Goal: Task Accomplishment & Management: Manage account settings

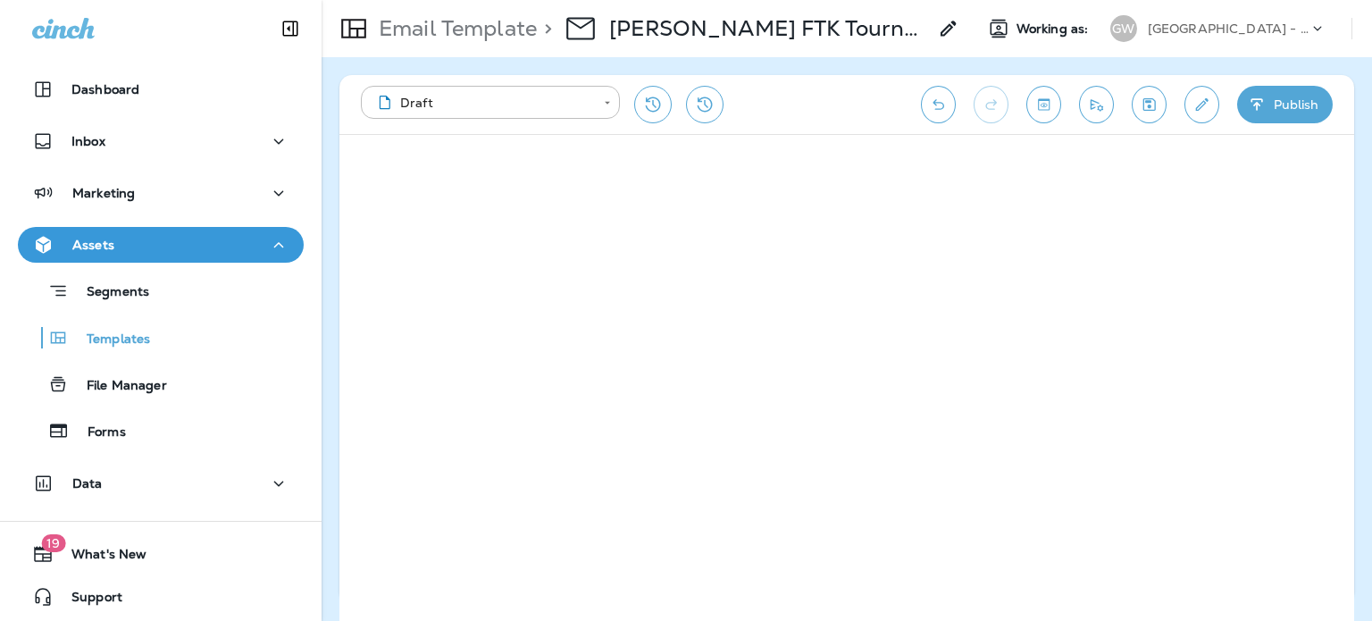
click at [1300, 92] on button "Publish" at bounding box center [1286, 105] width 96 height 38
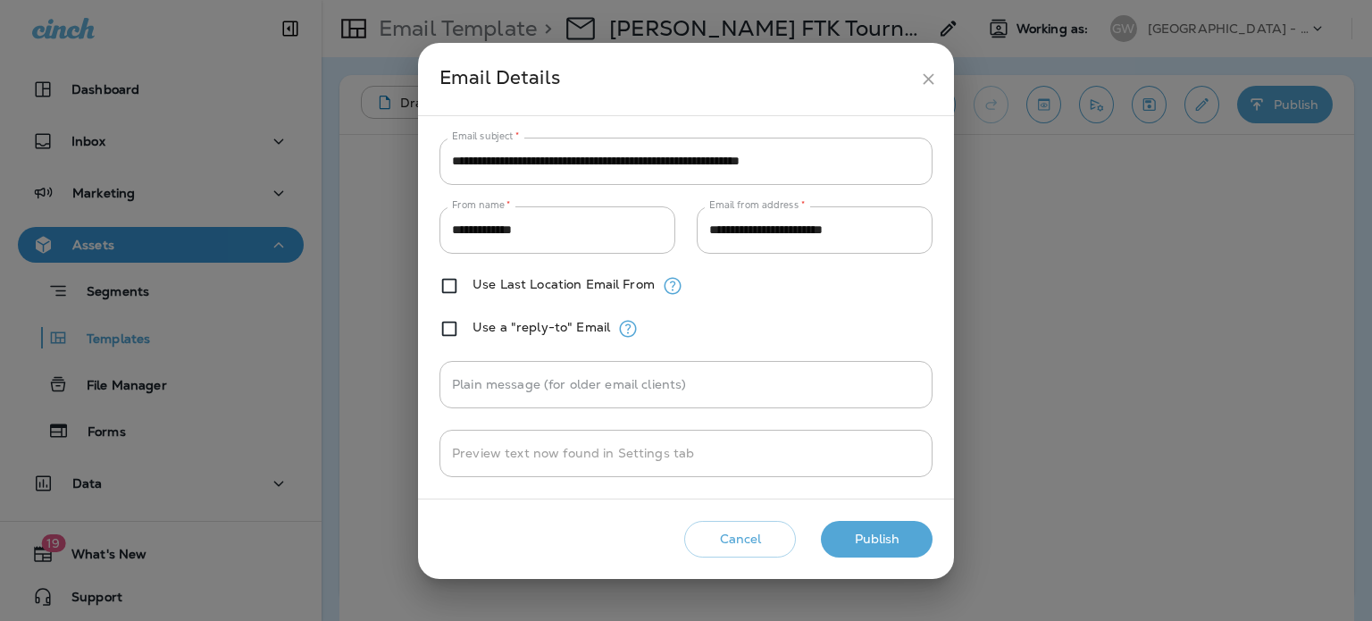
click at [933, 84] on icon "close" at bounding box center [928, 79] width 19 height 19
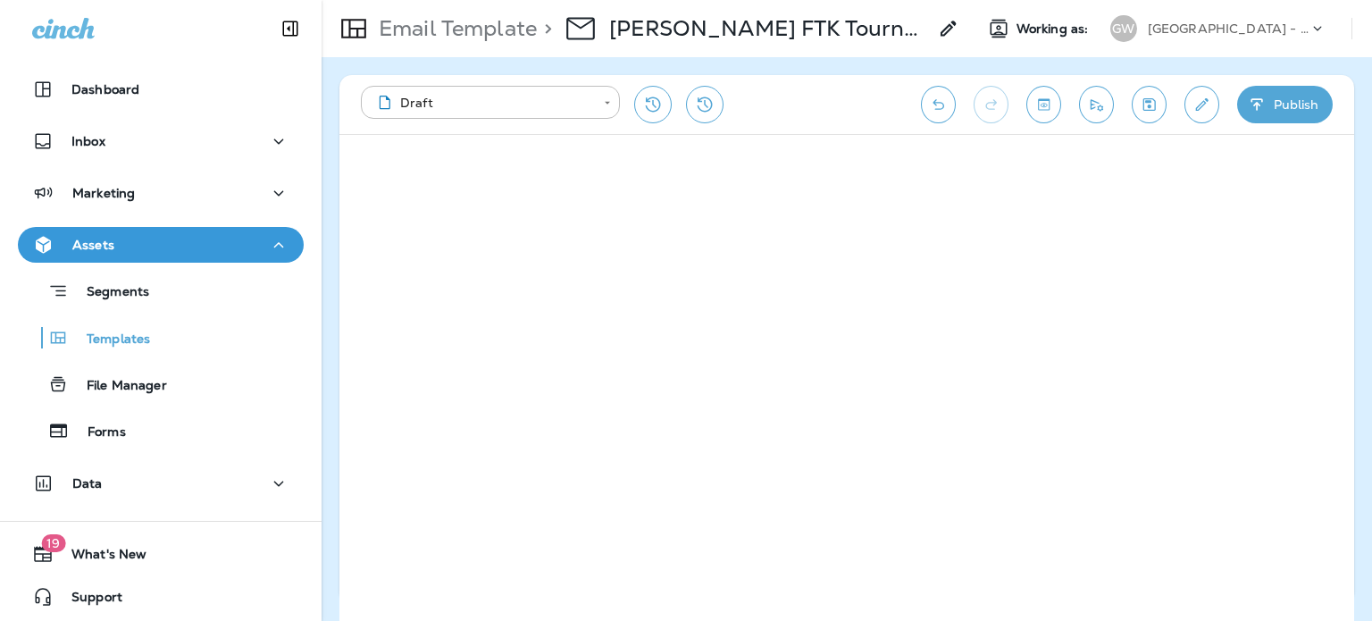
click at [1271, 104] on button "Publish" at bounding box center [1286, 105] width 96 height 38
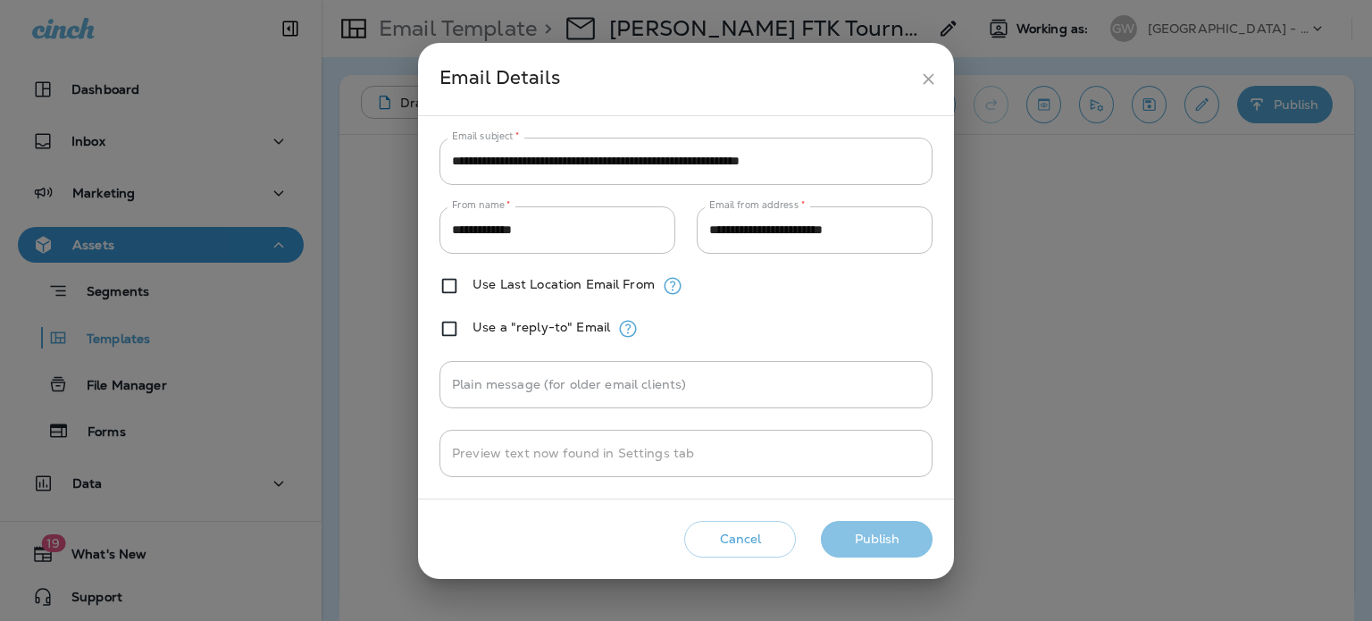
click at [882, 545] on button "Publish" at bounding box center [877, 539] width 112 height 37
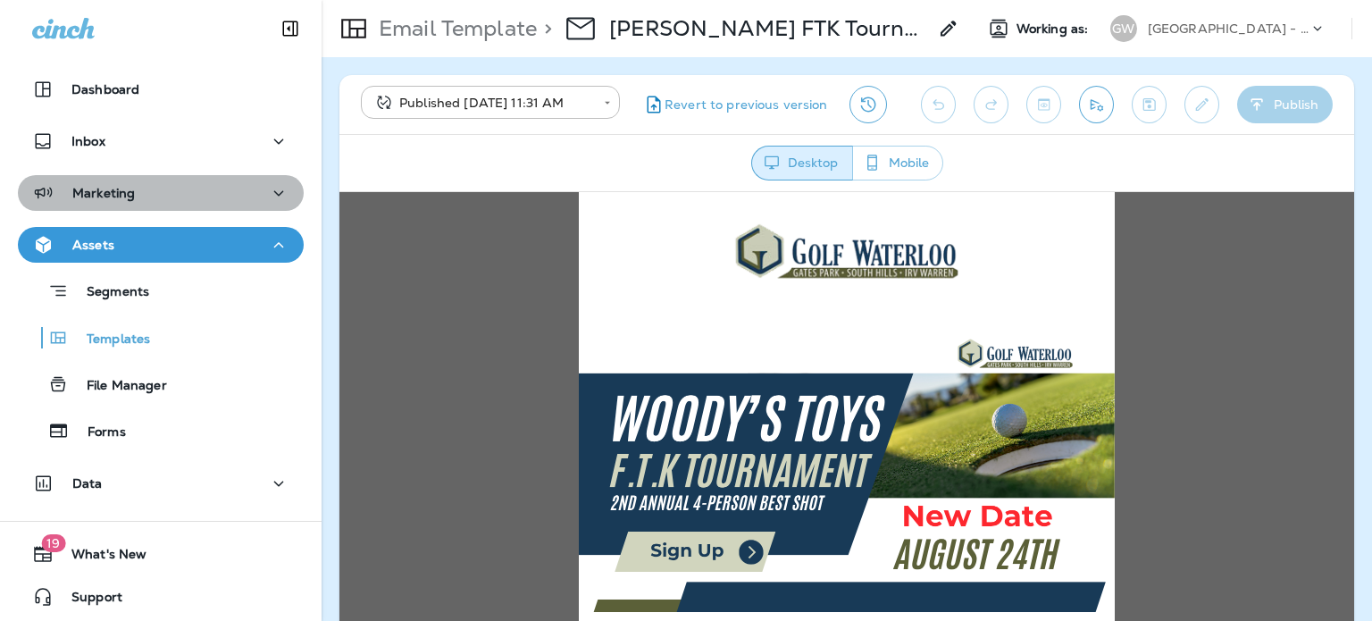
click at [238, 182] on div "Marketing" at bounding box center [160, 193] width 257 height 22
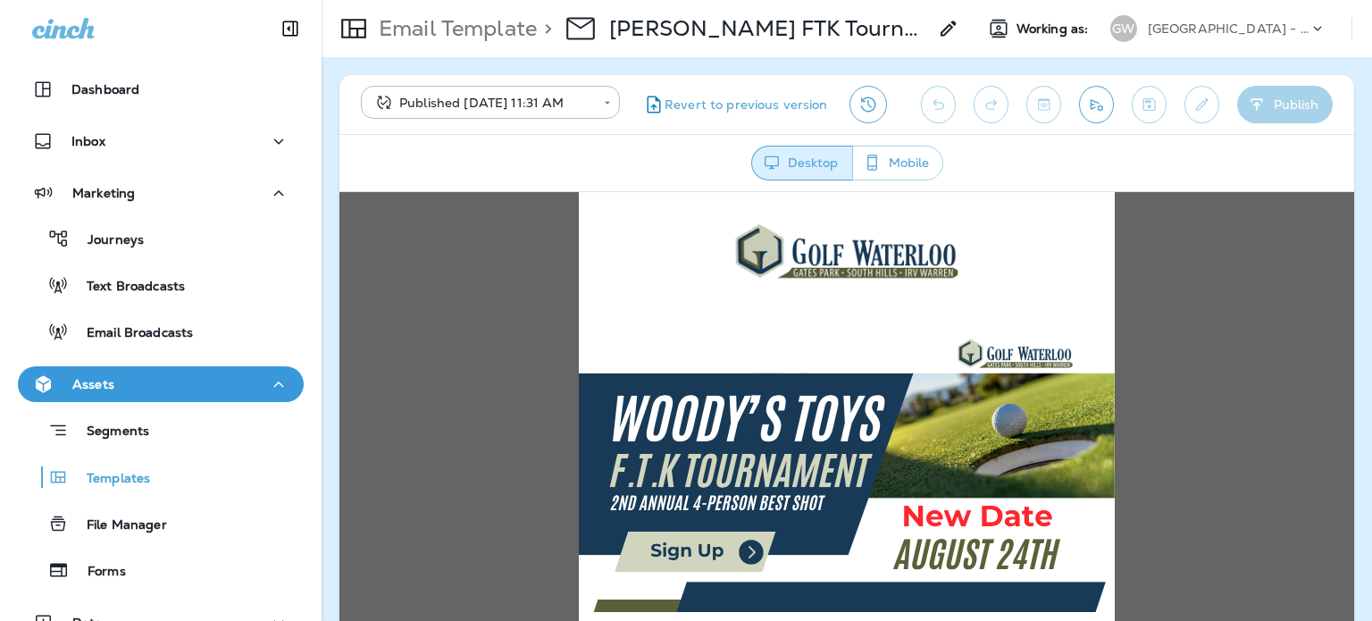
click at [193, 326] on div "Email Broadcasts" at bounding box center [161, 331] width 272 height 27
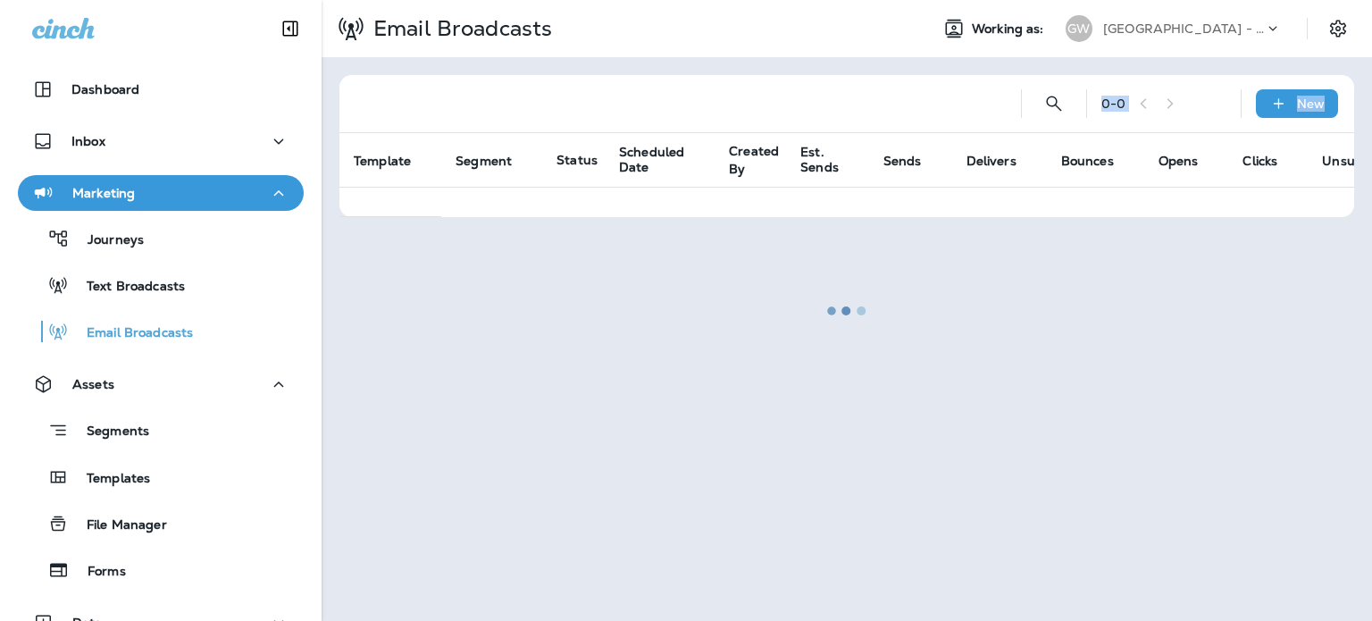
drag, startPoint x: 1905, startPoint y: 310, endPoint x: 2727, endPoint y: 460, distance: 835.6
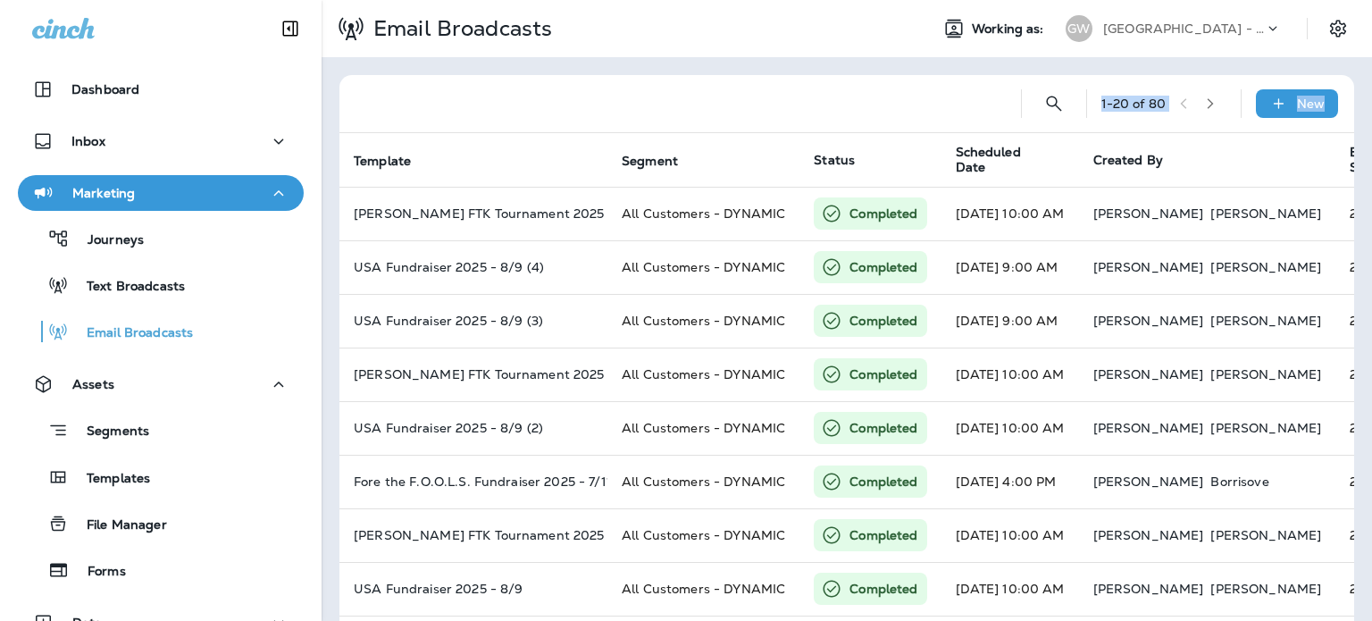
click at [768, 113] on div at bounding box center [680, 103] width 653 height 57
click at [1270, 101] on icon at bounding box center [1279, 104] width 19 height 18
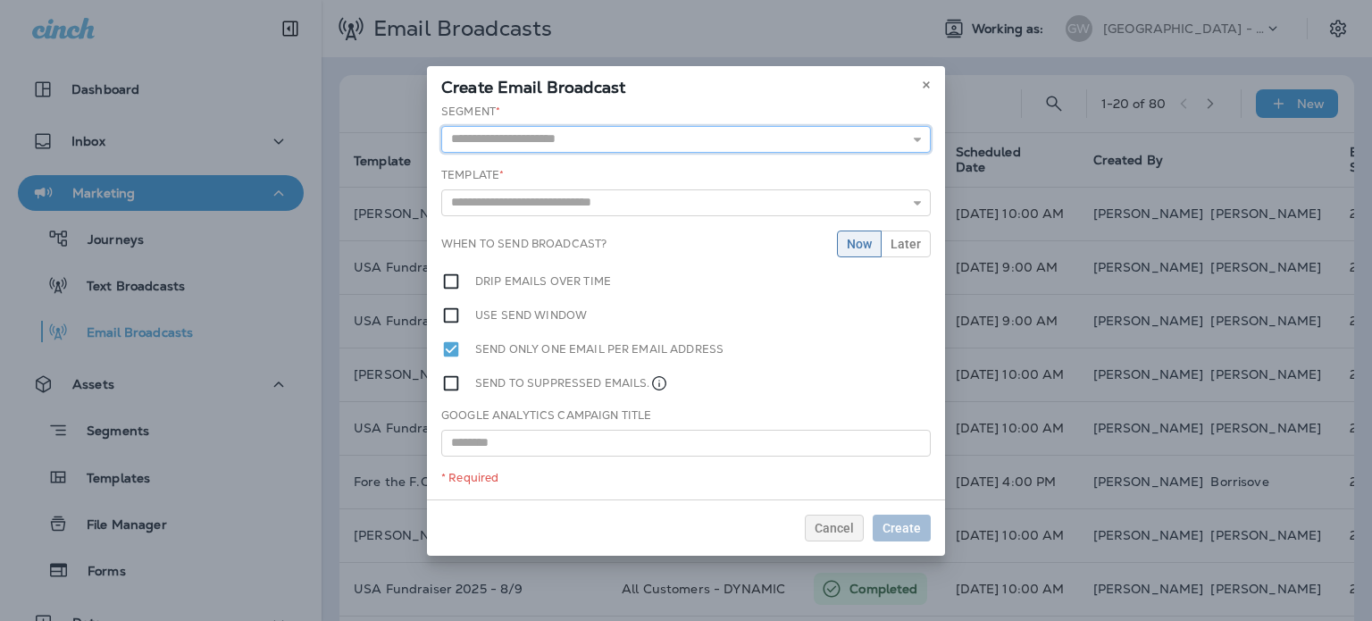
click at [812, 131] on input "text" at bounding box center [686, 139] width 490 height 27
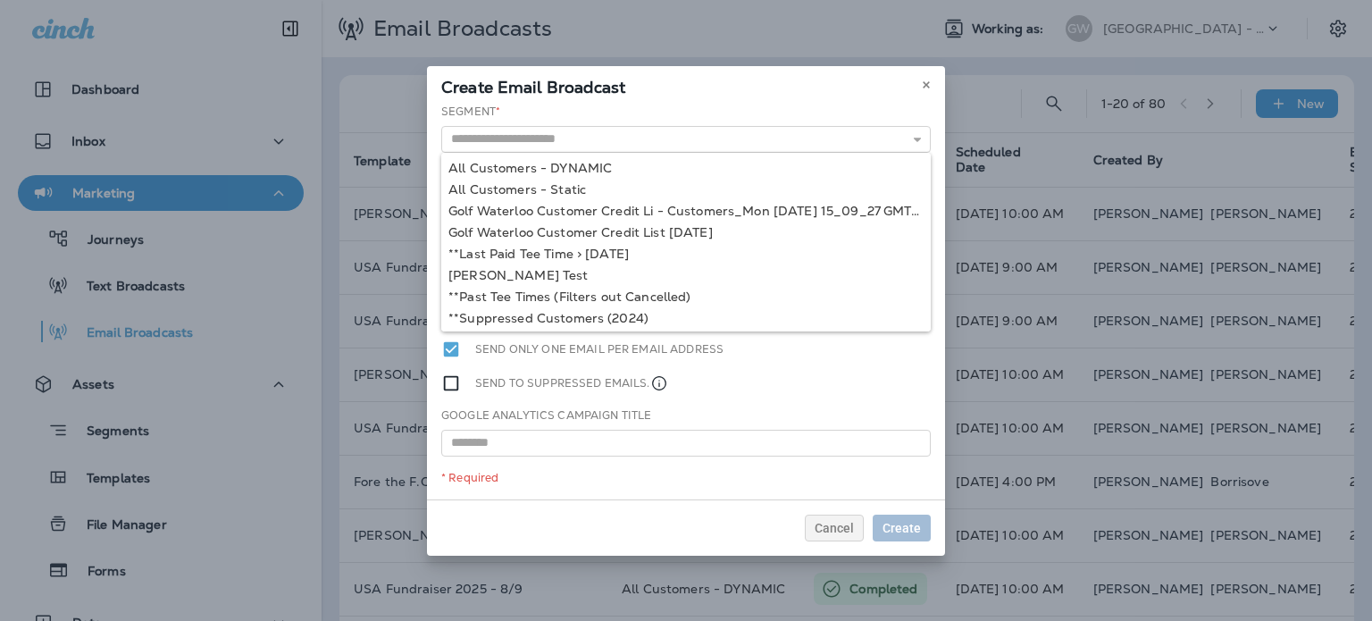
type input "**********"
click at [678, 161] on div "**********" at bounding box center [686, 302] width 518 height 396
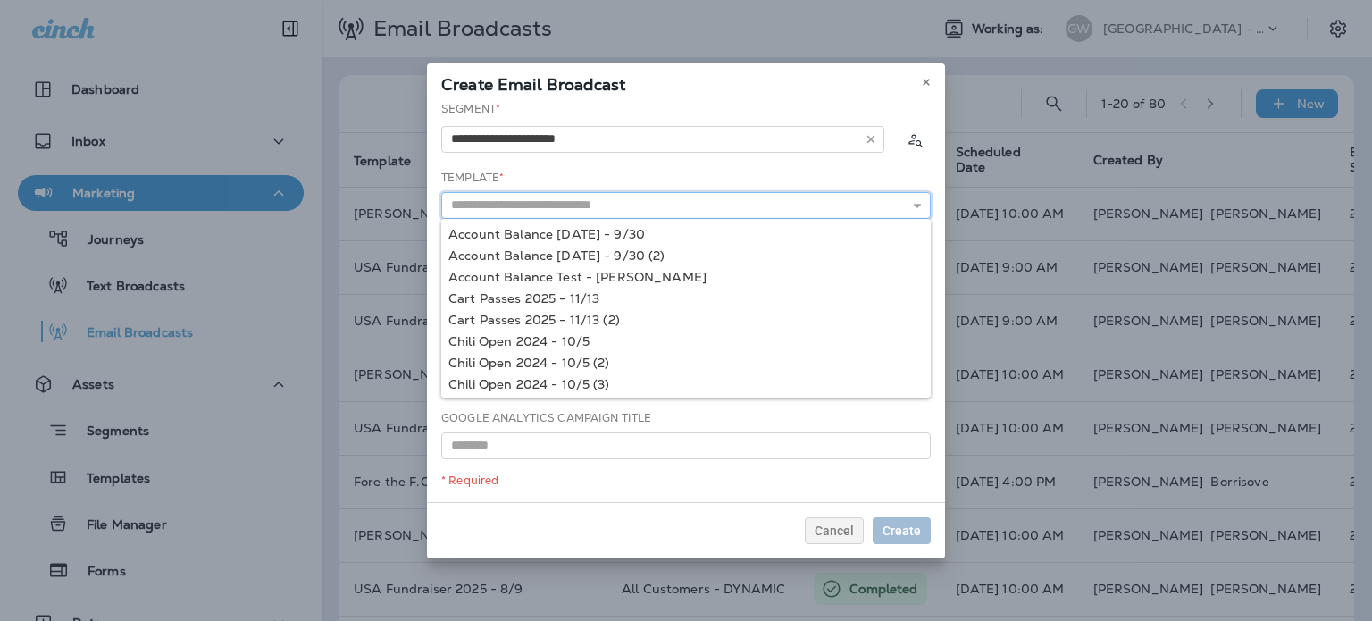
click at [647, 195] on input "text" at bounding box center [686, 205] width 490 height 27
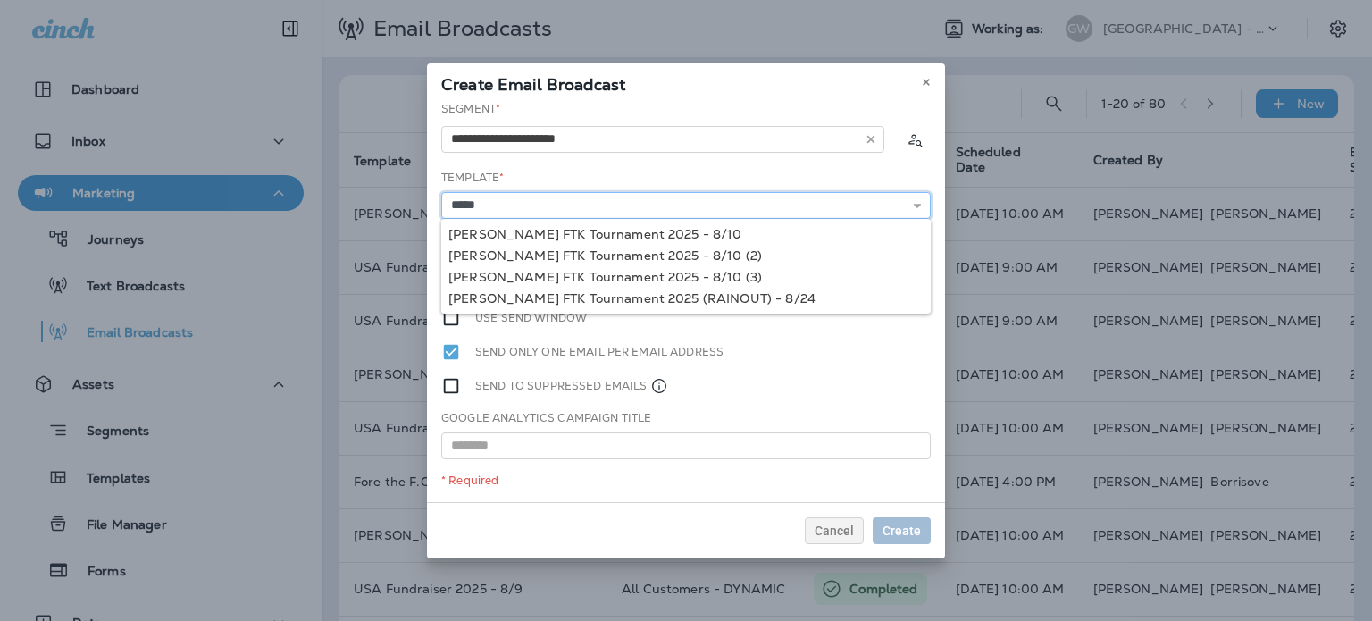
type input "**********"
click at [628, 295] on div "**********" at bounding box center [686, 301] width 518 height 401
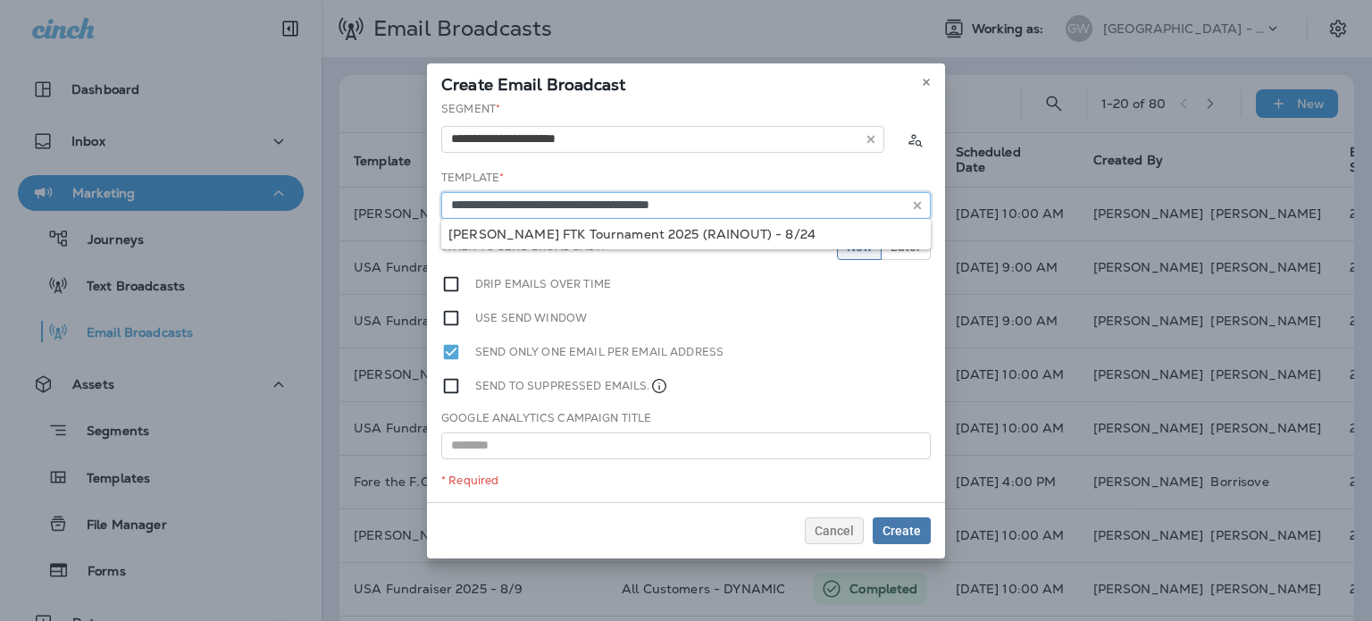
click at [653, 203] on input "**********" at bounding box center [686, 205] width 490 height 27
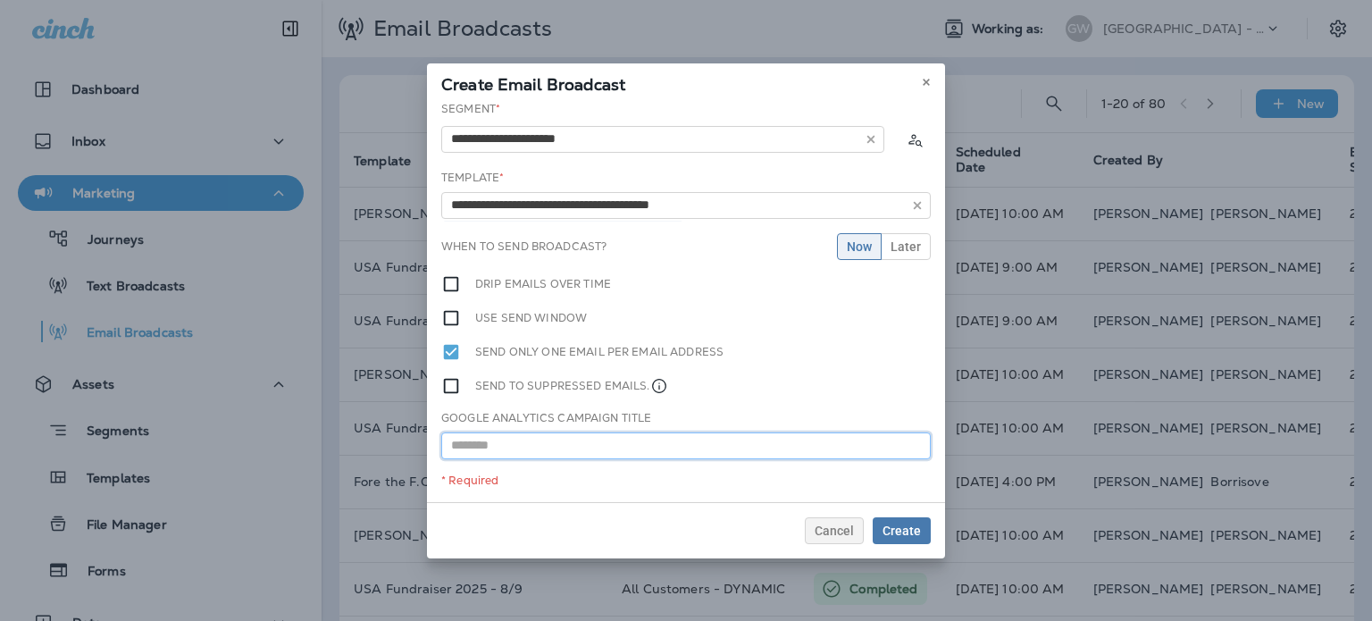
drag, startPoint x: 611, startPoint y: 449, endPoint x: 554, endPoint y: 432, distance: 59.4
click at [610, 449] on input "text" at bounding box center [686, 445] width 490 height 27
paste input "**********"
type input "**********"
drag, startPoint x: 896, startPoint y: 257, endPoint x: 903, endPoint y: 250, distance: 10.1
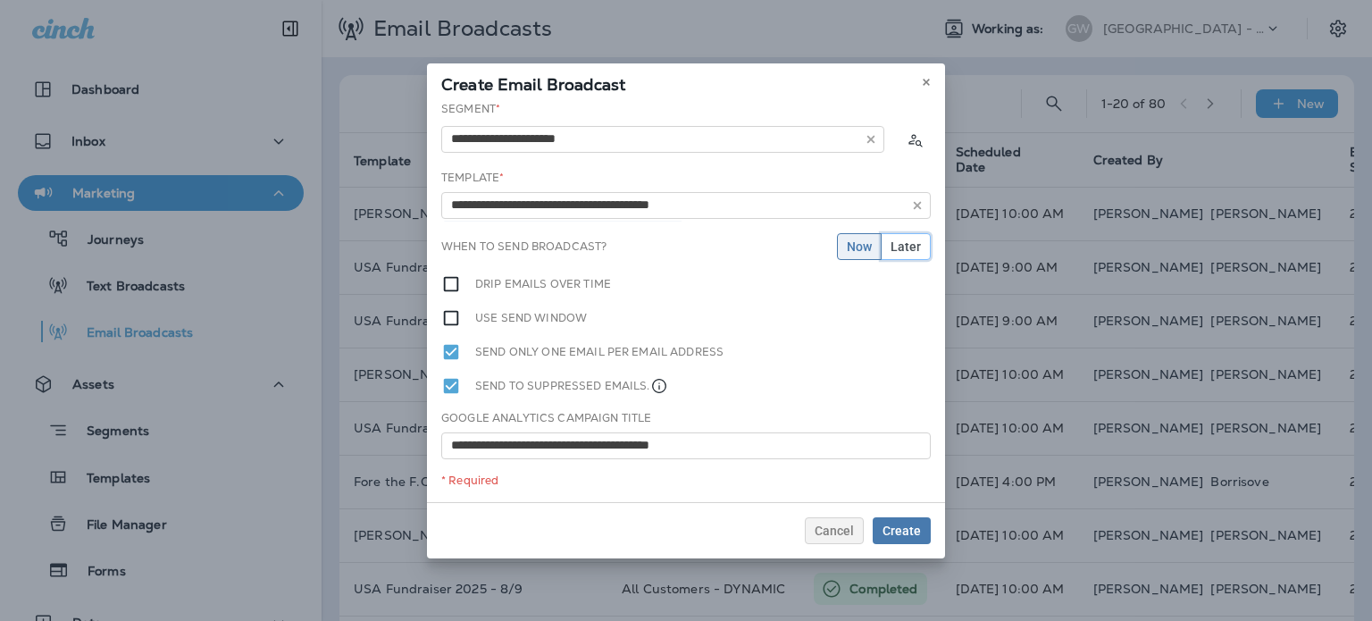
click at [897, 256] on button "Later" at bounding box center [906, 246] width 50 height 27
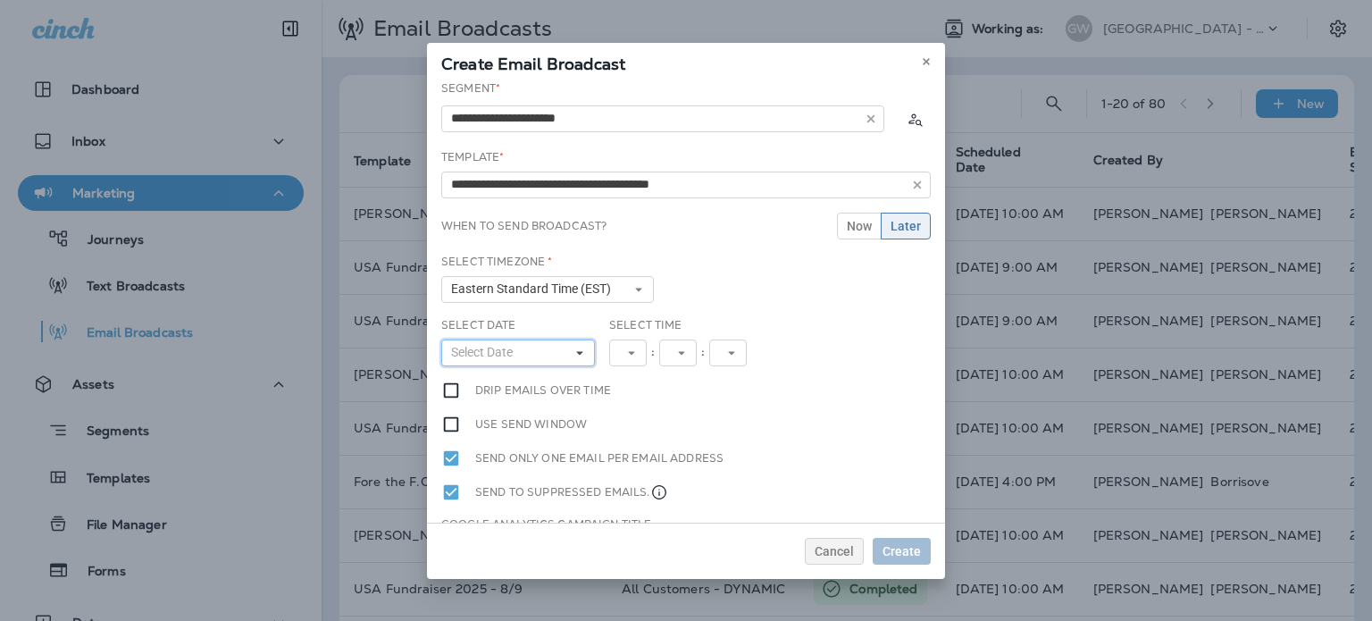
click at [550, 343] on button "Select Date" at bounding box center [518, 353] width 154 height 27
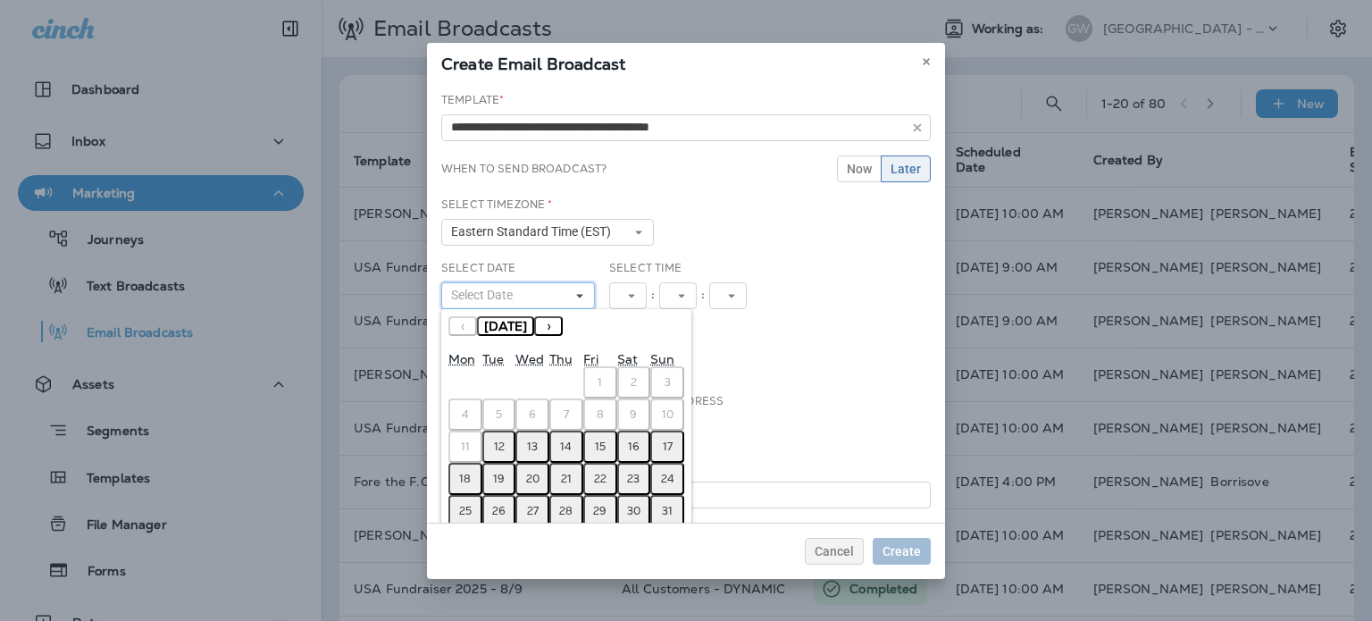
scroll to position [85, 0]
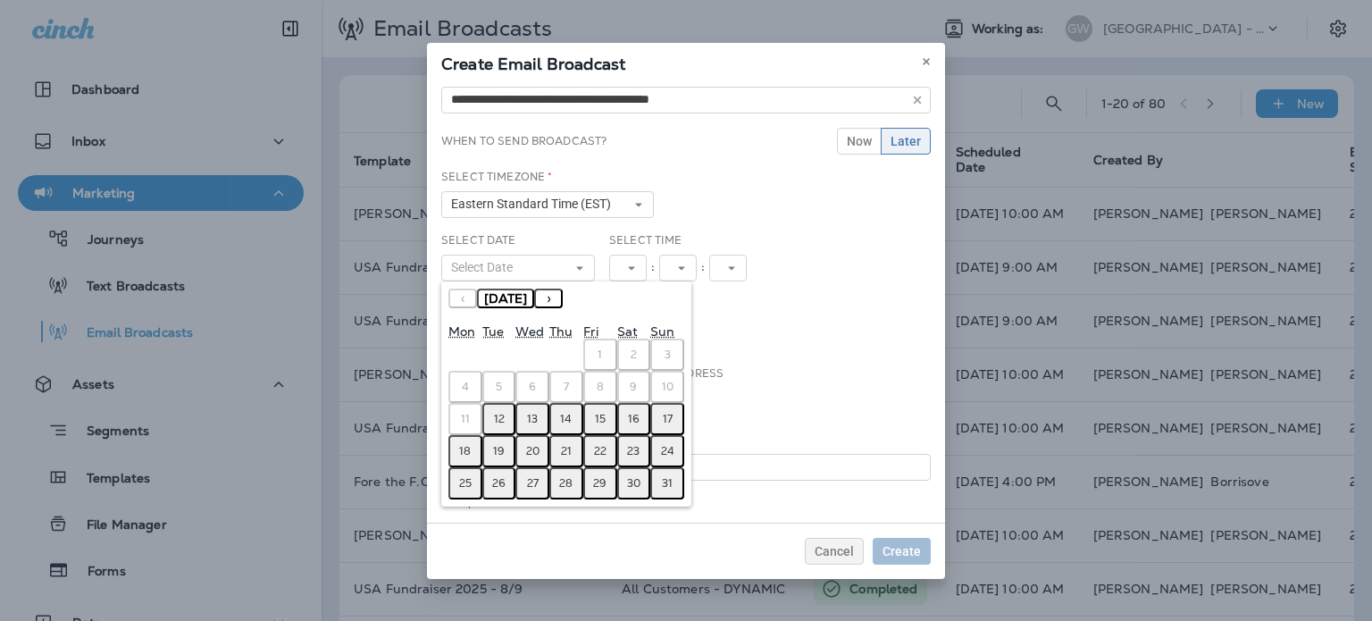
click at [504, 410] on button "12" at bounding box center [500, 419] width 34 height 32
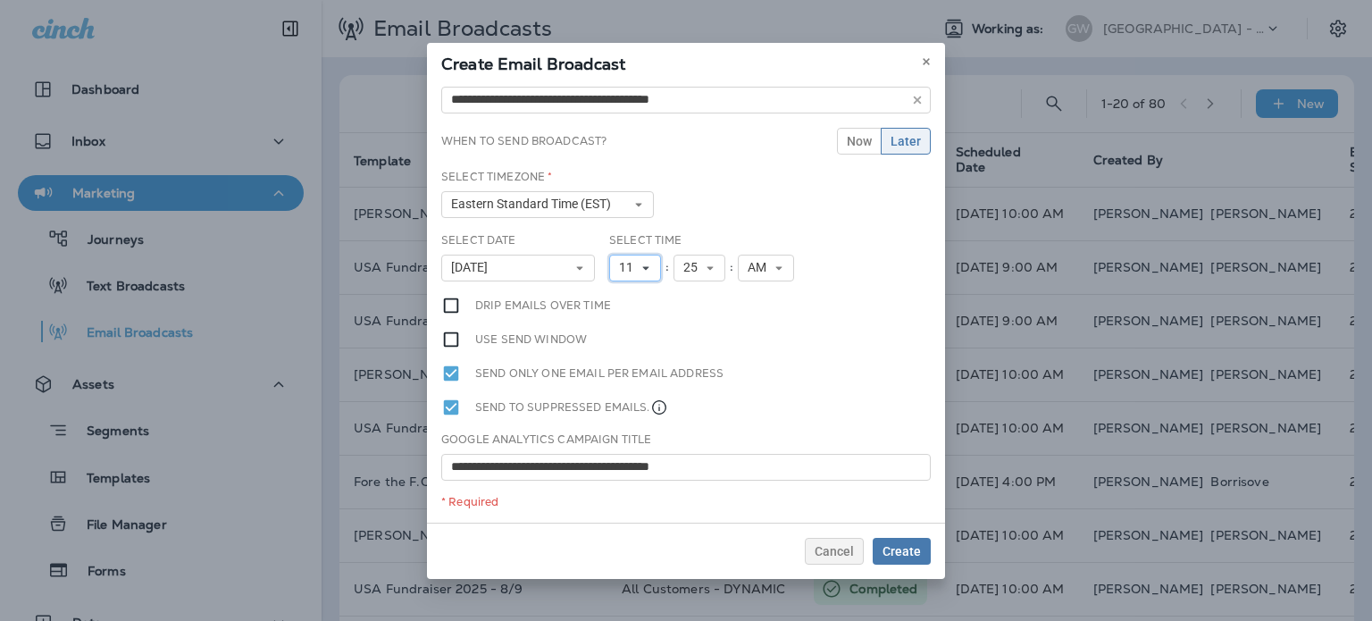
click at [633, 260] on span "11" at bounding box center [629, 267] width 21 height 15
click at [625, 511] on link "12" at bounding box center [635, 516] width 52 height 21
click at [687, 277] on button "25" at bounding box center [700, 268] width 52 height 27
click at [675, 296] on link "00" at bounding box center [700, 296] width 52 height 21
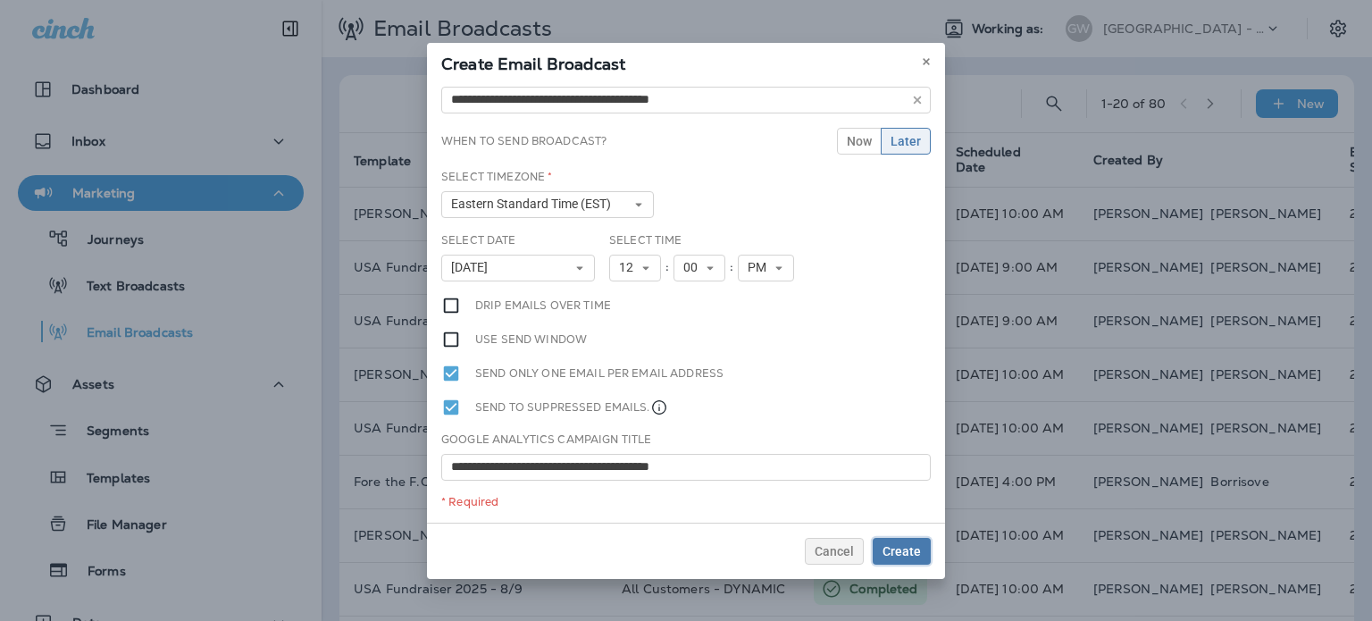
click at [915, 554] on span "Create" at bounding box center [902, 551] width 38 height 13
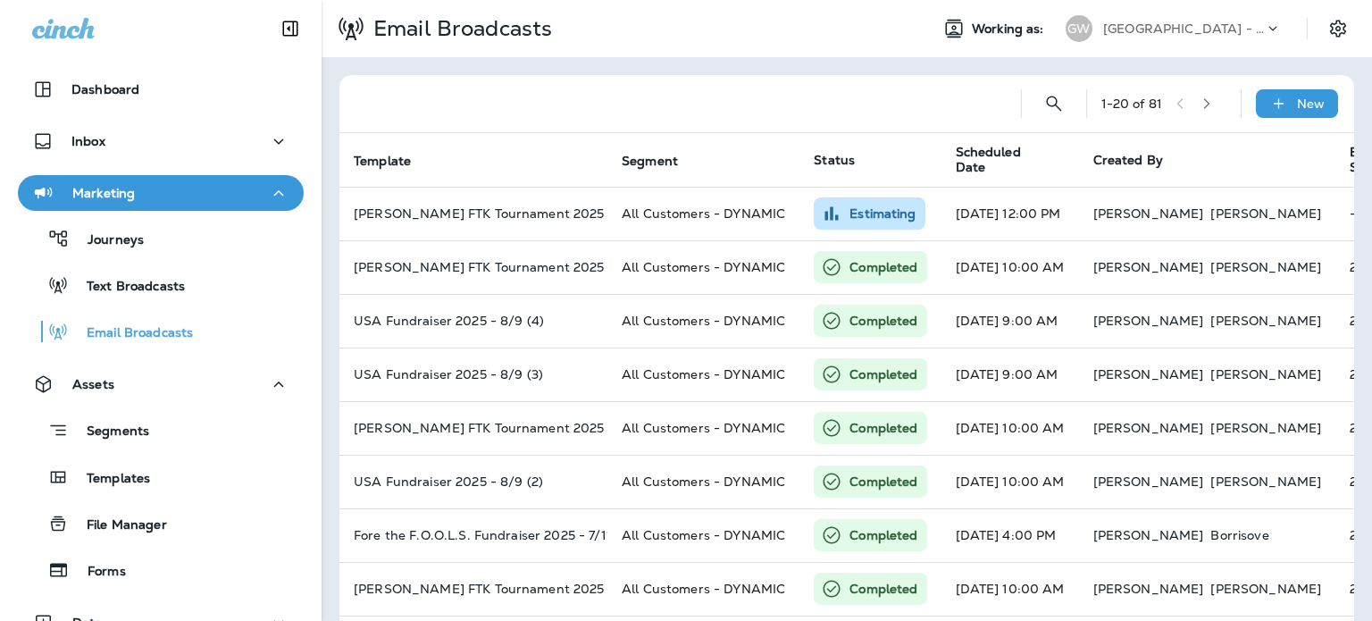
drag, startPoint x: 108, startPoint y: 475, endPoint x: 206, endPoint y: 488, distance: 99.1
click at [108, 475] on p "Templates" at bounding box center [109, 479] width 81 height 17
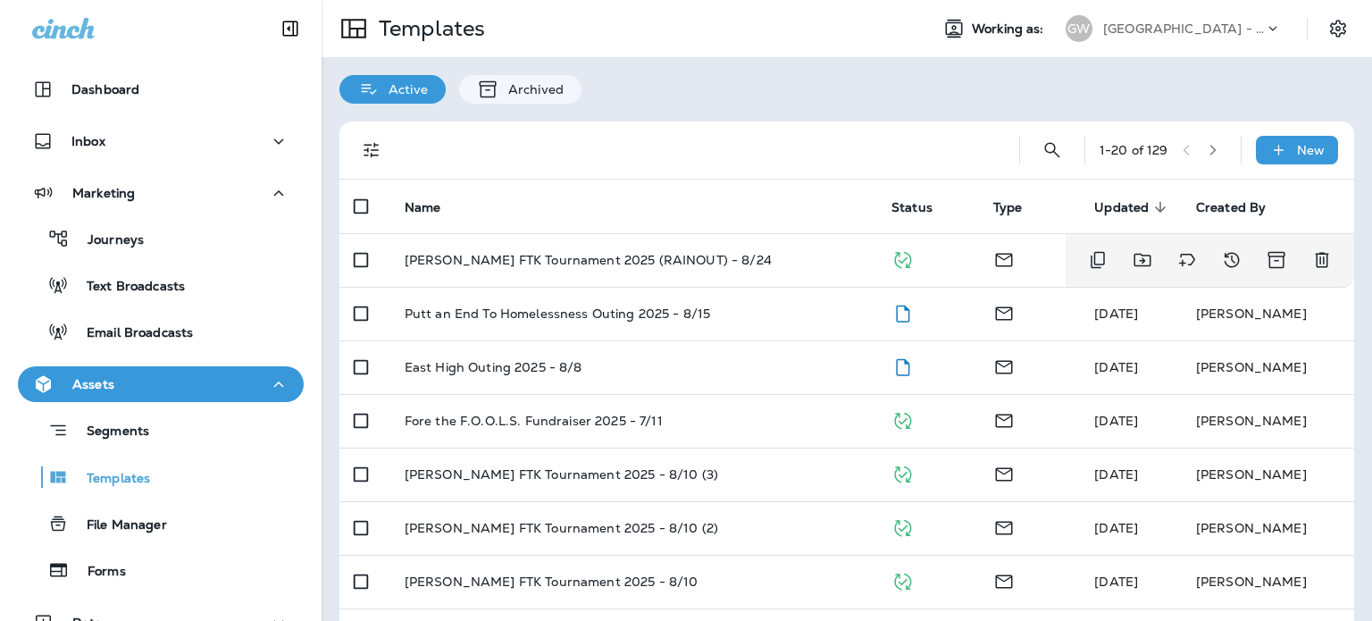
click at [776, 253] on div "Woody's FTK Tournament 2025 (RAINOUT) - 8/24" at bounding box center [634, 260] width 458 height 14
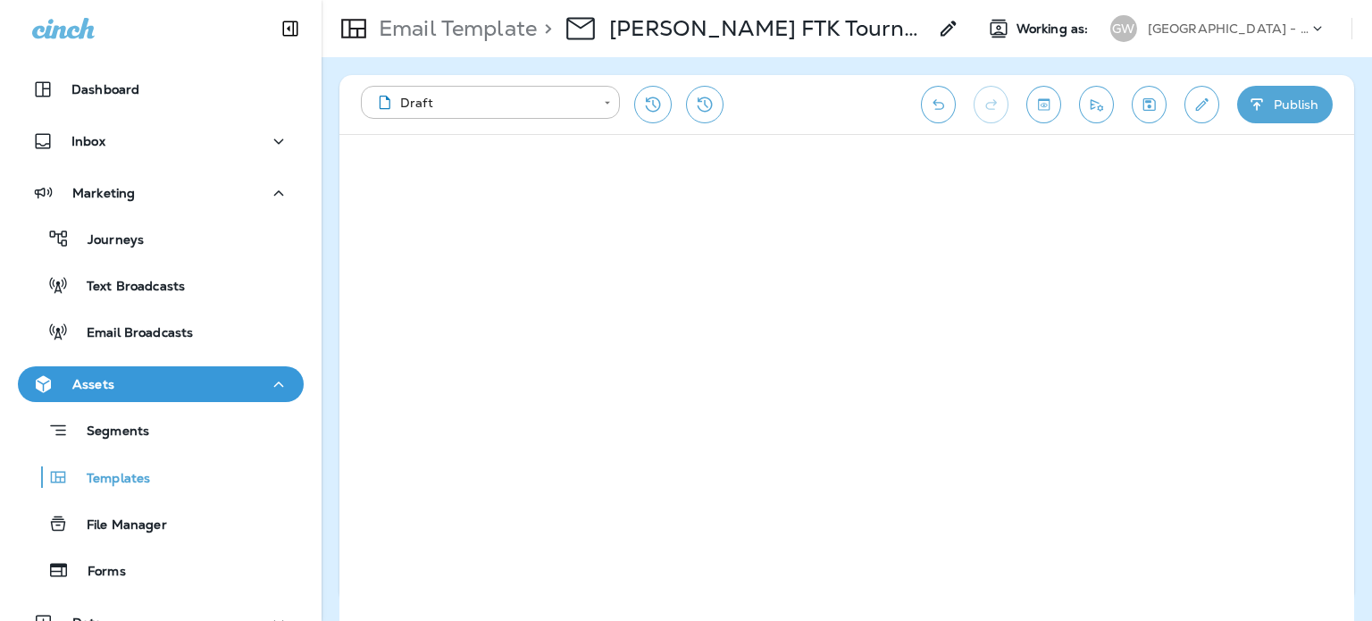
click at [1198, 28] on p "Golf Waterloo - South Hills | Gates Park | Irv Warren" at bounding box center [1228, 28] width 161 height 14
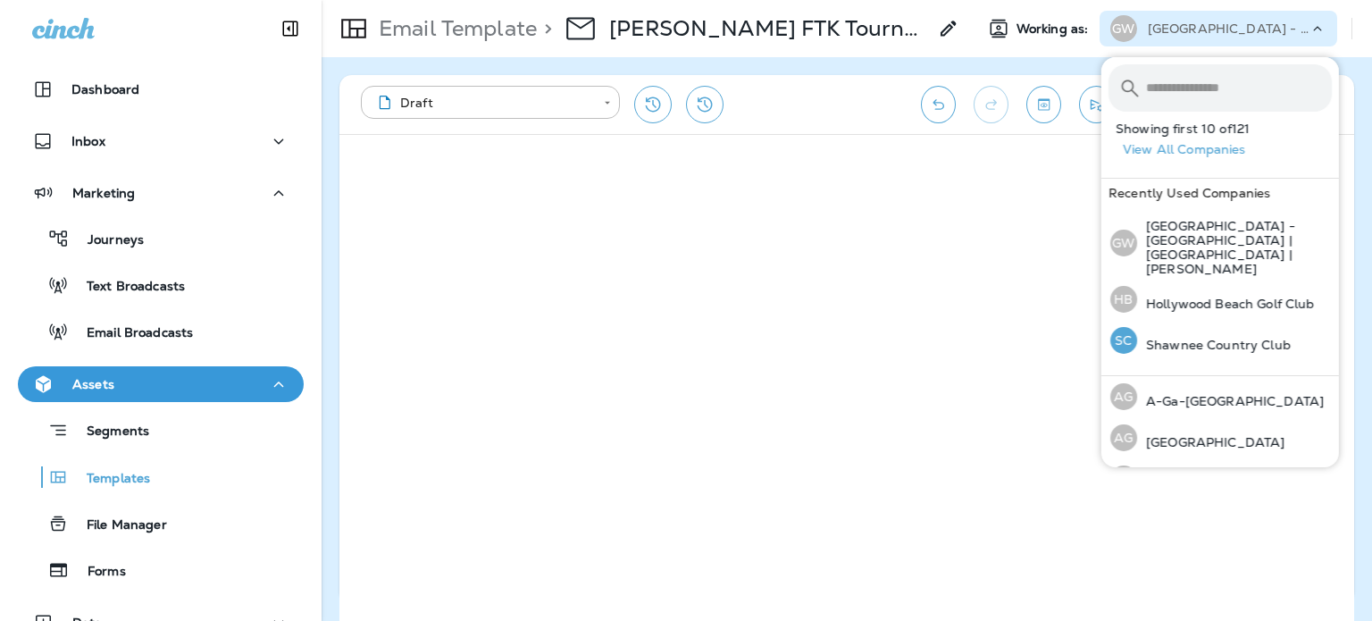
click at [1206, 338] on p "Shawnee Country Club" at bounding box center [1214, 345] width 154 height 14
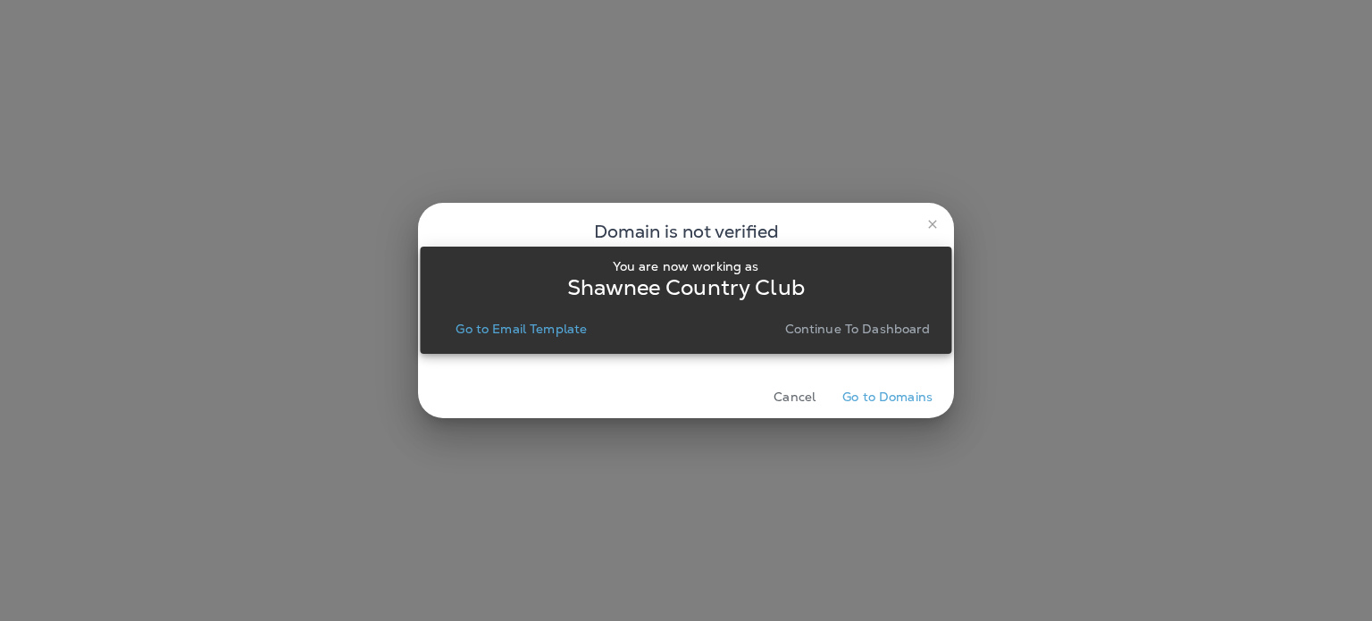
click at [883, 328] on p "Continue to Dashboard" at bounding box center [858, 329] width 146 height 14
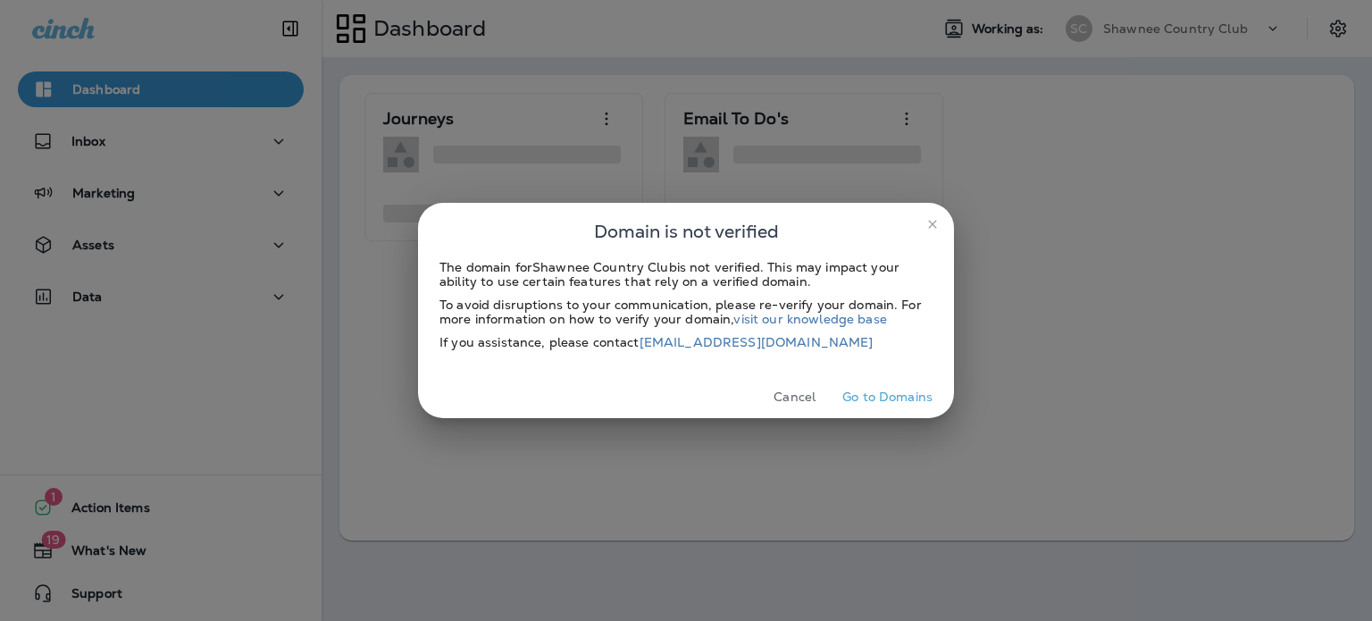
click at [929, 221] on icon "close" at bounding box center [932, 224] width 8 height 8
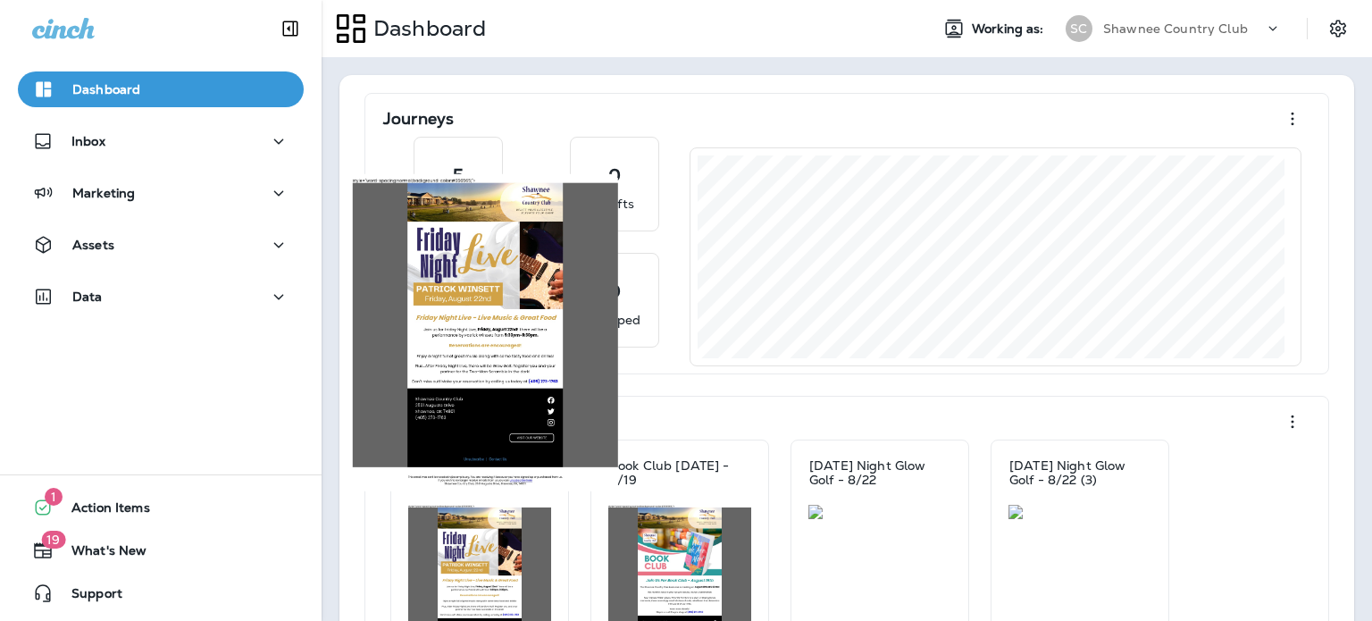
click at [525, 525] on img at bounding box center [479, 588] width 143 height 167
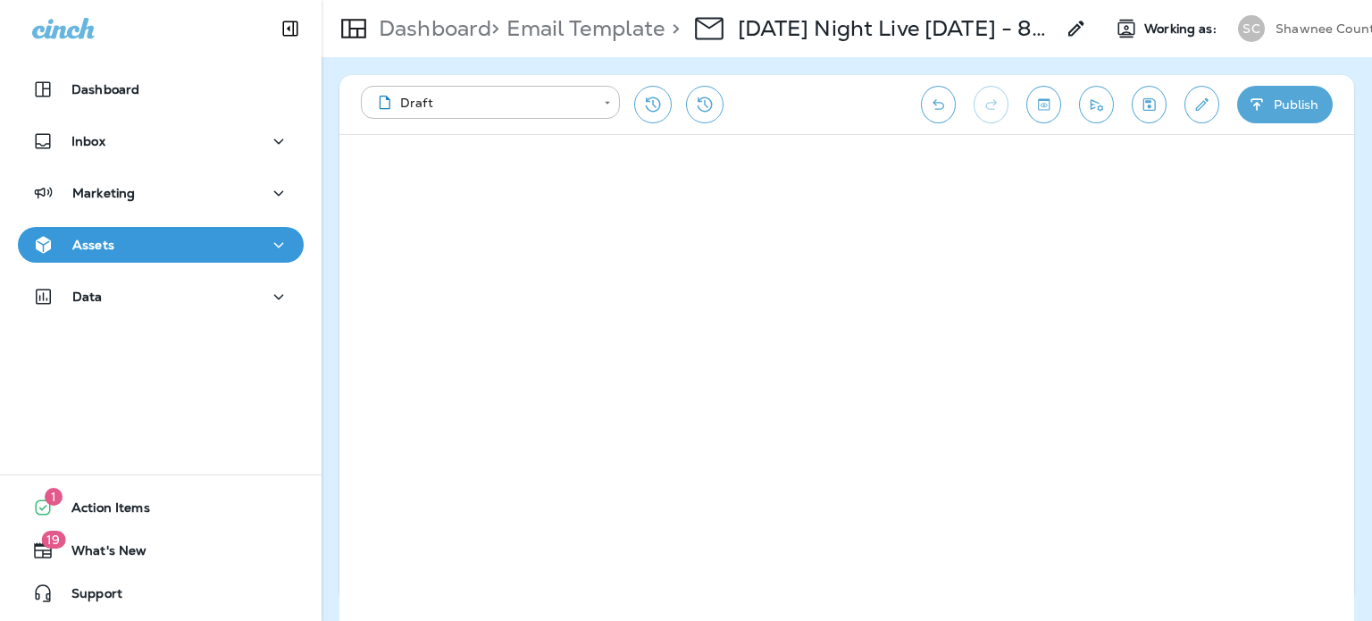
click at [1296, 104] on button "Publish" at bounding box center [1286, 105] width 96 height 38
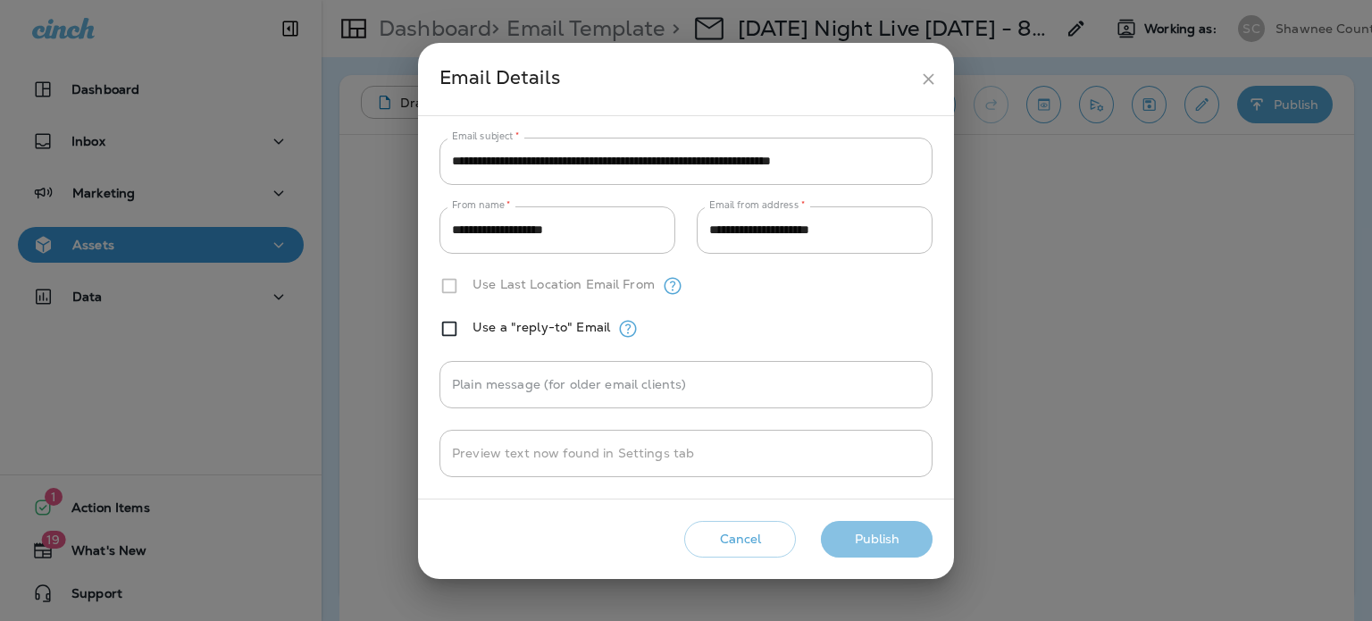
click at [883, 543] on button "Publish" at bounding box center [877, 539] width 112 height 37
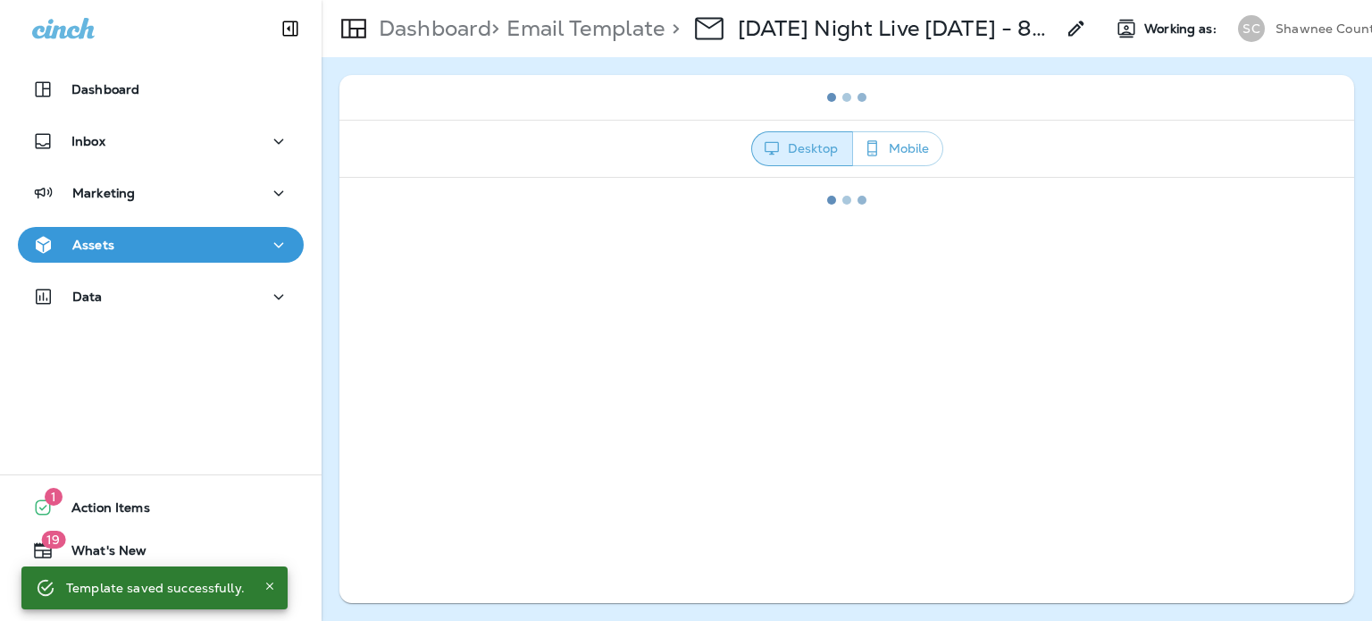
click at [175, 183] on div "Marketing" at bounding box center [160, 193] width 257 height 22
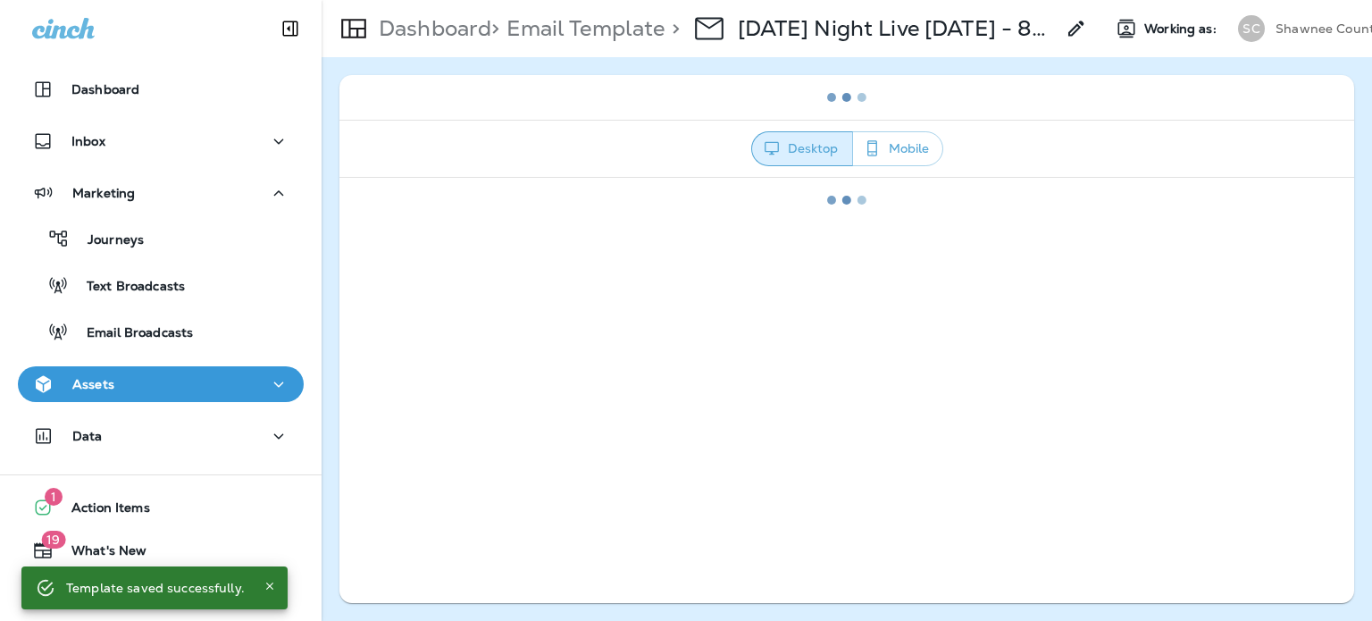
click at [206, 321] on div "Email Broadcasts" at bounding box center [161, 331] width 272 height 27
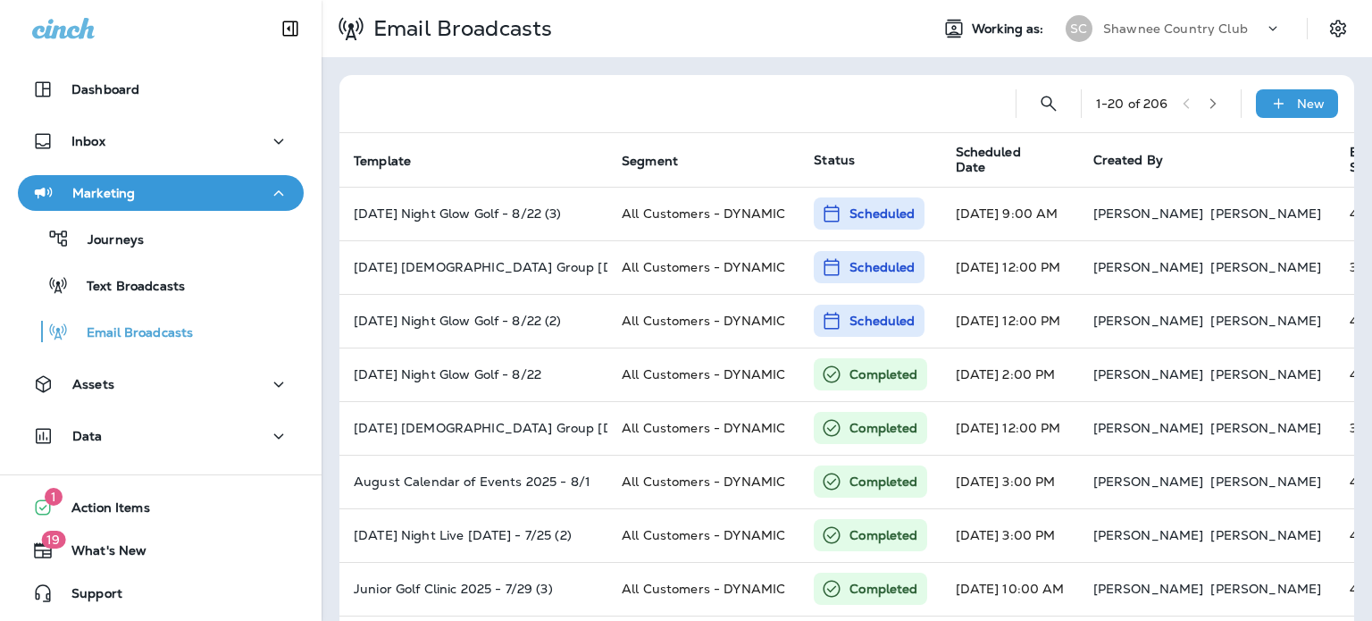
click at [134, 393] on div "Assets" at bounding box center [160, 384] width 257 height 22
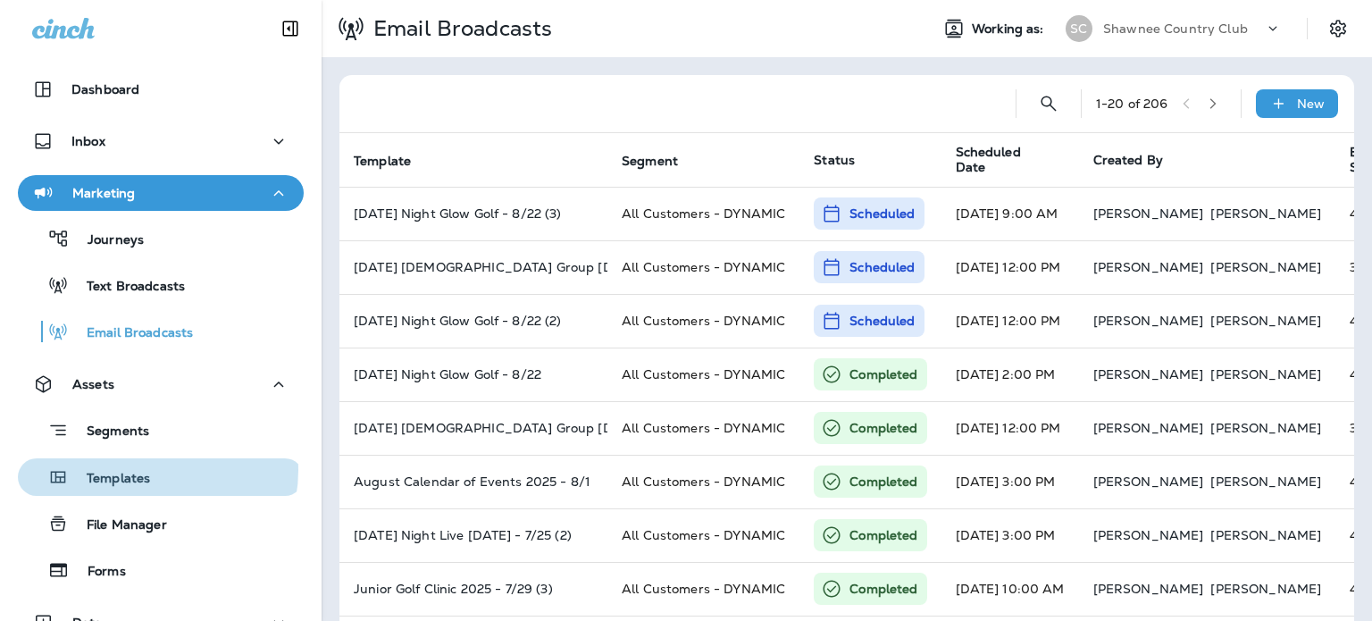
click at [147, 471] on p "Templates" at bounding box center [109, 479] width 81 height 17
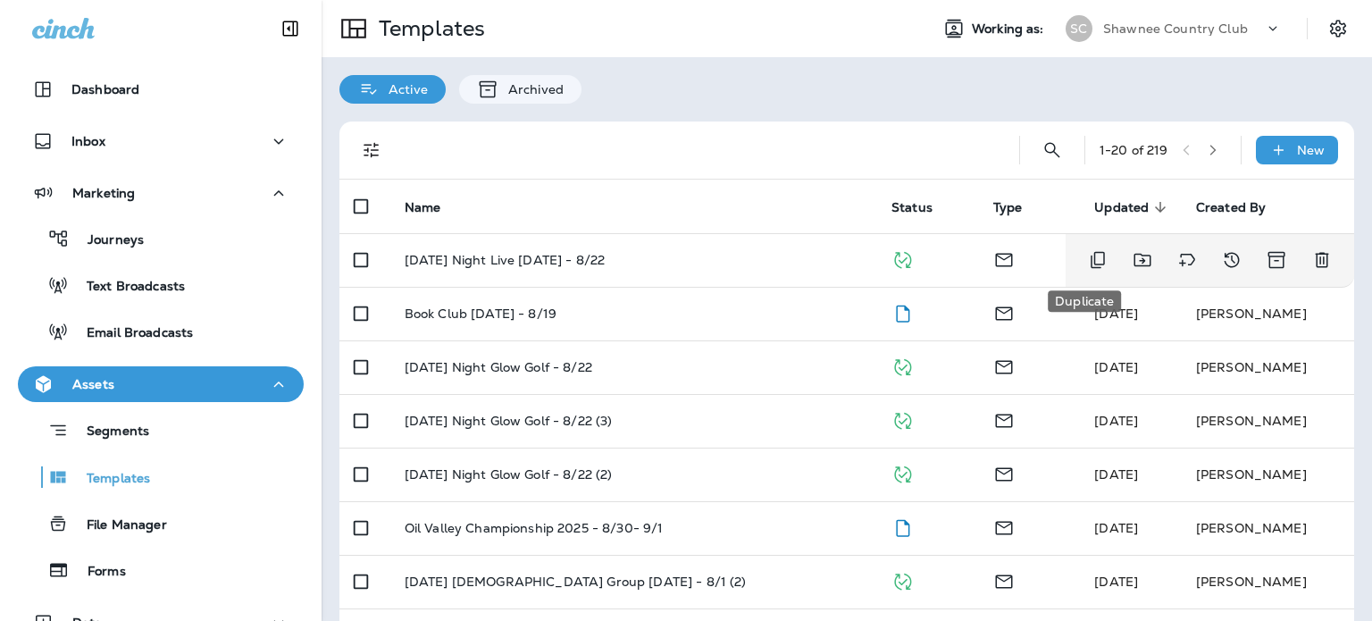
click at [1087, 260] on icon "Duplicate" at bounding box center [1097, 259] width 21 height 21
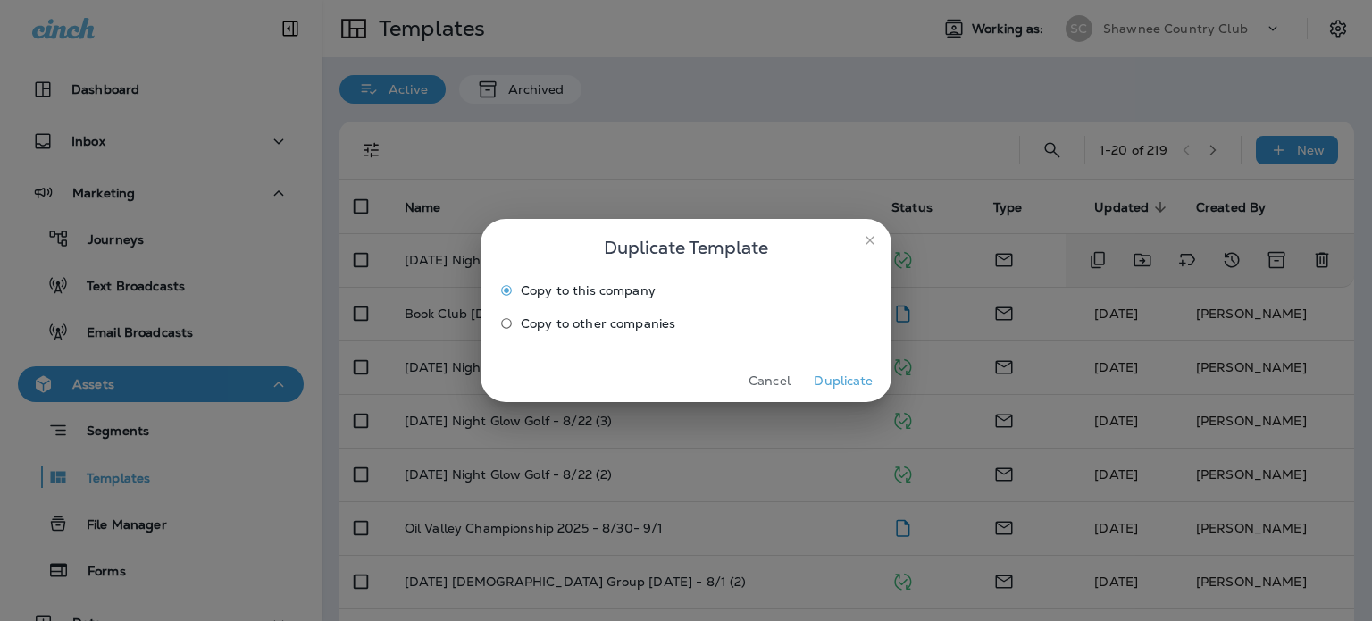
click at [860, 378] on button "Duplicate" at bounding box center [843, 381] width 67 height 28
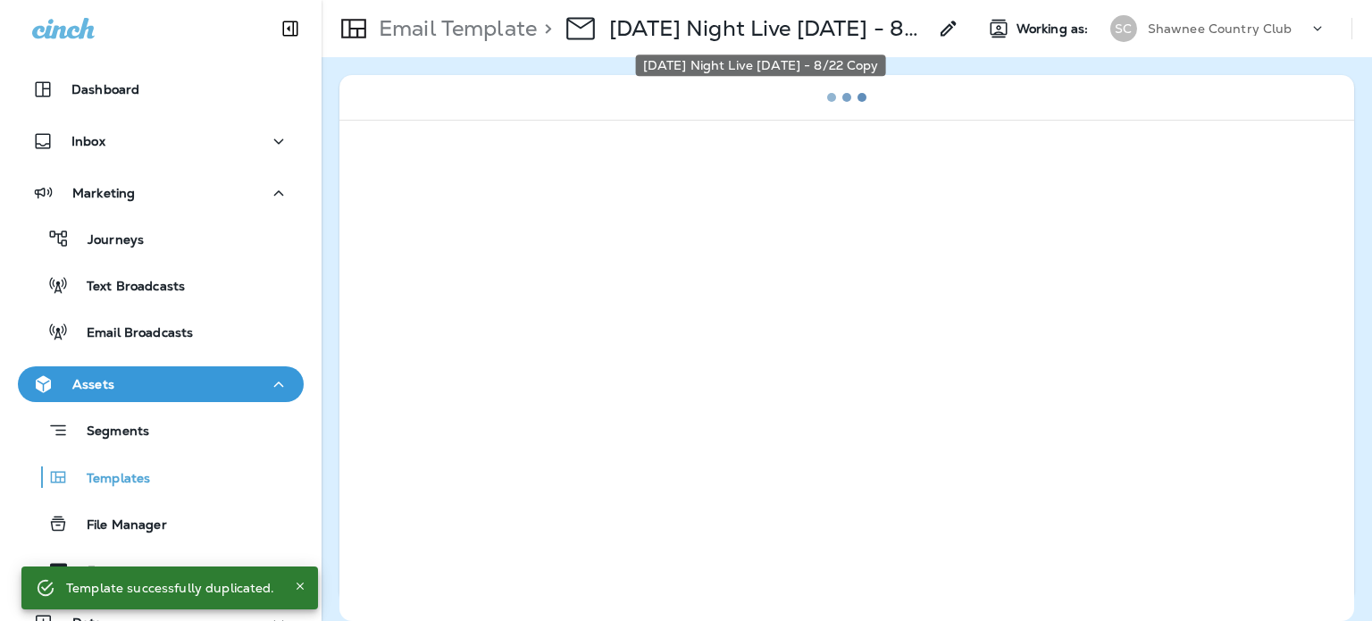
click at [736, 36] on p "Friday Night Live August 2025 - 8/22 Copy" at bounding box center [768, 28] width 318 height 27
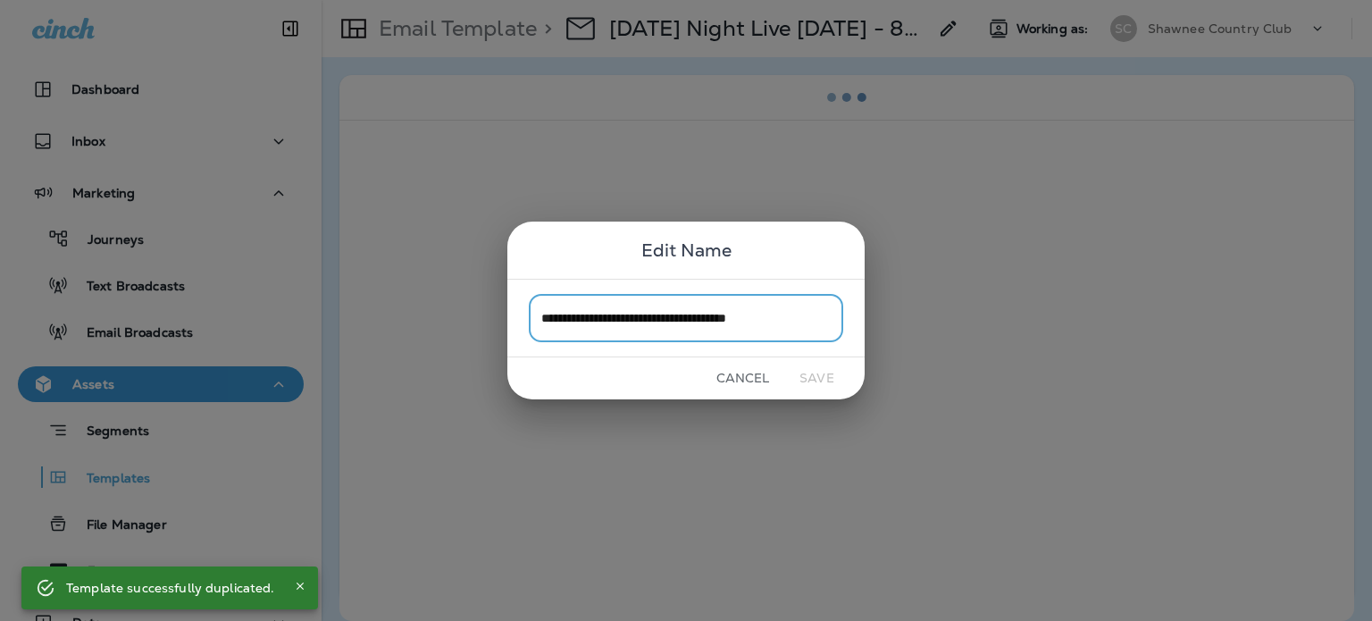
click at [770, 313] on input "**********" at bounding box center [686, 317] width 315 height 47
drag, startPoint x: 770, startPoint y: 319, endPoint x: 856, endPoint y: 329, distance: 86.3
click at [856, 329] on div "**********" at bounding box center [686, 318] width 357 height 78
type input "**********"
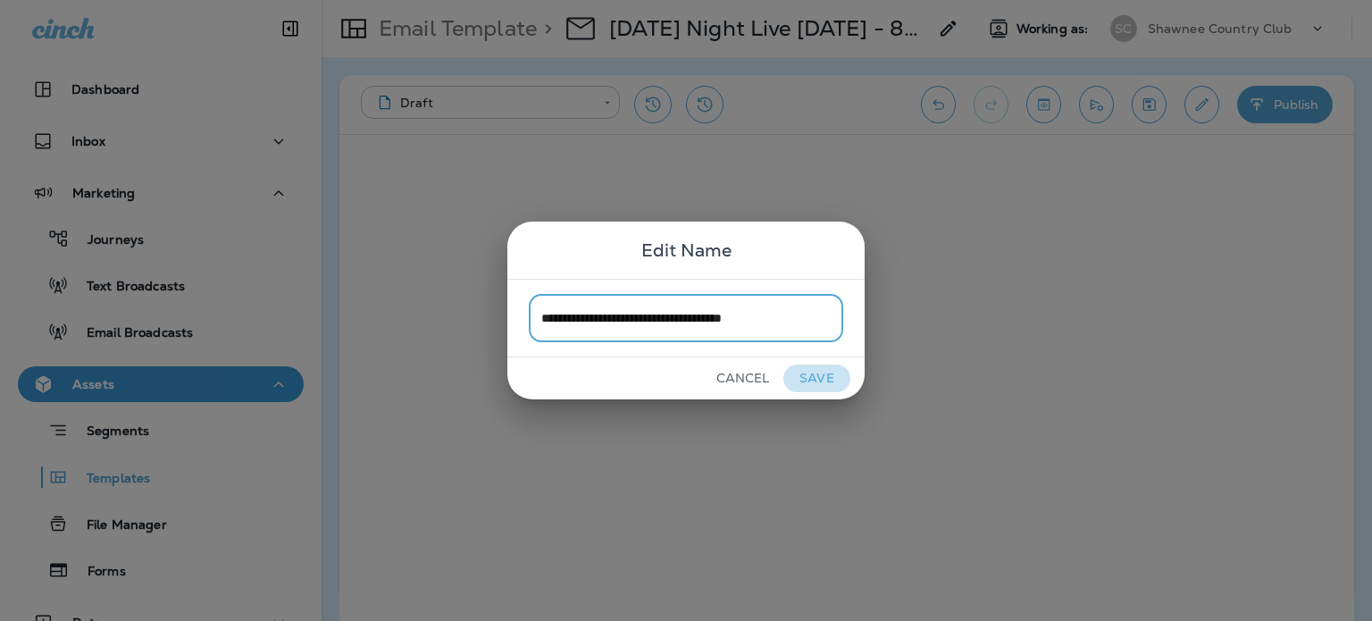
drag, startPoint x: 830, startPoint y: 374, endPoint x: 905, endPoint y: 314, distance: 96.6
click at [830, 375] on button "Save" at bounding box center [817, 379] width 67 height 28
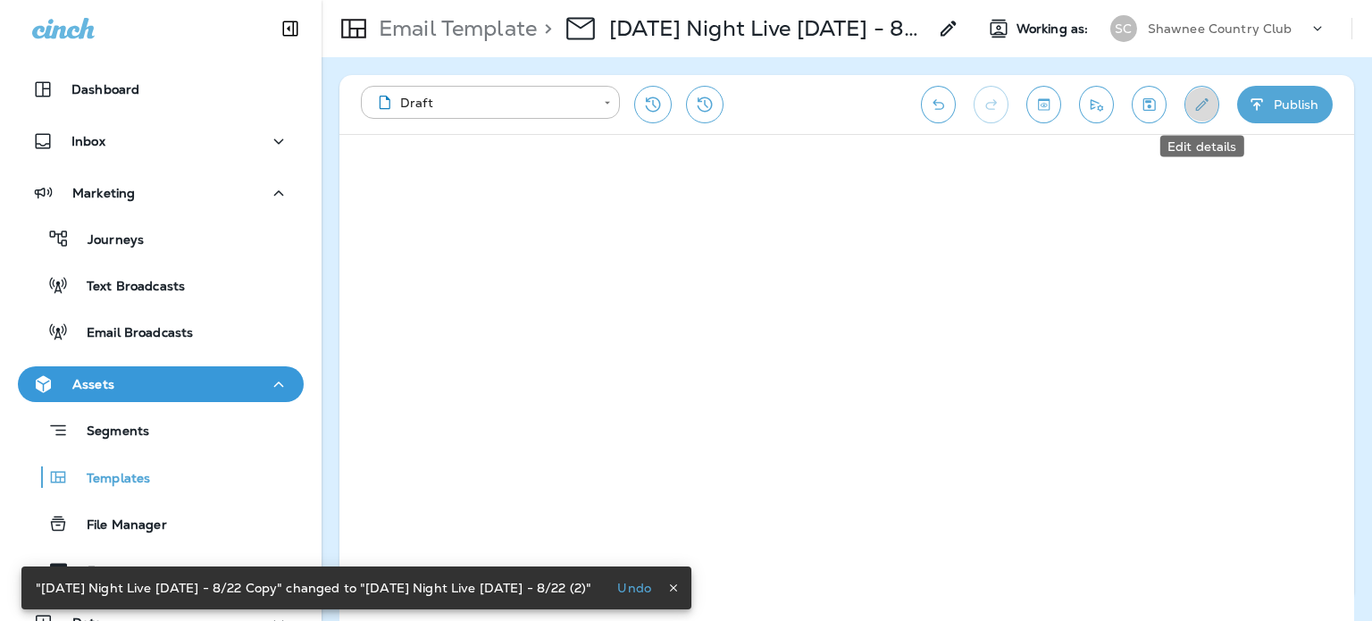
click at [1215, 97] on button "Edit details" at bounding box center [1202, 105] width 35 height 38
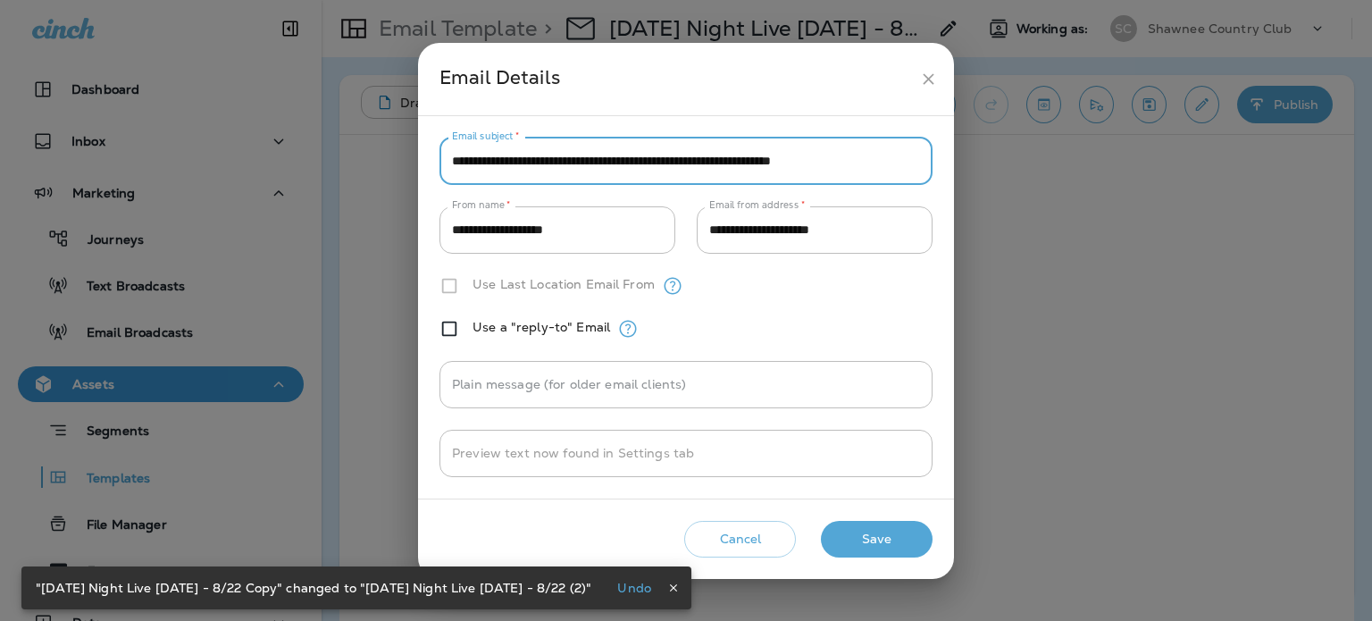
click at [879, 156] on input "**********" at bounding box center [686, 161] width 493 height 47
paste input "text"
type input "**********"
click at [843, 553] on button "Save" at bounding box center [877, 539] width 112 height 37
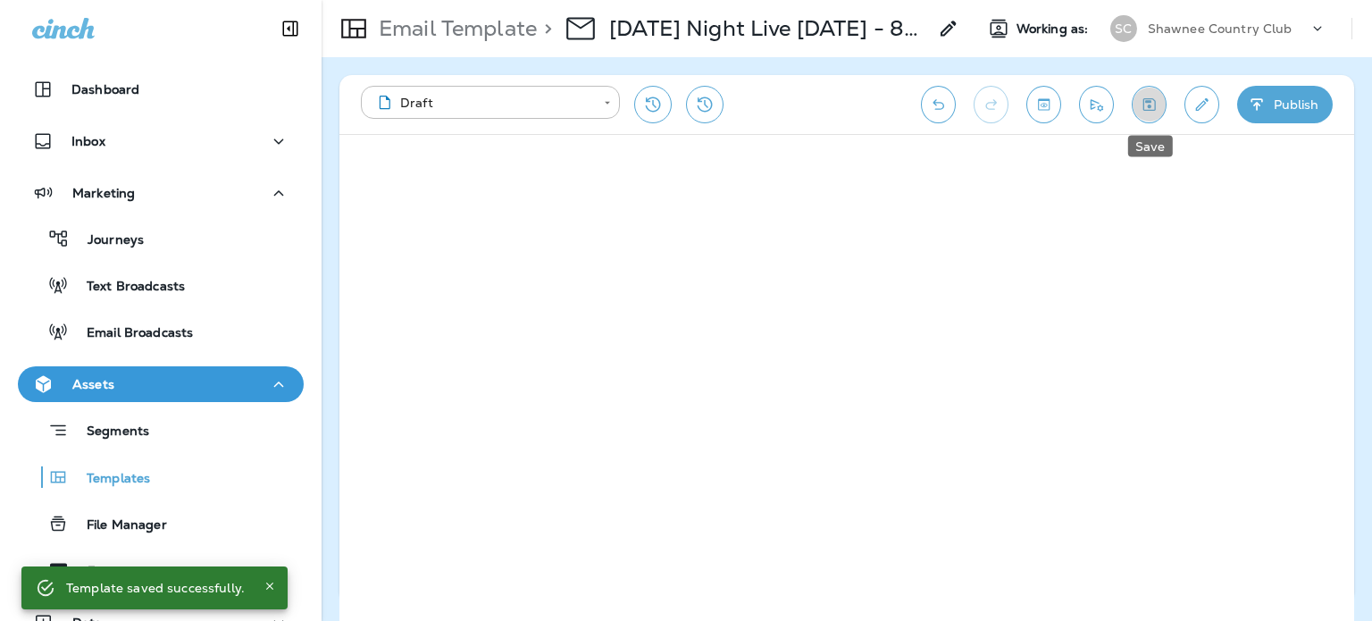
click at [1141, 93] on button "Save" at bounding box center [1149, 105] width 35 height 38
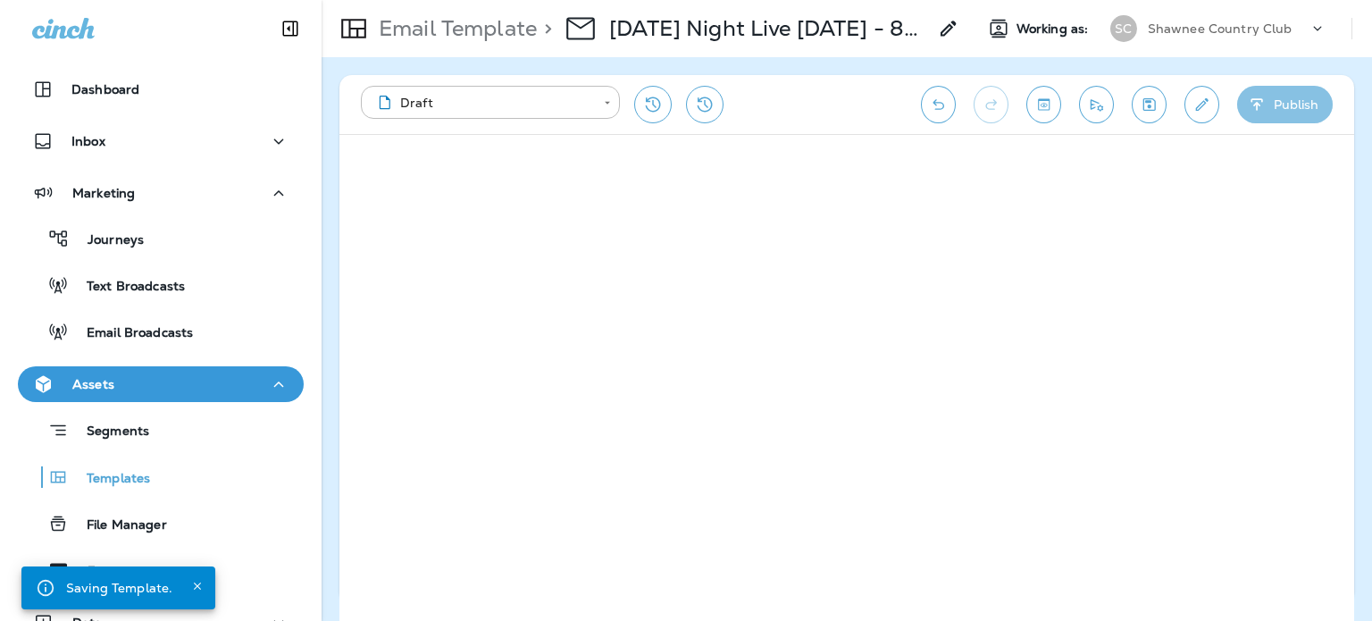
click at [1295, 100] on button "Publish" at bounding box center [1286, 105] width 96 height 38
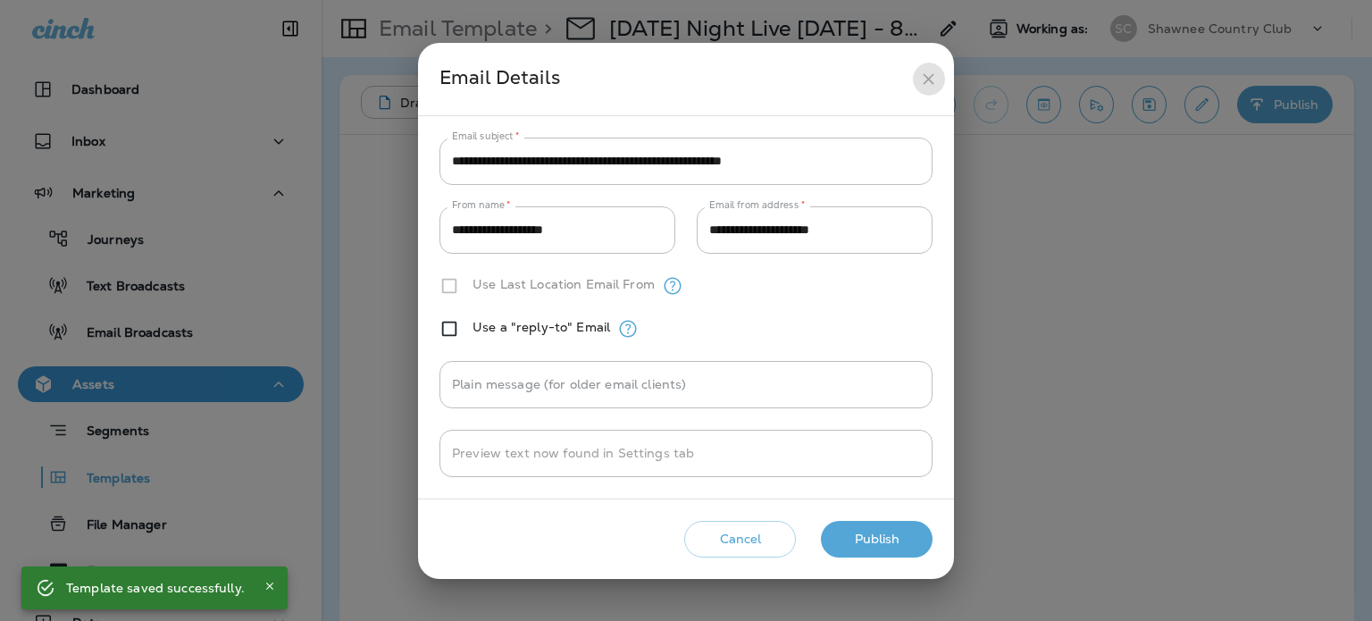
click at [924, 70] on icon "close" at bounding box center [928, 79] width 19 height 19
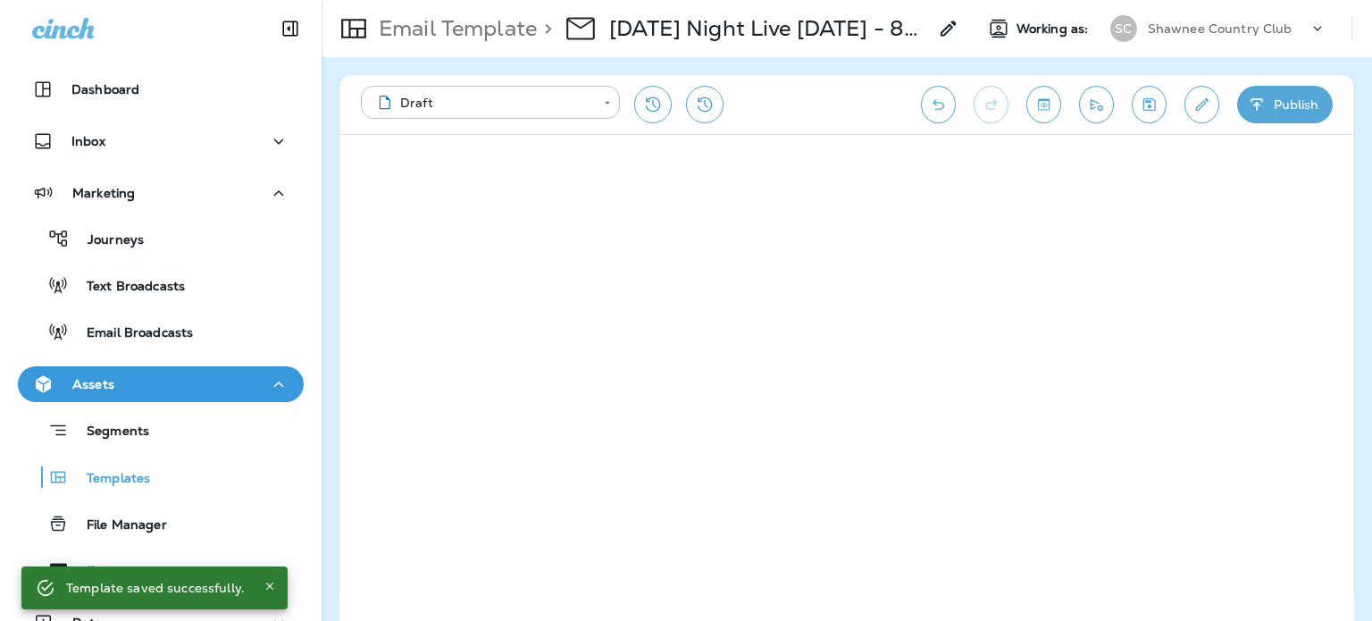
click at [1275, 99] on button "Publish" at bounding box center [1286, 105] width 96 height 38
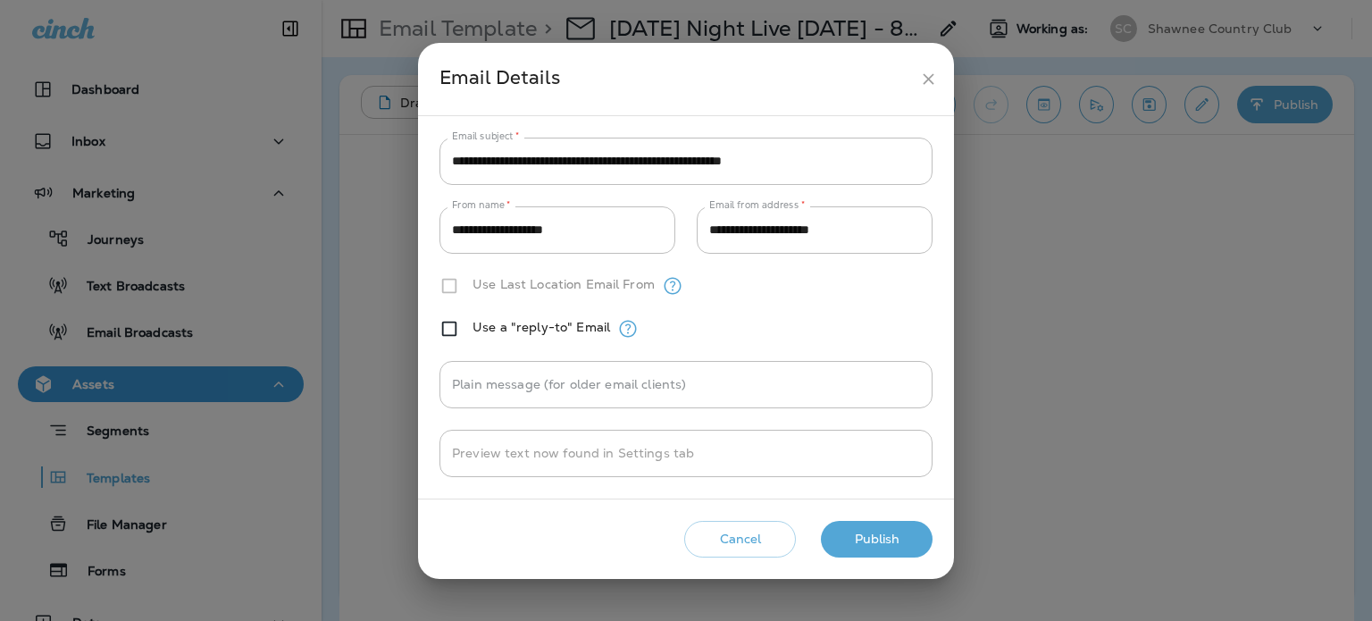
click at [913, 532] on button "Publish" at bounding box center [877, 539] width 112 height 37
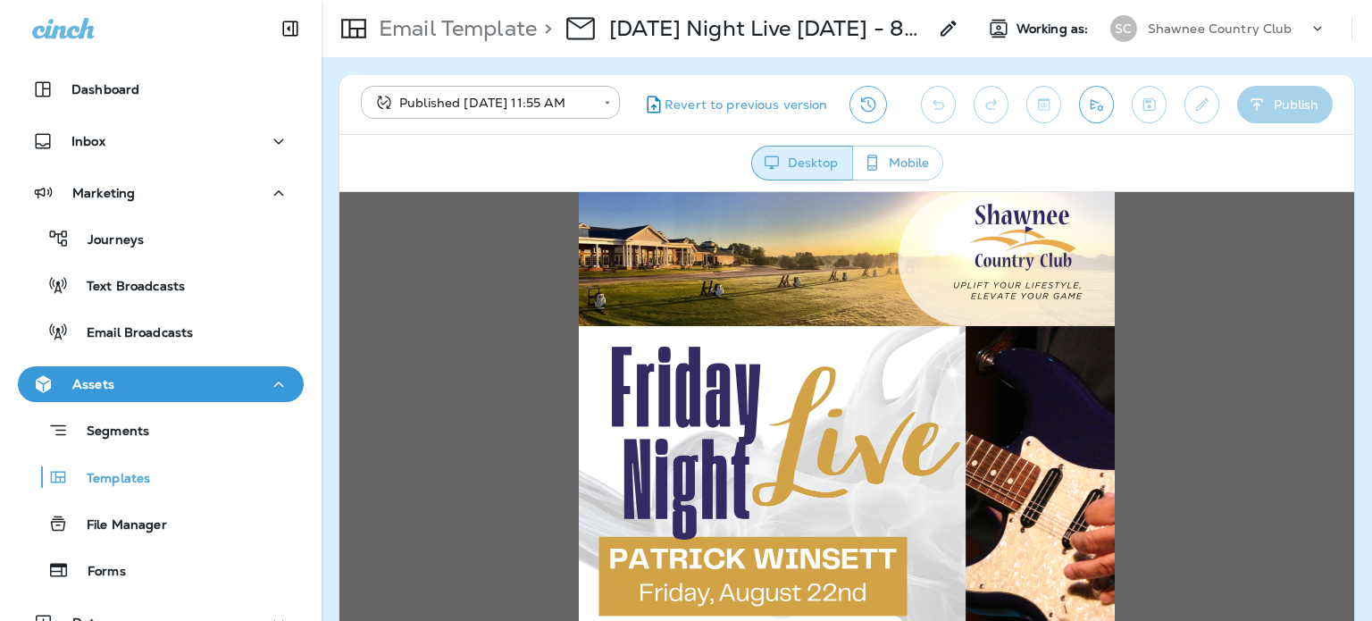
click at [229, 337] on div "Email Broadcasts" at bounding box center [161, 331] width 272 height 27
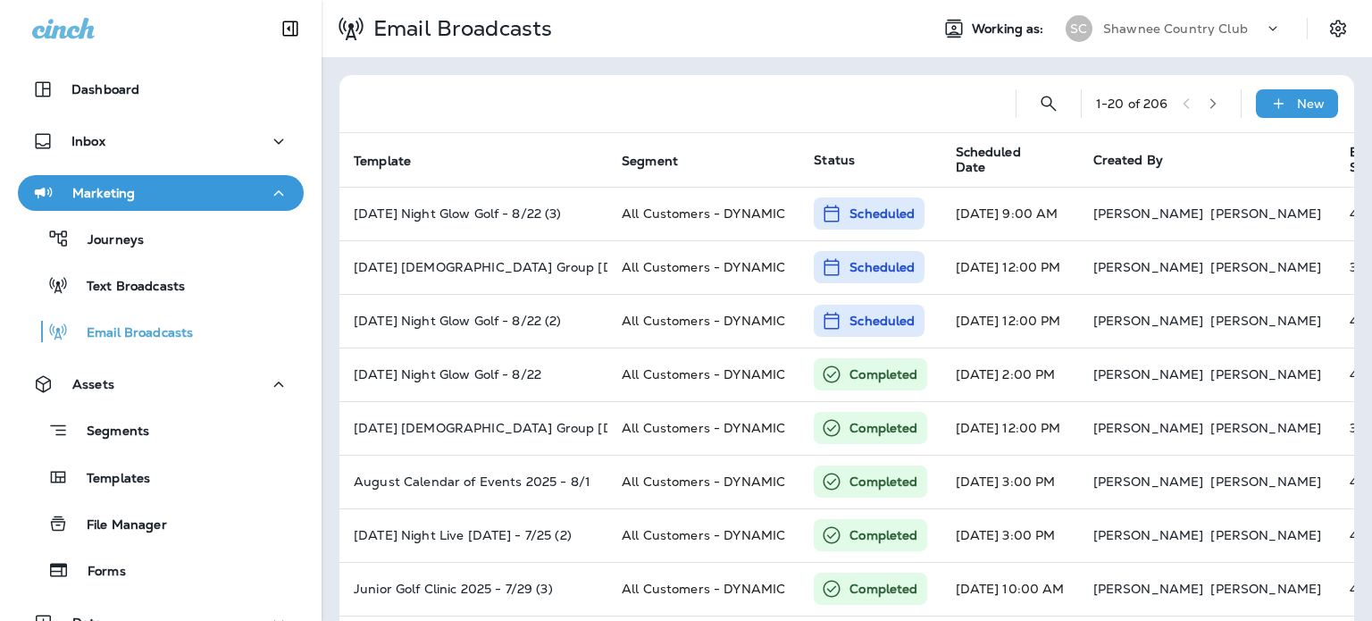
click at [1297, 99] on p "New" at bounding box center [1311, 104] width 28 height 14
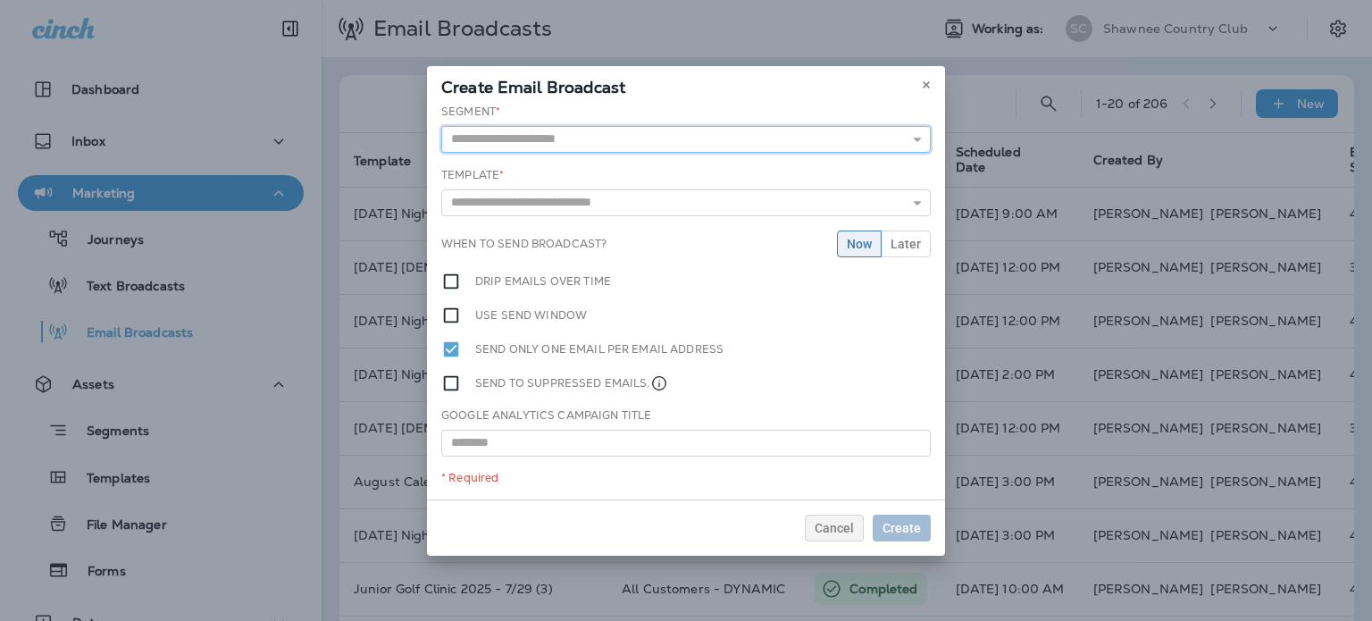
click at [702, 144] on input "text" at bounding box center [686, 139] width 490 height 27
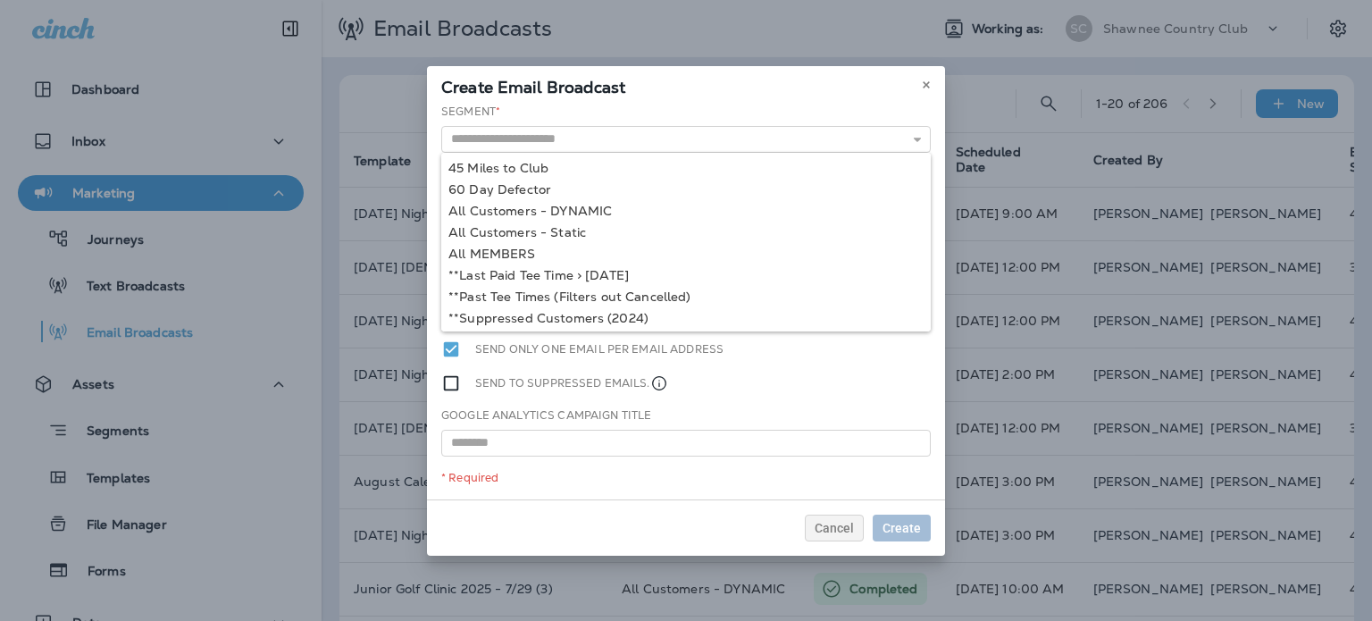
type input "**********"
click at [600, 206] on div "**********" at bounding box center [686, 302] width 518 height 396
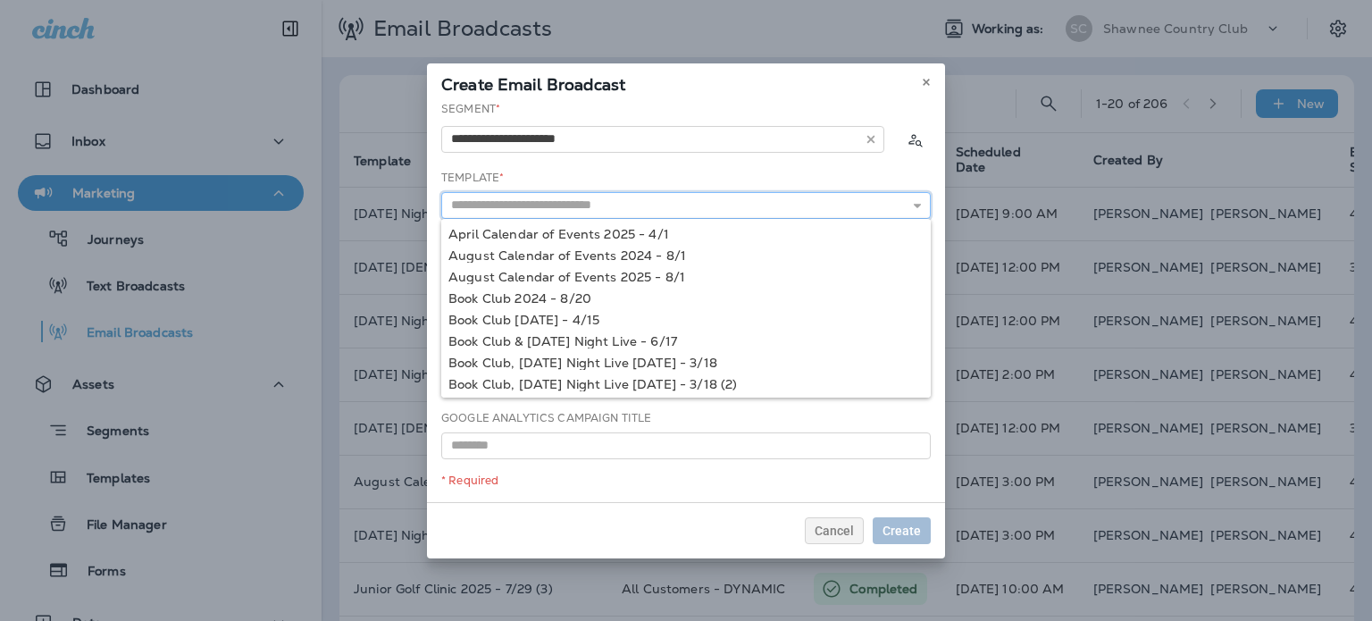
click at [600, 206] on input "text" at bounding box center [686, 205] width 490 height 27
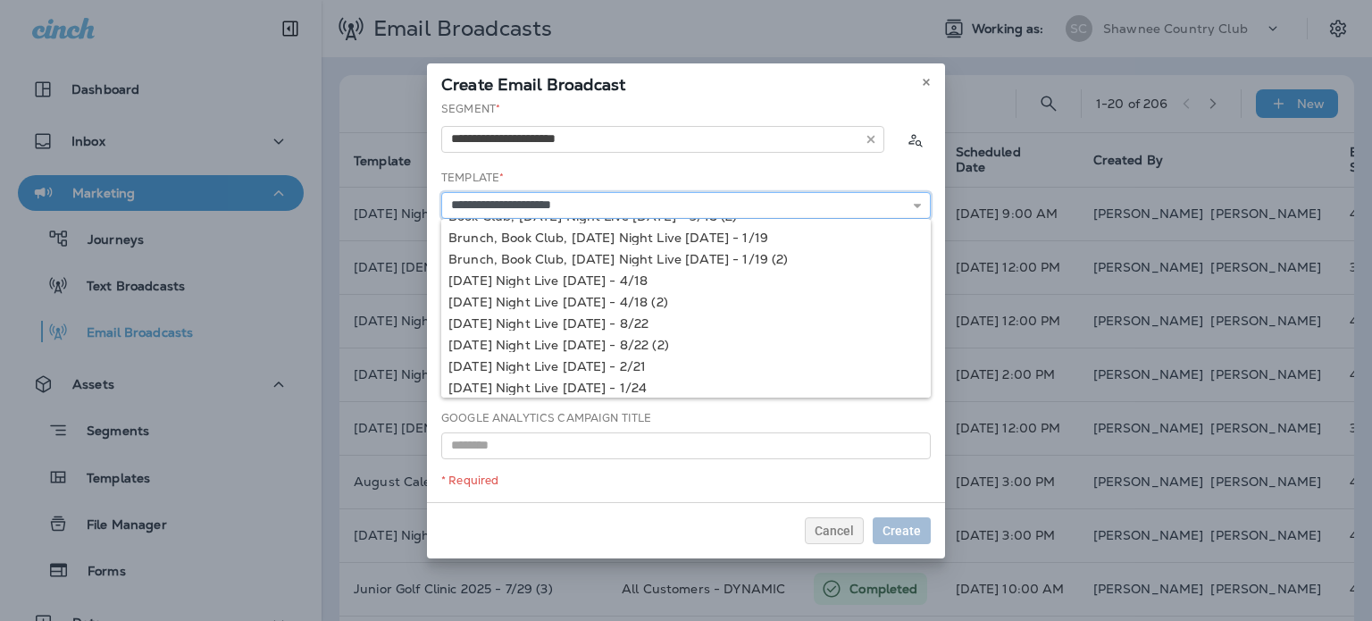
scroll to position [44, 0]
type input "**********"
click at [639, 317] on div "**********" at bounding box center [686, 301] width 518 height 401
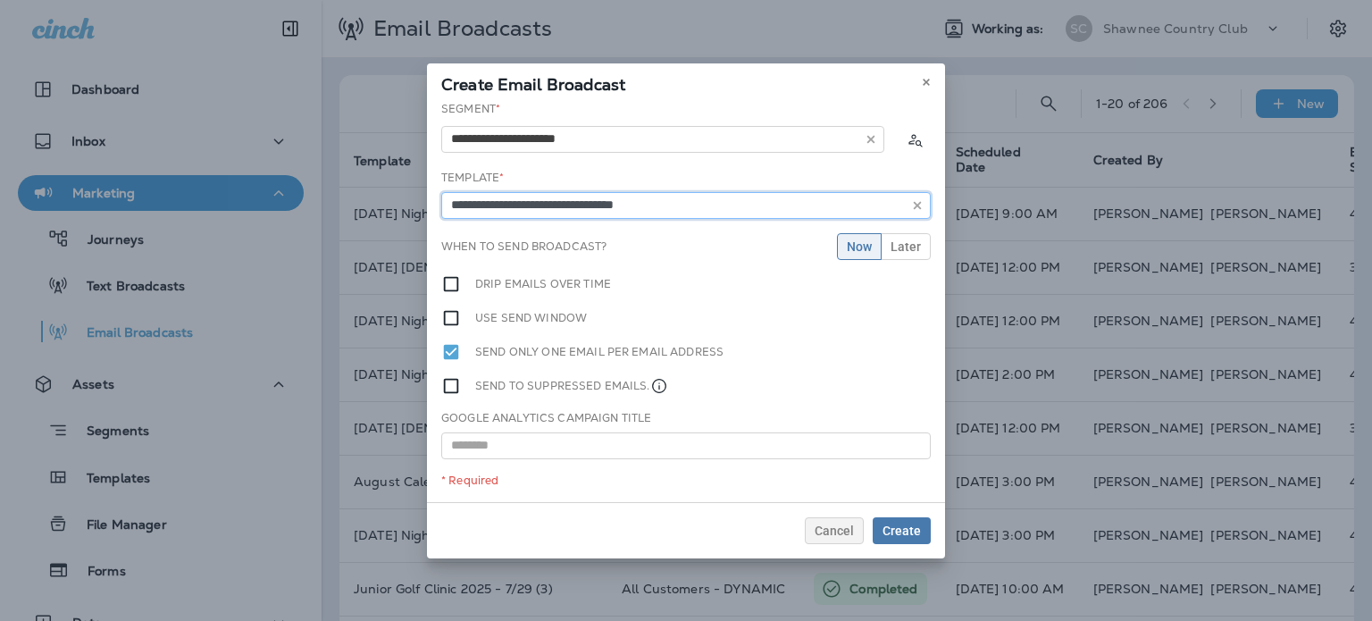
click at [650, 208] on input "**********" at bounding box center [686, 205] width 490 height 27
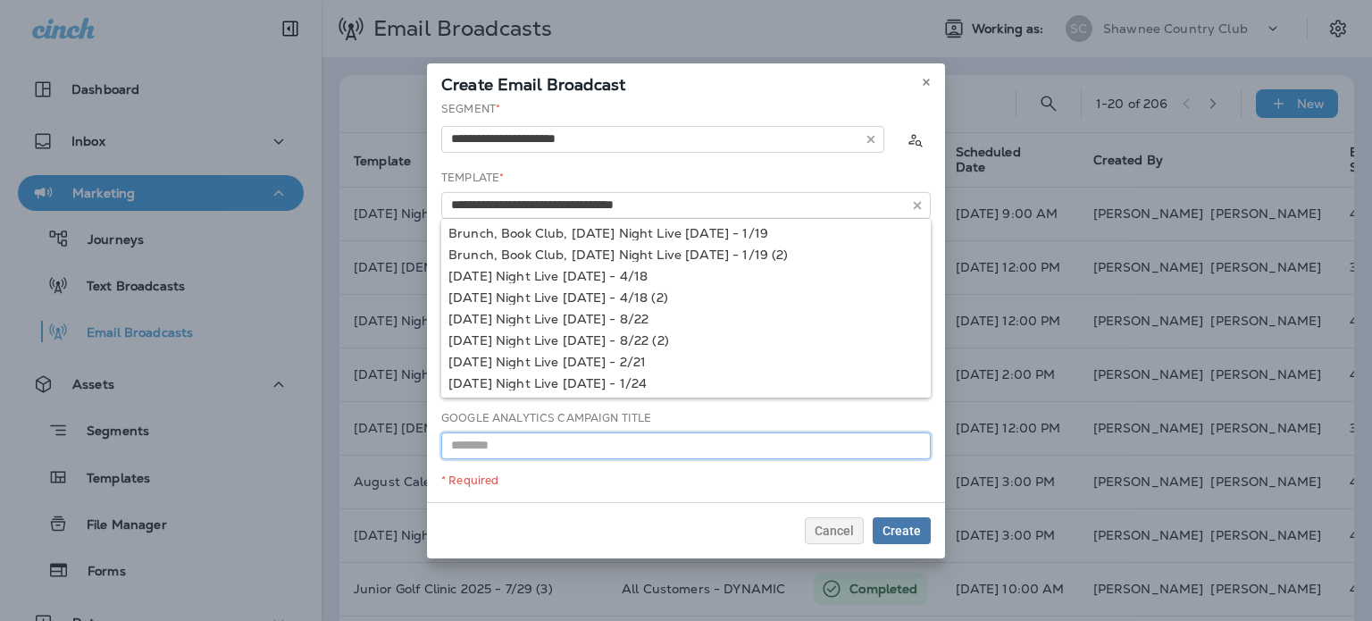
click at [568, 449] on input "text" at bounding box center [686, 445] width 490 height 27
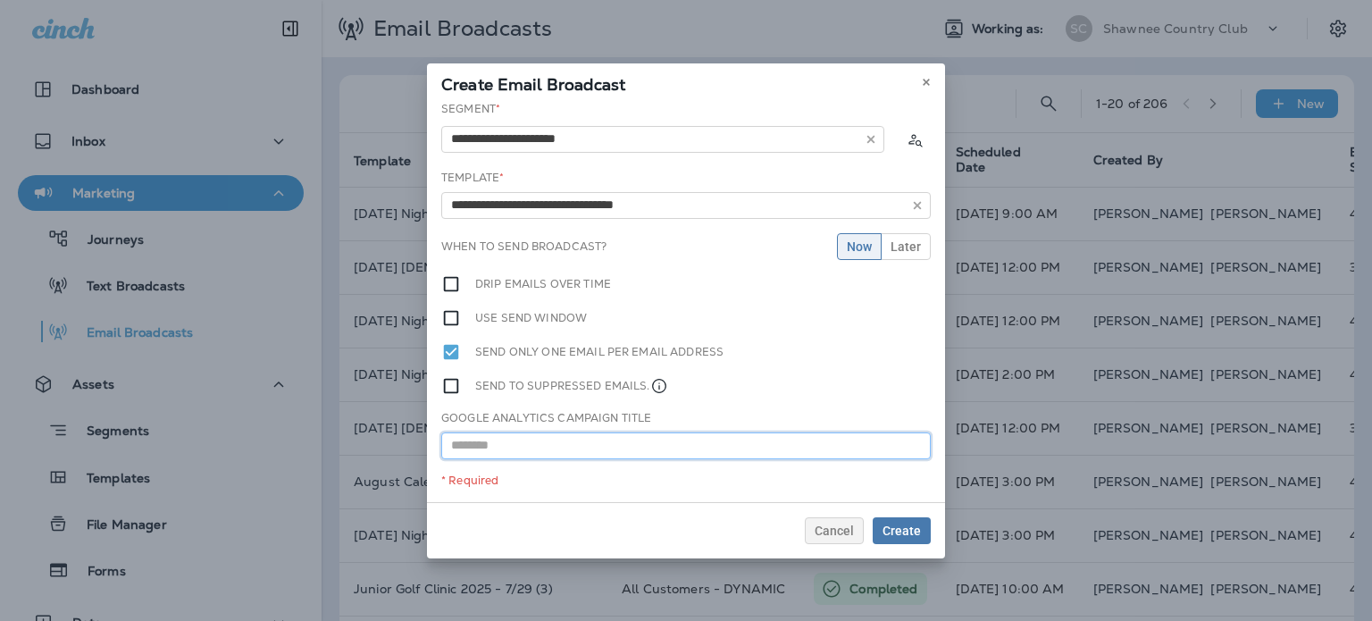
paste input "**********"
type input "**********"
click at [906, 244] on span "Later" at bounding box center [906, 246] width 30 height 13
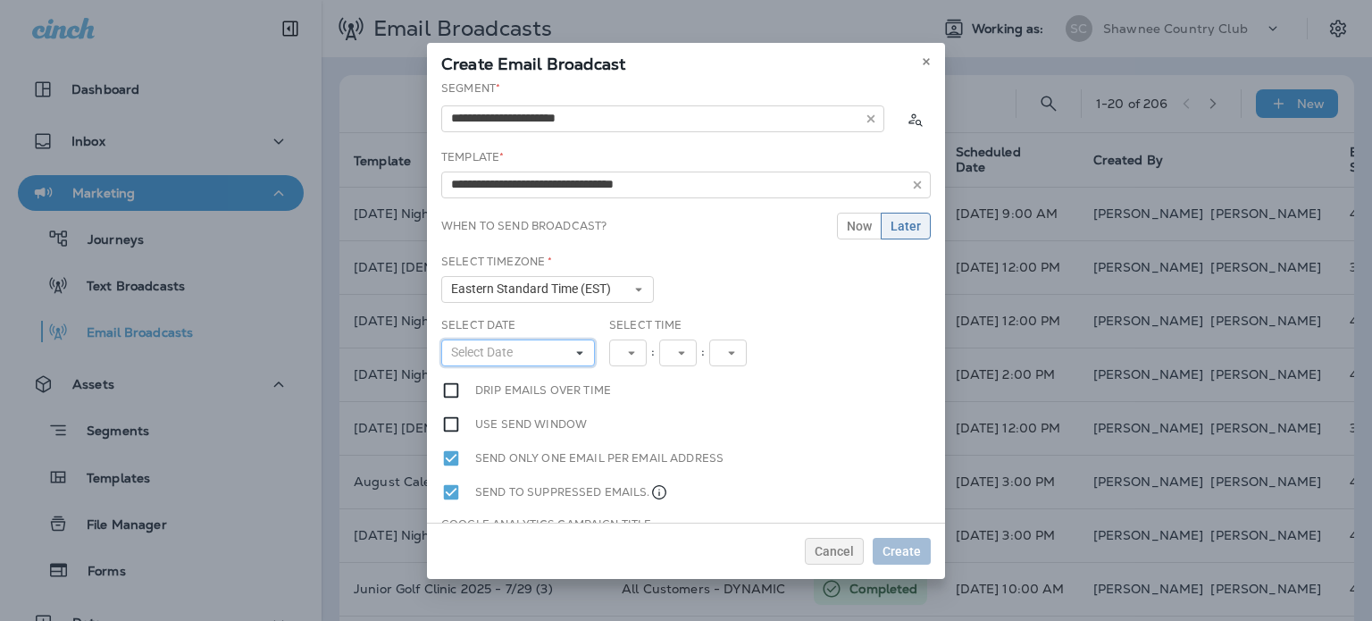
click at [488, 359] on button "Select Date" at bounding box center [518, 353] width 154 height 27
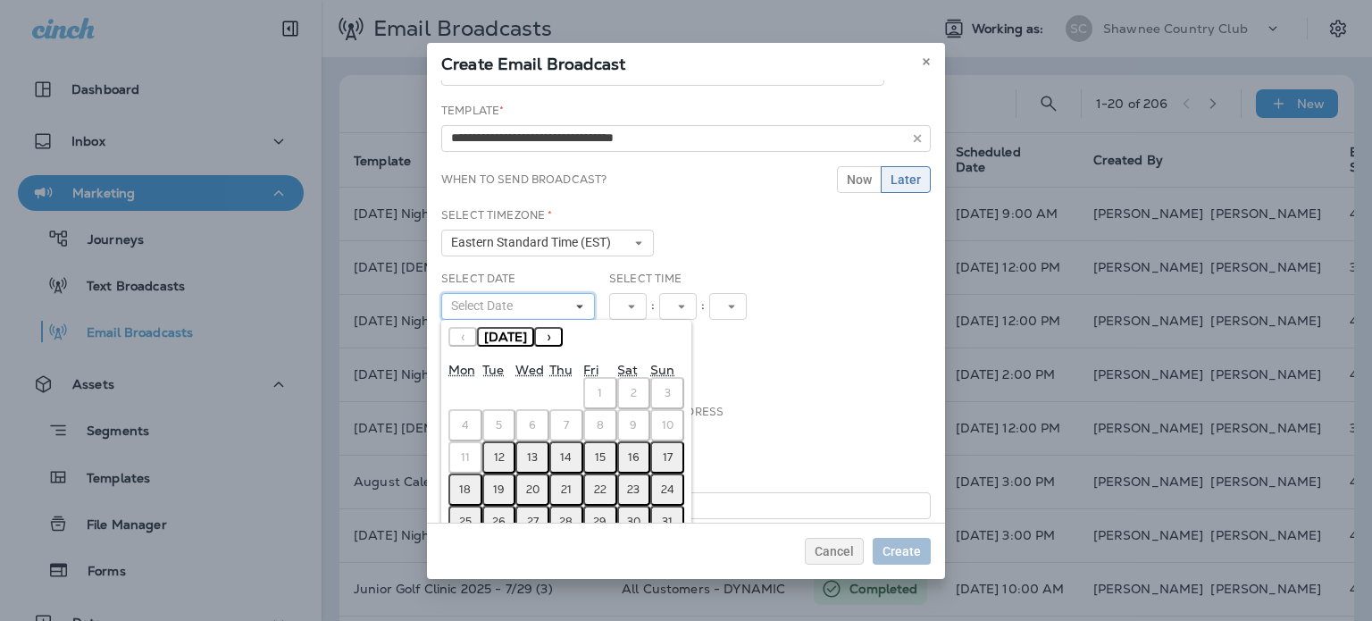
scroll to position [85, 0]
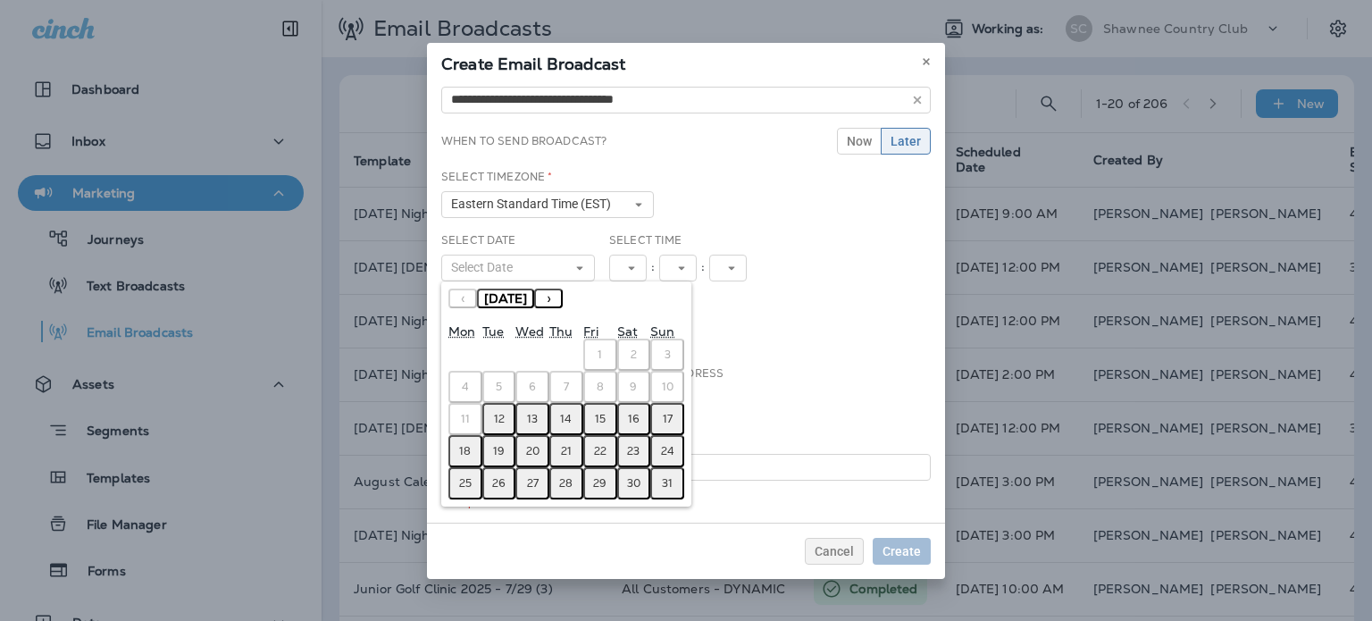
click at [492, 419] on button "12" at bounding box center [500, 419] width 34 height 32
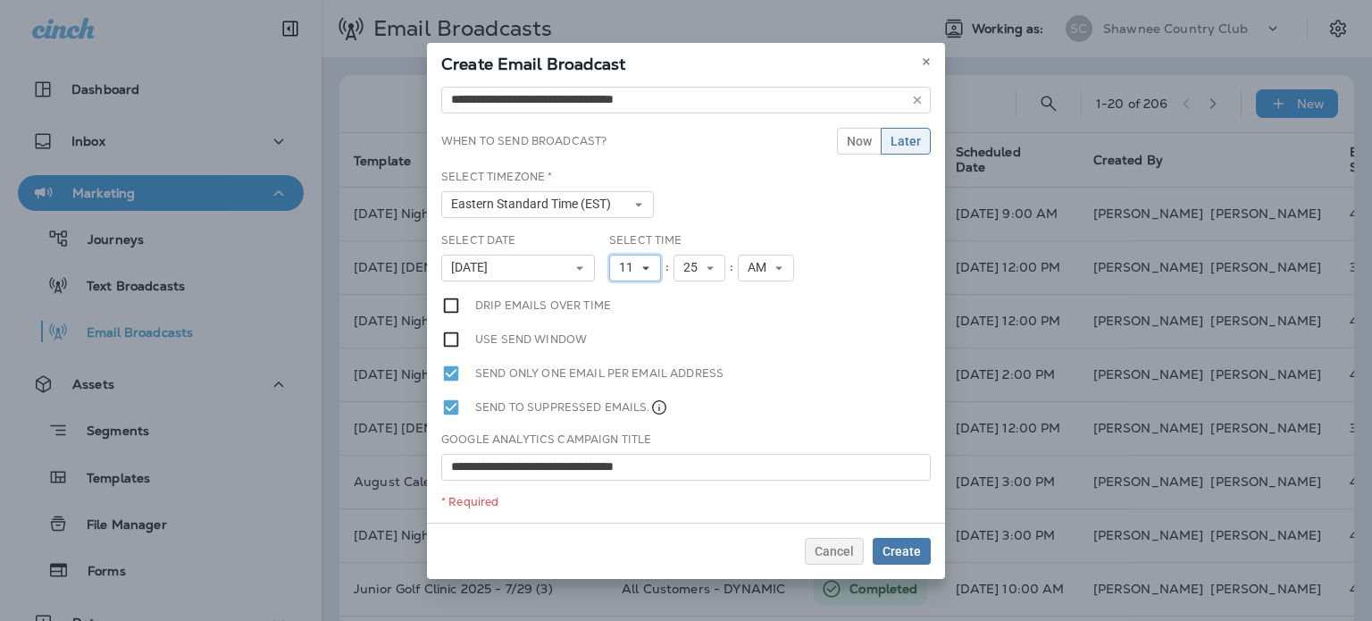
click at [631, 265] on span "11" at bounding box center [629, 267] width 21 height 15
click at [621, 299] on link "1" at bounding box center [635, 296] width 52 height 21
click at [684, 276] on button "25" at bounding box center [693, 268] width 52 height 27
click at [684, 293] on link "00" at bounding box center [693, 296] width 52 height 21
click at [757, 263] on span "AM" at bounding box center [754, 267] width 26 height 15
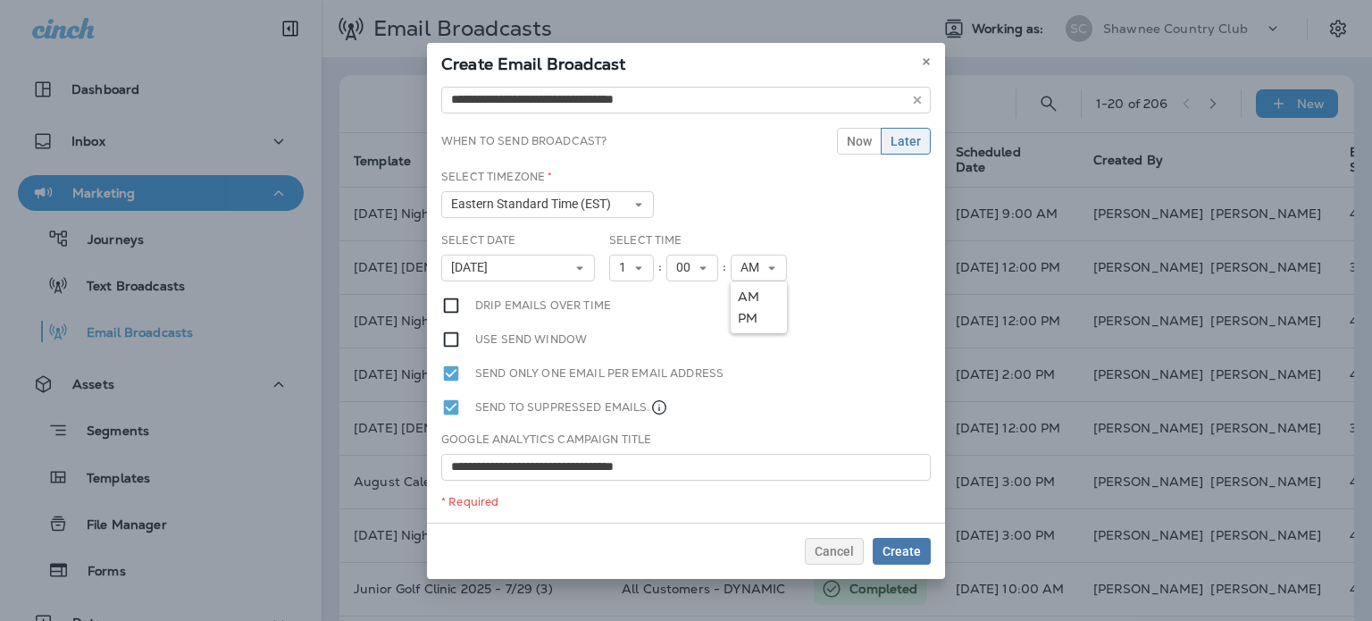
click at [754, 310] on link "PM" at bounding box center [759, 317] width 56 height 21
click at [822, 322] on div "**********" at bounding box center [686, 301] width 518 height 442
click at [894, 546] on span "Create" at bounding box center [902, 551] width 38 height 13
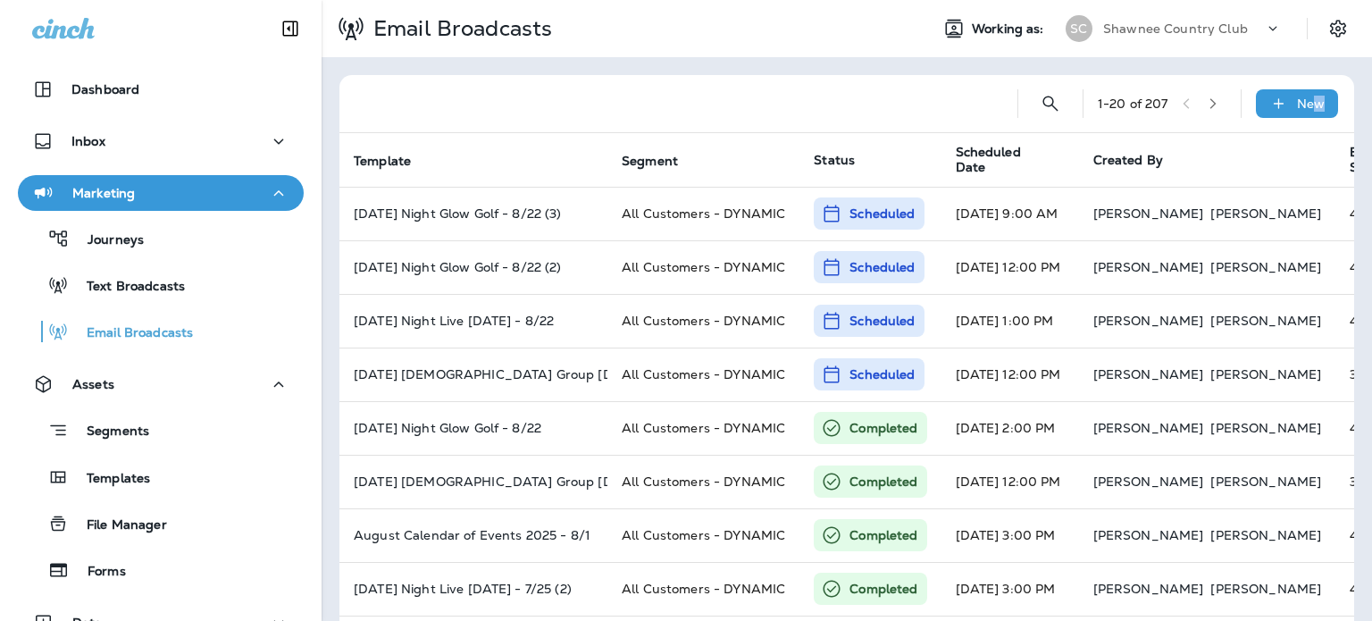
click at [1305, 101] on p "New" at bounding box center [1311, 104] width 28 height 14
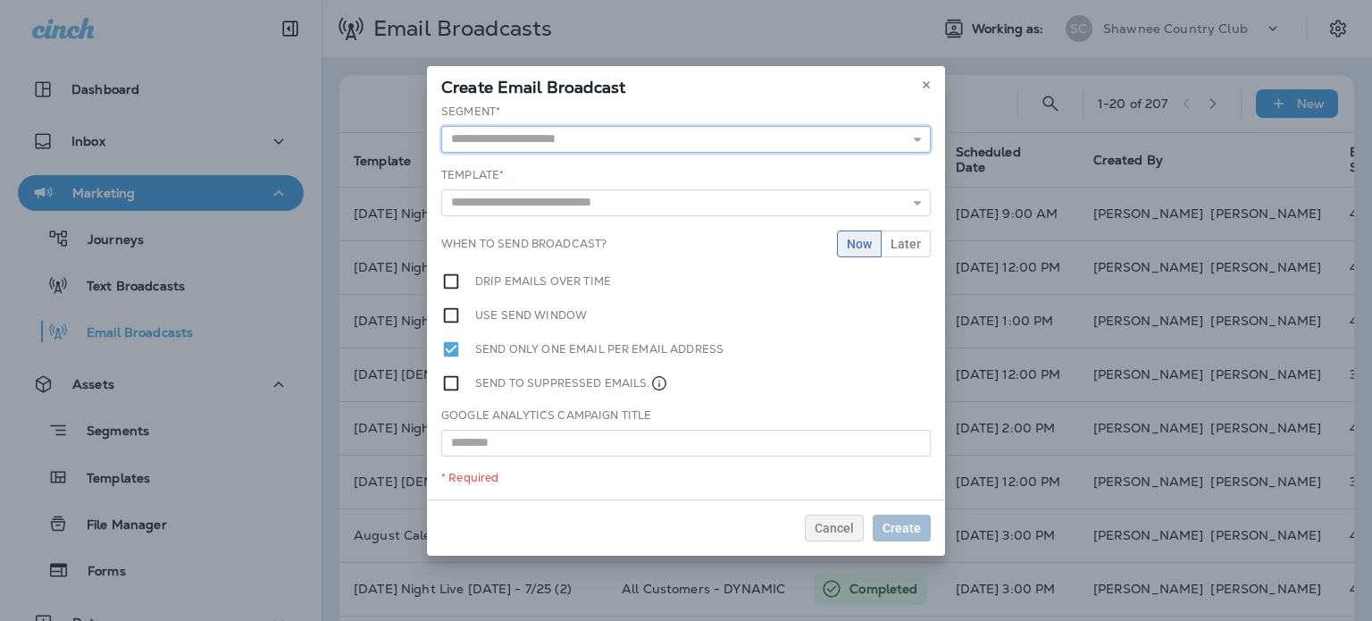
click at [600, 131] on input "text" at bounding box center [686, 139] width 490 height 27
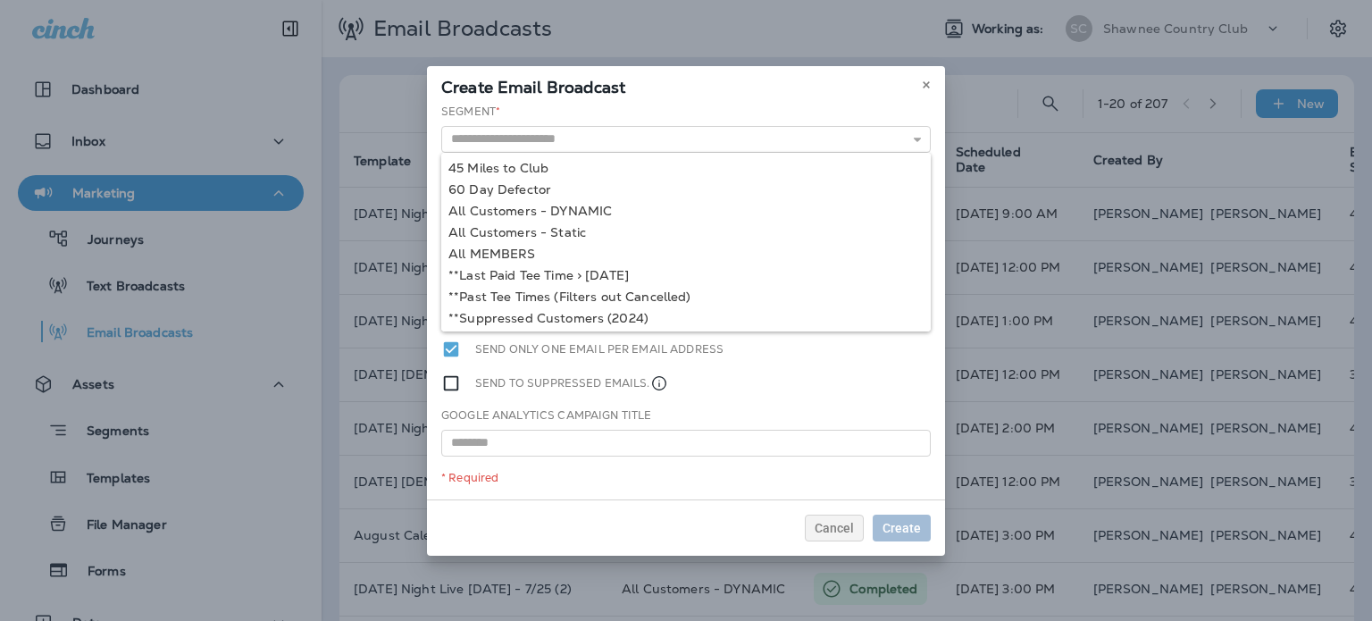
type input "**********"
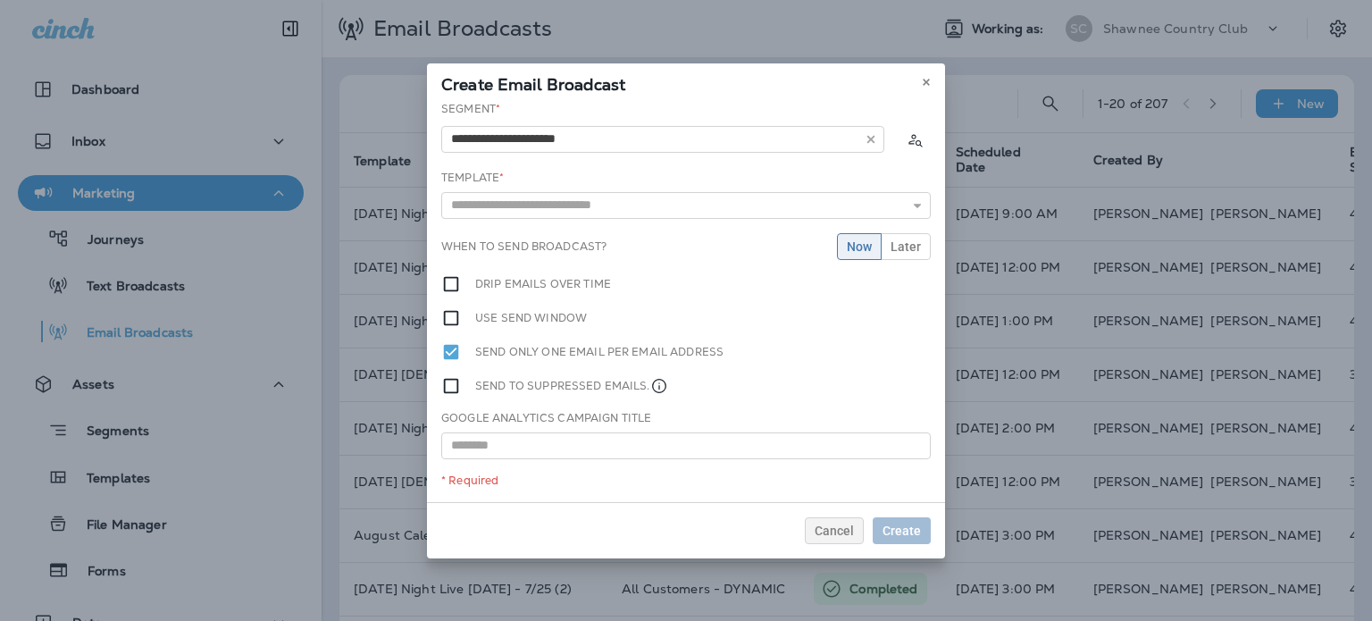
click at [600, 203] on div "**********" at bounding box center [686, 301] width 518 height 401
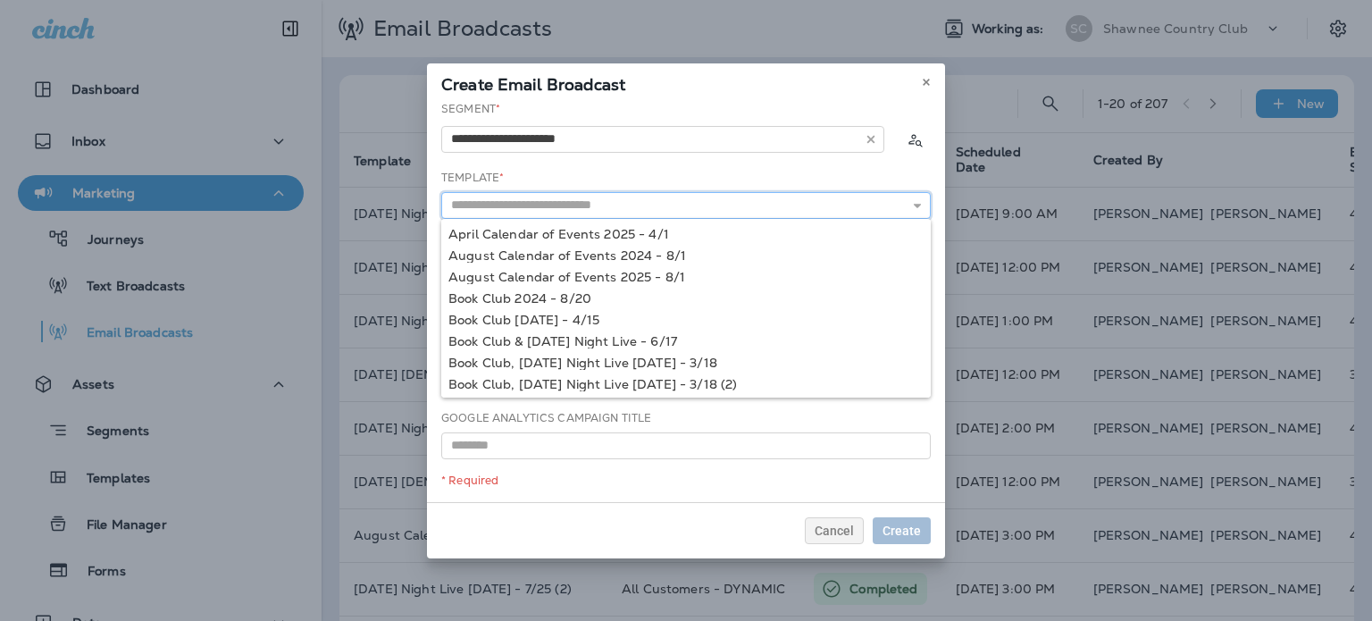
click at [600, 203] on input "text" at bounding box center [686, 205] width 490 height 27
type input "*"
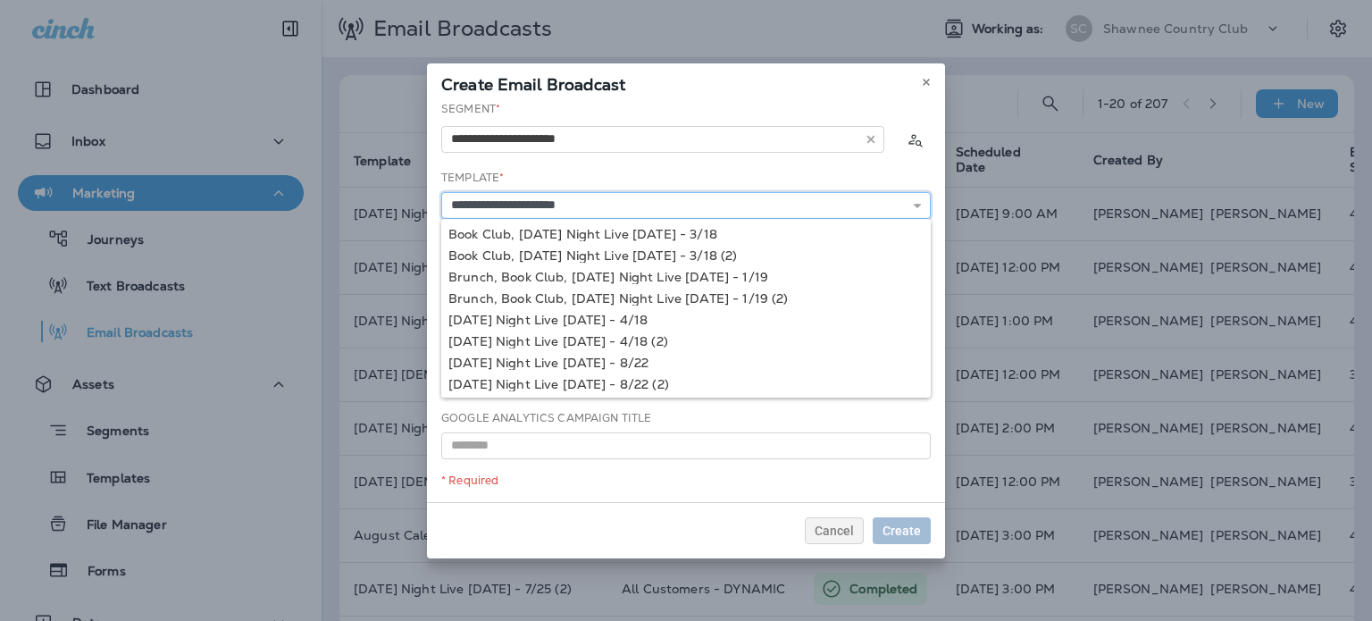
type input "**********"
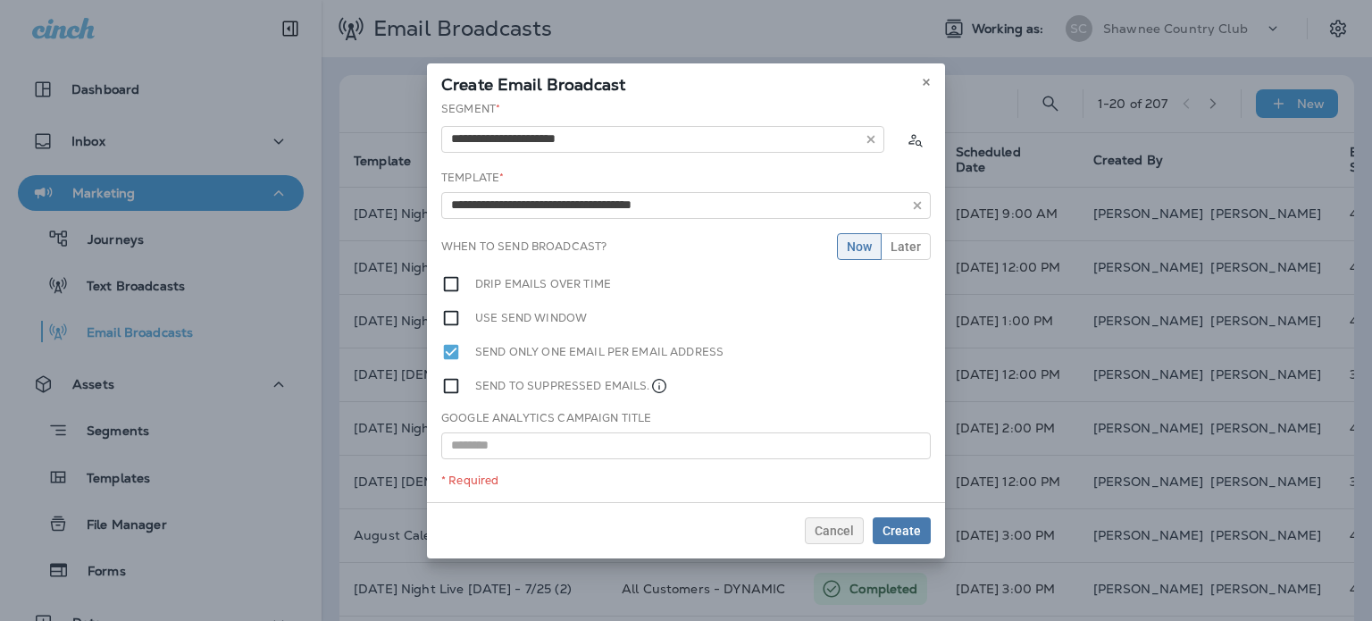
click at [621, 382] on div "**********" at bounding box center [686, 301] width 518 height 401
click at [663, 202] on input "**********" at bounding box center [686, 205] width 490 height 27
click at [601, 439] on input "text" at bounding box center [686, 445] width 490 height 27
paste input "**********"
type input "**********"
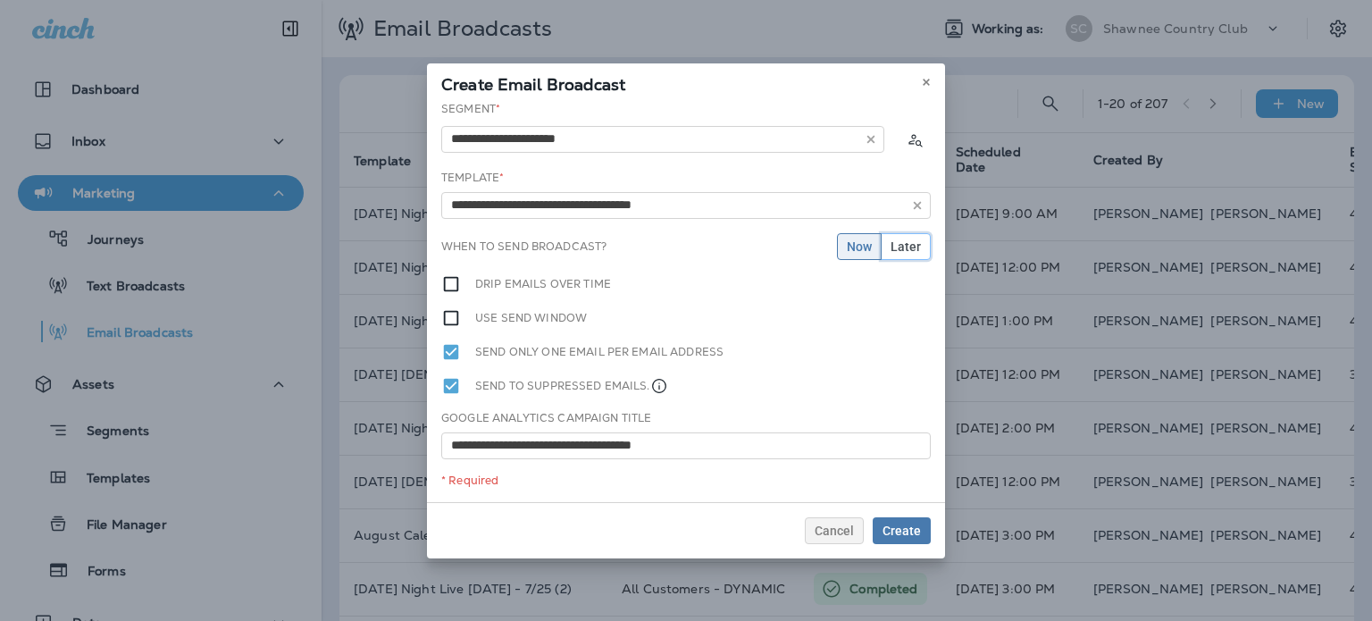
click at [907, 253] on button "Later" at bounding box center [906, 246] width 50 height 27
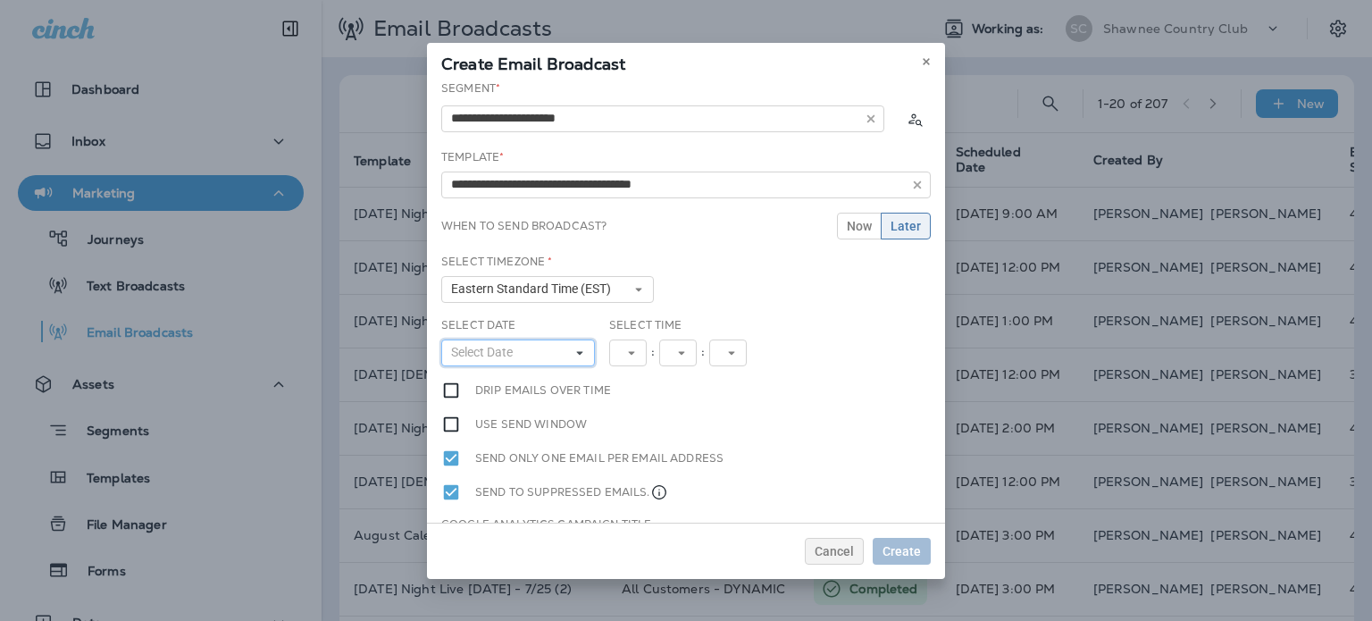
click at [520, 346] on span "Select Date" at bounding box center [485, 352] width 69 height 15
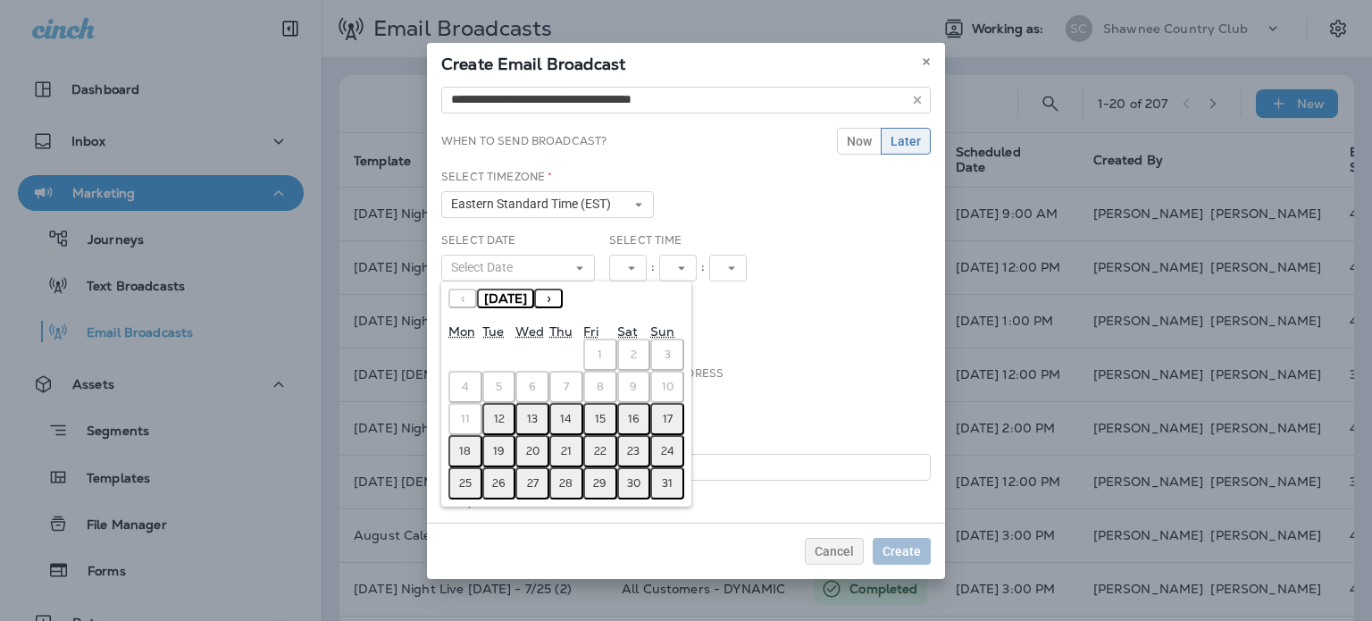
click at [529, 450] on abbr "20" at bounding box center [532, 451] width 13 height 14
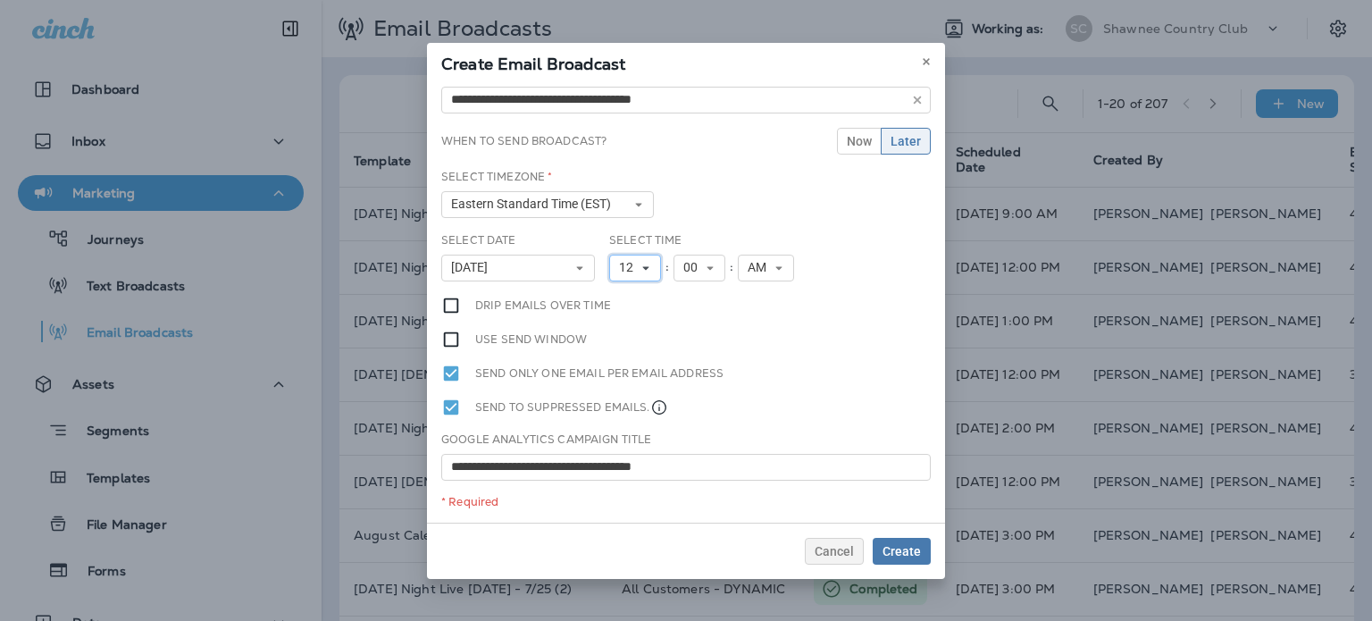
click at [625, 264] on span "12" at bounding box center [629, 267] width 21 height 15
click at [629, 336] on link "3" at bounding box center [635, 339] width 52 height 21
click at [745, 271] on span "AM" at bounding box center [754, 267] width 26 height 15
click at [732, 333] on div "Use send window" at bounding box center [686, 340] width 490 height 20
click at [743, 313] on div "**********" at bounding box center [686, 301] width 518 height 442
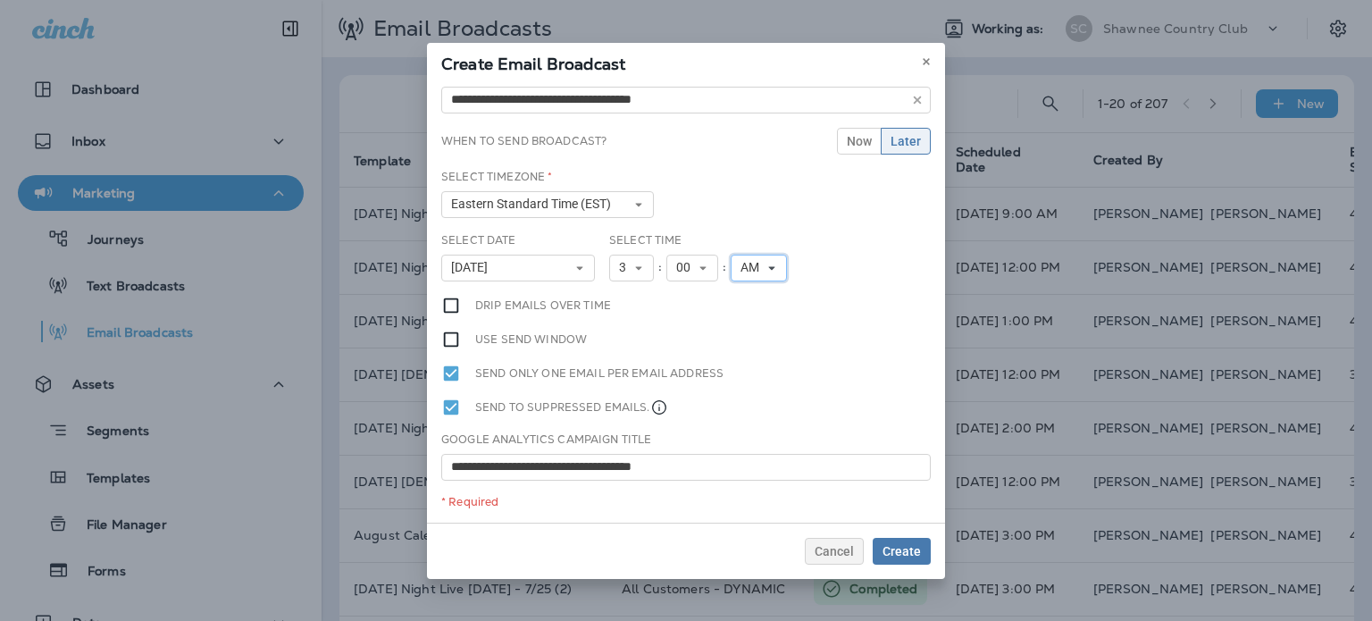
click at [754, 265] on span "AM" at bounding box center [754, 267] width 26 height 15
click at [747, 315] on link "PM" at bounding box center [759, 317] width 56 height 21
click at [827, 304] on div "**********" at bounding box center [686, 301] width 518 height 442
click at [911, 540] on button "Create" at bounding box center [902, 551] width 58 height 27
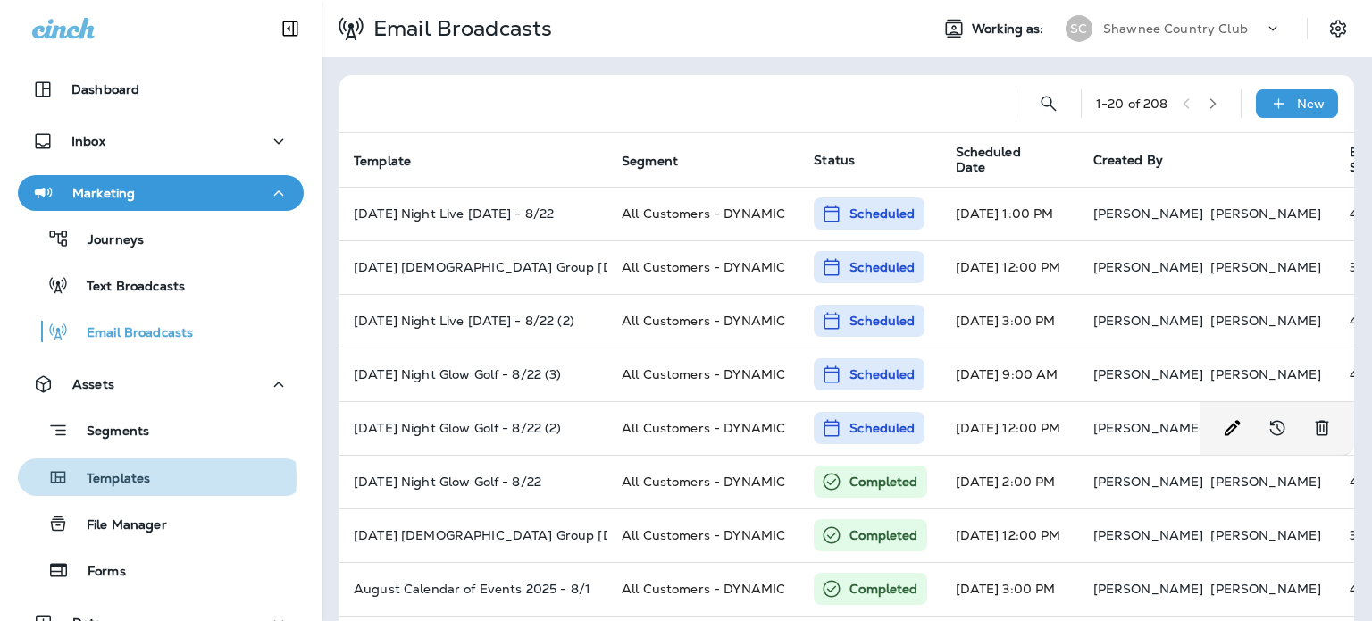
click at [138, 478] on p "Templates" at bounding box center [109, 479] width 81 height 17
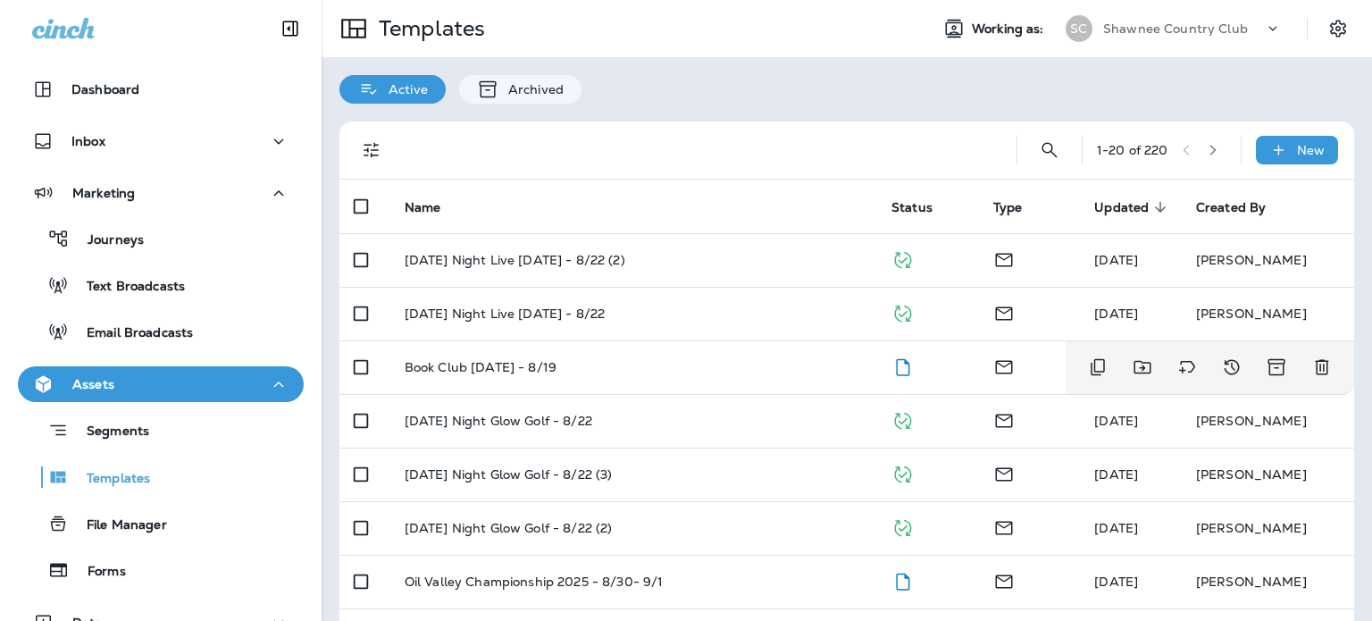
click at [739, 388] on td "Book Club August 2025 - 8/19" at bounding box center [633, 367] width 487 height 54
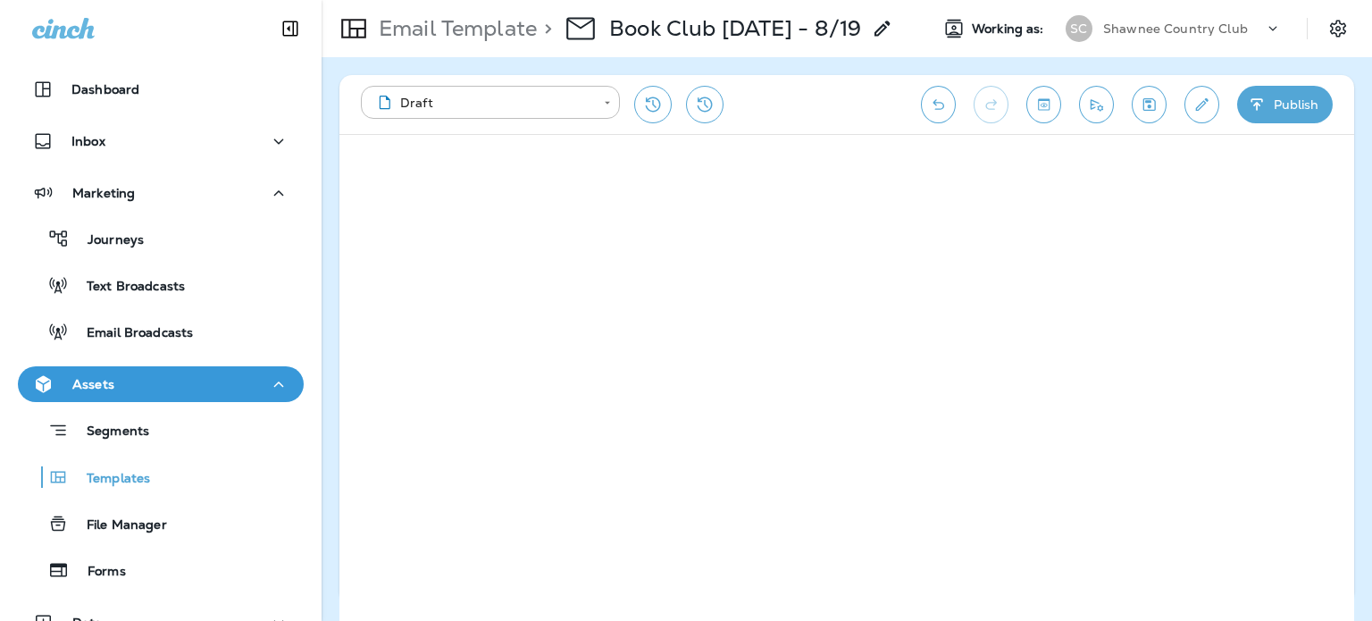
click at [1285, 113] on button "Publish" at bounding box center [1286, 105] width 96 height 38
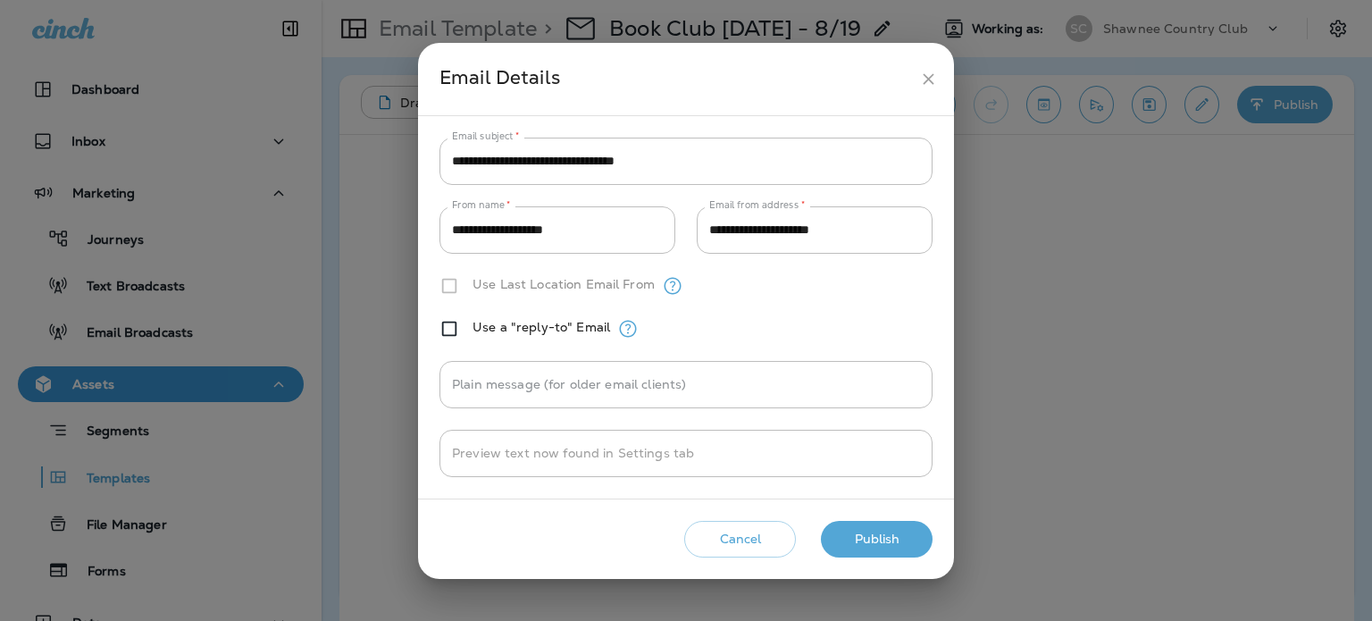
click at [873, 536] on button "Publish" at bounding box center [877, 539] width 112 height 37
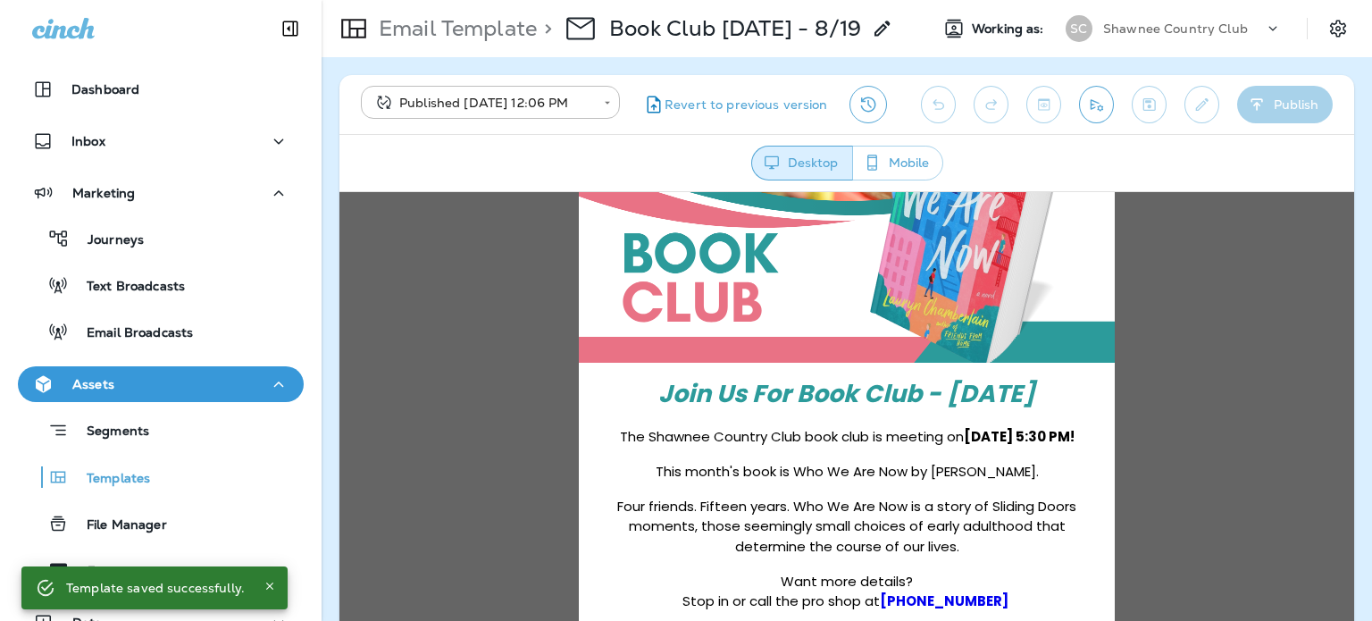
scroll to position [268, 0]
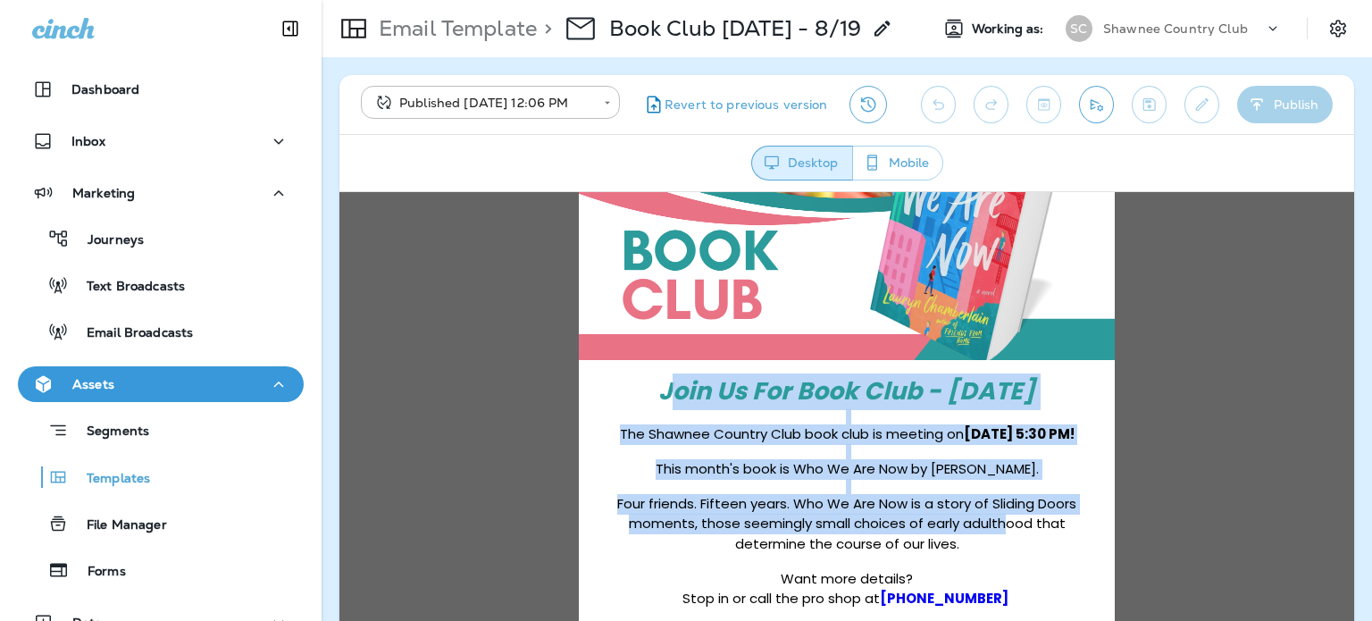
drag, startPoint x: 633, startPoint y: 390, endPoint x: 968, endPoint y: 516, distance: 358.0
click at [968, 516] on div "Join Us For Book Club - August 19th The Shawnee Country Club book club is meeti…" at bounding box center [846, 491] width 509 height 236
click at [714, 436] on span "The Shawnee Country Club book club is meeting on August 19th at 5:30 PM!" at bounding box center [847, 433] width 455 height 19
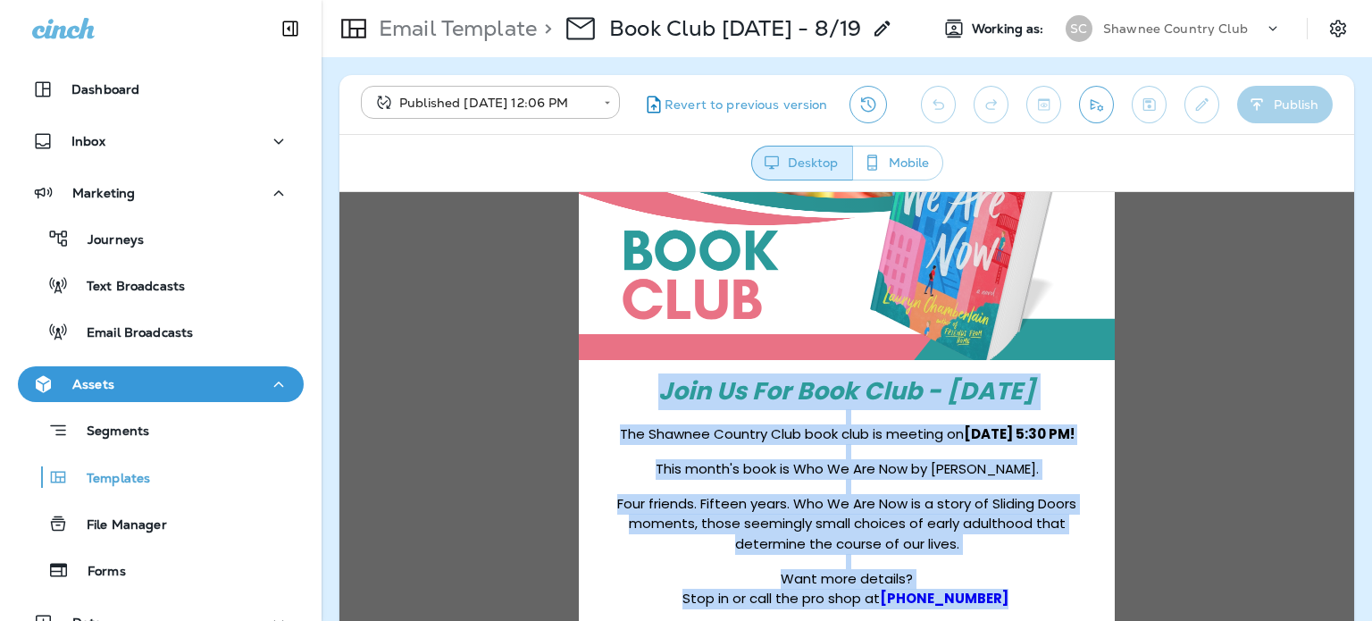
drag, startPoint x: 629, startPoint y: 390, endPoint x: 989, endPoint y: 593, distance: 413.3
click at [989, 593] on div "Join Us For Book Club - August 19th The Shawnee Country Club book club is meeti…" at bounding box center [846, 491] width 509 height 236
copy div "Join Us For Book Club - August 19th The Shawnee Country Club book club is meeti…"
click at [659, 386] on strong "Join Us For Book Club - August 19th" at bounding box center [847, 389] width 377 height 33
drag, startPoint x: 629, startPoint y: 389, endPoint x: 1010, endPoint y: 592, distance: 431.3
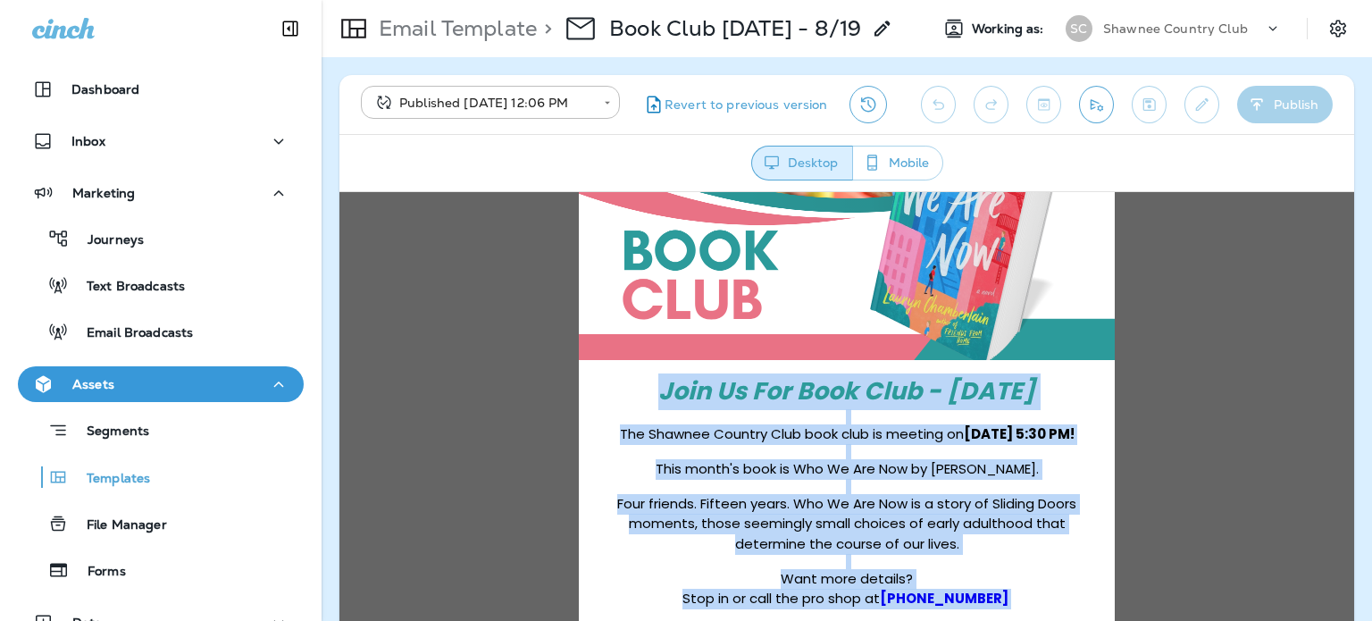
click at [1010, 592] on div "Join Us For Book Club - August 19th The Shawnee Country Club book club is meeti…" at bounding box center [846, 491] width 509 height 236
copy div "Join Us For Book Club - August 19th The Shawnee Country Club book club is meeti…"
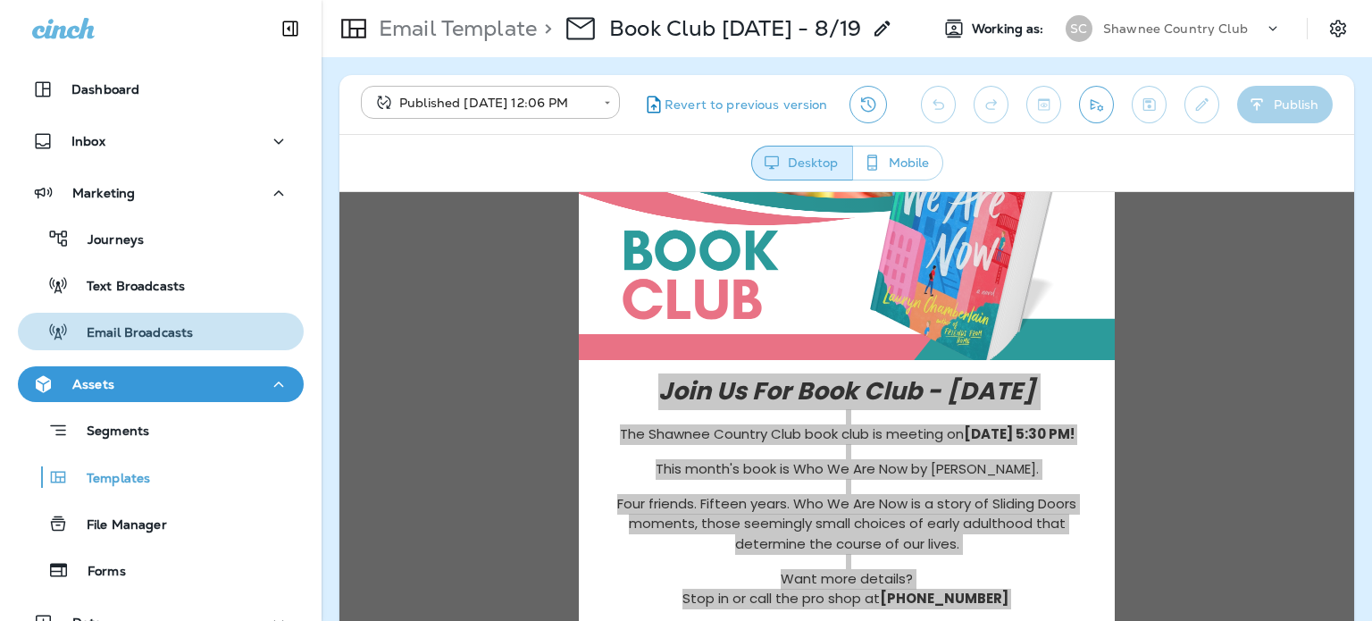
click at [166, 339] on p "Email Broadcasts" at bounding box center [131, 333] width 124 height 17
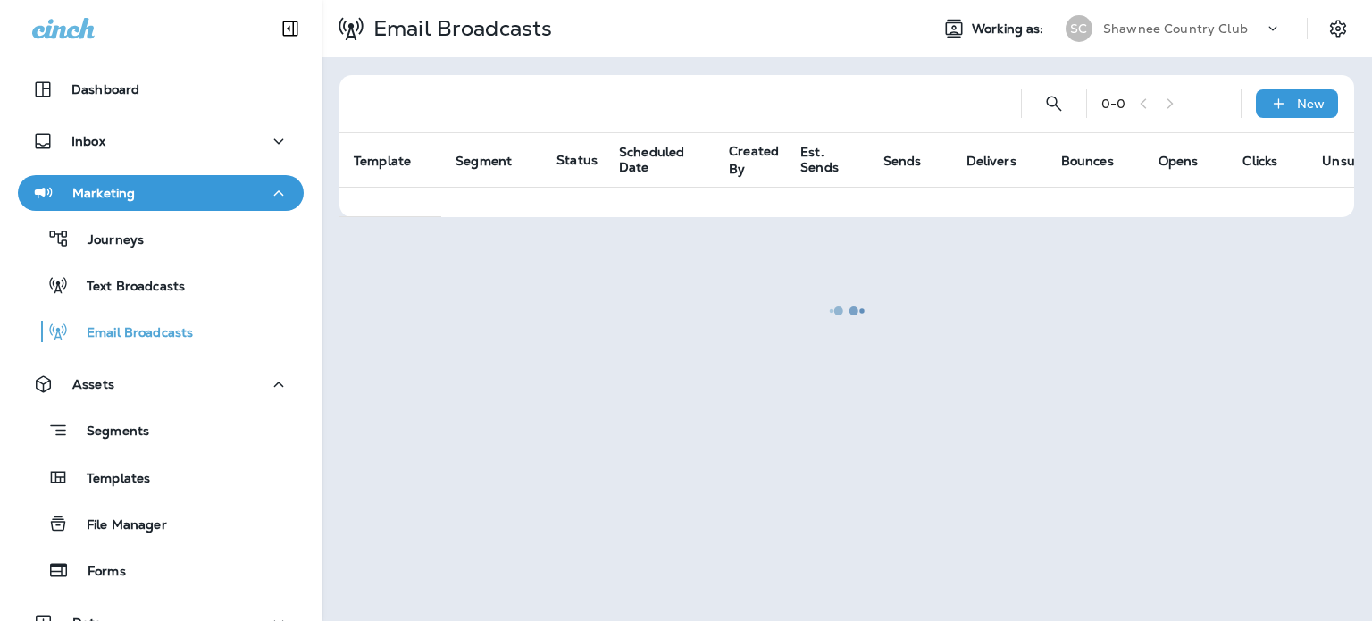
click at [1291, 105] on div "New" at bounding box center [1297, 103] width 82 height 29
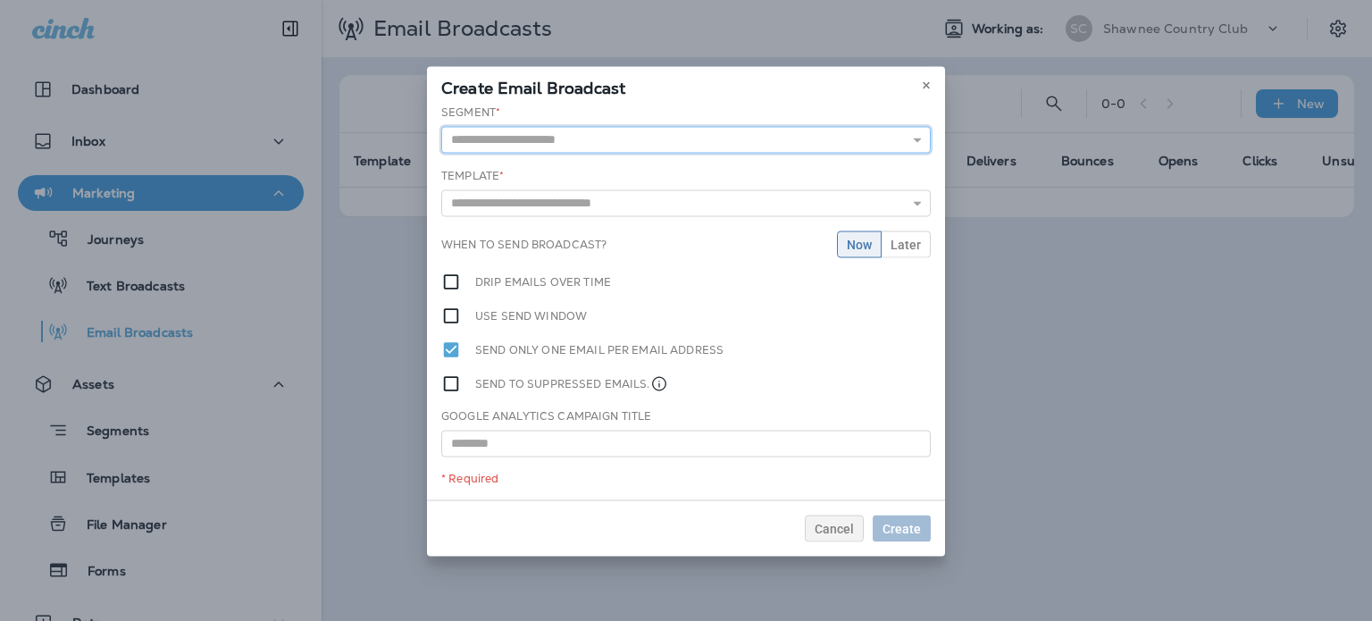
click at [837, 139] on input "text" at bounding box center [686, 139] width 490 height 27
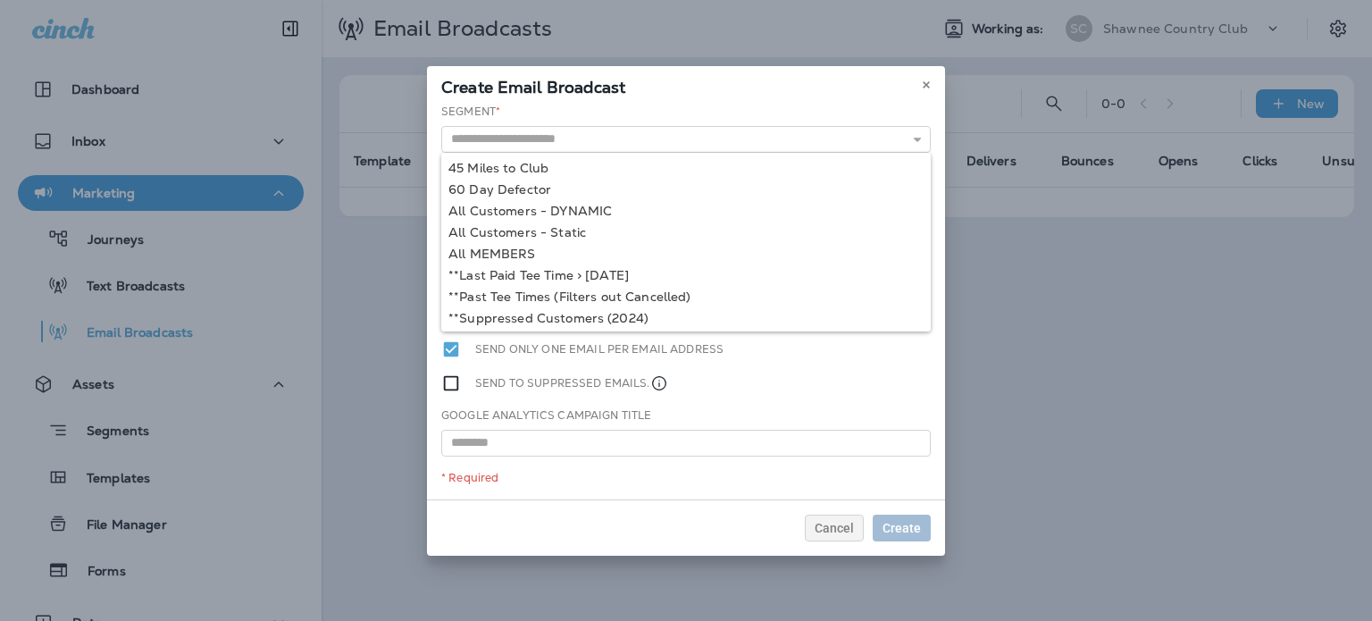
type input "**********"
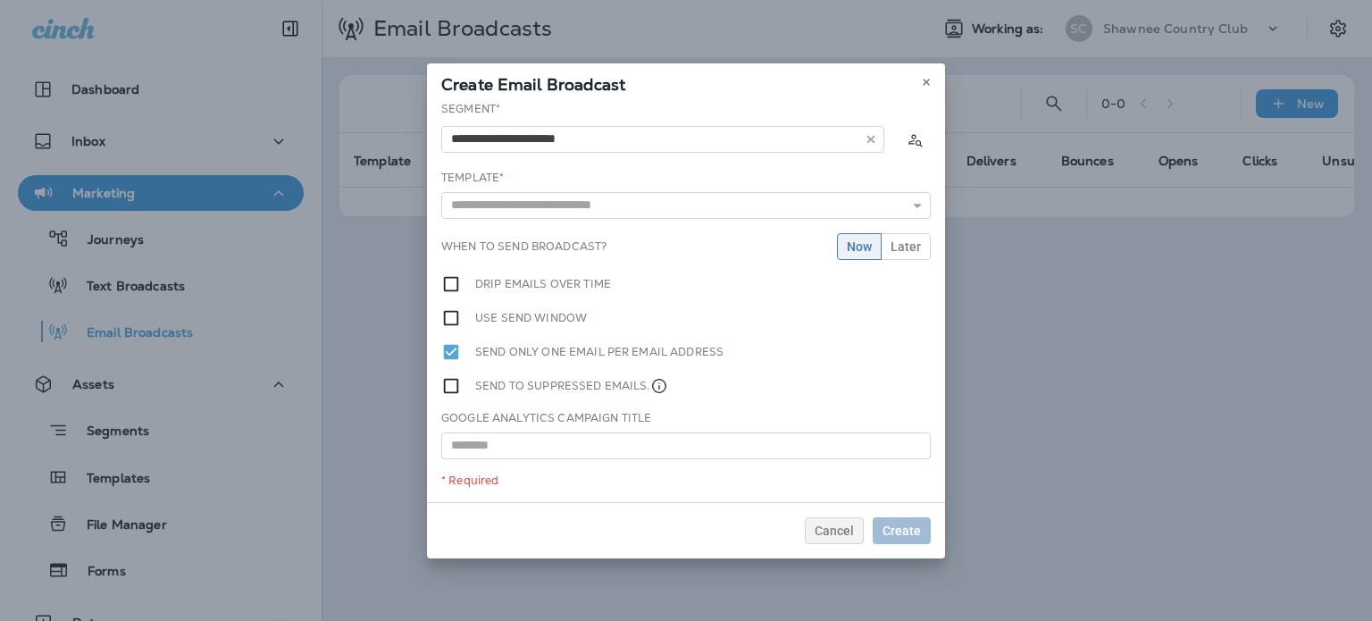
click at [659, 206] on div "**********" at bounding box center [686, 301] width 518 height 401
click at [659, 206] on input "text" at bounding box center [686, 205] width 490 height 27
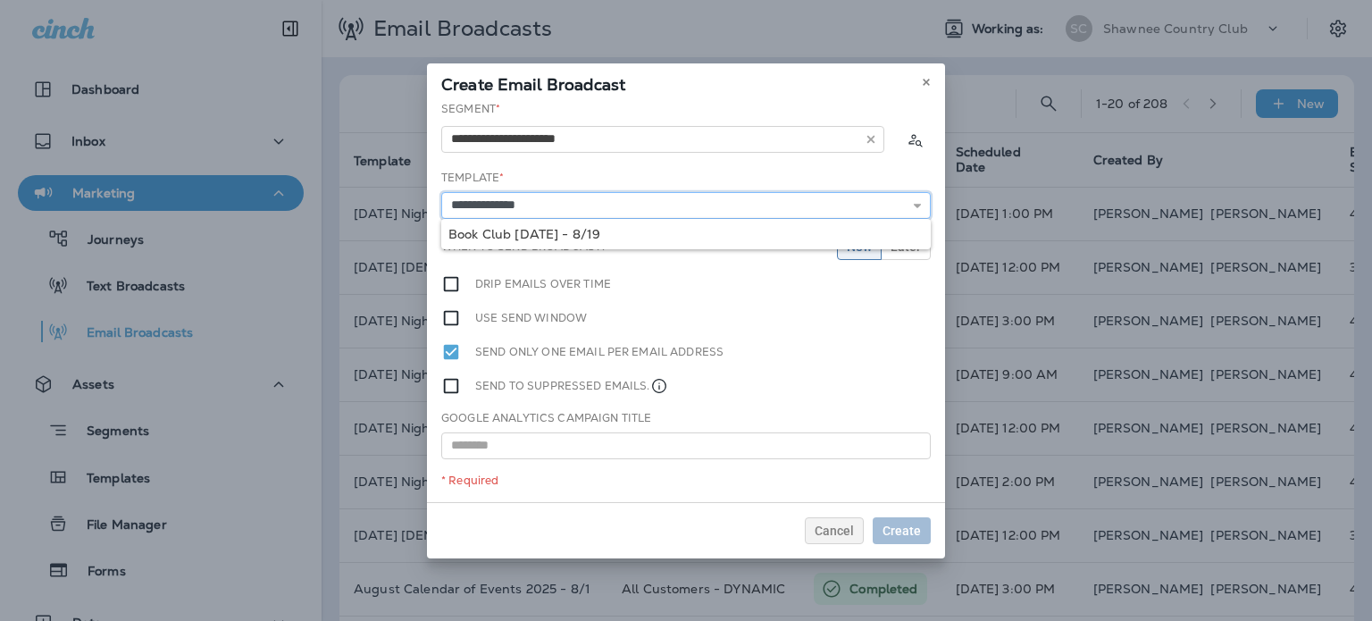
type input "**********"
click at [597, 240] on div "**********" at bounding box center [686, 301] width 518 height 401
click at [610, 210] on input "**********" at bounding box center [686, 205] width 490 height 27
click at [634, 443] on input "text" at bounding box center [686, 445] width 490 height 27
paste input "**********"
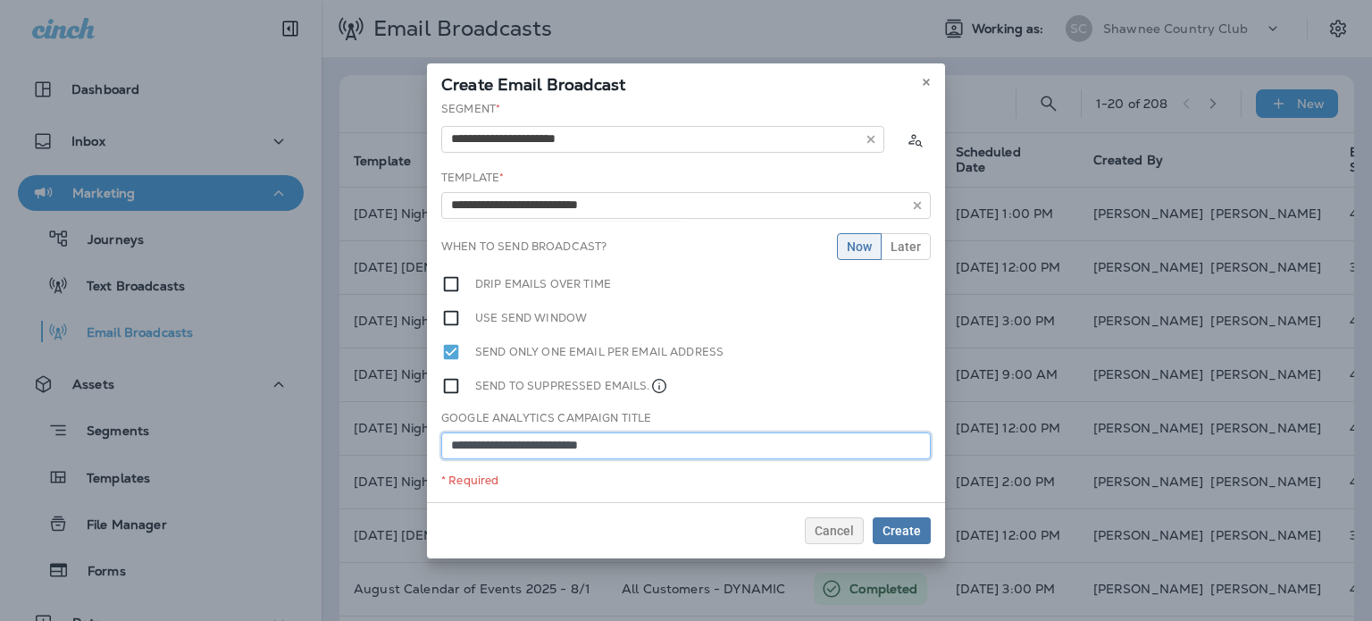
type input "**********"
click at [893, 248] on span "Later" at bounding box center [906, 246] width 30 height 13
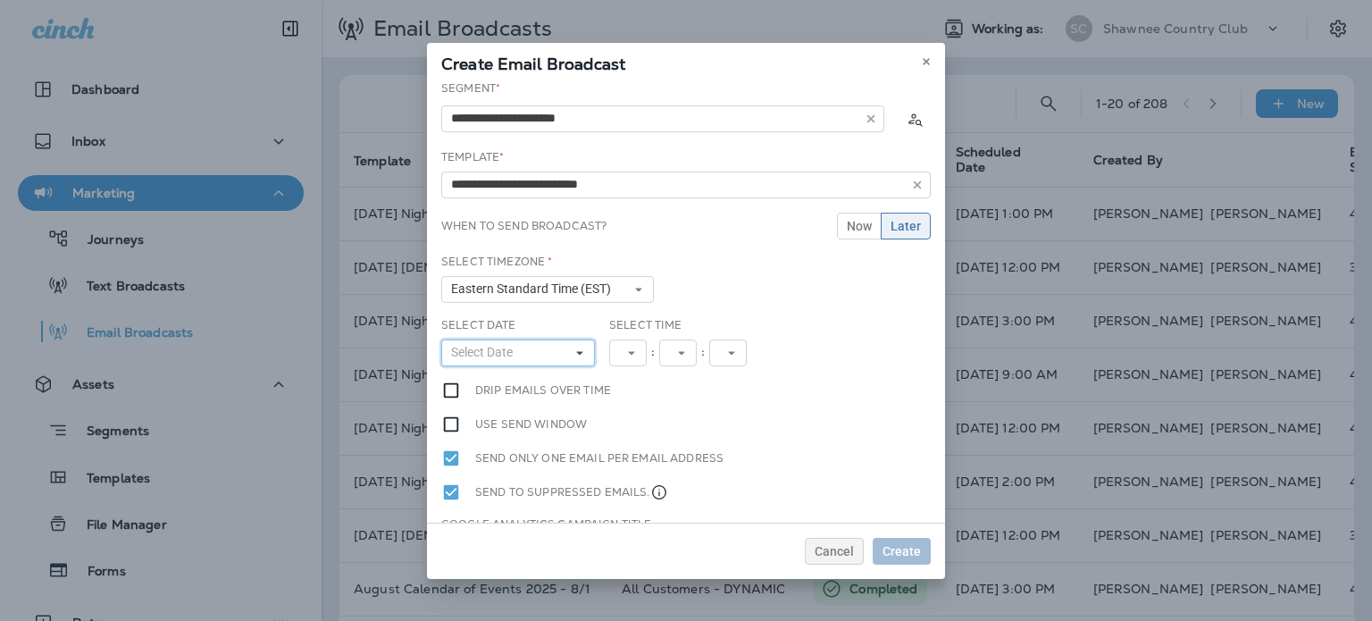
click at [550, 349] on button "Select Date" at bounding box center [518, 353] width 154 height 27
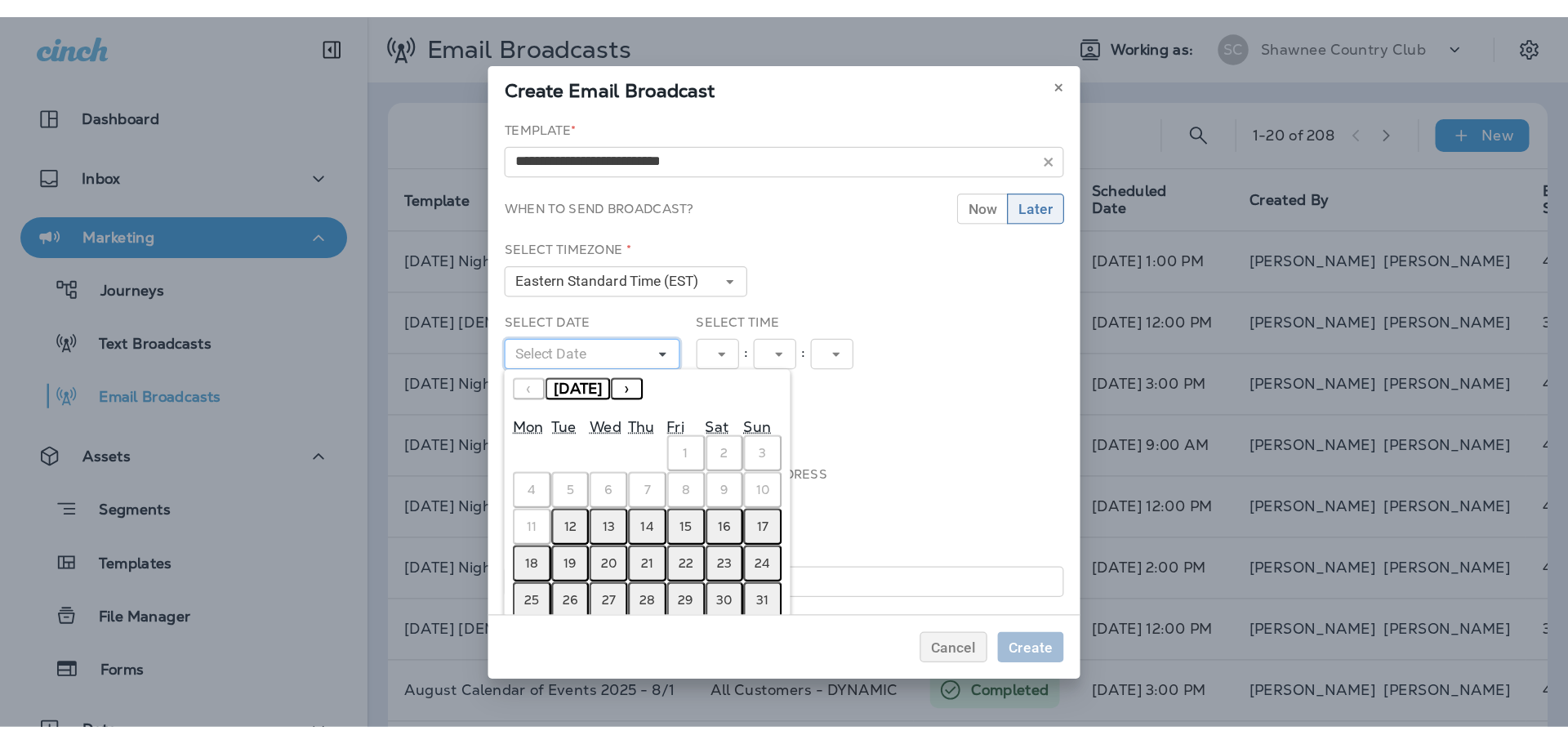
scroll to position [78, 0]
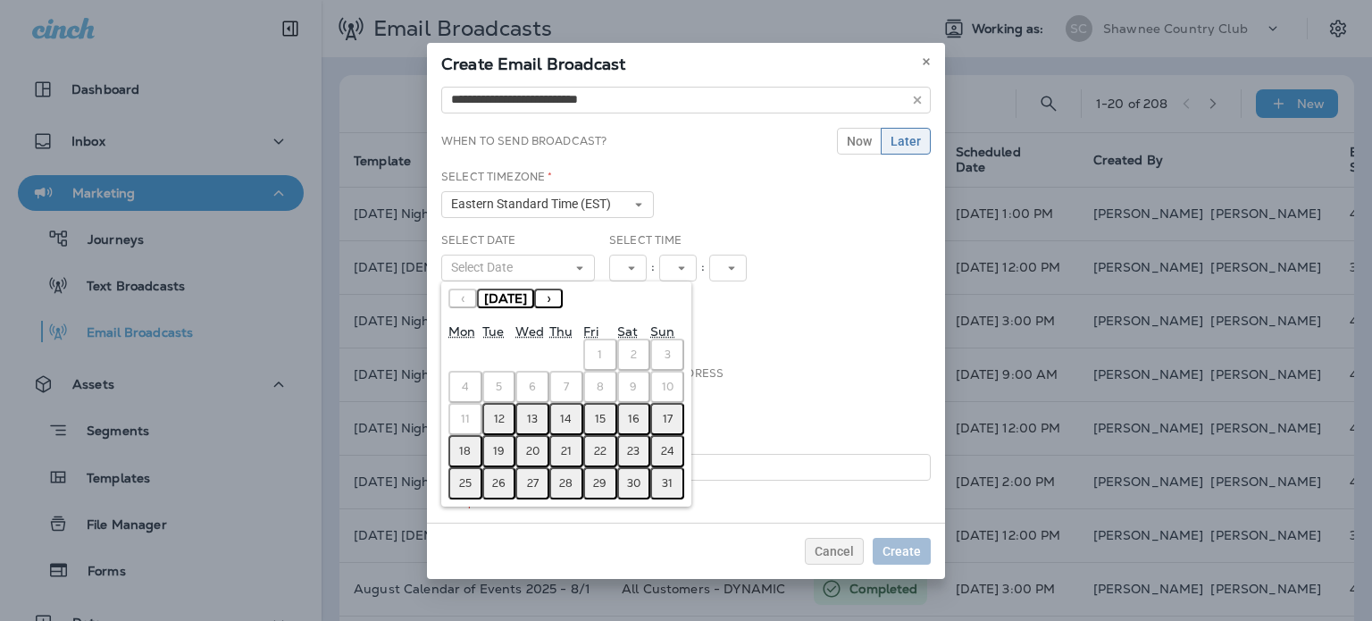
click at [502, 417] on abbr "12" at bounding box center [499, 419] width 11 height 14
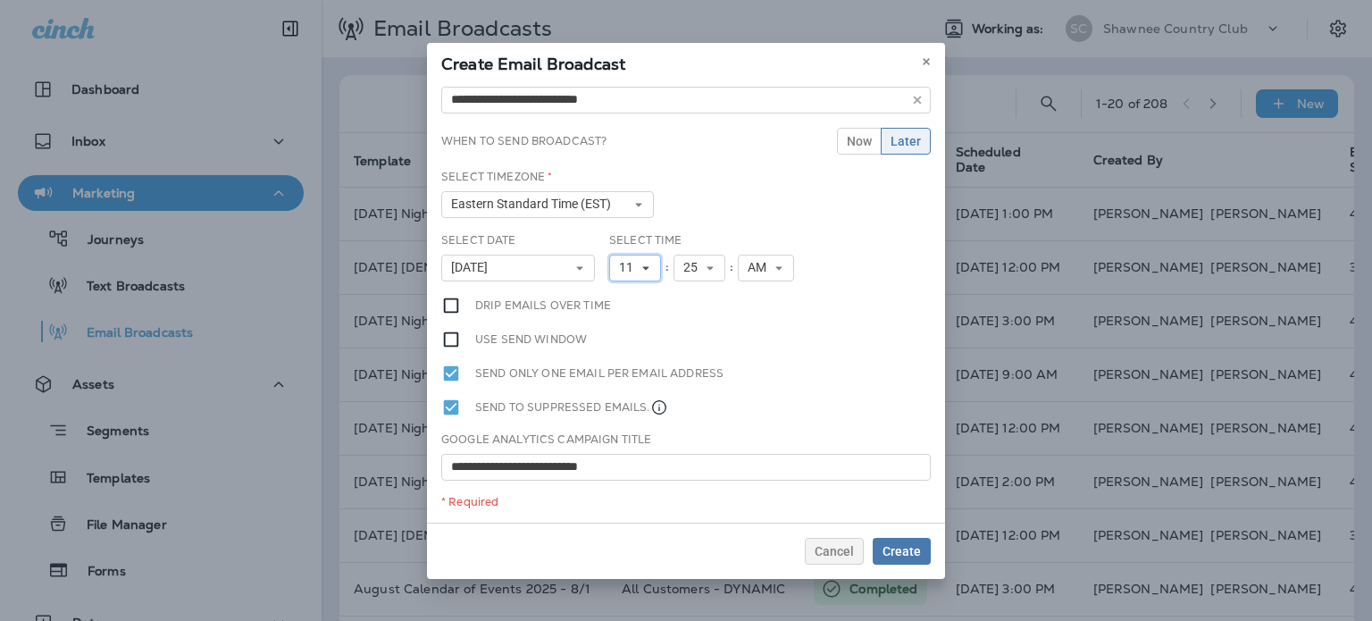
click at [623, 264] on span "11" at bounding box center [629, 267] width 21 height 15
click at [618, 296] on link "1" at bounding box center [635, 296] width 52 height 21
click at [698, 270] on icon at bounding box center [703, 268] width 11 height 11
click at [683, 357] on link "03" at bounding box center [693, 360] width 52 height 21
click at [731, 274] on button "AM" at bounding box center [759, 268] width 56 height 27
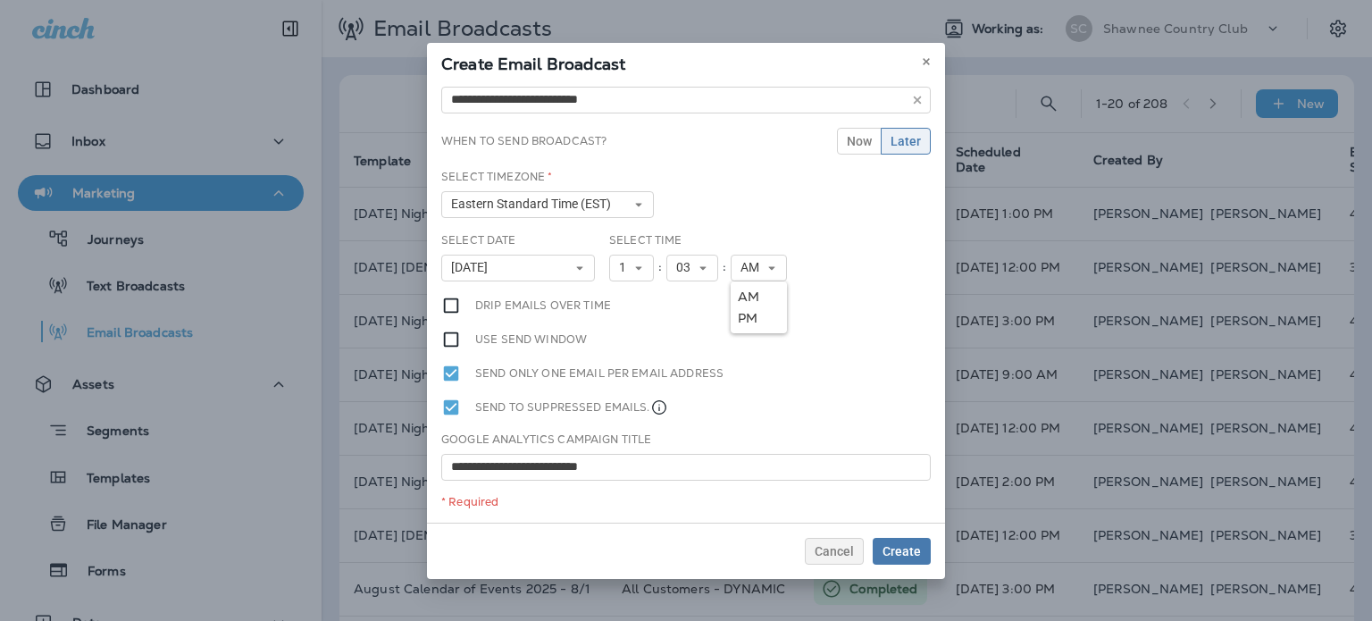
click at [739, 311] on link "PM" at bounding box center [759, 317] width 56 height 21
click at [619, 261] on span "1" at bounding box center [626, 267] width 14 height 15
click at [617, 332] on link "3" at bounding box center [631, 339] width 45 height 21
click at [676, 262] on span "03" at bounding box center [686, 267] width 21 height 15
click at [684, 289] on link "00" at bounding box center [693, 296] width 52 height 21
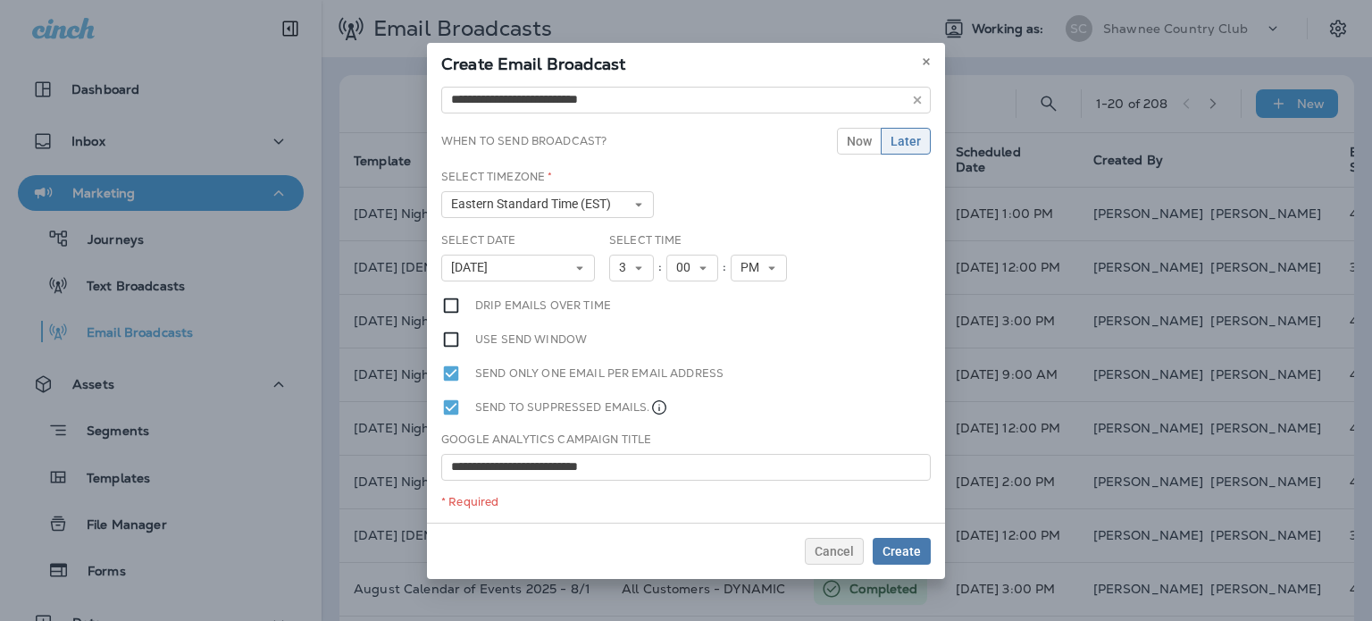
click at [738, 311] on div "**********" at bounding box center [686, 301] width 518 height 442
click at [495, 272] on span "August 12, 2025" at bounding box center [473, 267] width 44 height 15
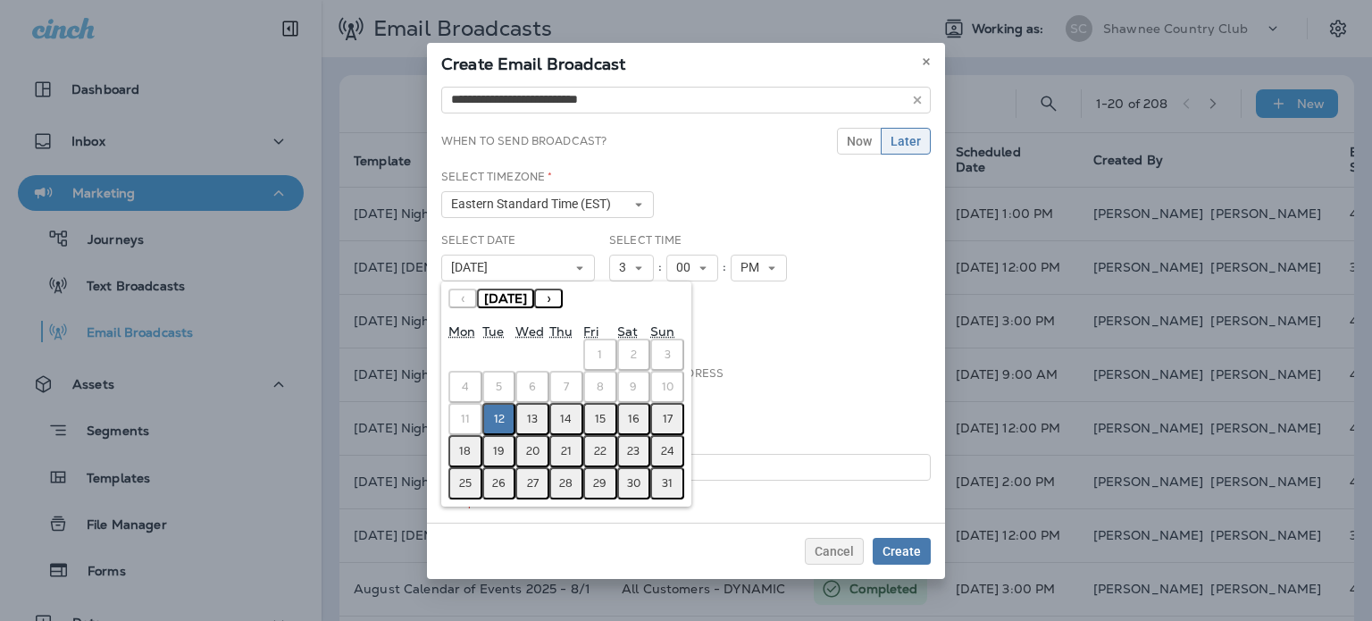
click at [672, 409] on button "17" at bounding box center [667, 419] width 34 height 32
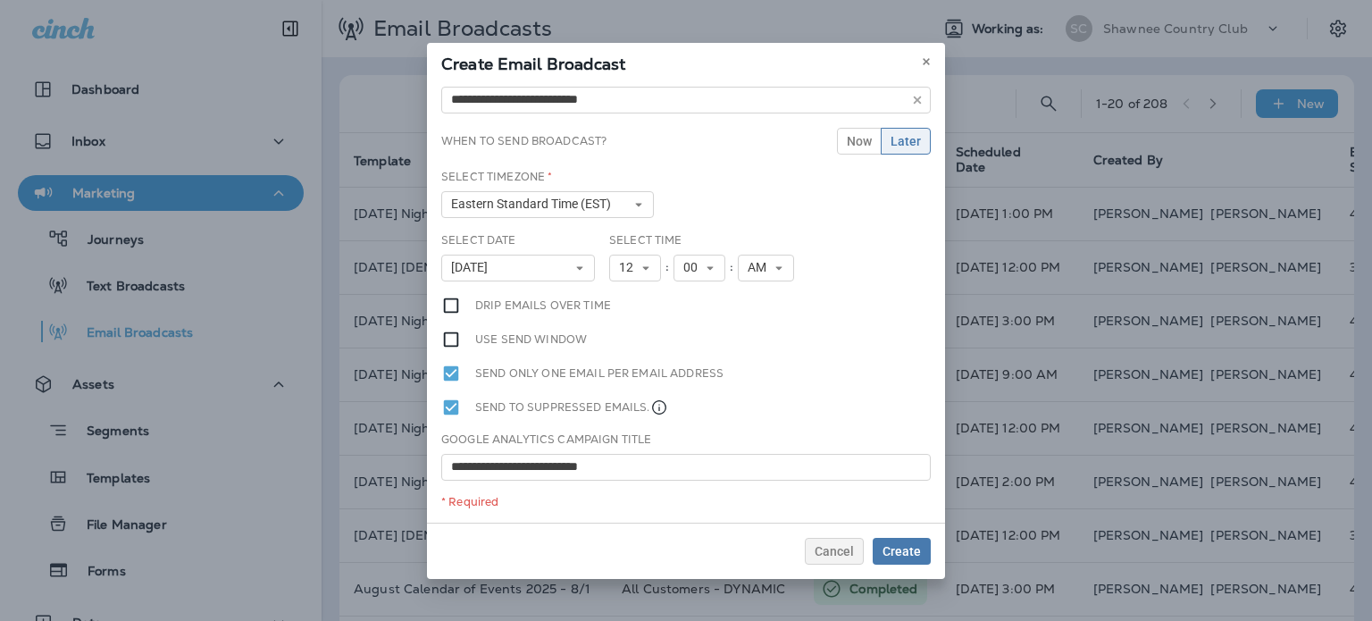
click at [804, 307] on div "**********" at bounding box center [686, 301] width 518 height 442
click at [632, 268] on span "12" at bounding box center [629, 267] width 21 height 15
drag, startPoint x: 628, startPoint y: 332, endPoint x: 667, endPoint y: 291, distance: 56.3
click at [629, 332] on link "3" at bounding box center [635, 339] width 52 height 21
click at [758, 263] on span "AM" at bounding box center [754, 267] width 26 height 15
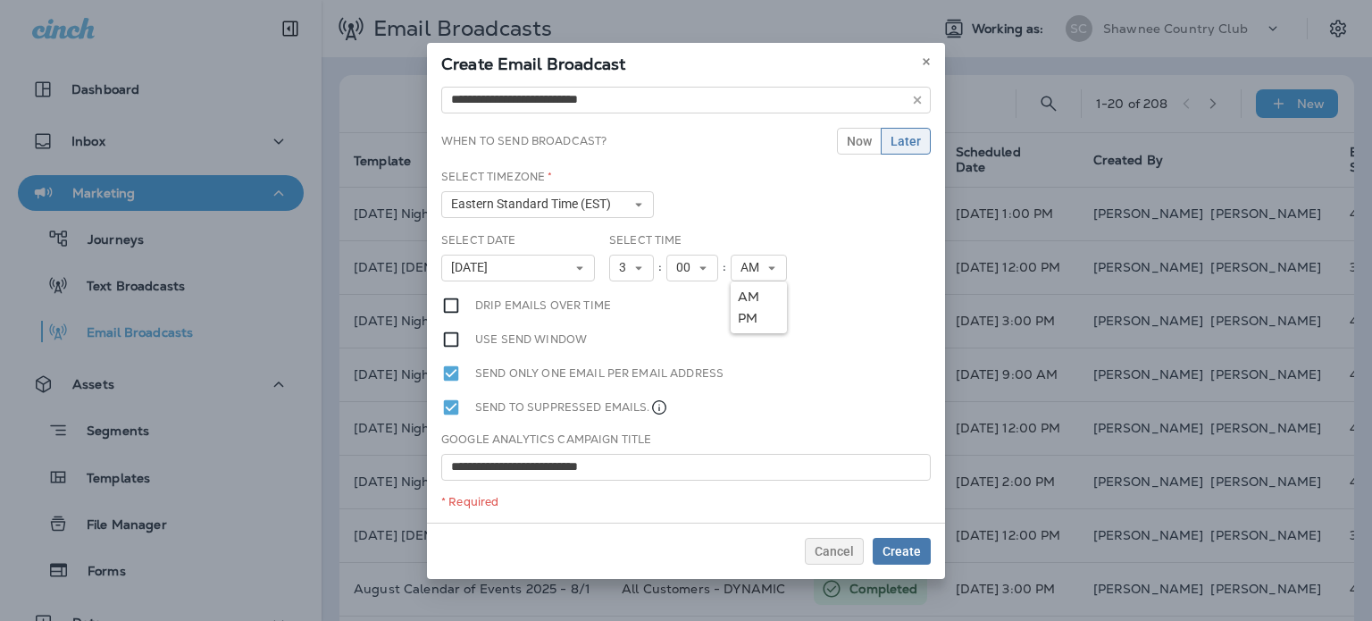
click at [760, 315] on link "PM" at bounding box center [759, 317] width 56 height 21
click at [817, 332] on div "Use send window" at bounding box center [686, 340] width 490 height 20
click at [905, 550] on span "Create" at bounding box center [902, 551] width 38 height 13
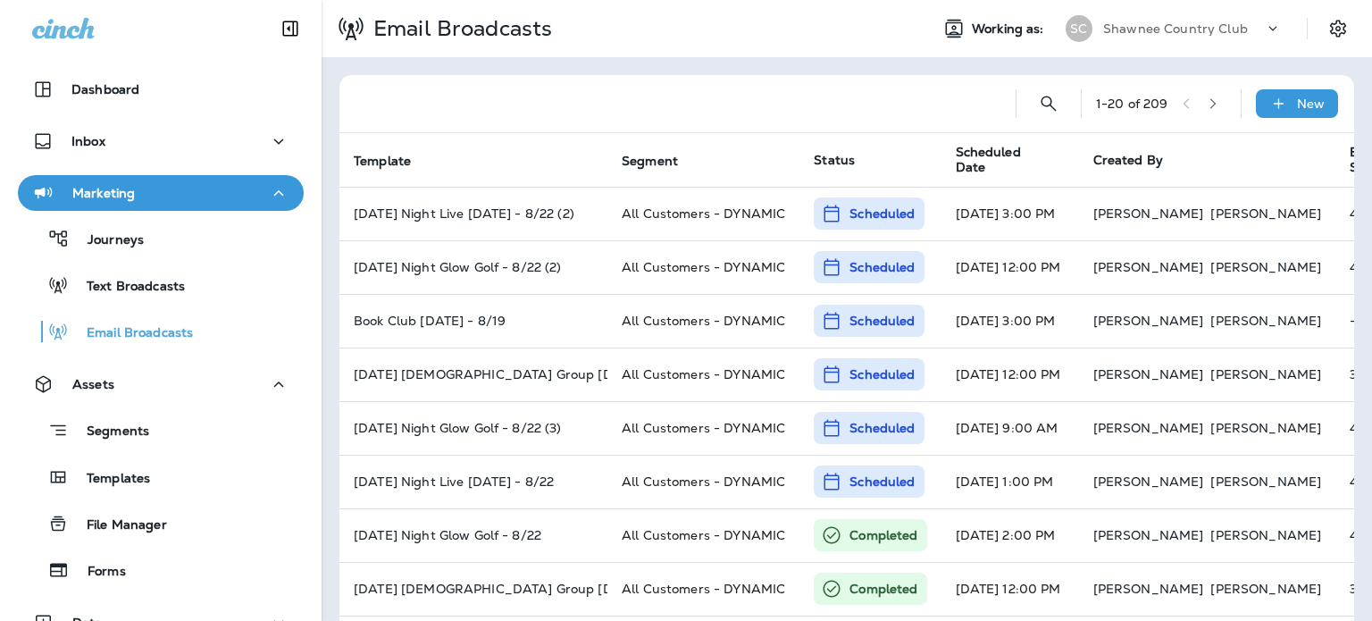
click at [1152, 18] on div "Shawnee Country Club" at bounding box center [1184, 28] width 161 height 27
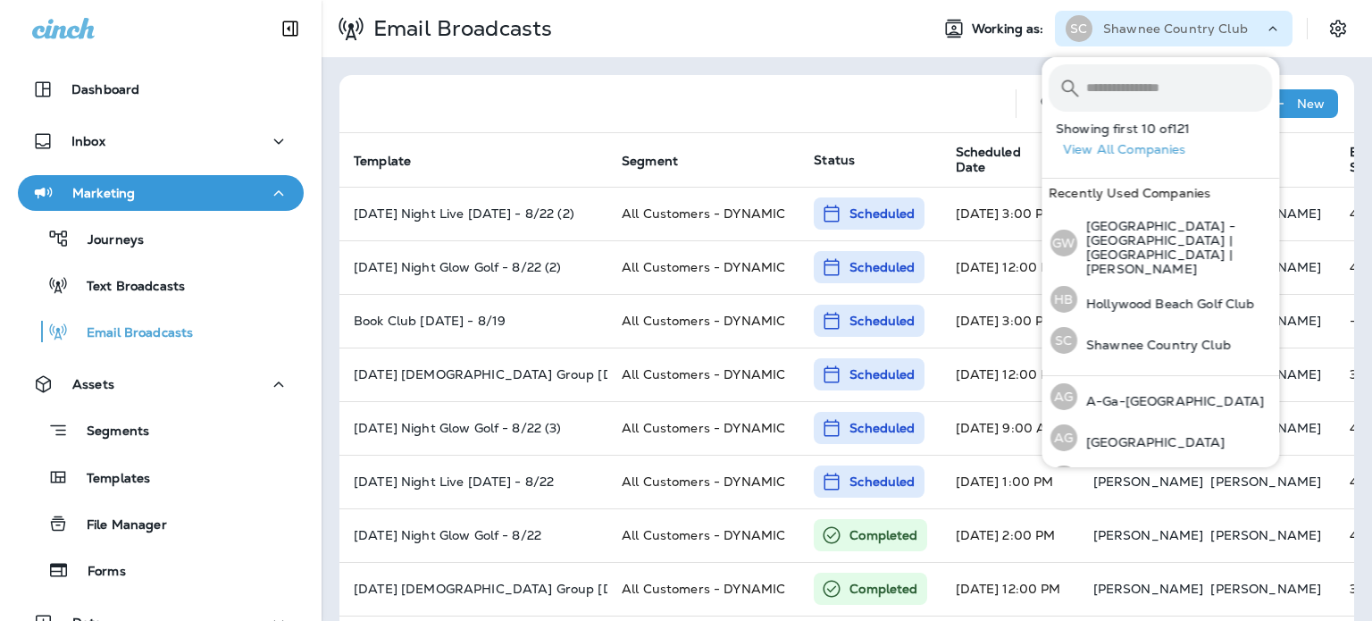
click at [1101, 89] on input "text" at bounding box center [1180, 87] width 186 height 47
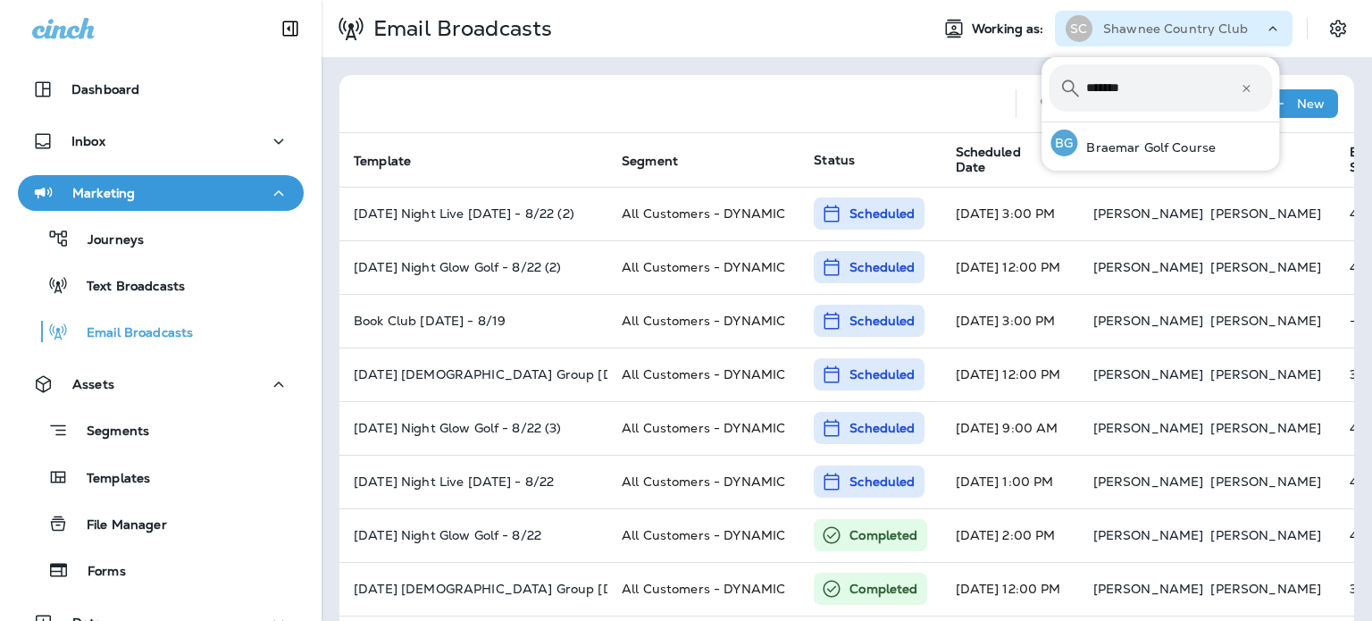
type input "*******"
click at [1177, 143] on p "Braemar Golf Course" at bounding box center [1147, 147] width 138 height 14
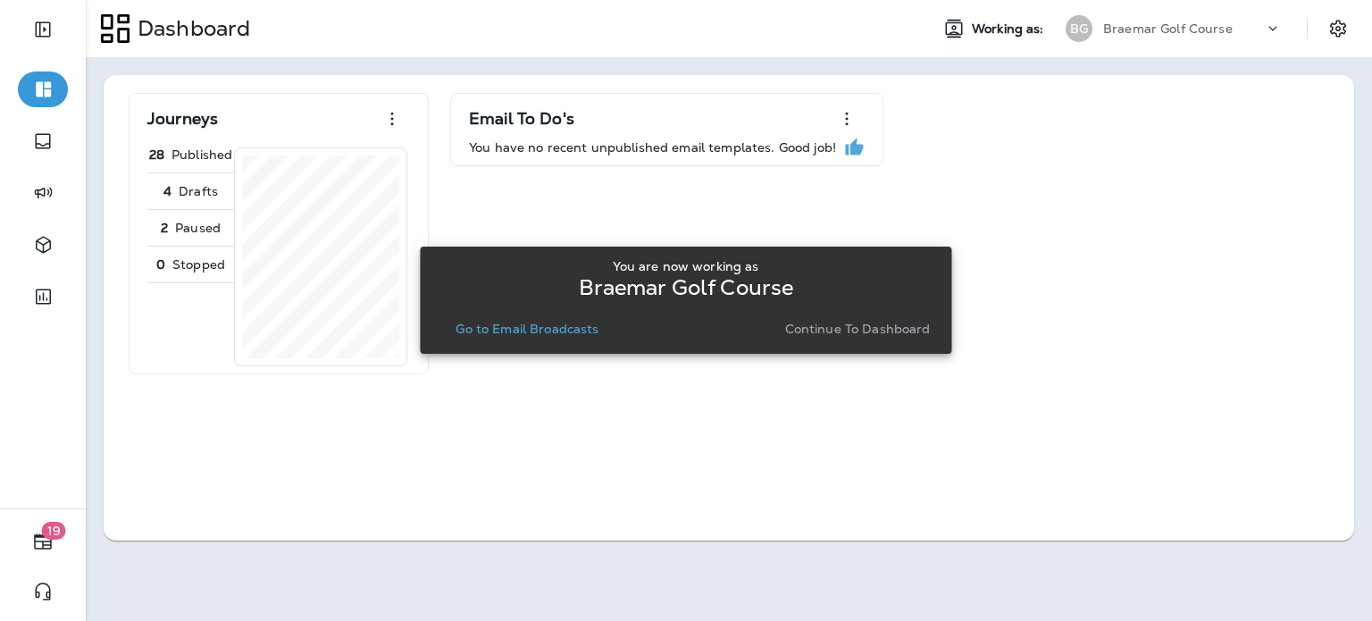
click at [863, 334] on p "Continue to Dashboard" at bounding box center [858, 329] width 146 height 14
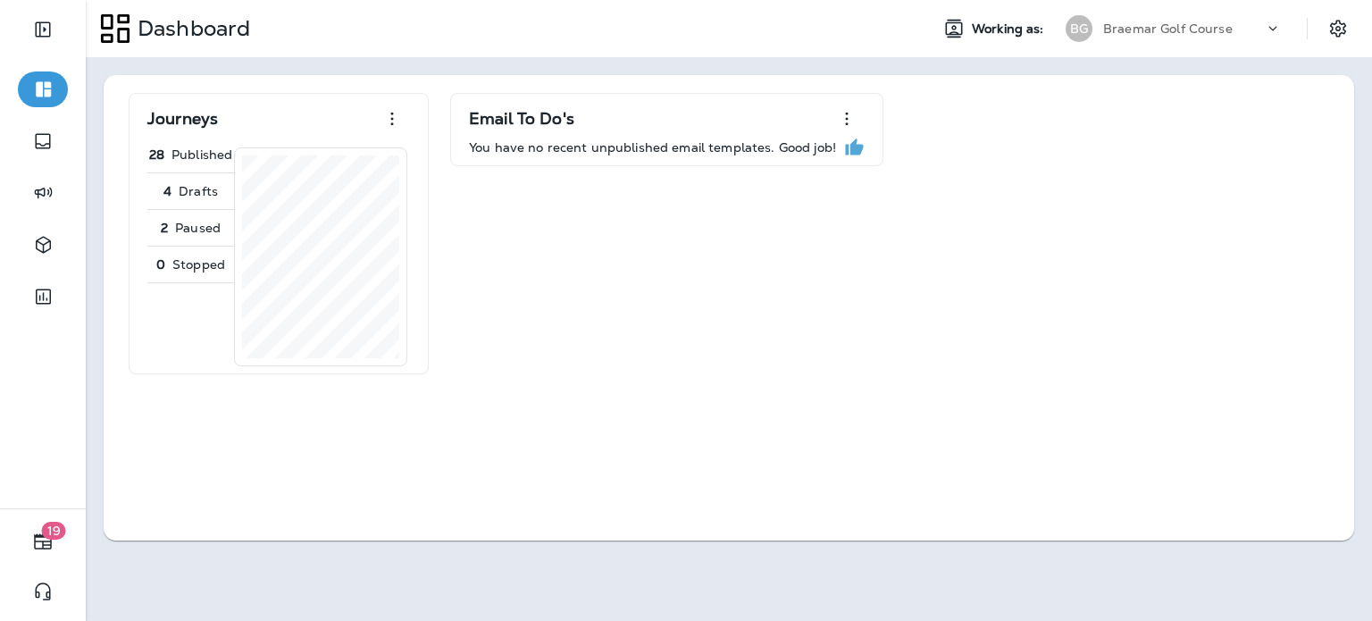
click at [39, 33] on icon "Expand Sidebar" at bounding box center [42, 29] width 15 height 15
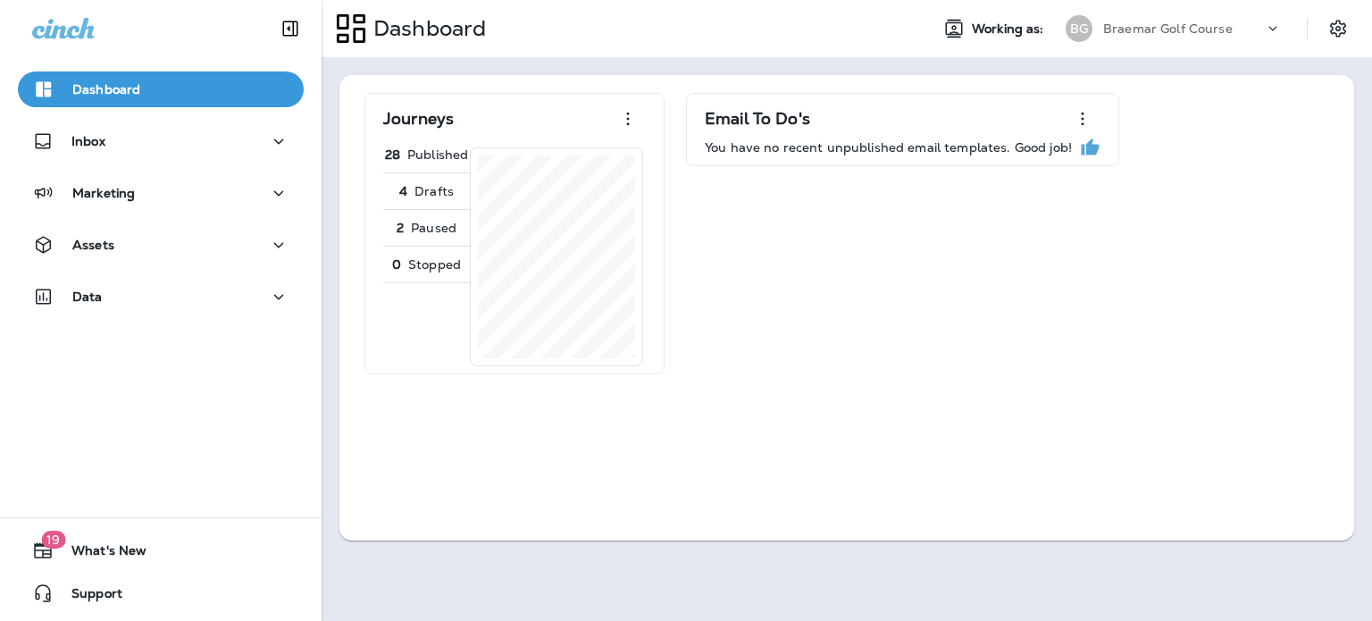
click at [161, 293] on div "Data" at bounding box center [160, 297] width 257 height 22
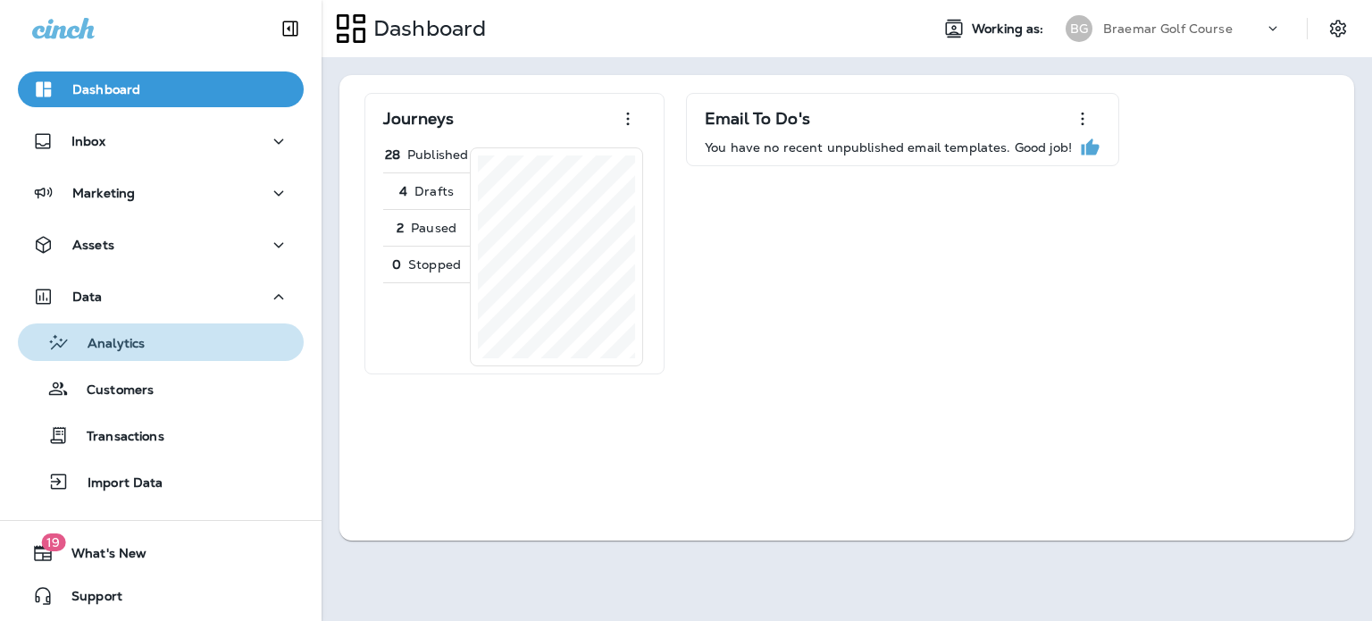
click at [161, 346] on div "Analytics" at bounding box center [161, 342] width 272 height 27
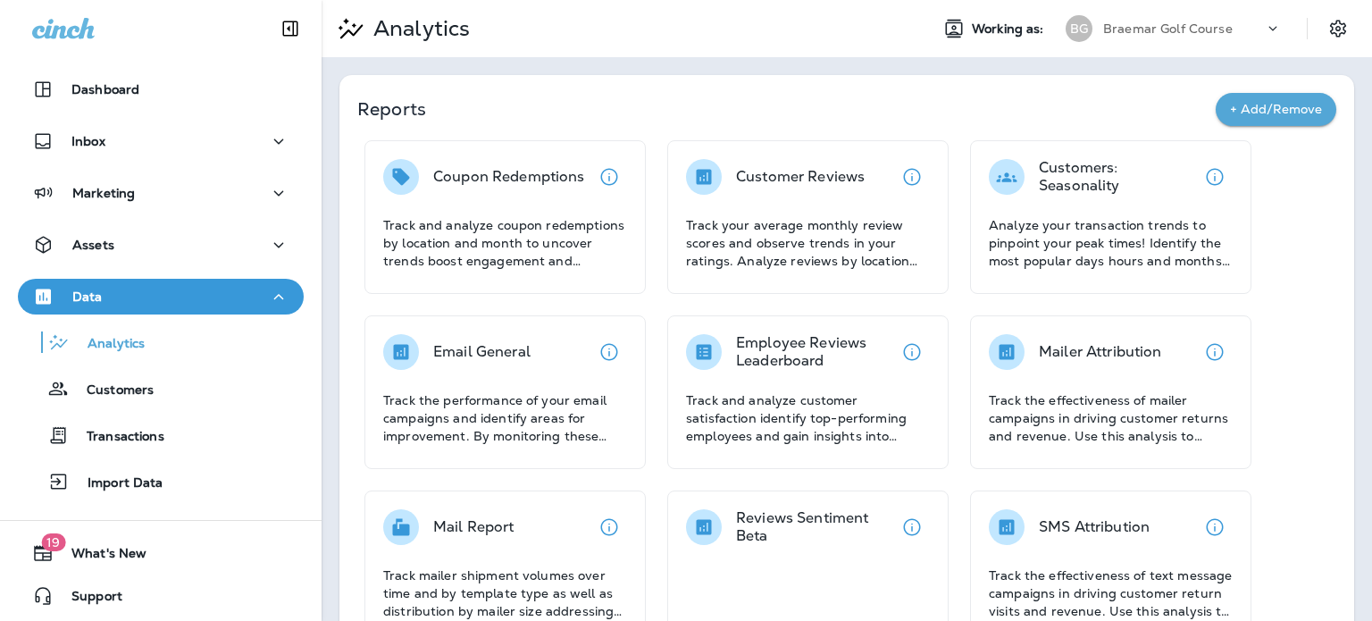
click at [136, 27] on div at bounding box center [161, 27] width 322 height 54
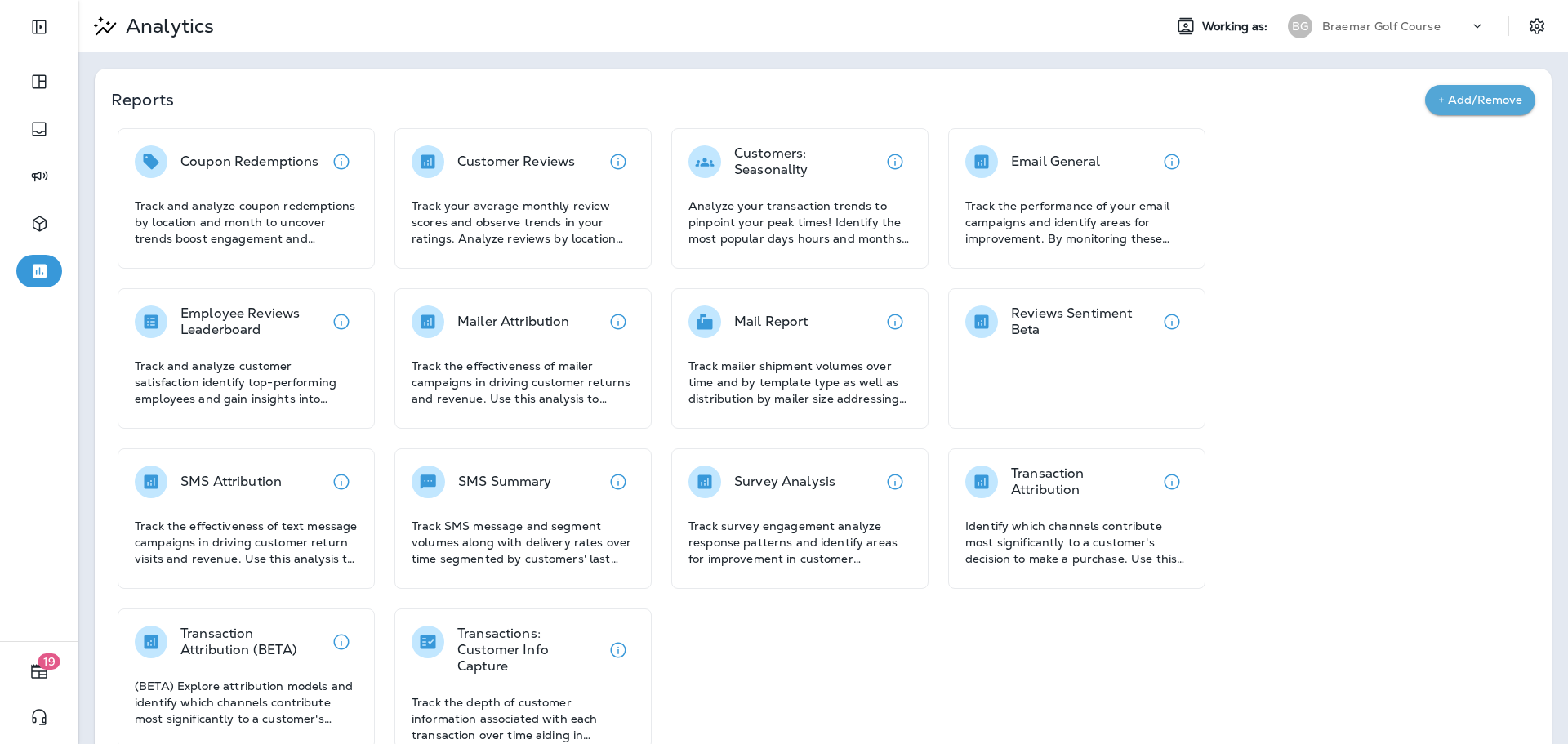
click at [1120, 166] on div "Email General" at bounding box center [1076, 162] width 223 height 33
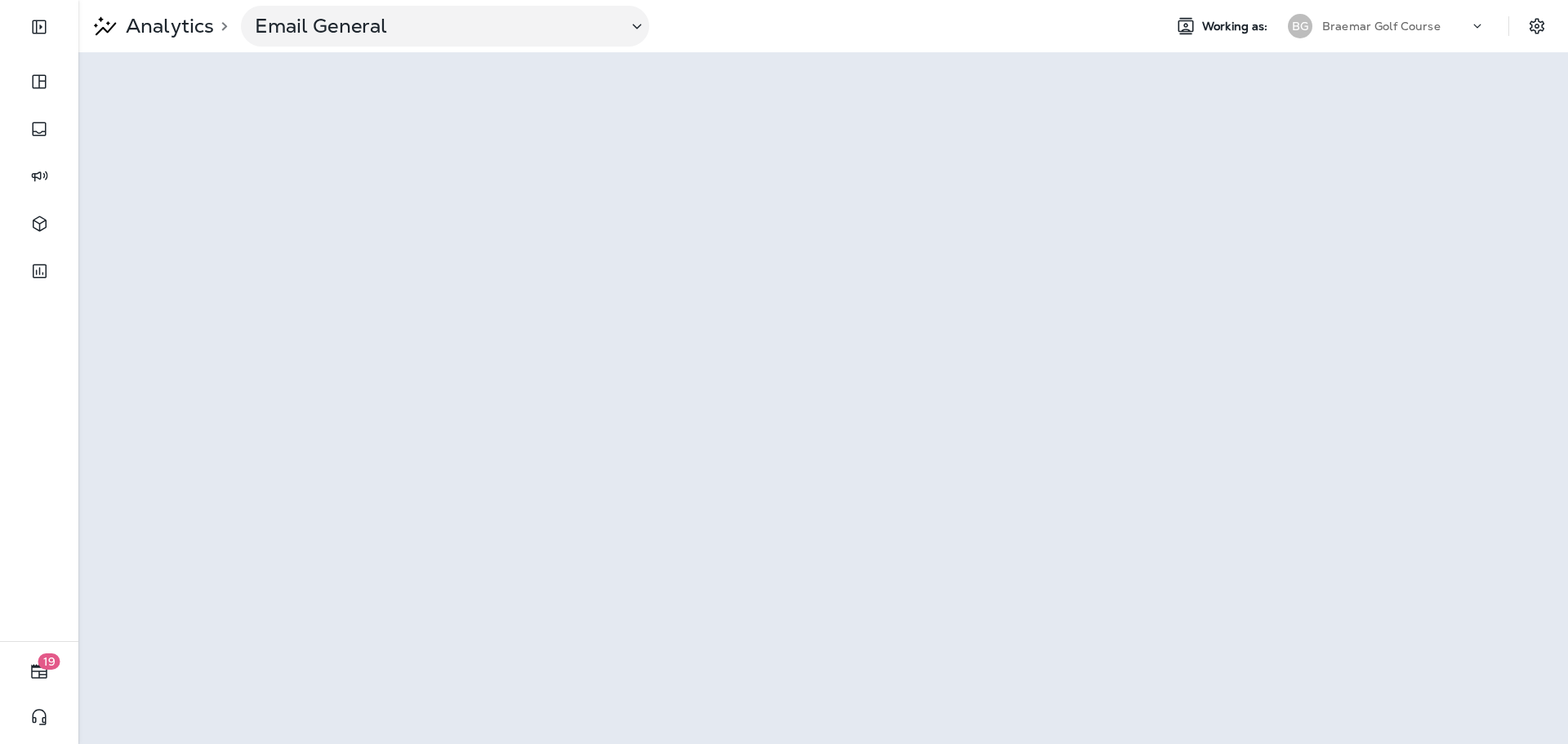
click at [45, 29] on icon "Expand Sidebar" at bounding box center [38, 27] width 19 height 19
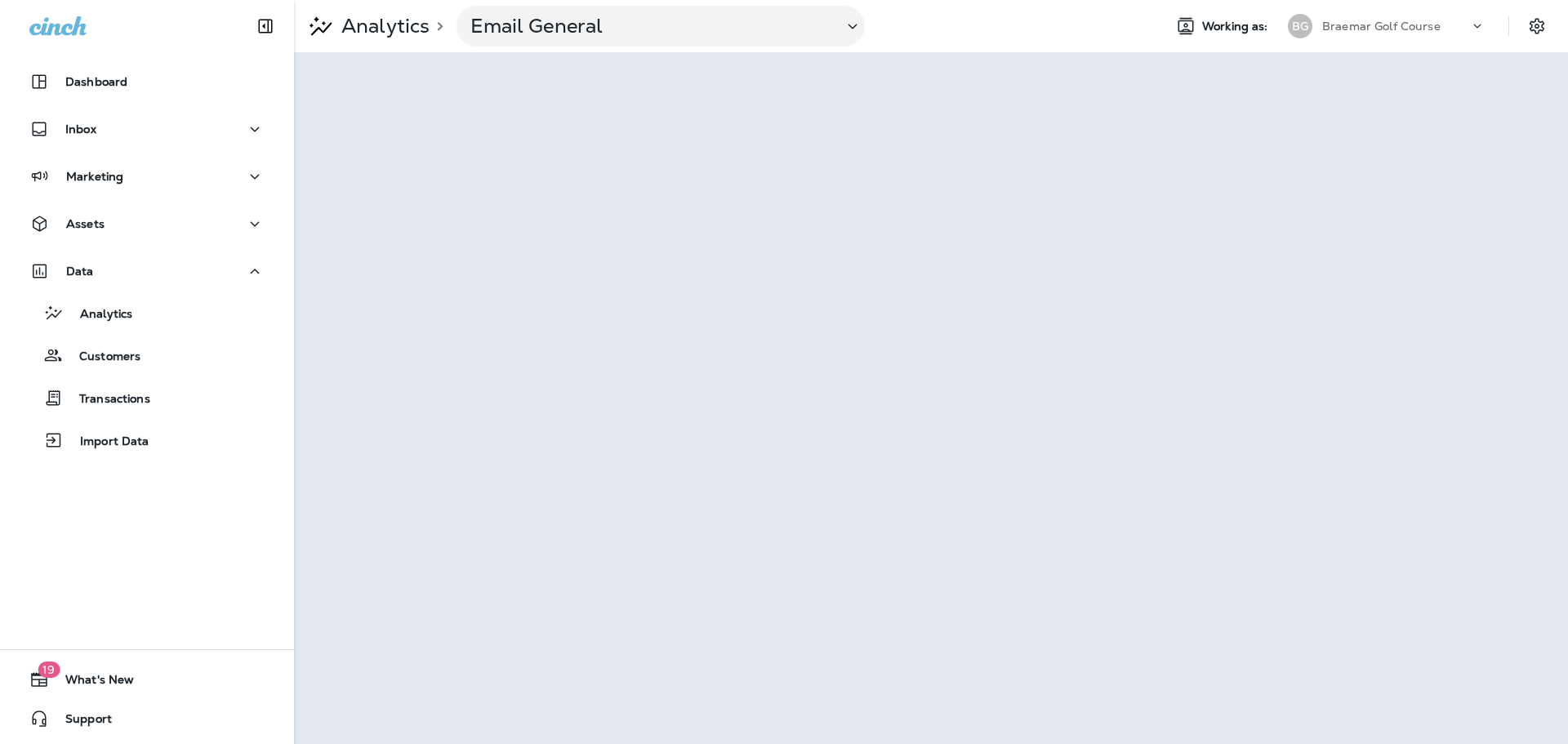
click at [126, 229] on div "Assets" at bounding box center [146, 224] width 235 height 20
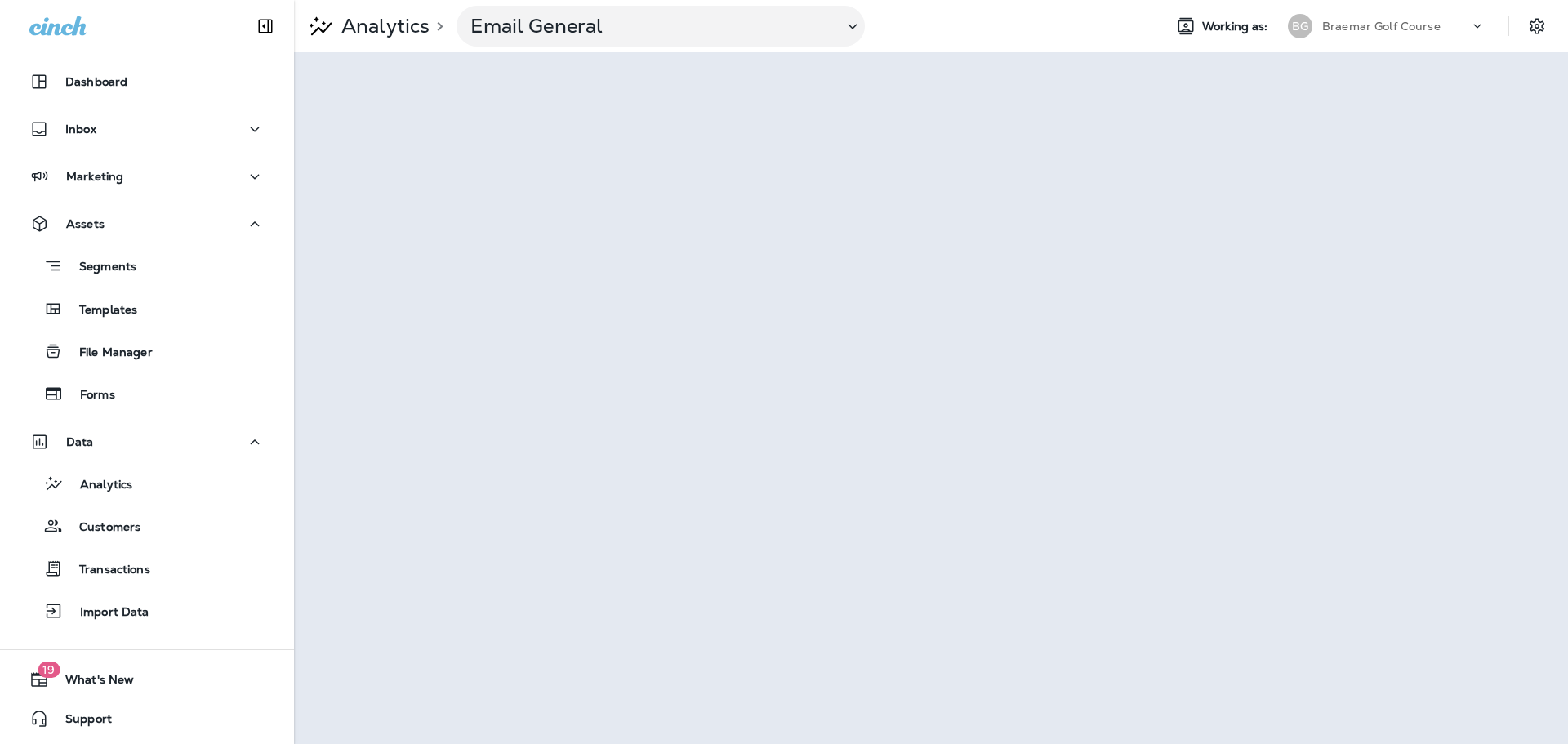
click at [147, 316] on div "Templates" at bounding box center [147, 308] width 249 height 25
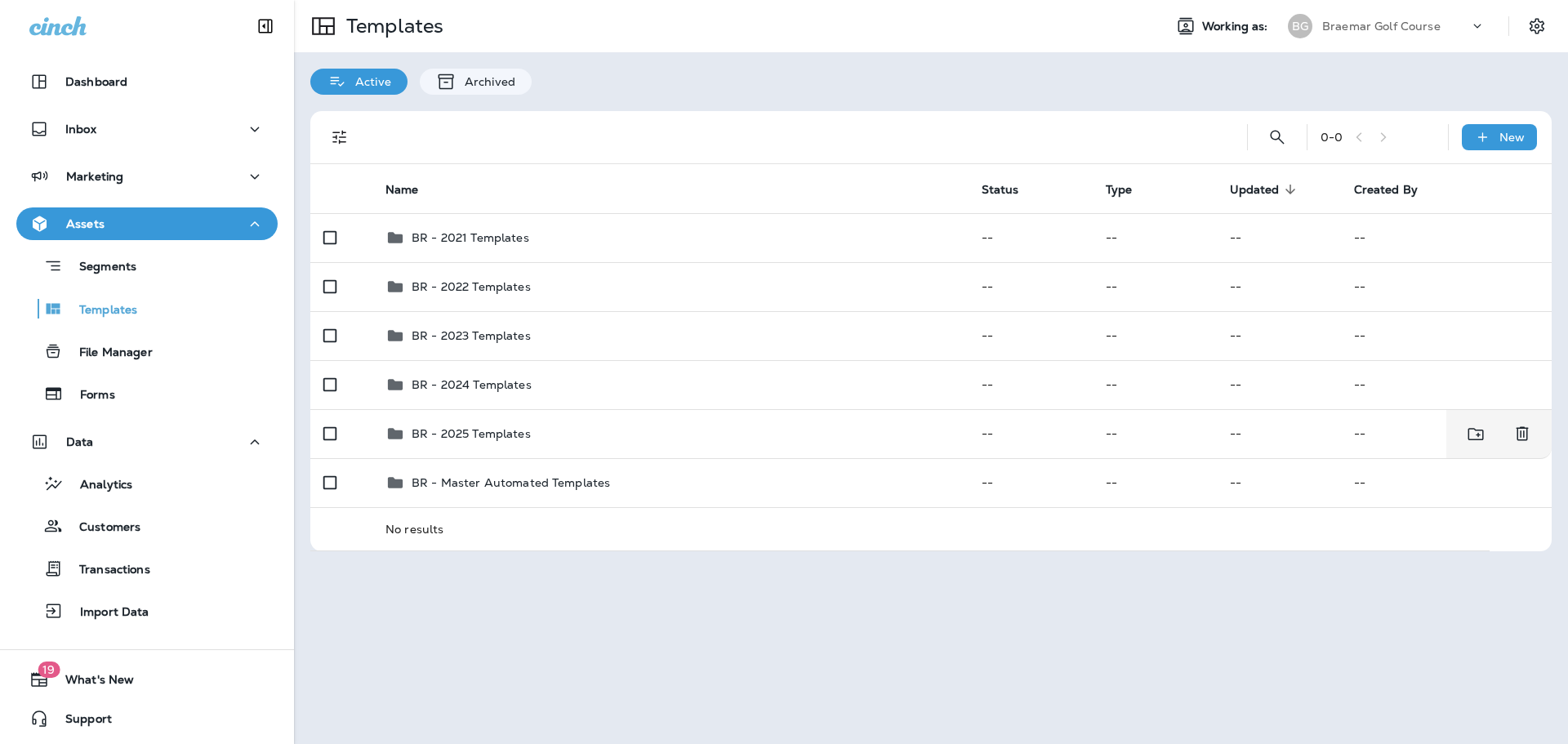
click at [631, 433] on div "BR - 2025 Templates" at bounding box center [671, 433] width 570 height 19
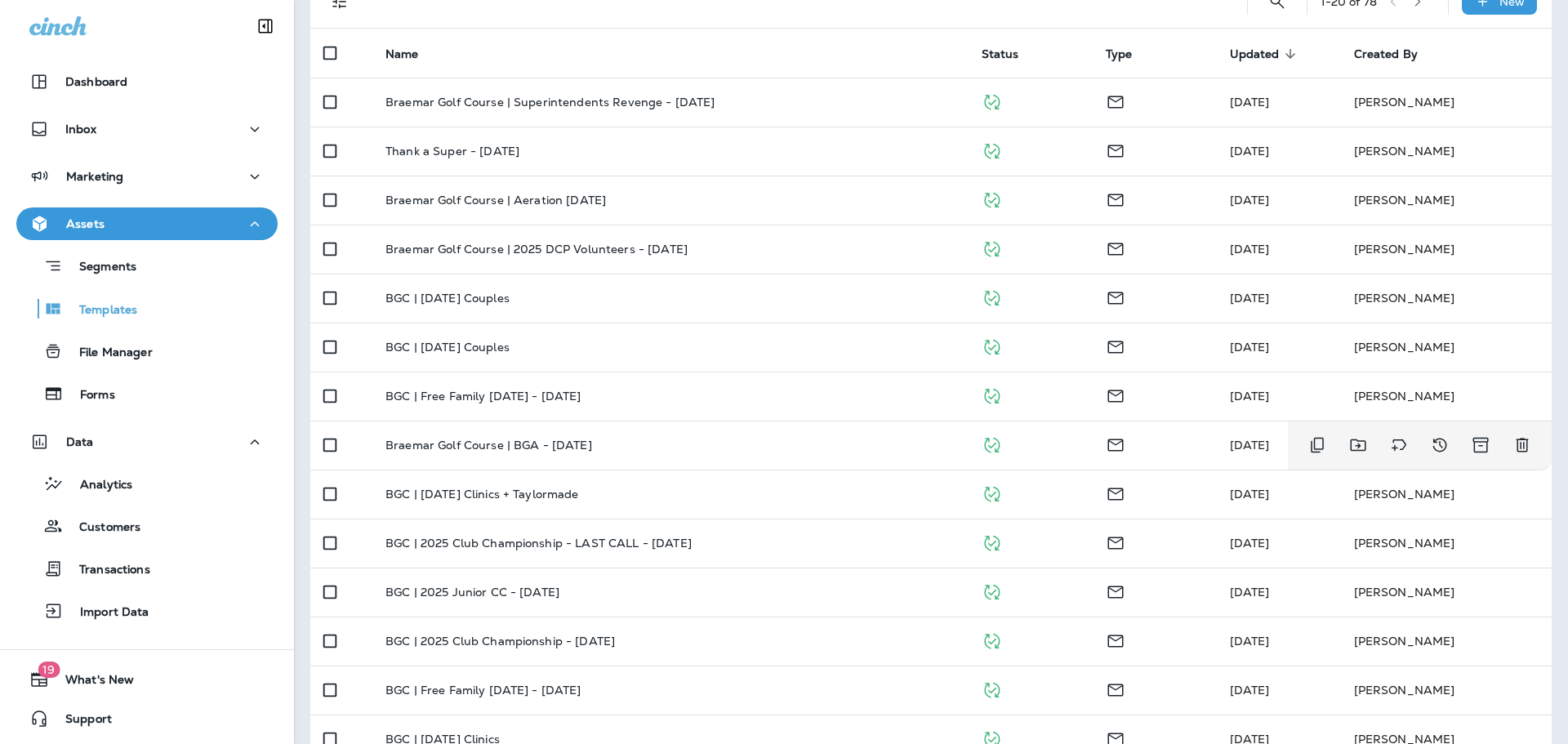
scroll to position [245, 0]
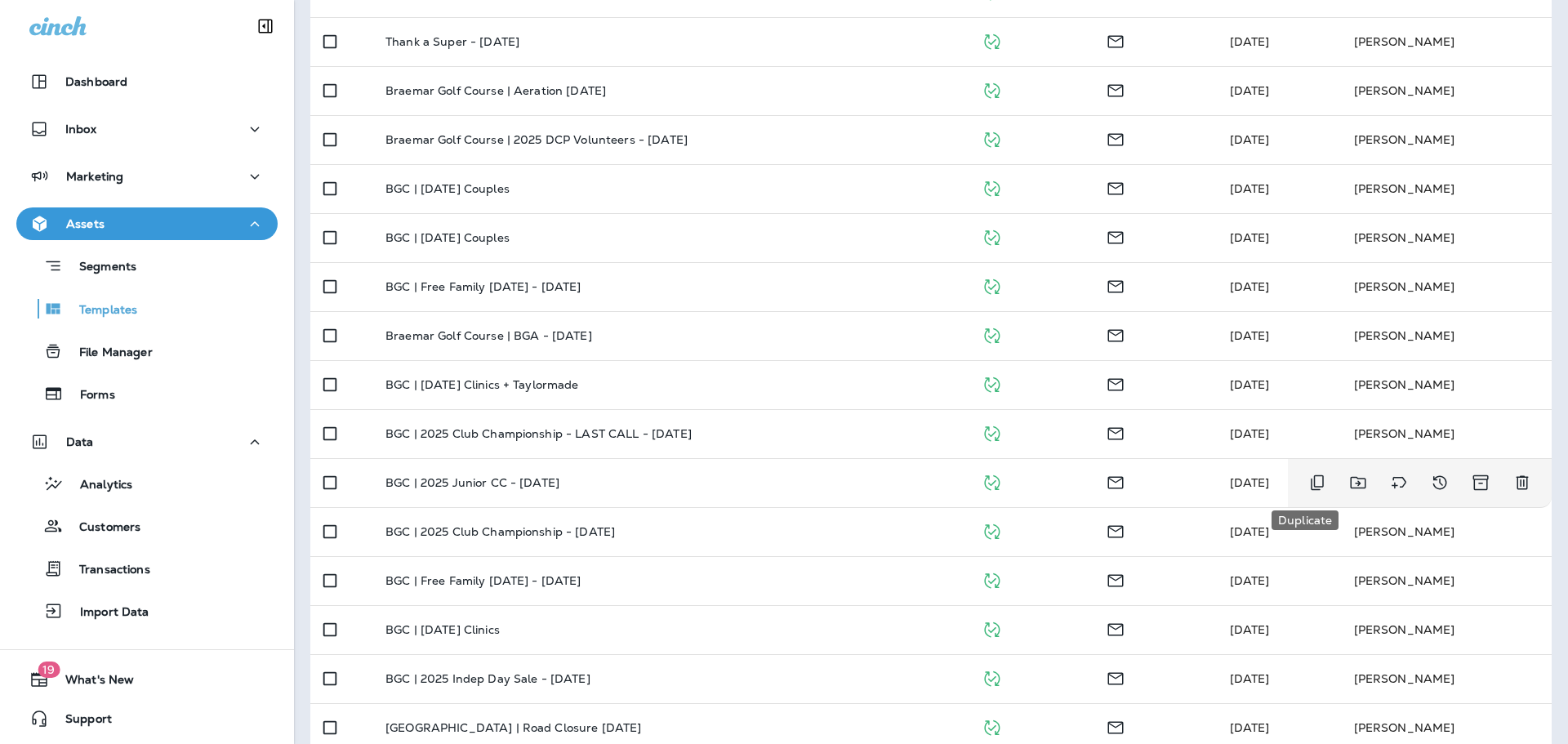
click at [1254, 480] on icon "Duplicate" at bounding box center [1317, 482] width 19 height 19
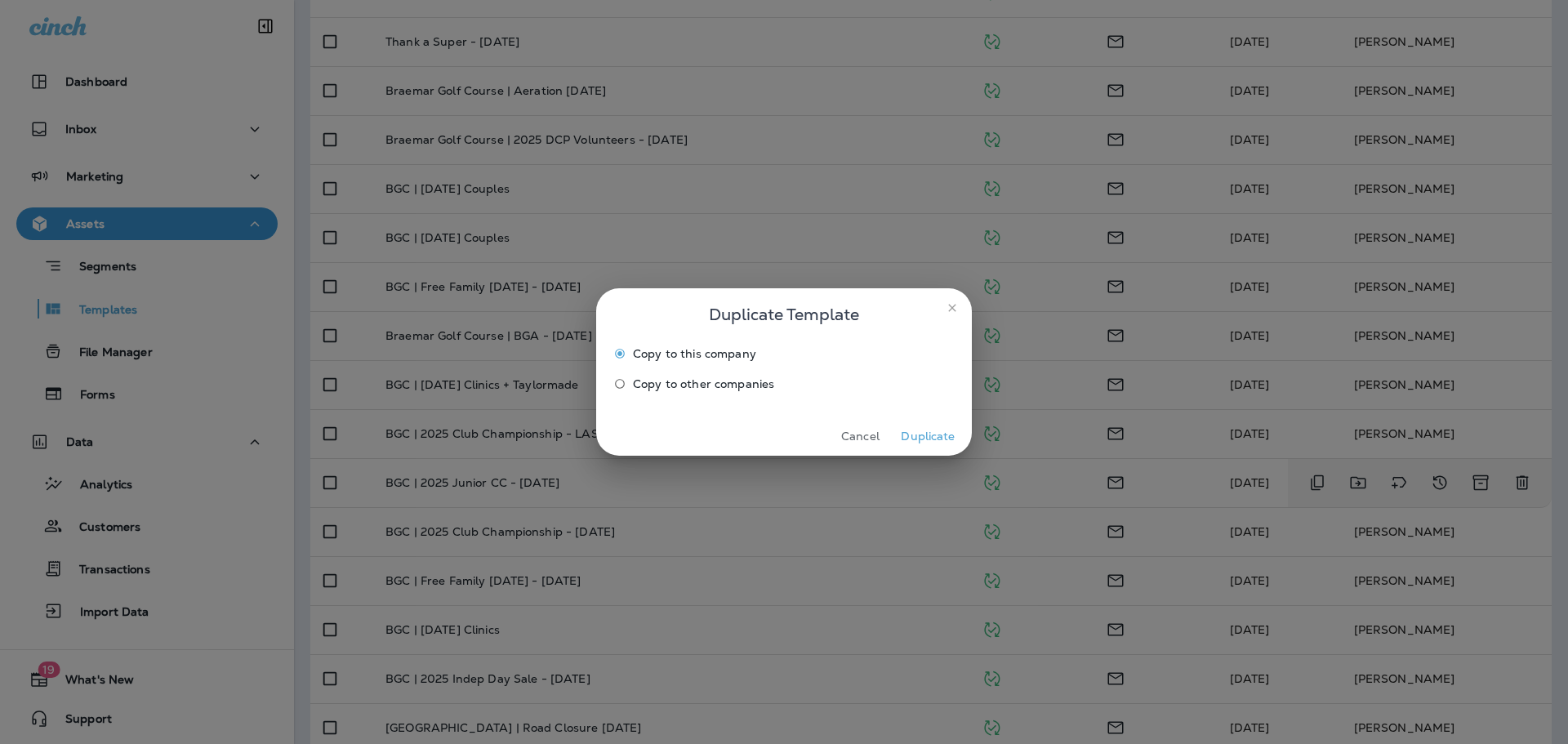
click at [916, 435] on button "Duplicate" at bounding box center [927, 437] width 61 height 26
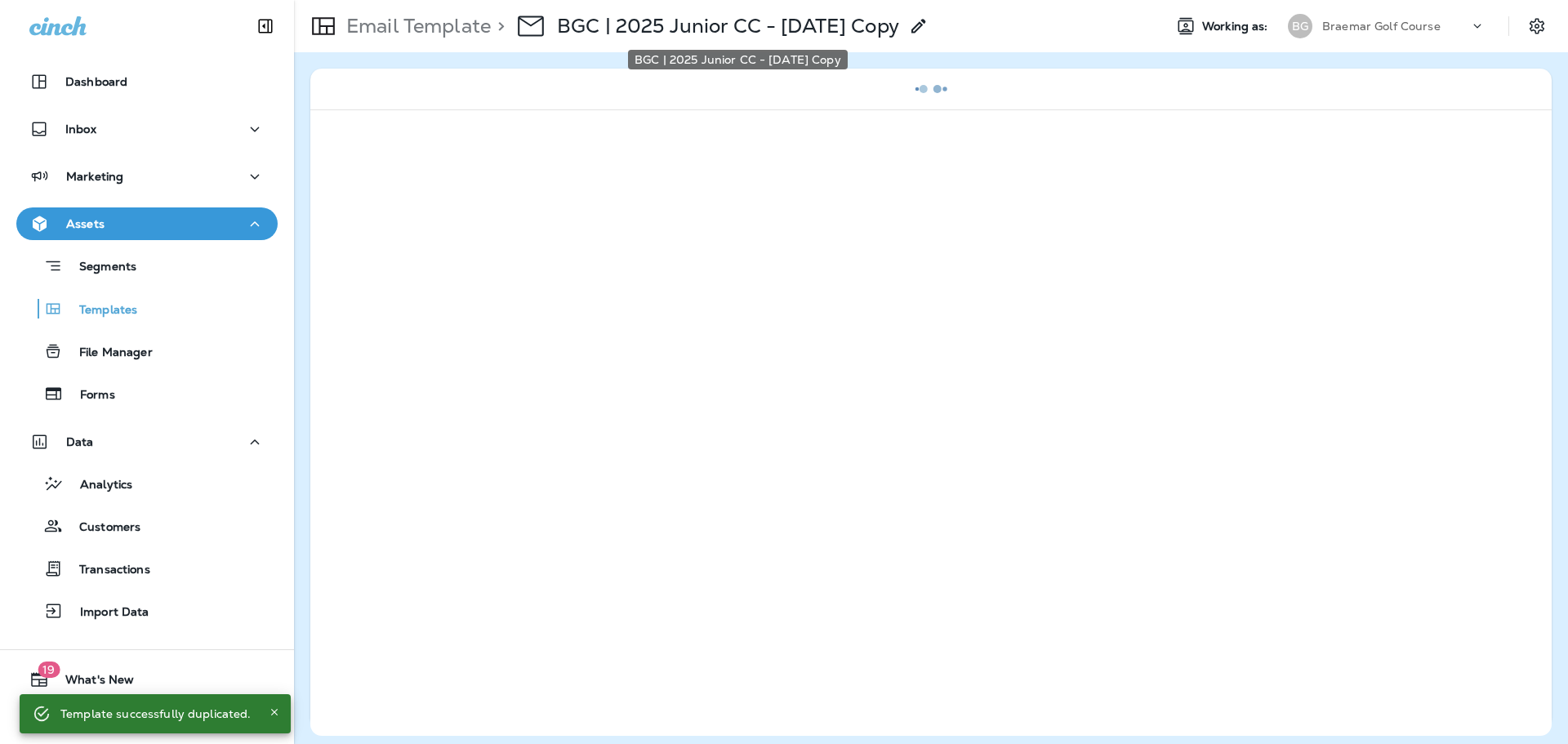
click at [874, 25] on p "BGC | 2025 Junior CC - Aug 2025 Copy" at bounding box center [727, 26] width 342 height 25
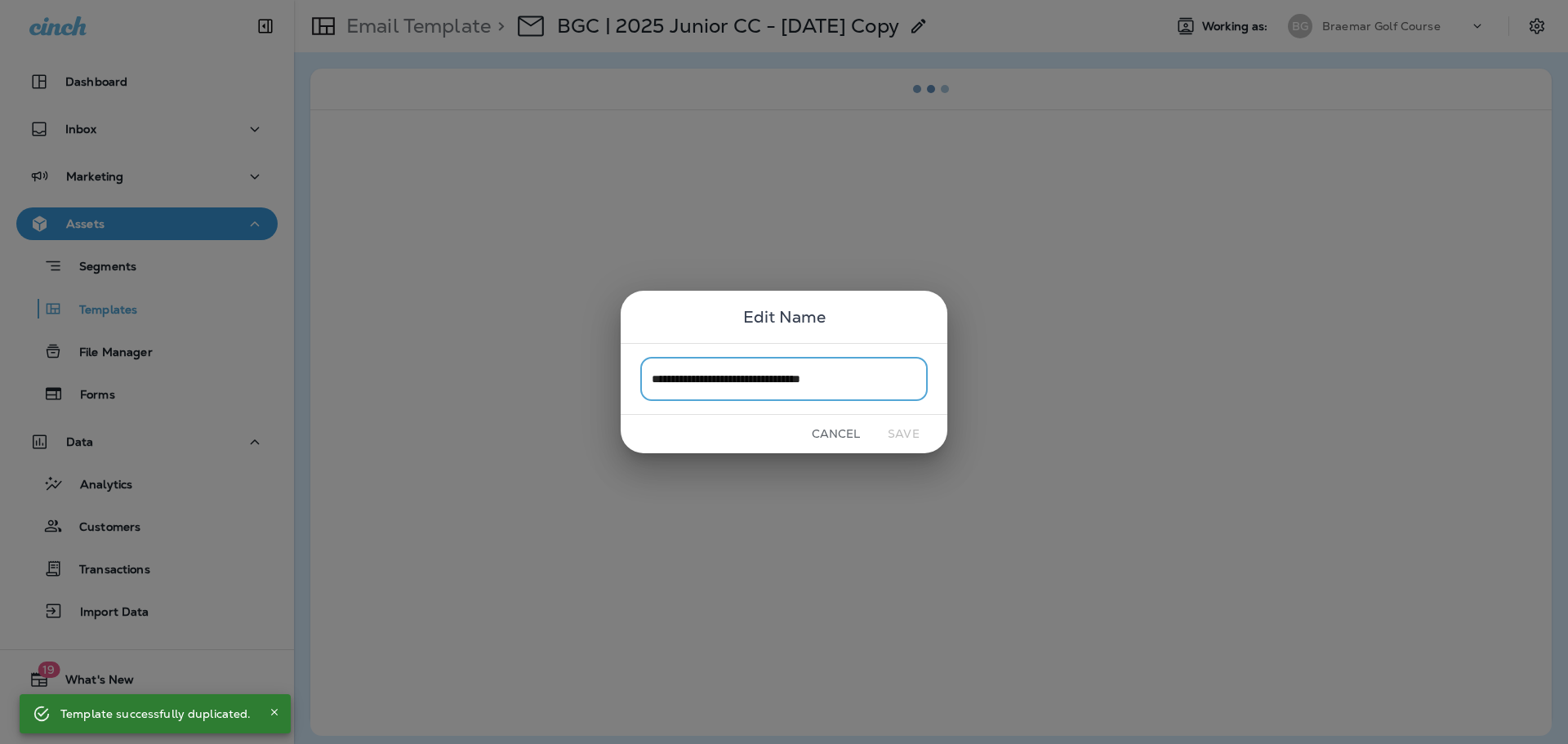
click at [880, 402] on div "**********" at bounding box center [783, 378] width 326 height 71
click at [854, 377] on input "**********" at bounding box center [784, 377] width 288 height 43
click at [847, 379] on input "**********" at bounding box center [784, 377] width 288 height 43
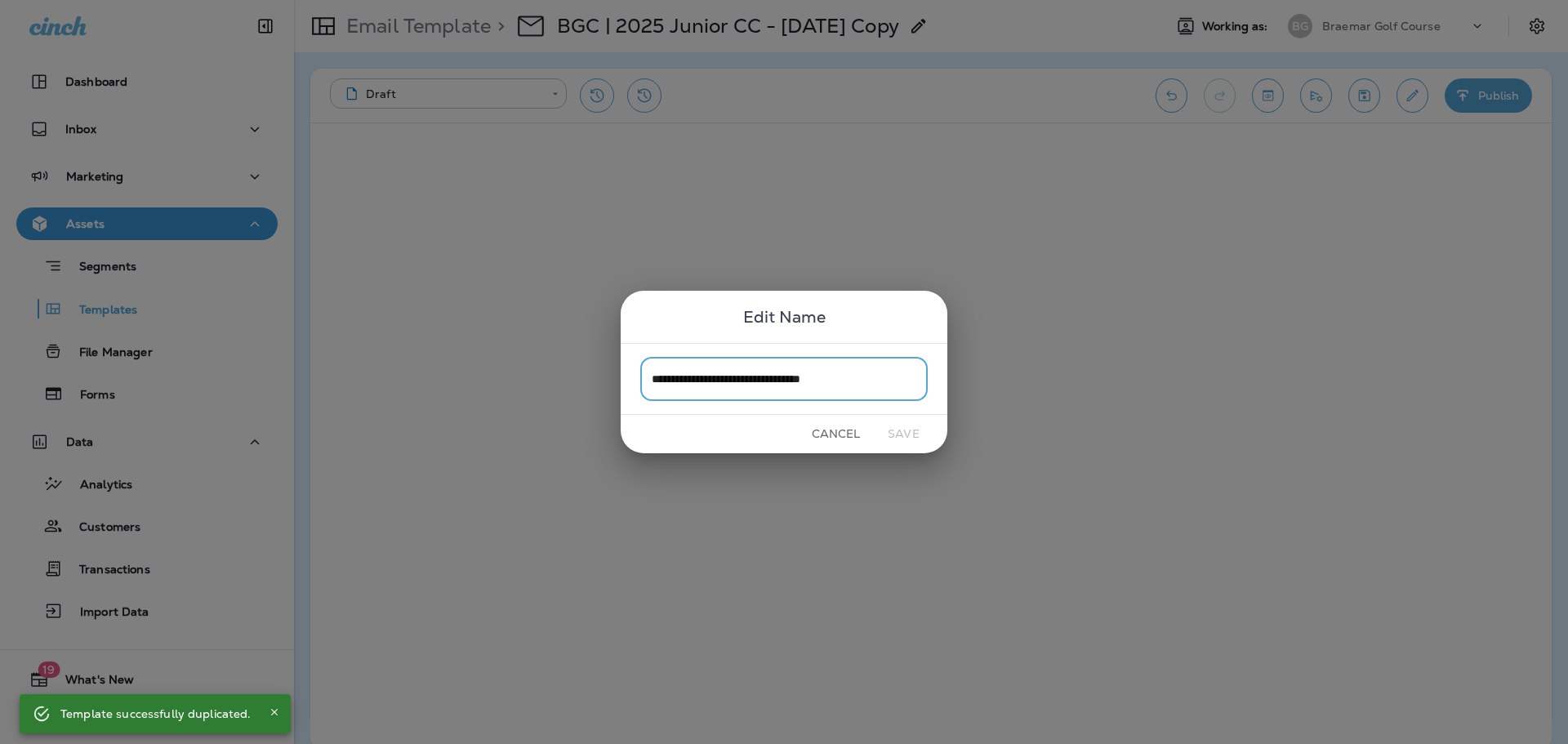
drag, startPoint x: 840, startPoint y: 380, endPoint x: 879, endPoint y: 381, distance: 39.0
click at [879, 381] on input "**********" at bounding box center [784, 377] width 288 height 43
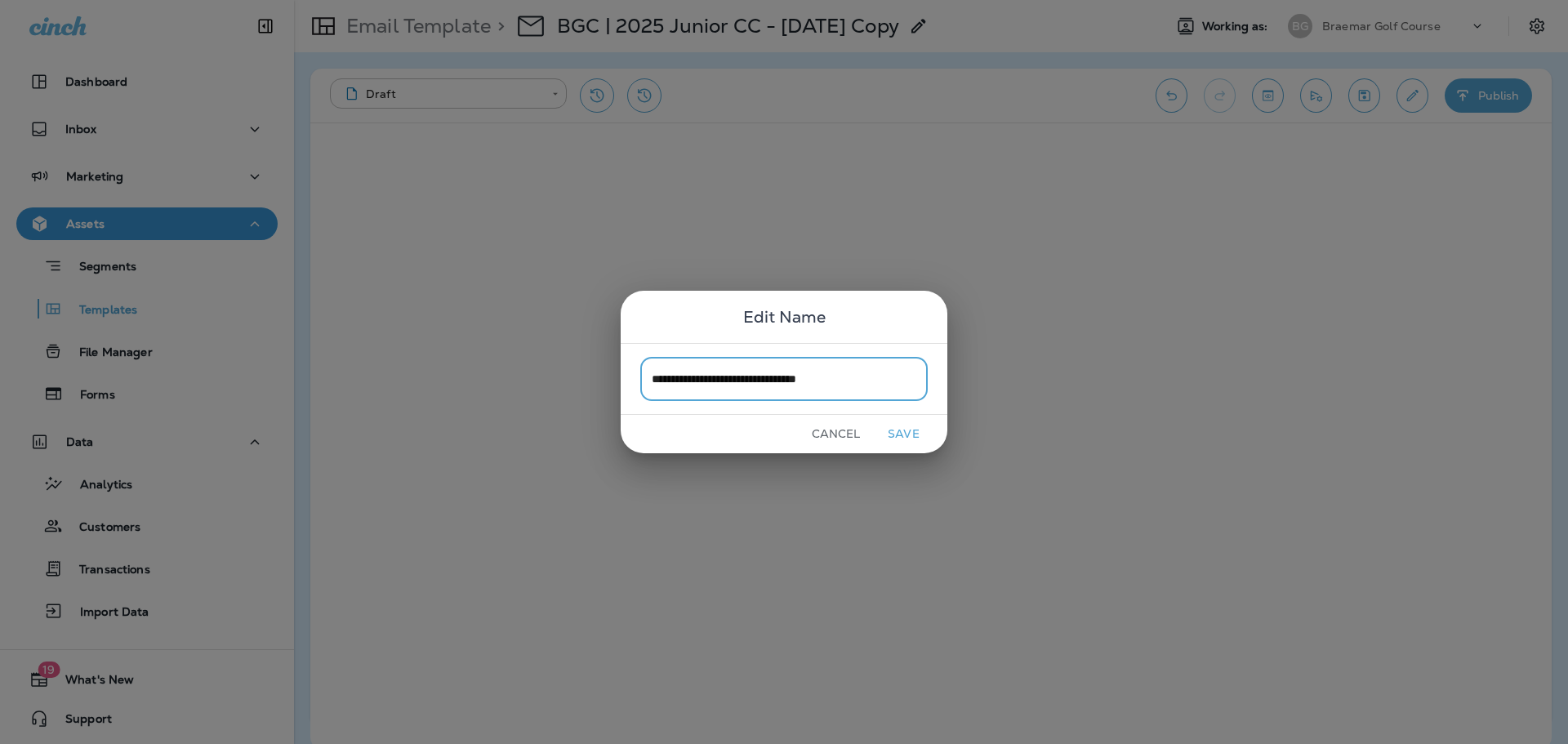
type input "**********"
click at [923, 438] on button "Save" at bounding box center [903, 434] width 61 height 26
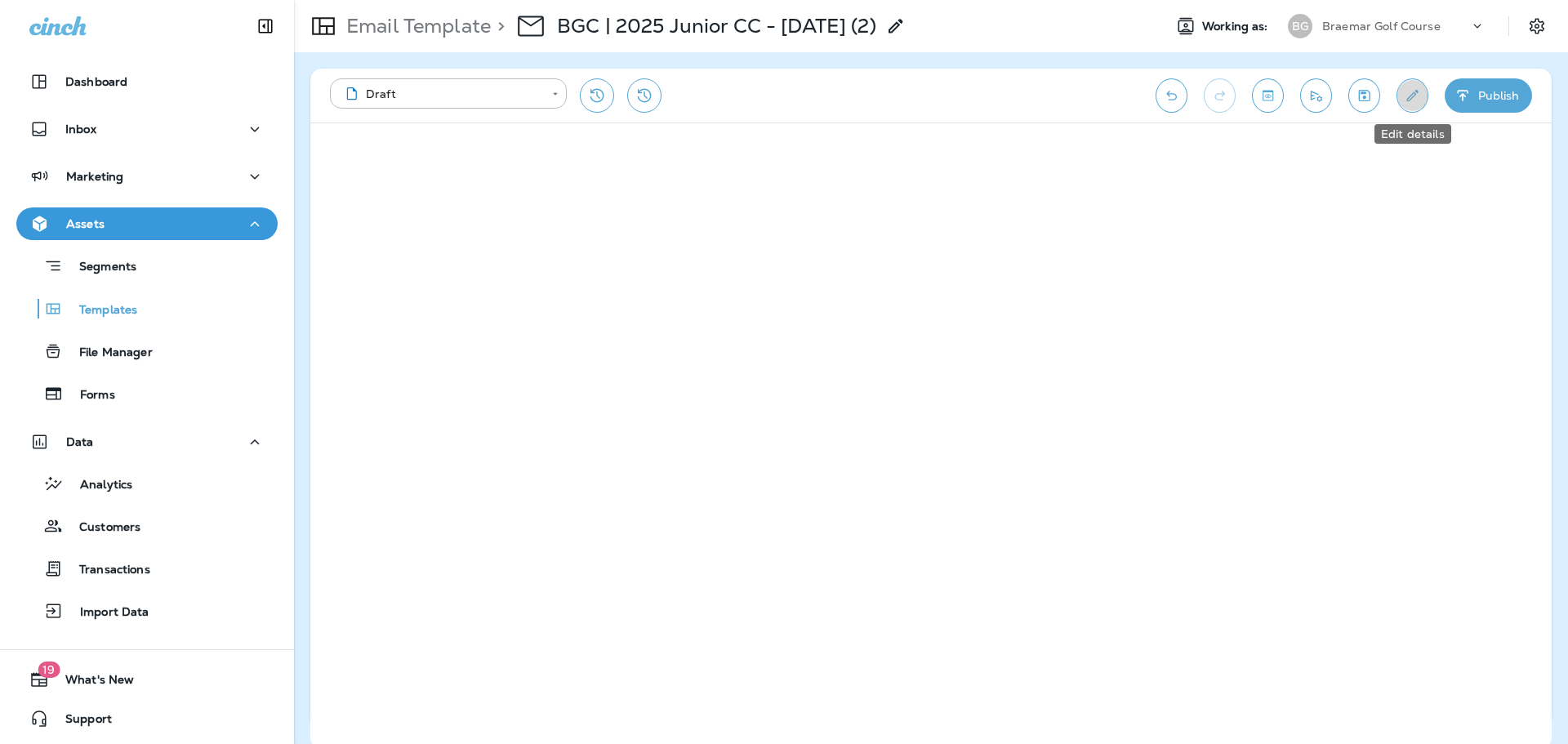
click at [1254, 91] on button "Edit details" at bounding box center [1412, 96] width 32 height 35
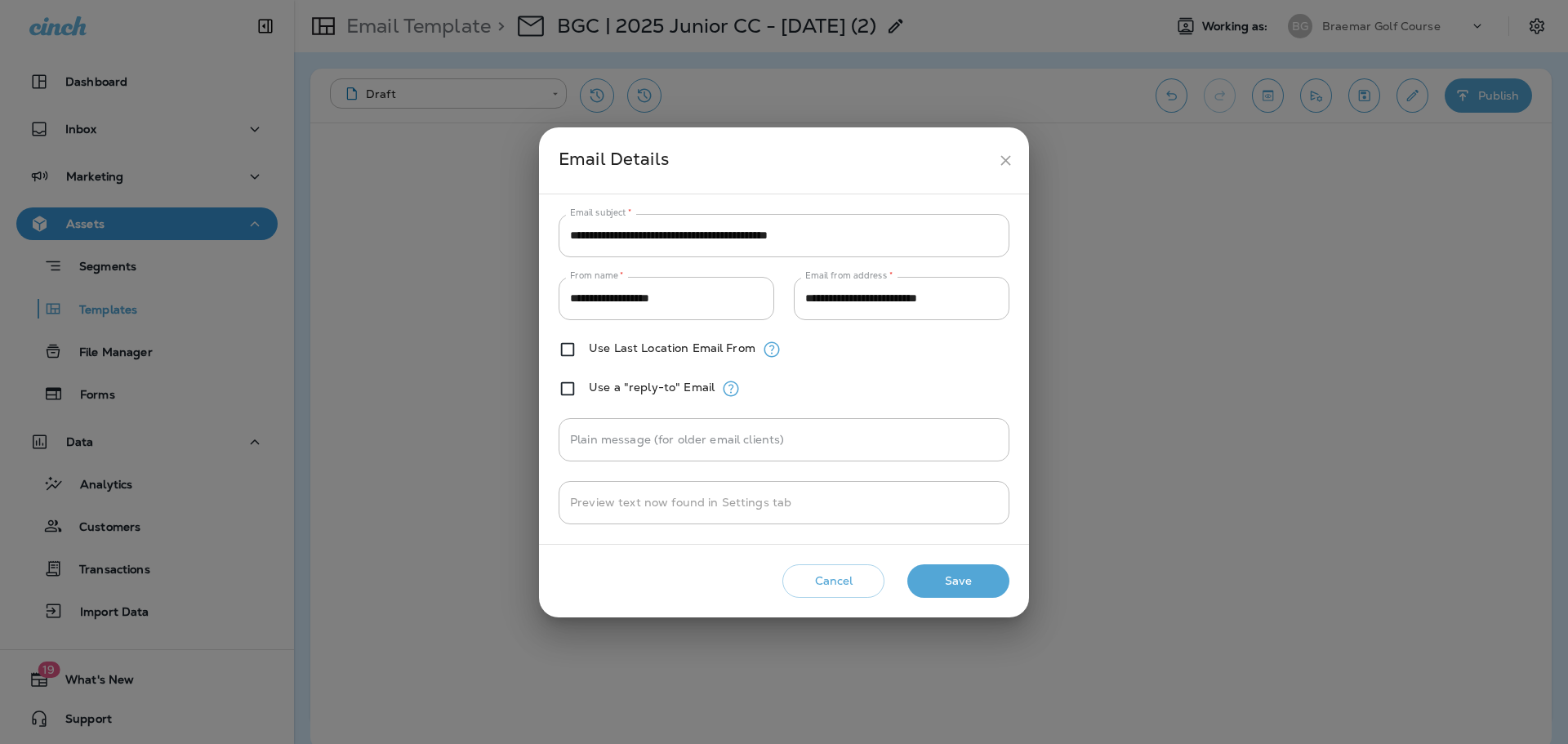
click at [811, 219] on input "**********" at bounding box center [783, 235] width 450 height 43
click at [885, 237] on input "**********" at bounding box center [783, 235] width 450 height 43
drag, startPoint x: 694, startPoint y: 236, endPoint x: 502, endPoint y: 230, distance: 192.1
click at [502, 230] on div "**********" at bounding box center [784, 372] width 1568 height 744
click at [880, 239] on input "**********" at bounding box center [783, 235] width 450 height 43
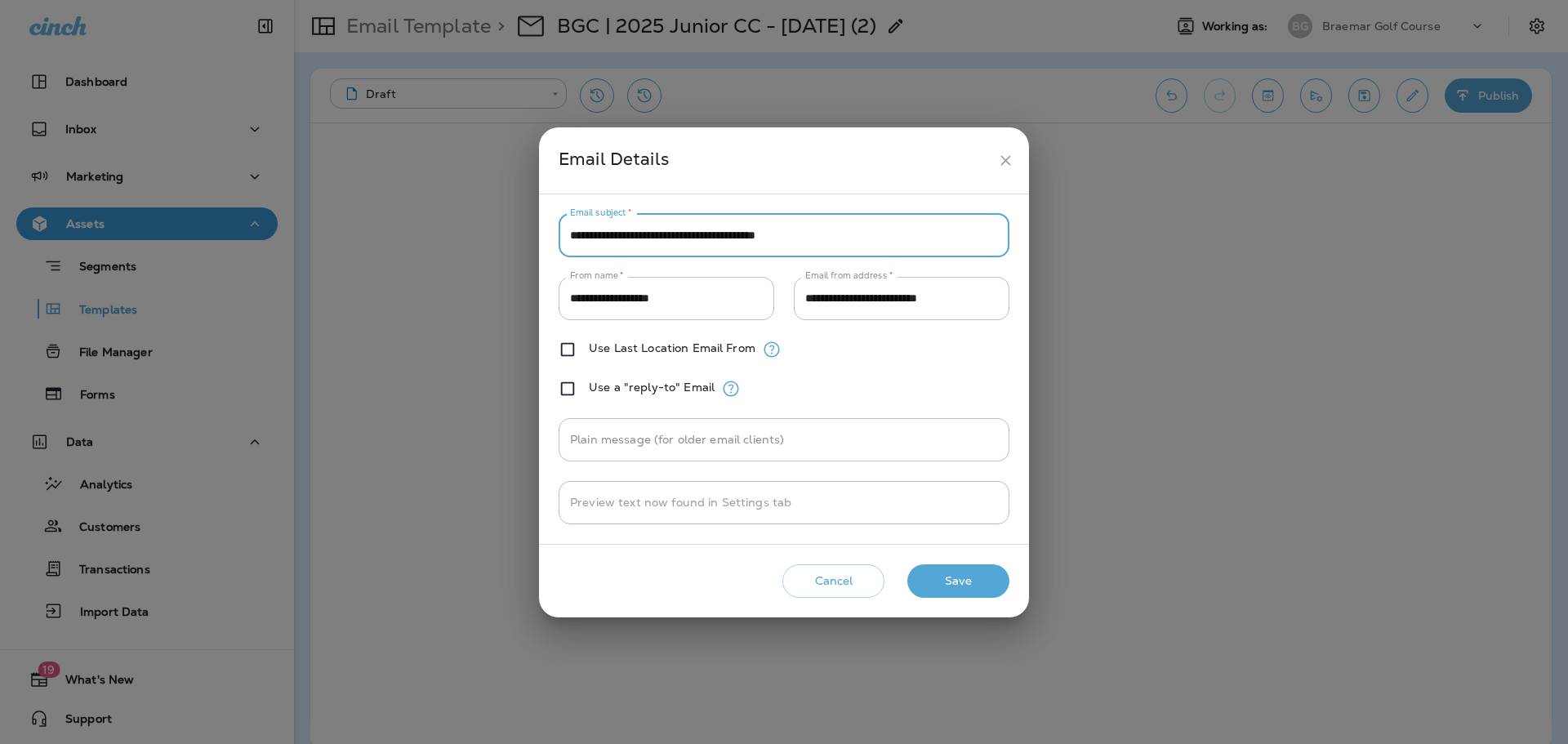
type input "**********"
click at [1005, 166] on icon "close" at bounding box center [1005, 160] width 17 height 17
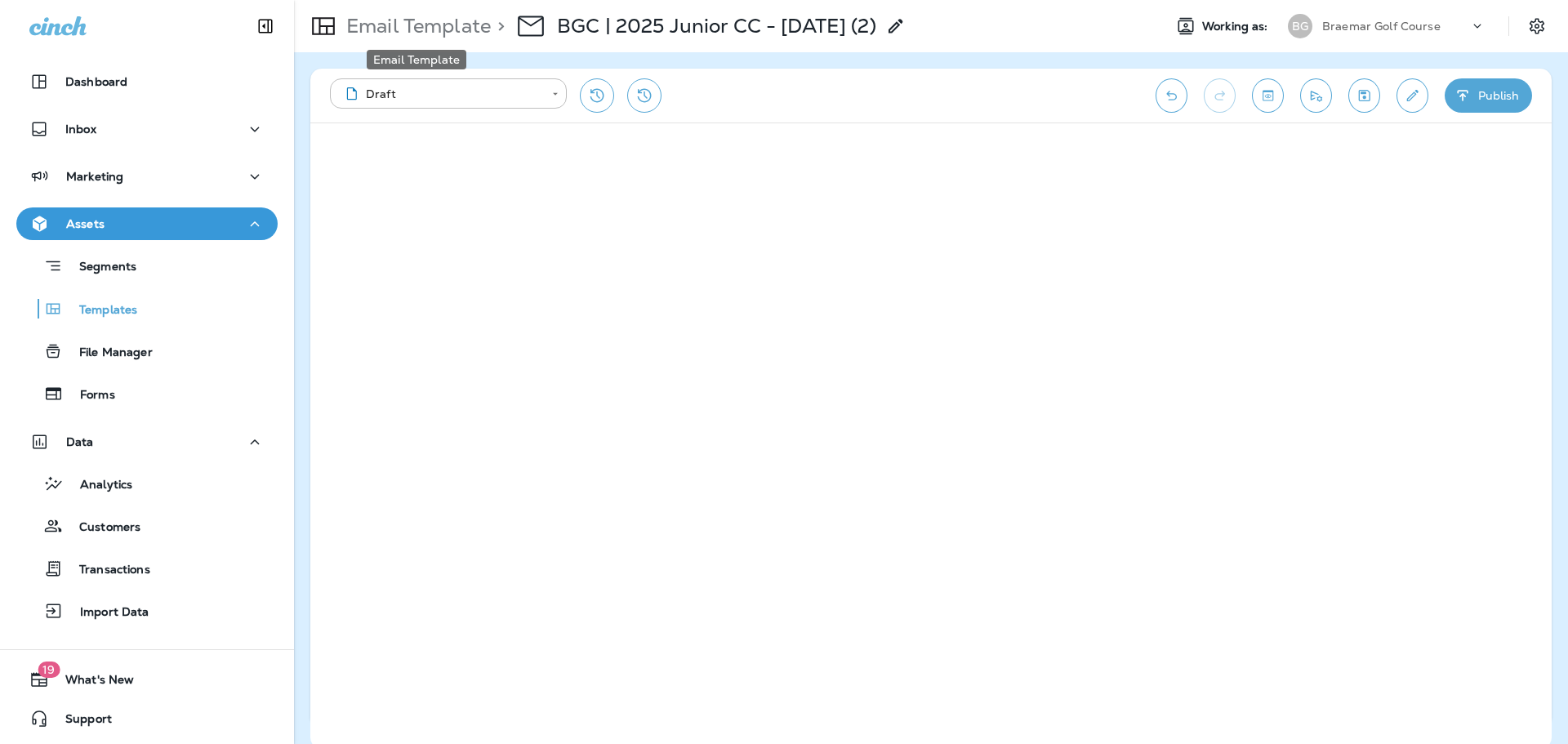
click at [423, 27] on p "Email Template" at bounding box center [415, 26] width 151 height 25
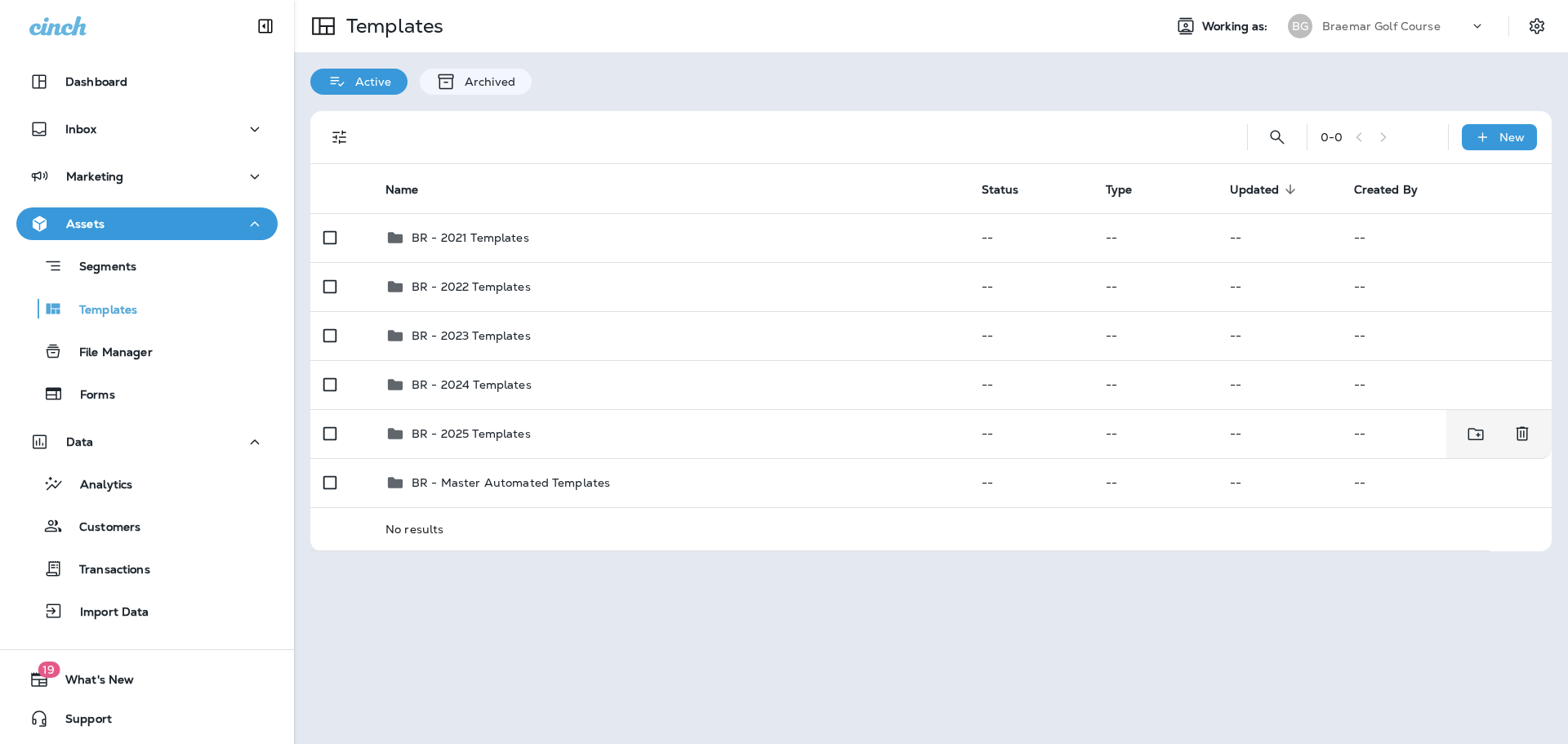
click at [485, 462] on td "BR - Master Automated Templates" at bounding box center [670, 483] width 596 height 49
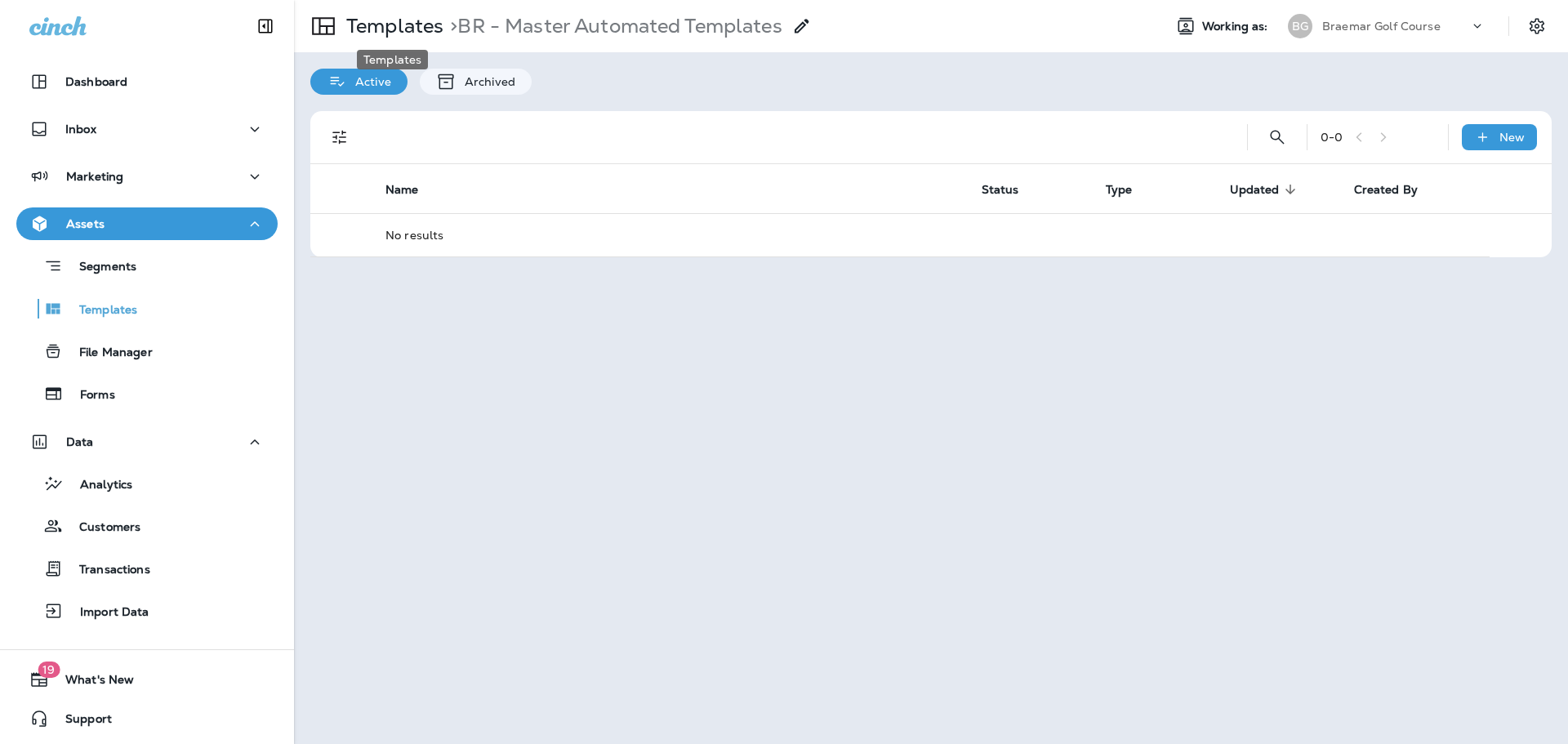
click at [418, 19] on p "Templates" at bounding box center [391, 26] width 103 height 25
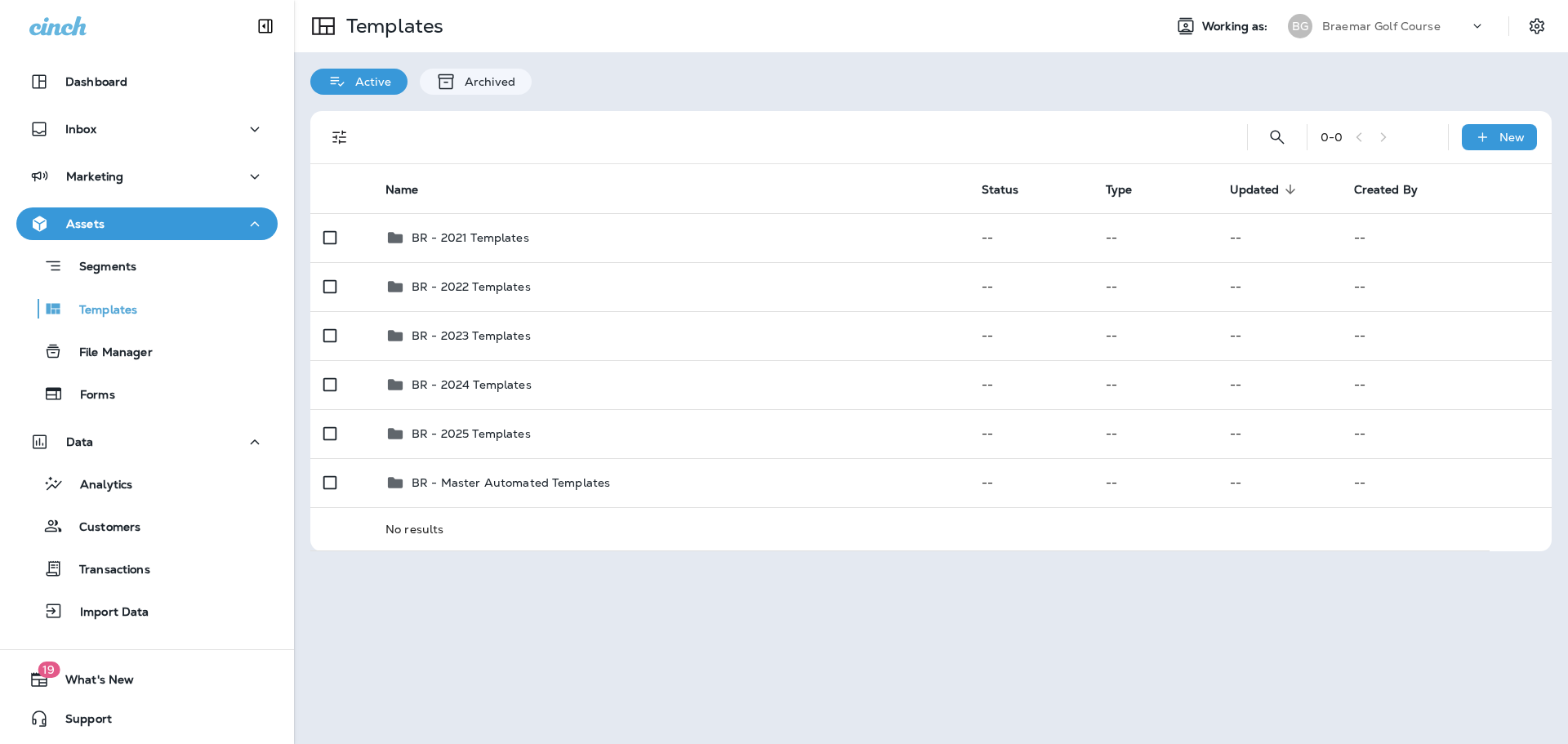
click at [0, 0] on div at bounding box center [0, 0] width 0 height 0
click at [538, 438] on div "BR - 2025 Templates" at bounding box center [671, 433] width 570 height 19
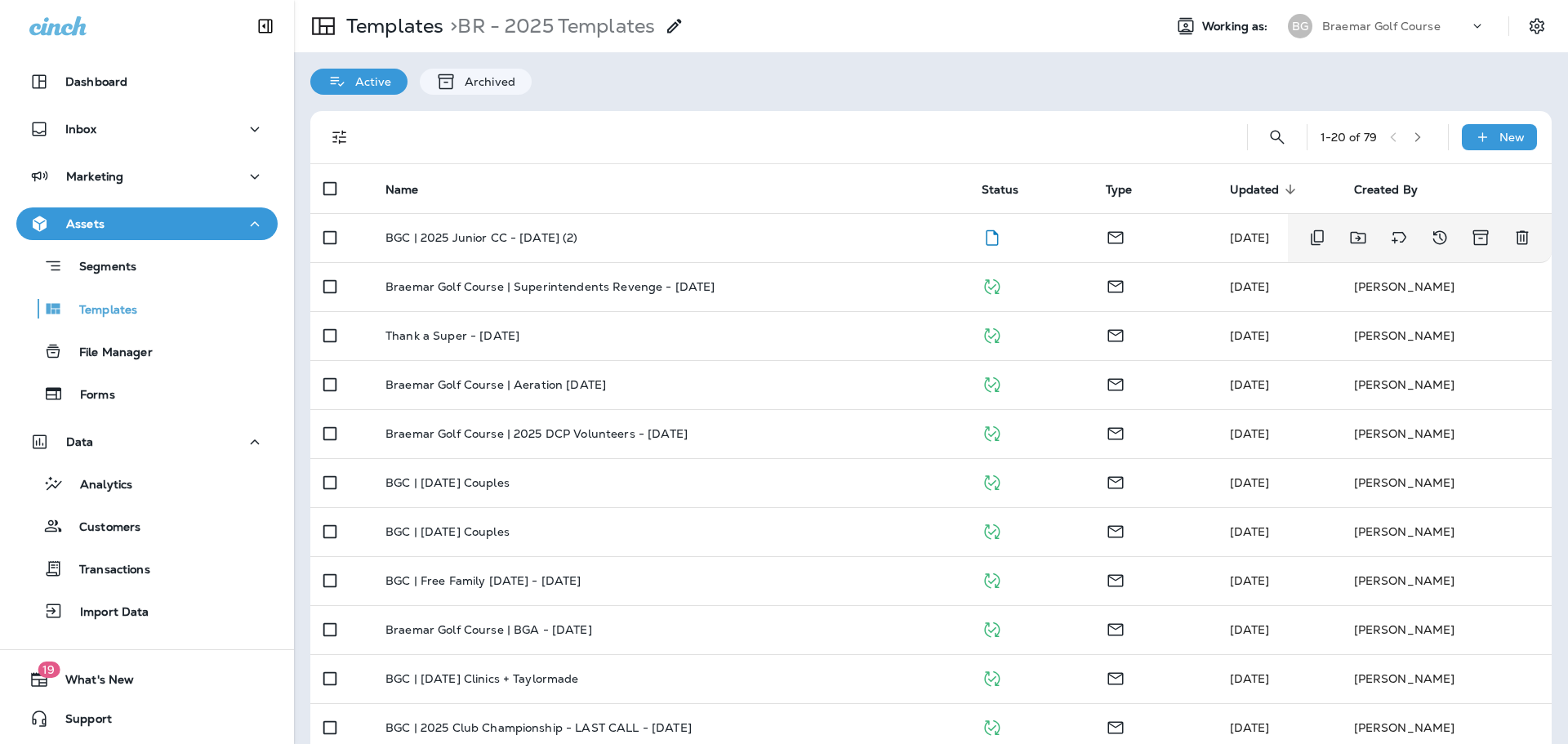
click at [934, 241] on div "BGC | 2025 Junior CC - Aug 2025 (2)" at bounding box center [671, 238] width 570 height 13
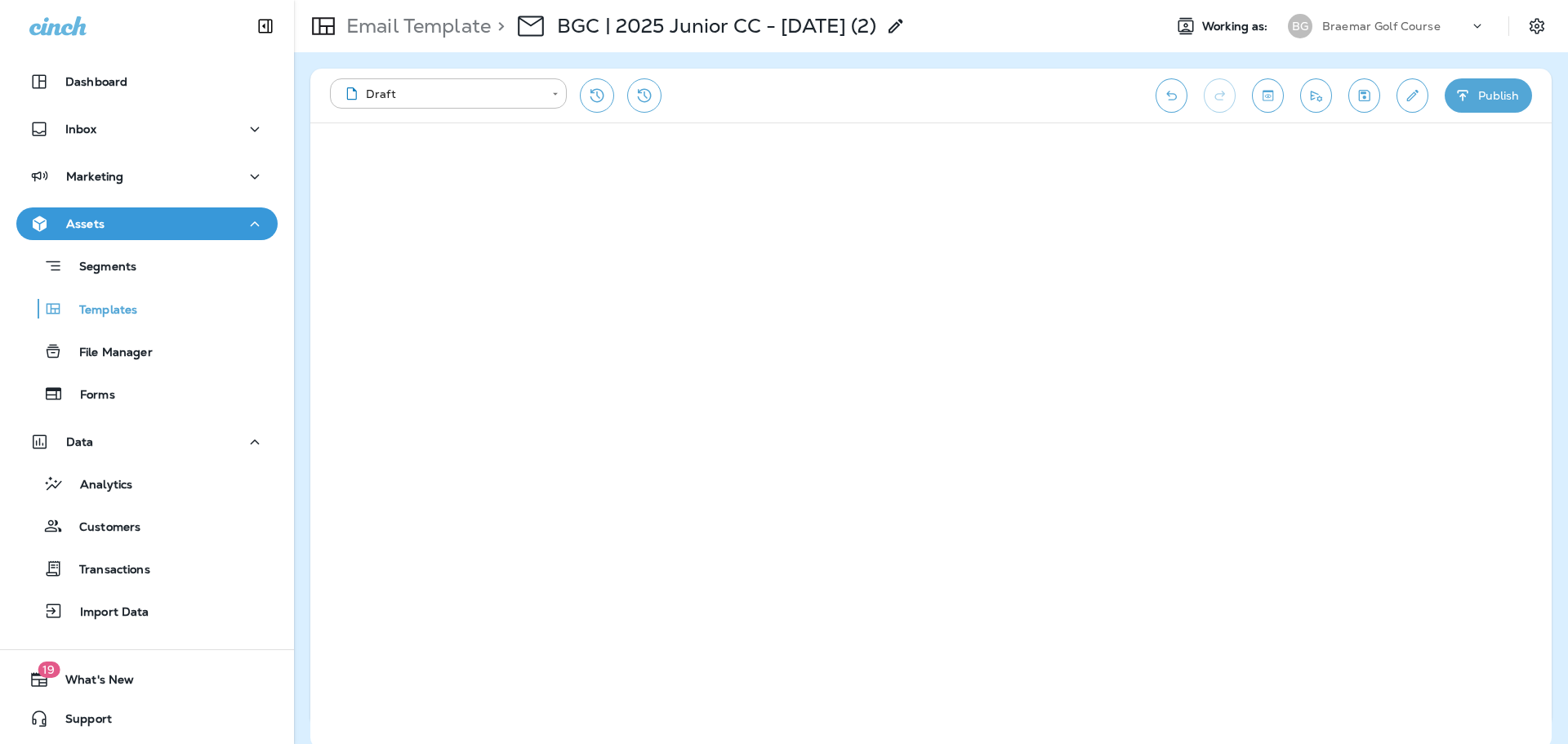
click at [1254, 98] on button "Publish" at bounding box center [1489, 96] width 88 height 35
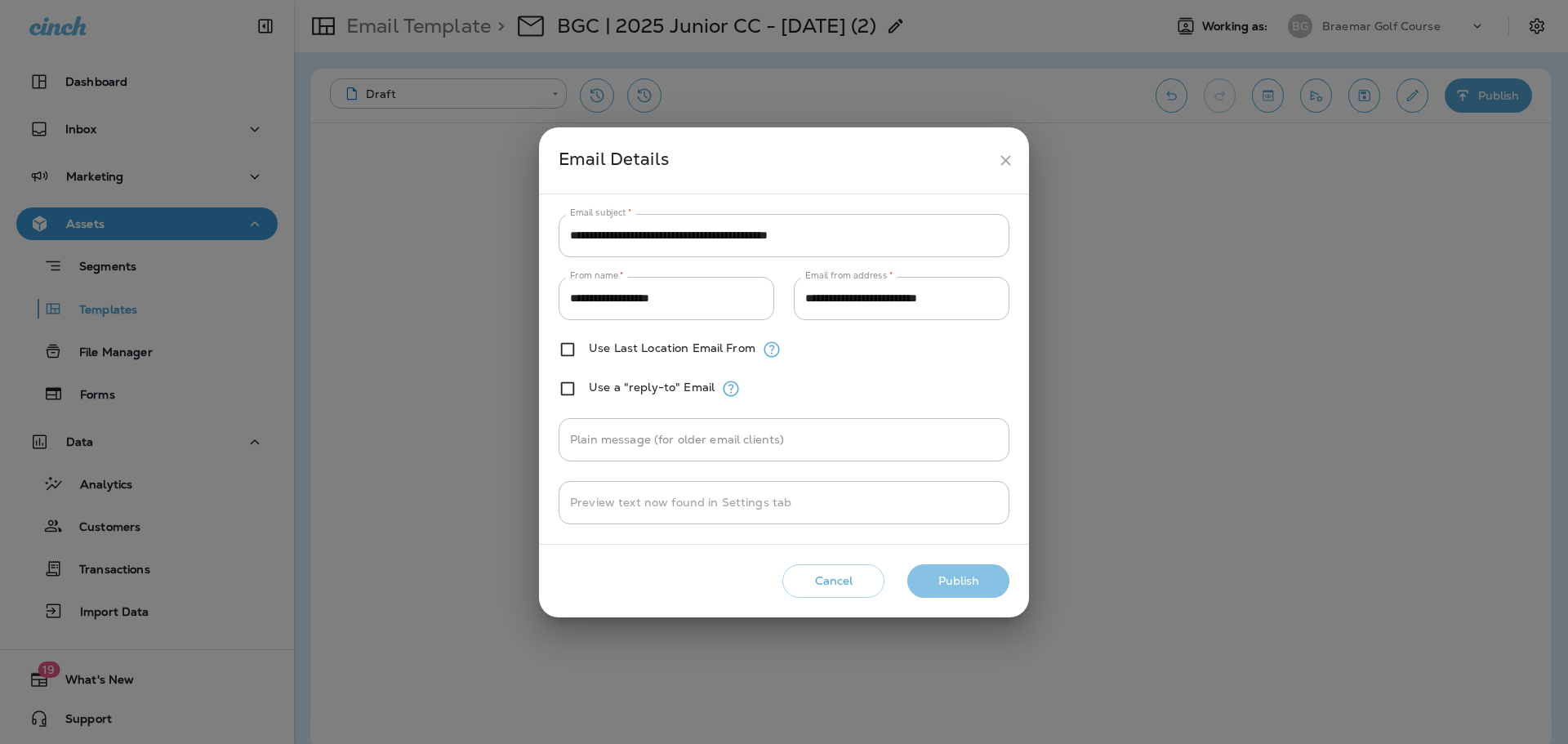
click at [945, 567] on button "Publish" at bounding box center [959, 580] width 102 height 34
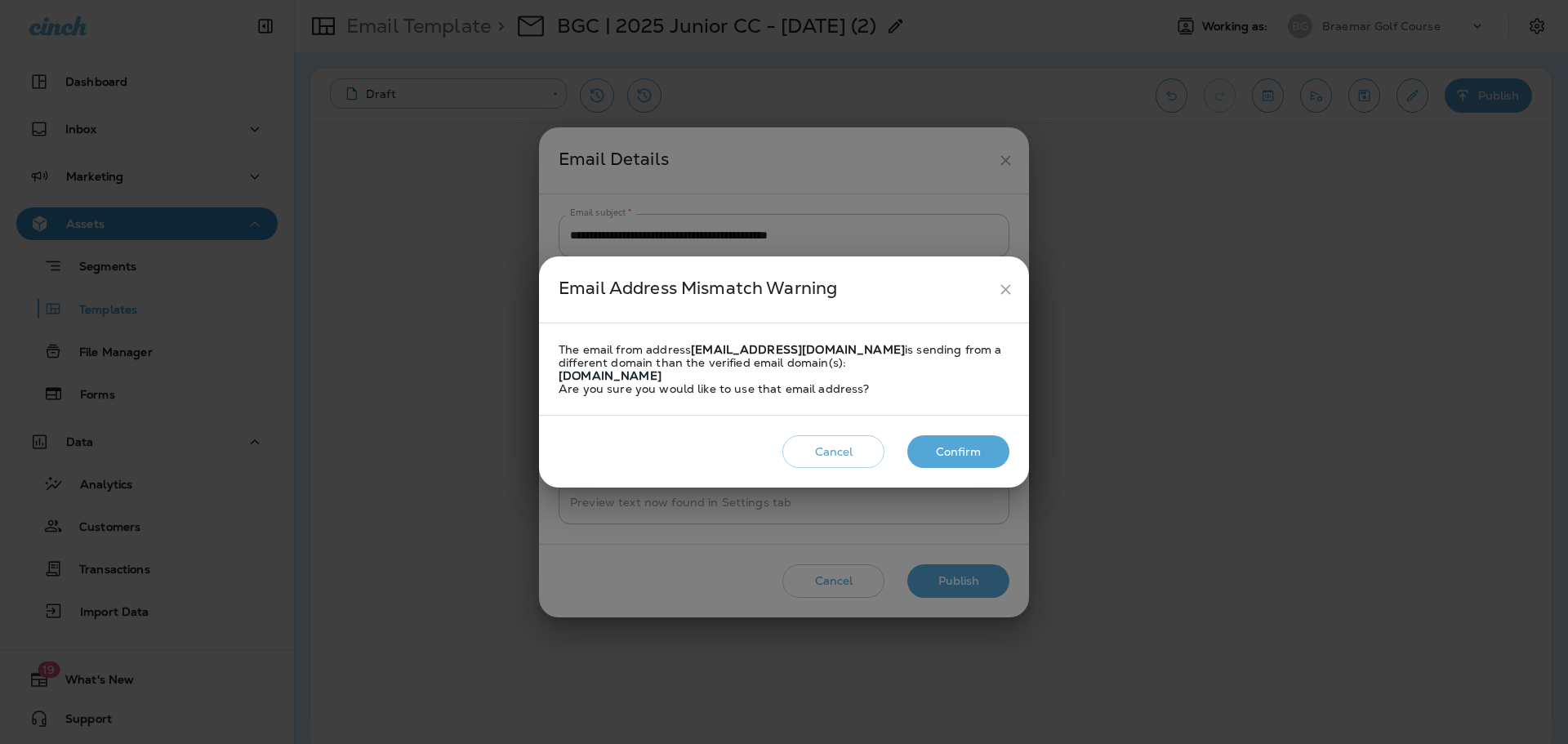
click at [948, 450] on button "Confirm" at bounding box center [959, 452] width 102 height 34
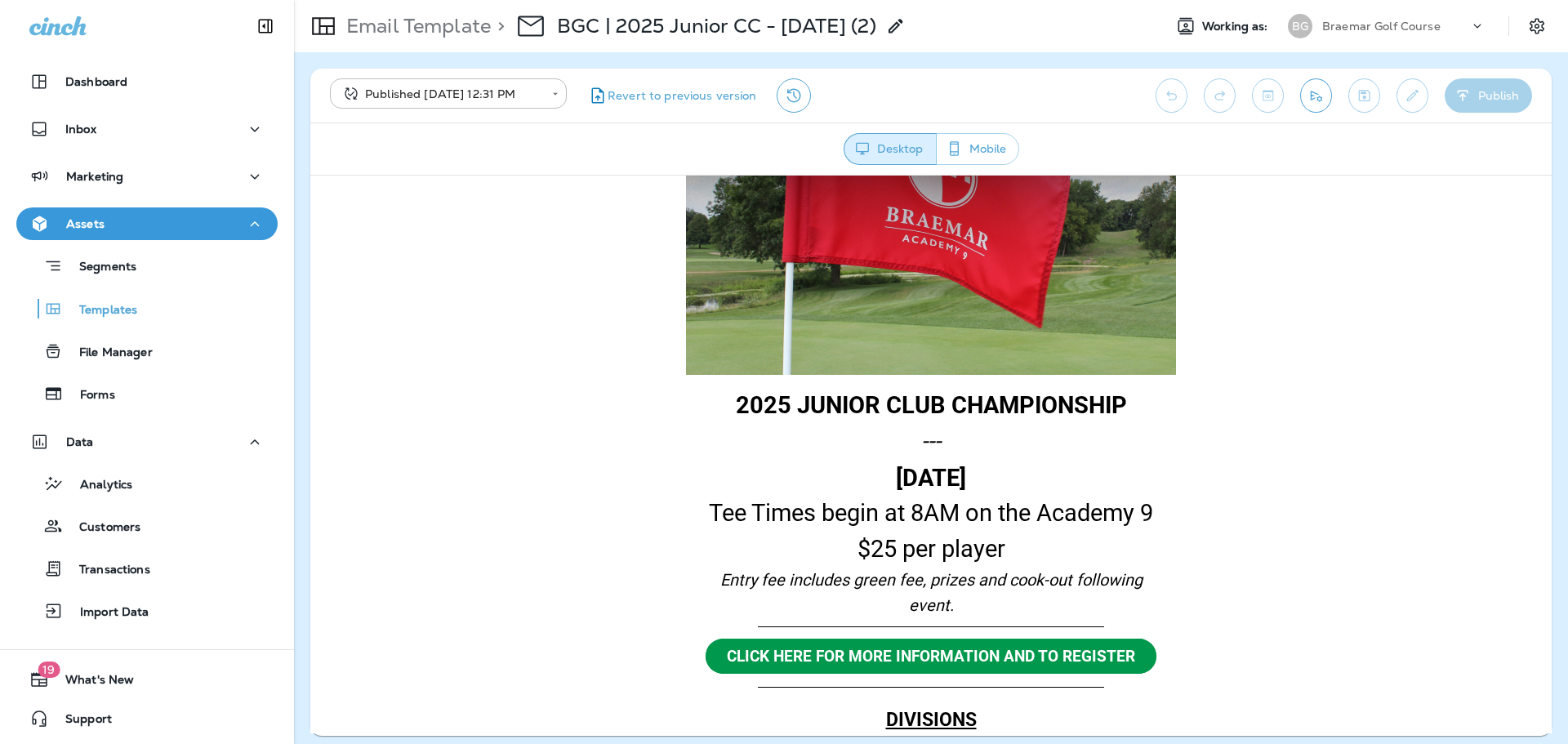
scroll to position [164, 0]
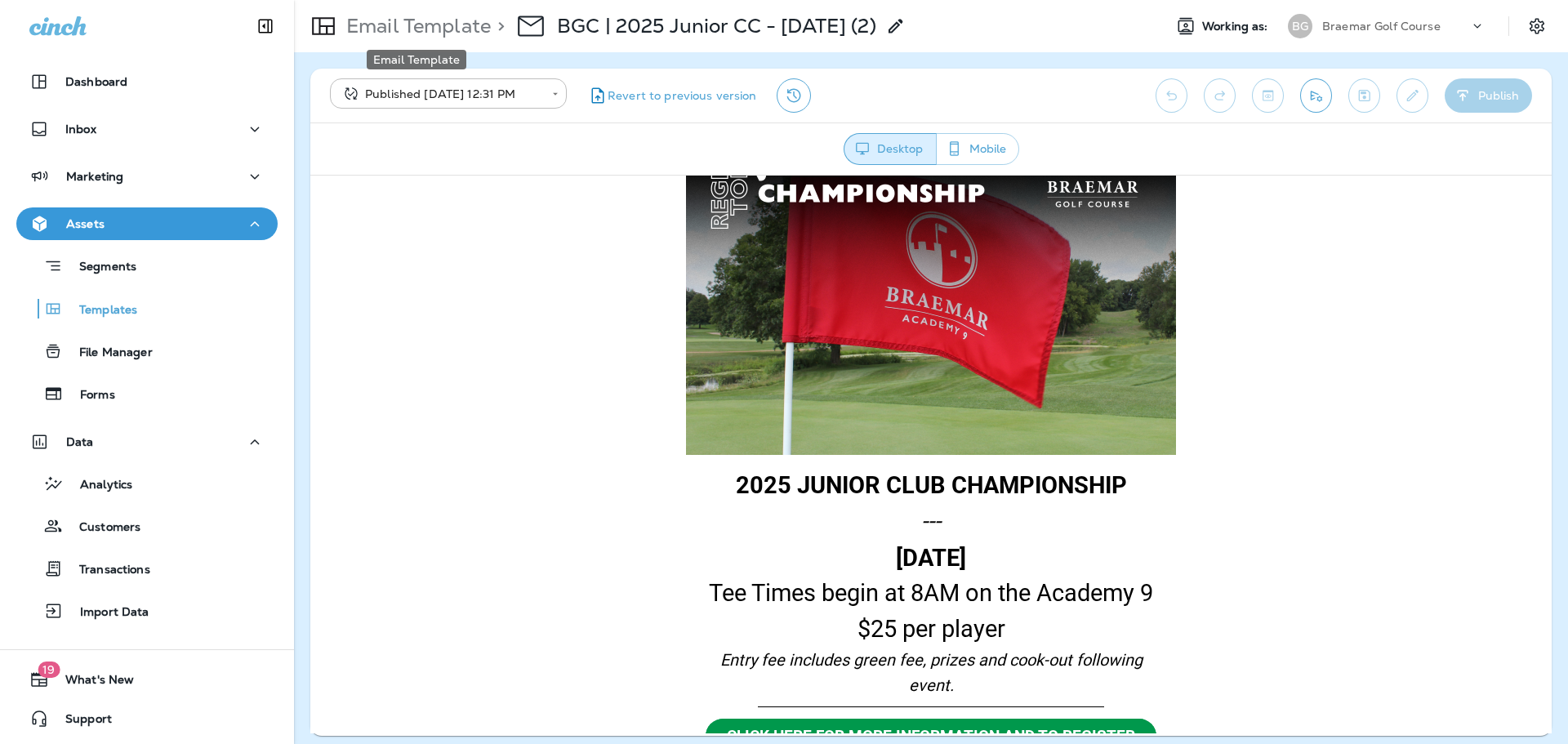
click at [453, 24] on p "Email Template" at bounding box center [415, 26] width 151 height 25
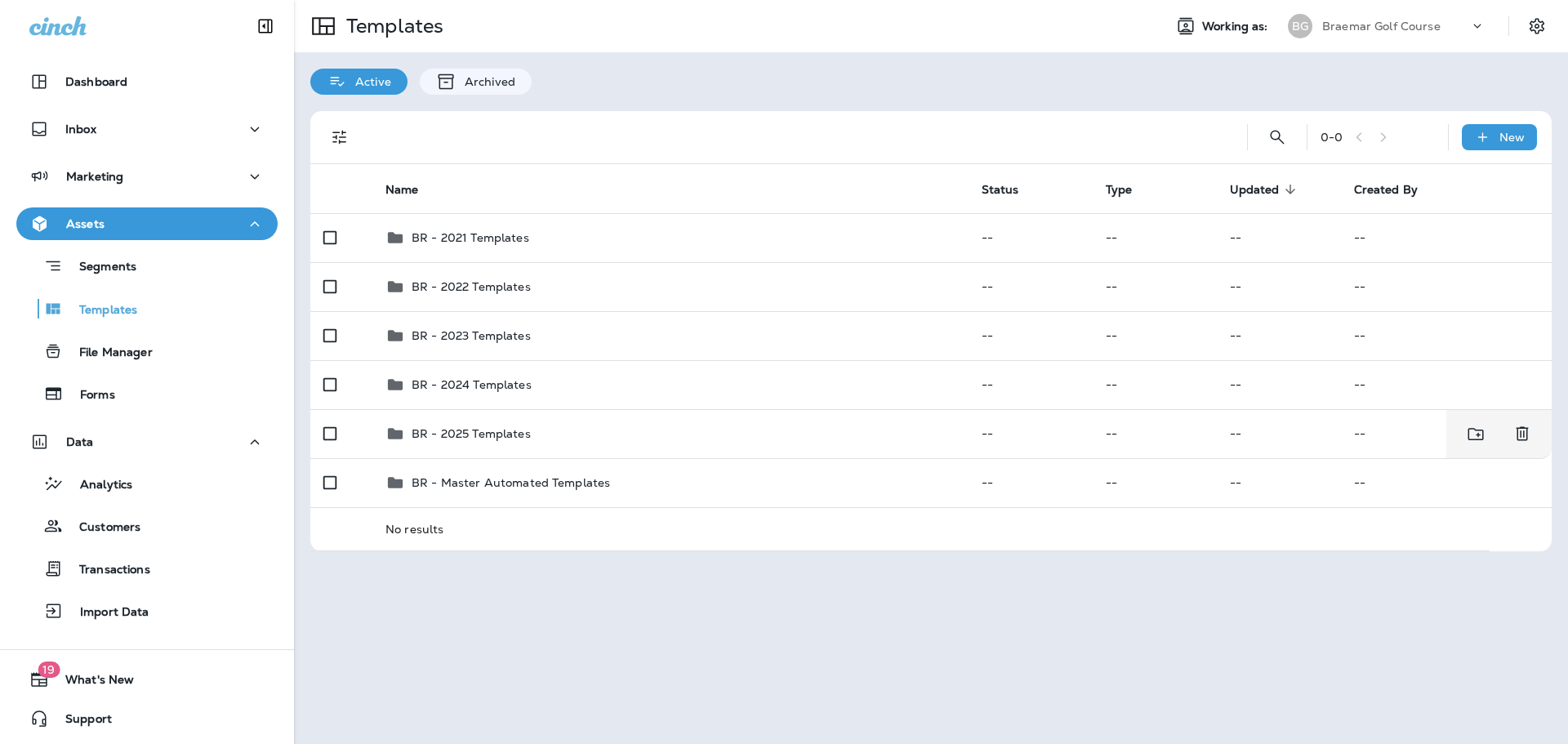
click at [631, 446] on td "BR - 2025 Templates" at bounding box center [670, 434] width 596 height 49
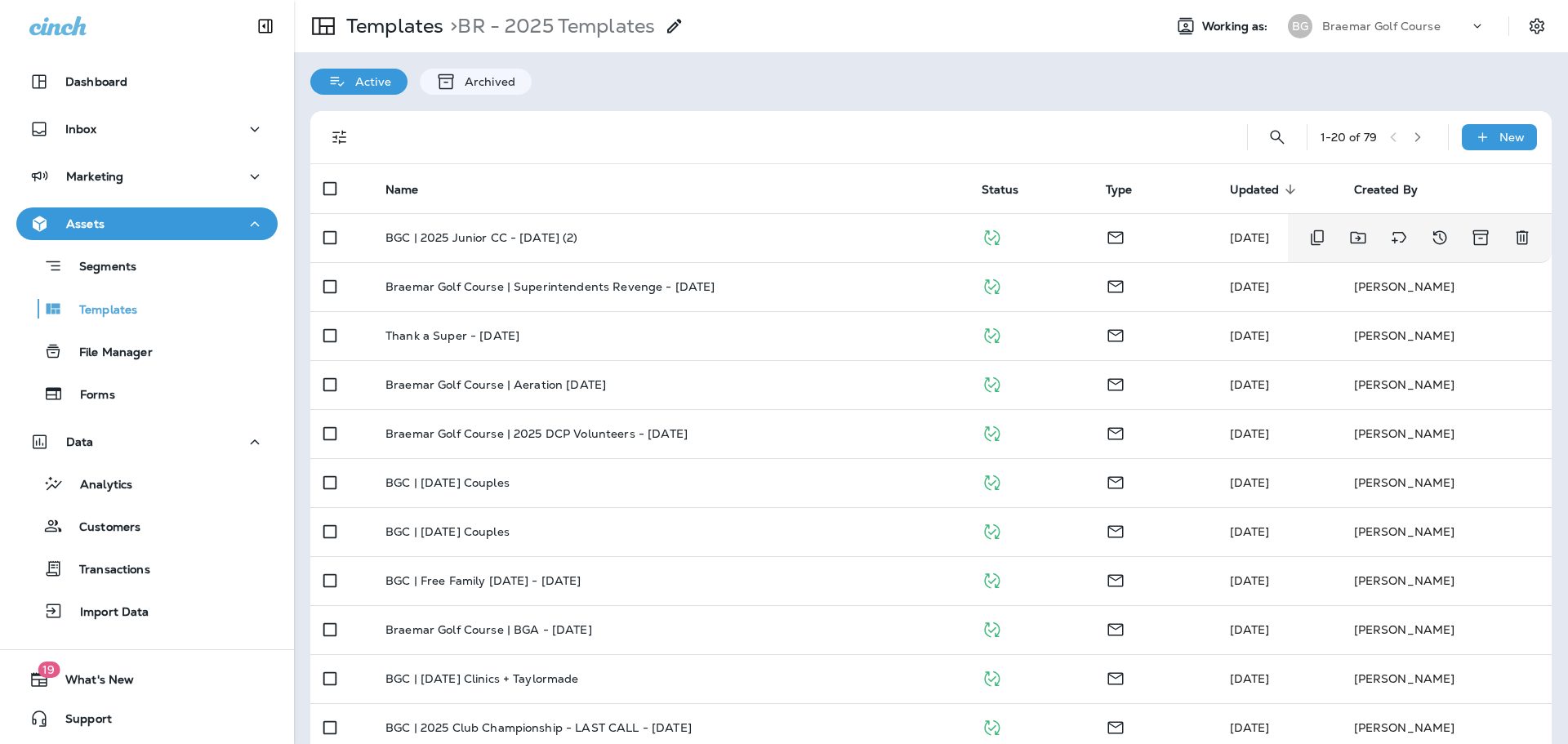
click at [700, 249] on td "BGC | 2025 Junior CC - Aug 2025 (2)" at bounding box center [670, 238] width 596 height 49
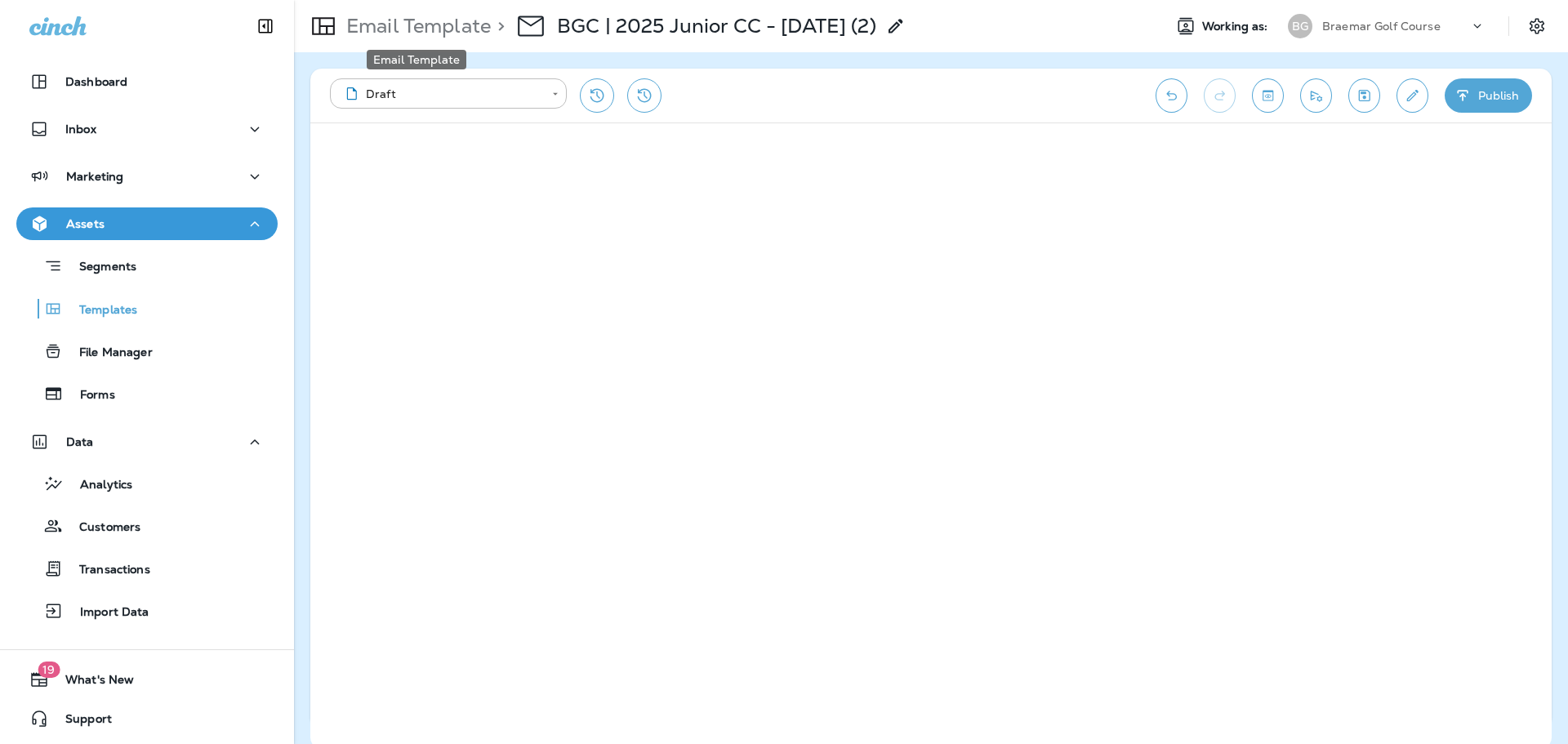
click at [448, 17] on p "Email Template" at bounding box center [415, 26] width 151 height 25
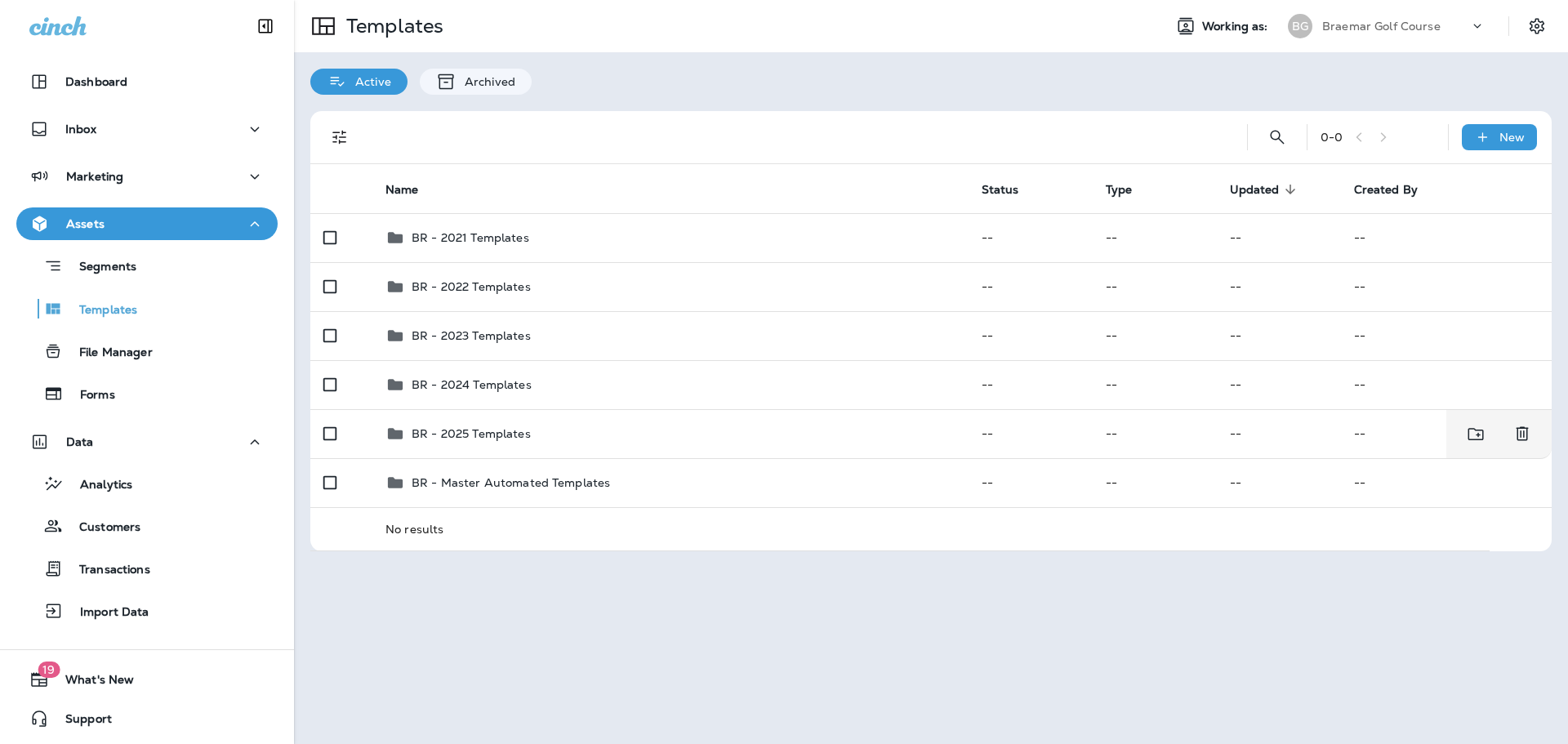
click at [506, 430] on p "BR - 2025 Templates" at bounding box center [471, 433] width 119 height 13
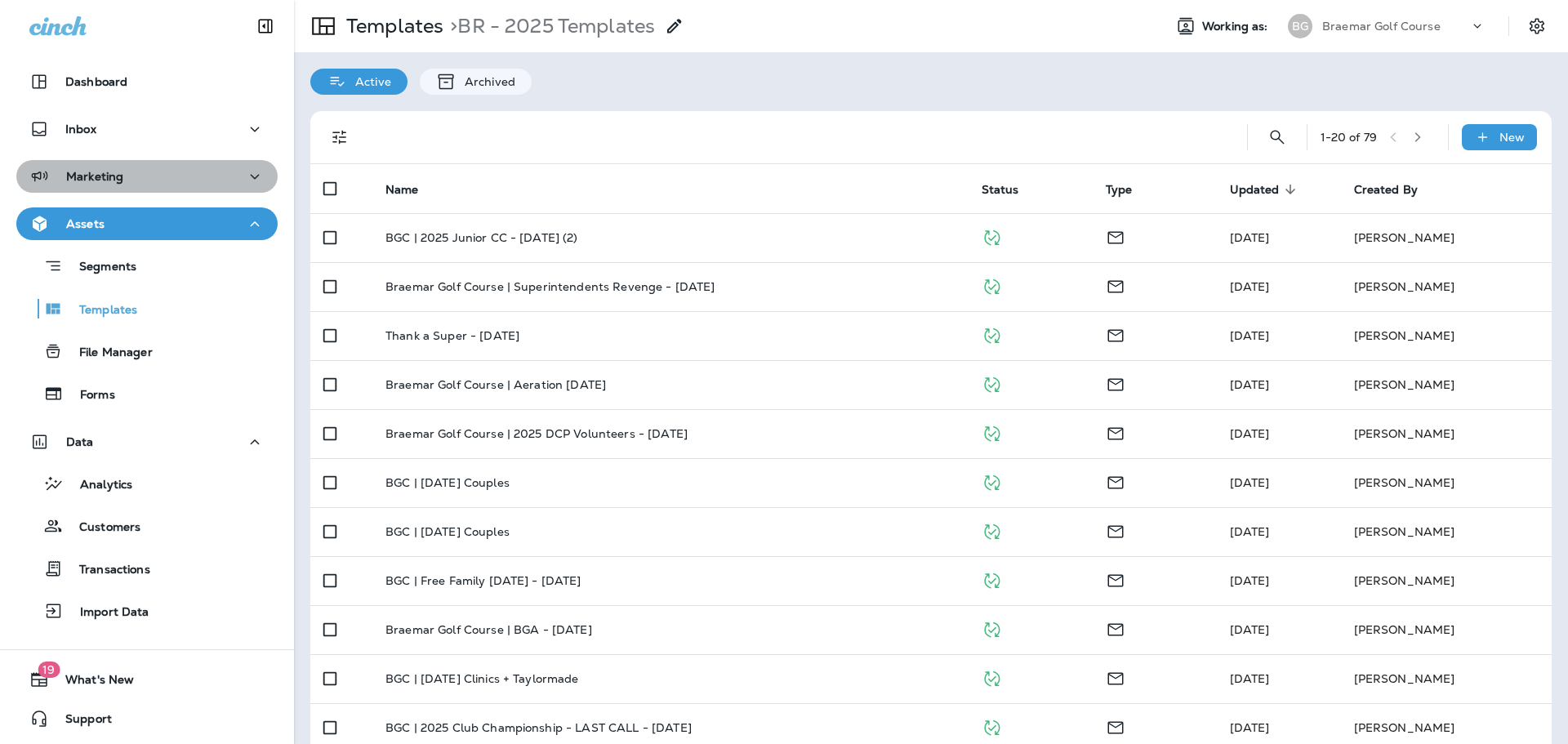
click at [161, 181] on div "Marketing" at bounding box center [146, 176] width 235 height 20
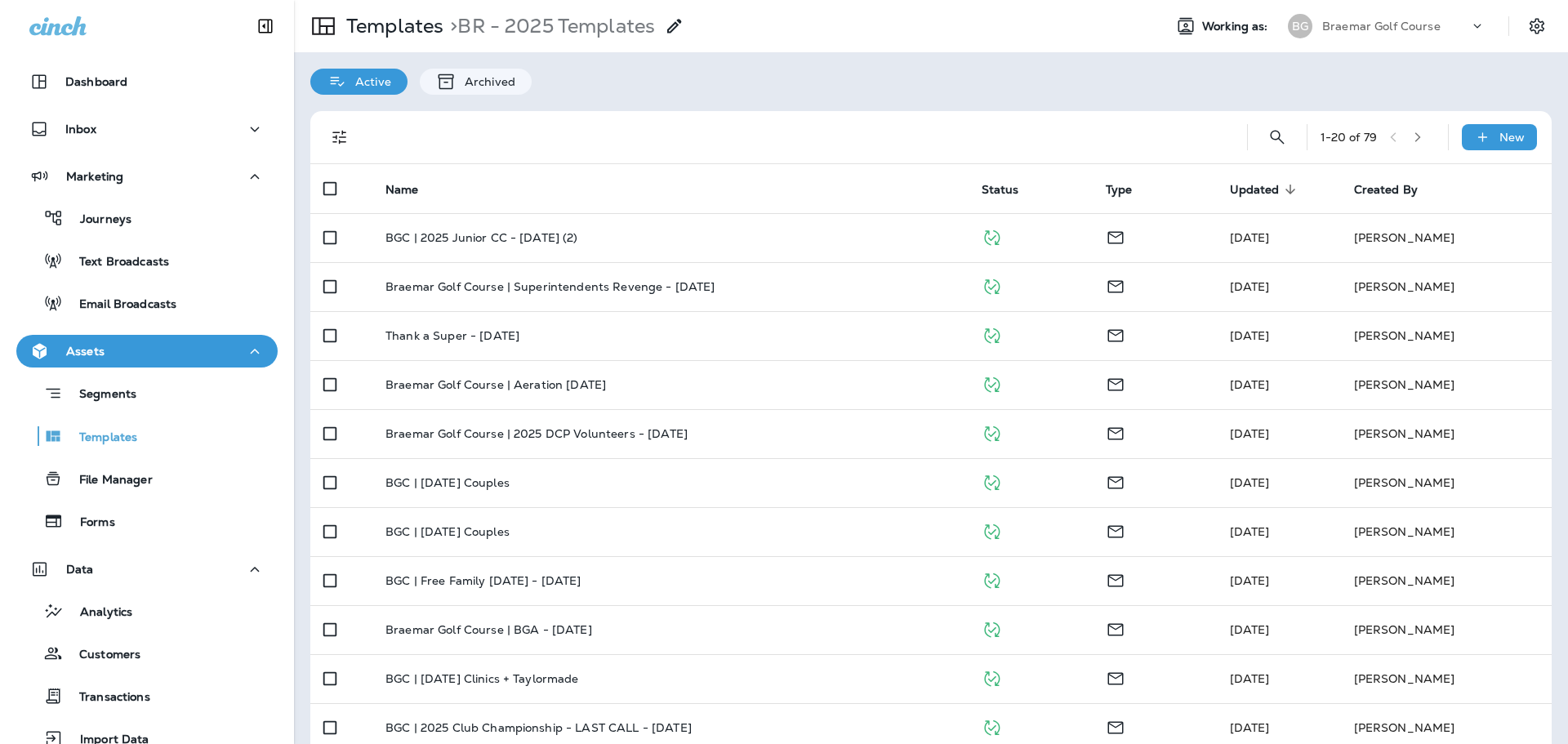
click at [1254, 141] on p "New" at bounding box center [1512, 137] width 26 height 13
click at [160, 303] on div at bounding box center [784, 372] width 1568 height 744
click at [203, 308] on div "Email Broadcasts" at bounding box center [147, 303] width 249 height 25
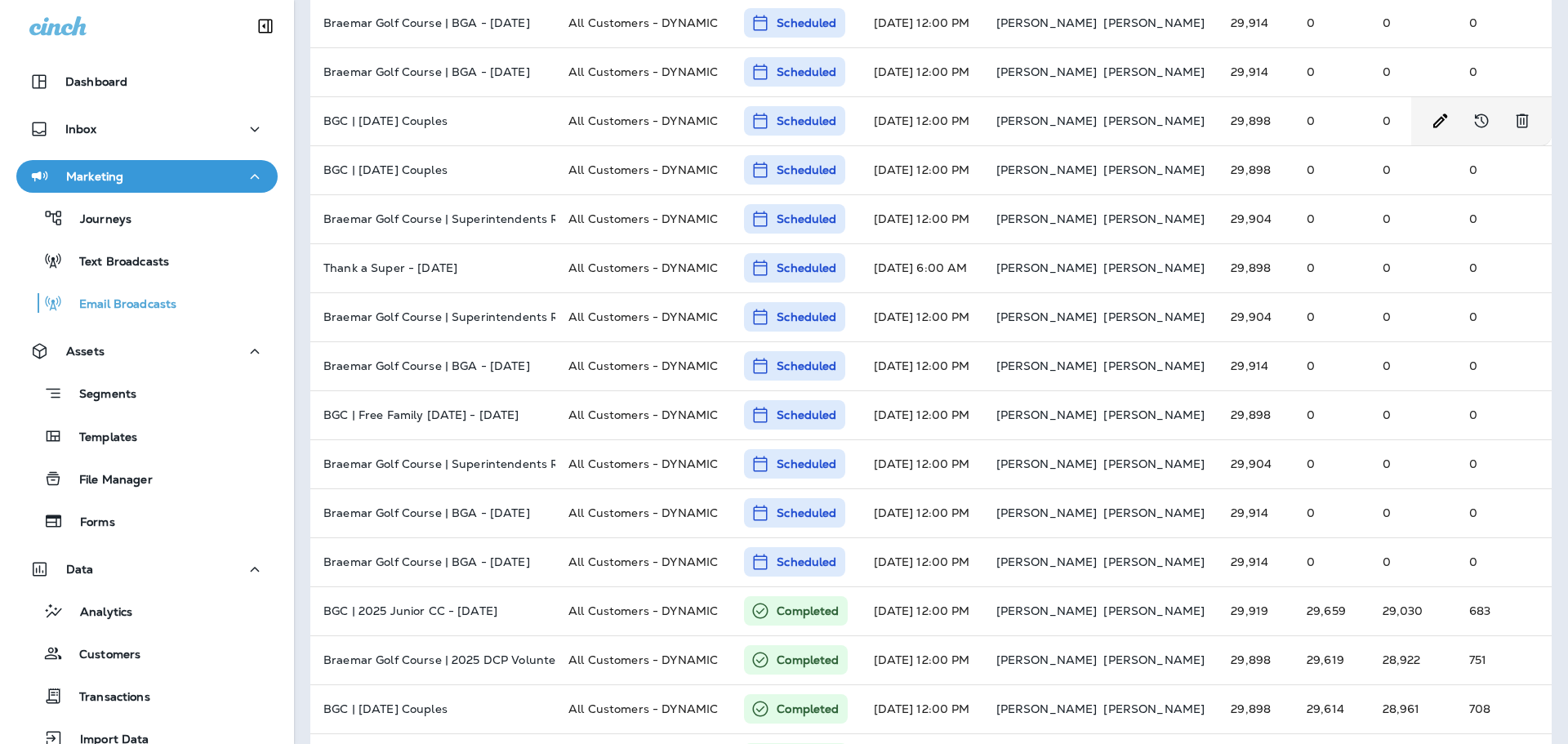
scroll to position [27, 0]
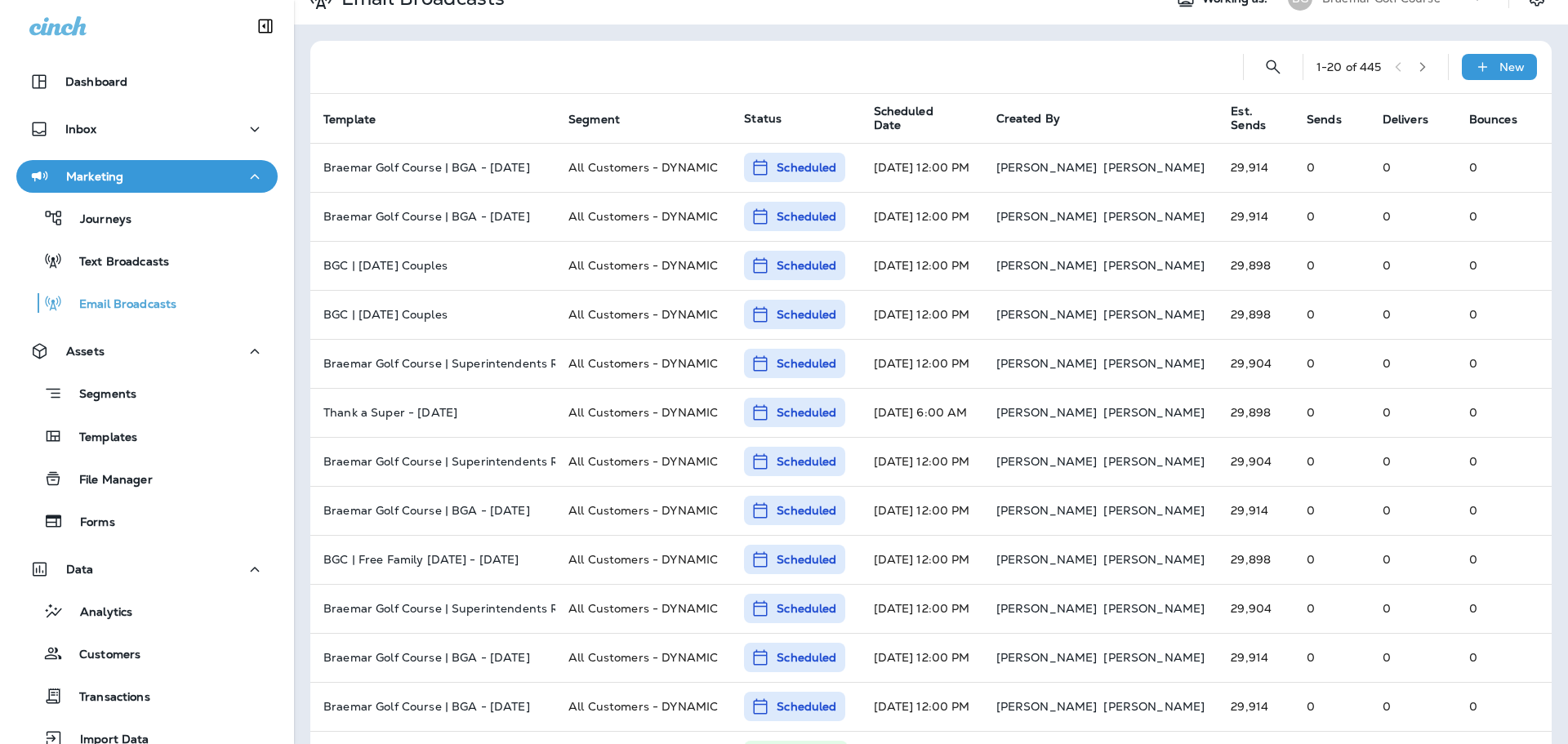
click at [918, 118] on span "Scheduled Date" at bounding box center [914, 118] width 81 height 27
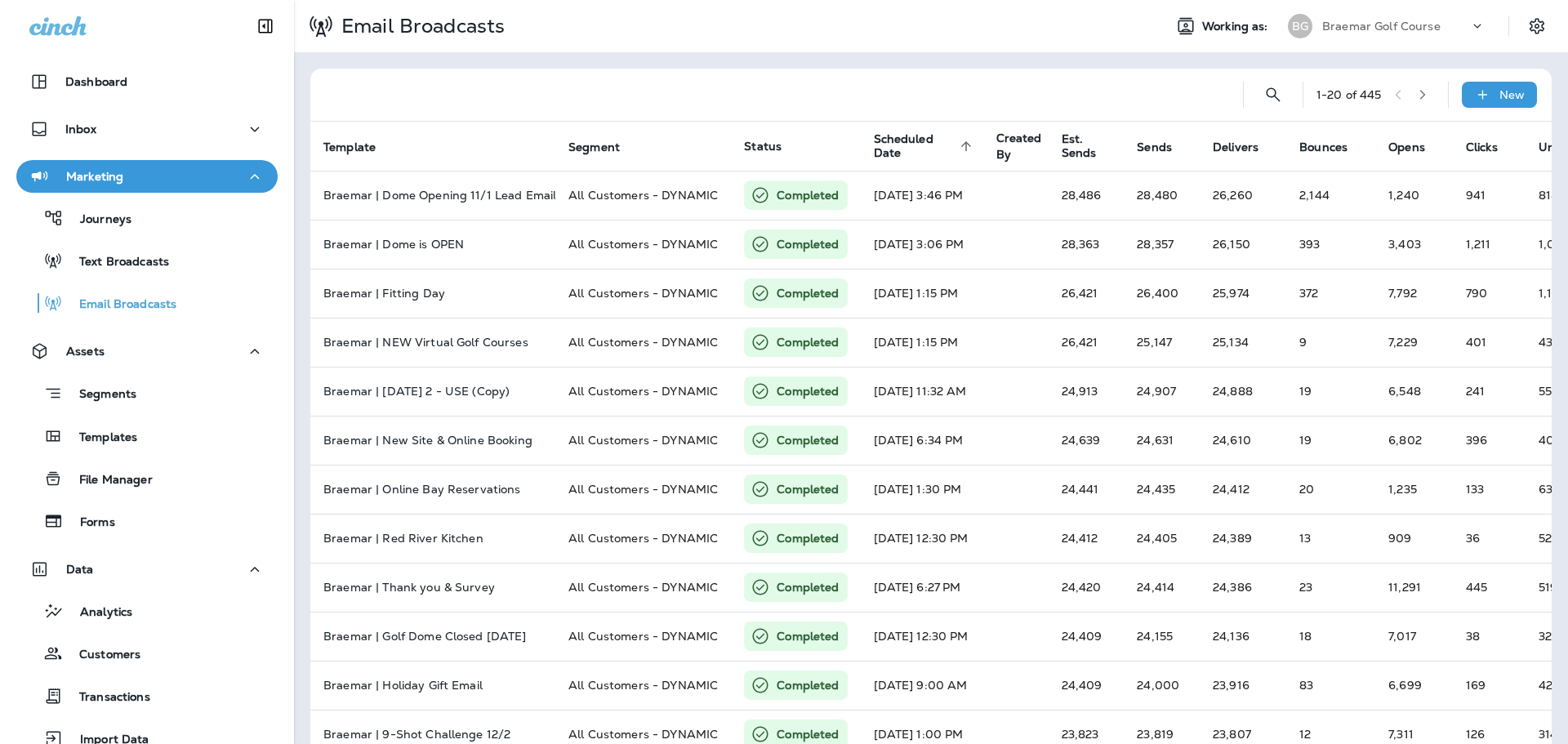
click at [927, 146] on span "Scheduled Date" at bounding box center [914, 146] width 81 height 27
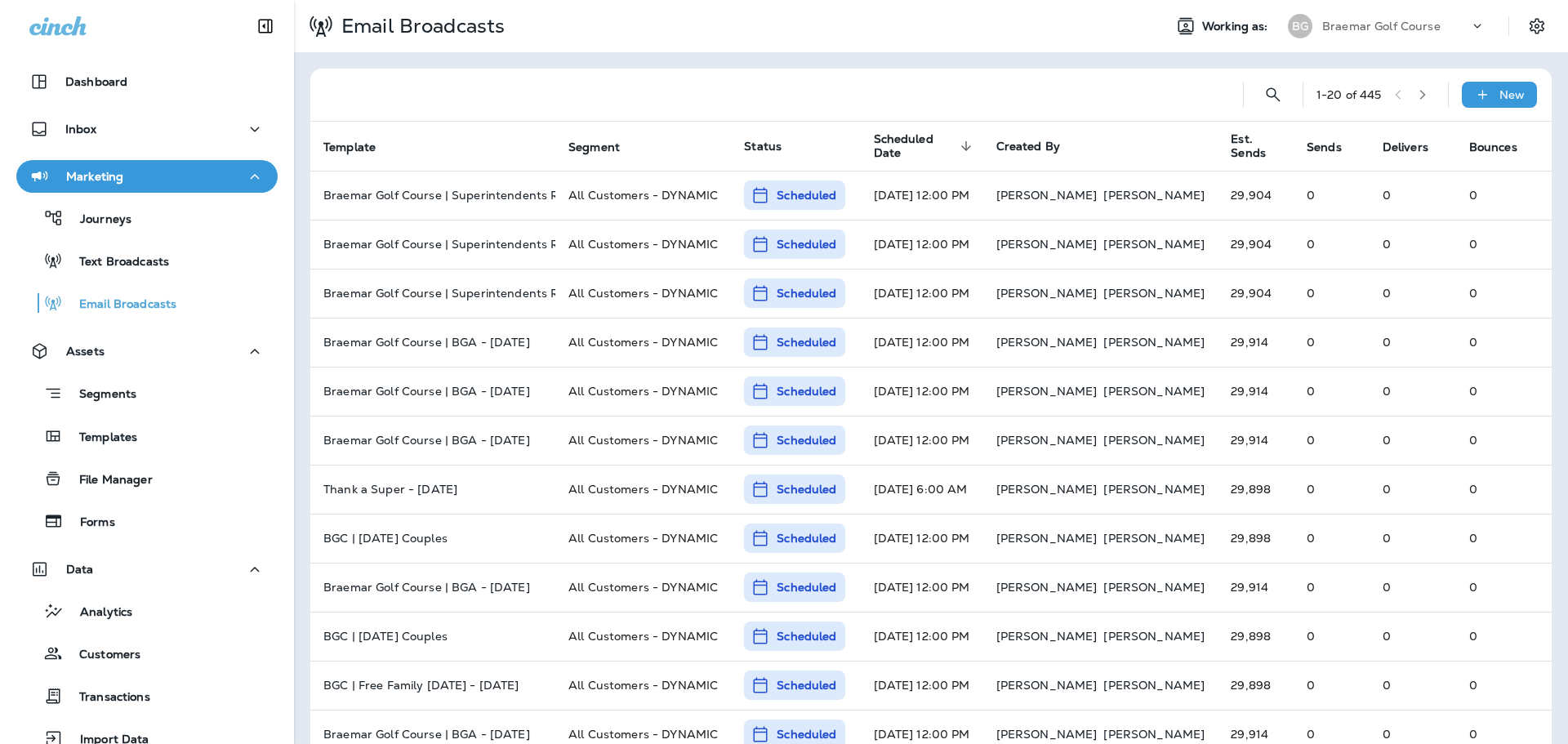
click at [1254, 104] on div "New" at bounding box center [1499, 94] width 75 height 27
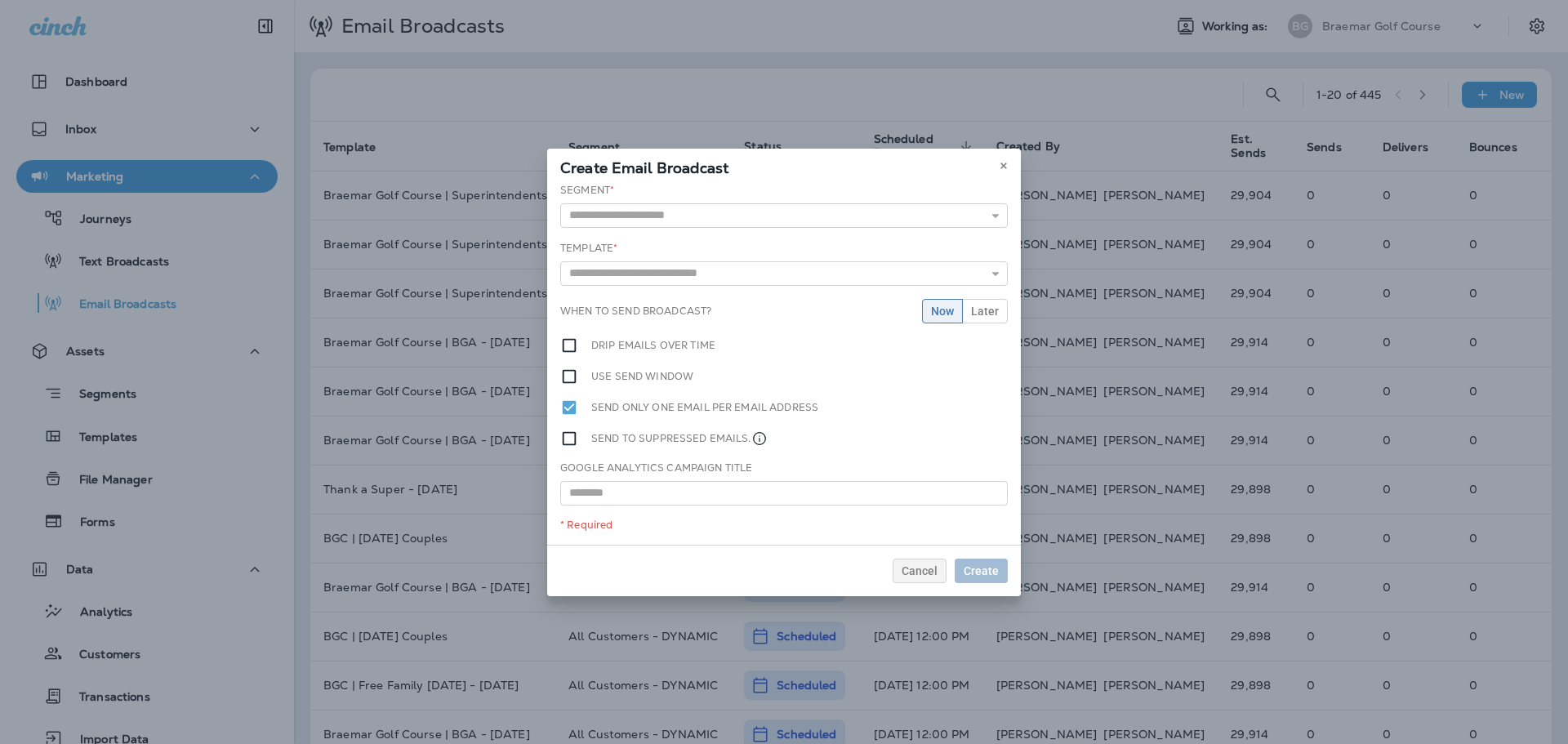
click at [660, 229] on div "Segment * 2022 Outstanding Shop Credits All Customers - DYNAMIC All Customers -…" at bounding box center [784, 364] width 473 height 362
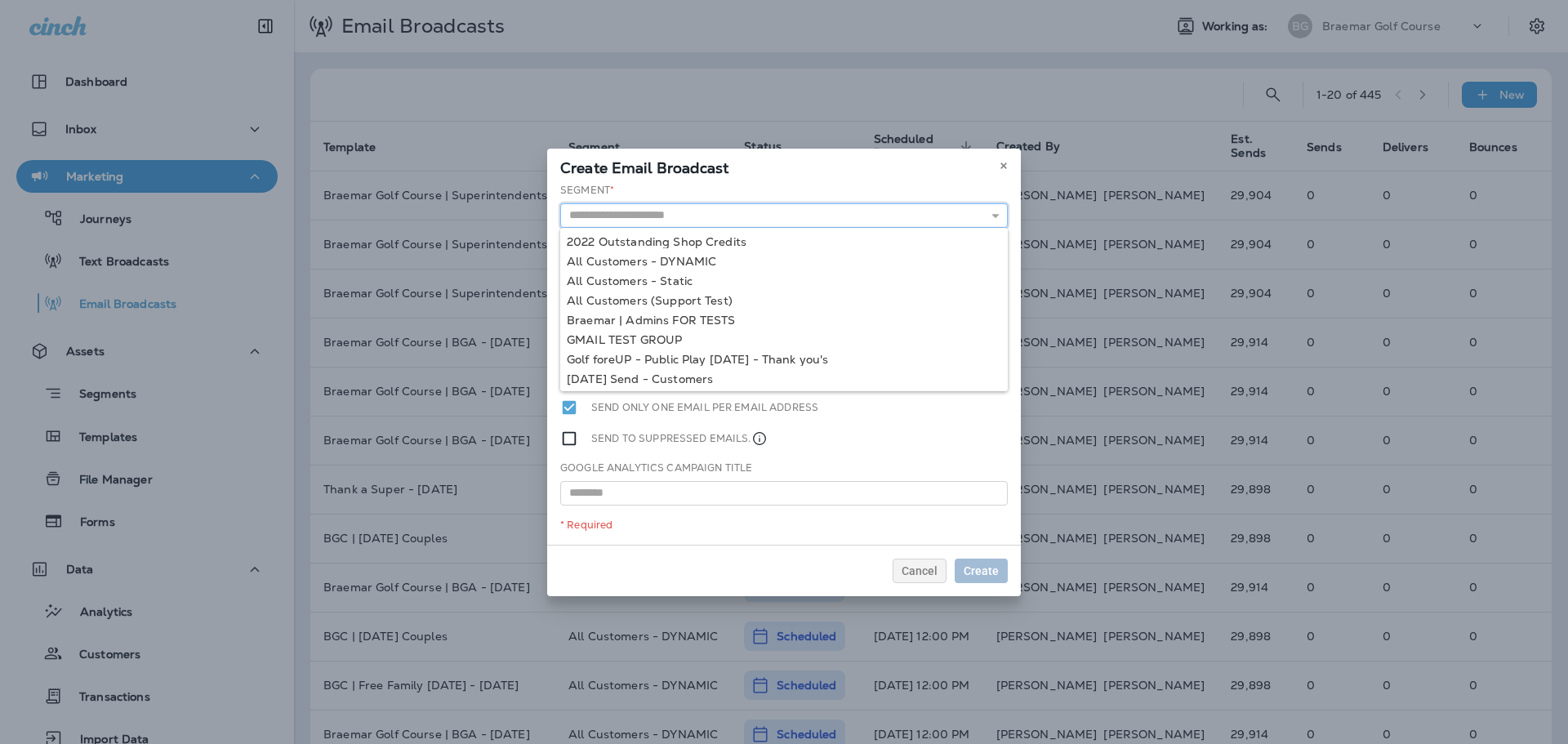
click at [658, 221] on input "text" at bounding box center [784, 215] width 448 height 25
type input "**********"
click at [666, 260] on div "**********" at bounding box center [784, 364] width 473 height 362
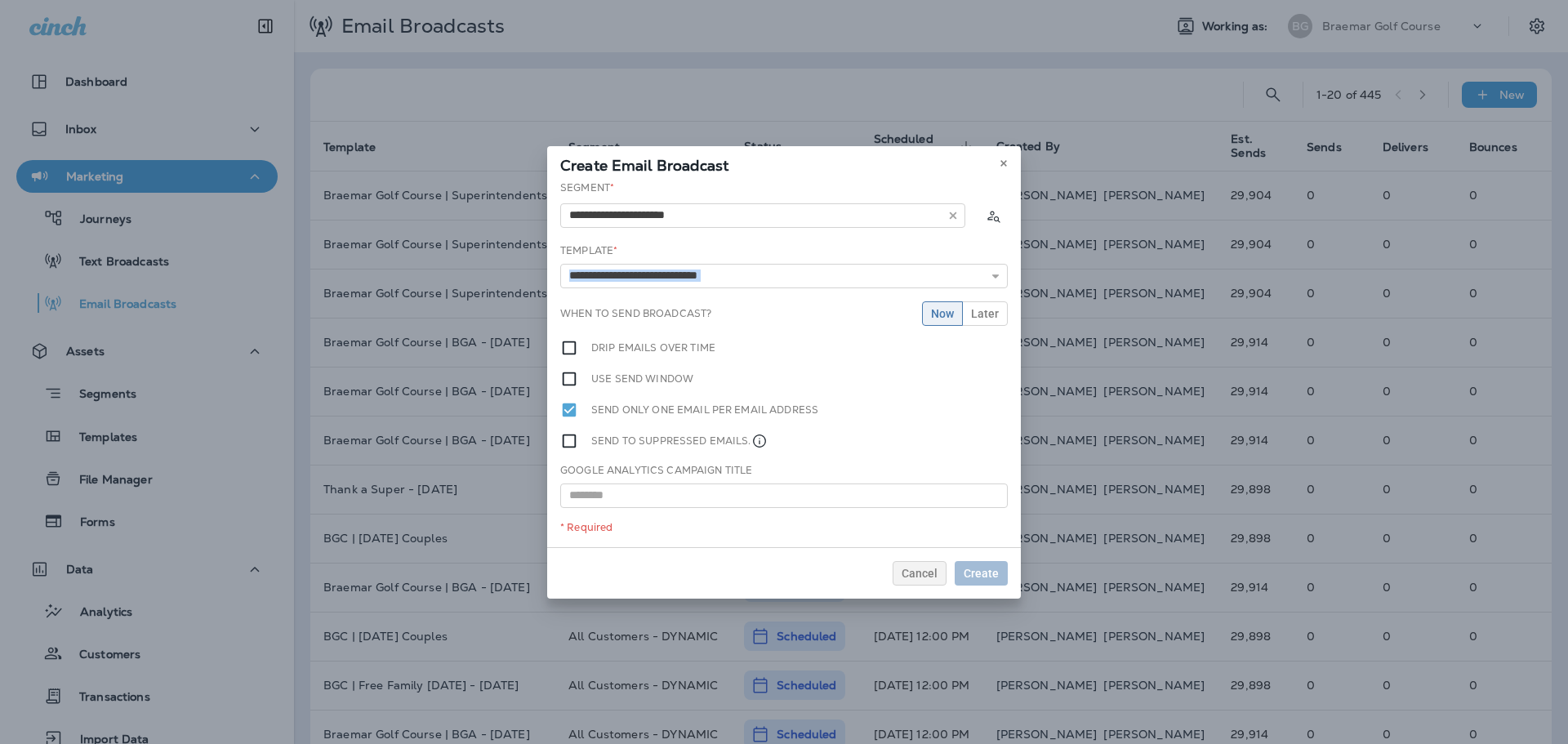
click at [666, 260] on div "Template * BGC | 2025 Club Championship - Aug 2025 BGC | 2025 Club Championship…" at bounding box center [784, 265] width 448 height 45
click at [654, 265] on input "text" at bounding box center [784, 276] width 448 height 25
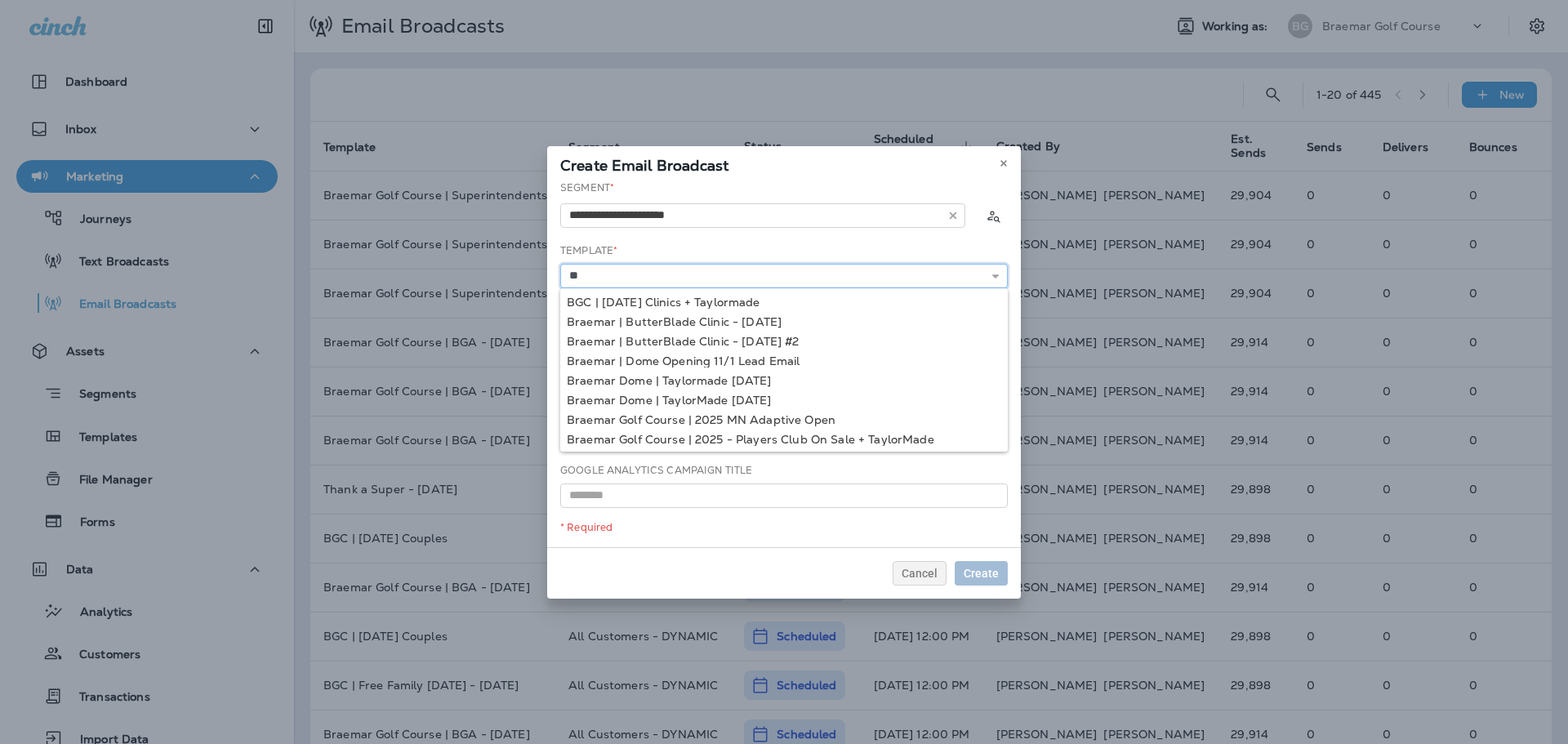
type input "*"
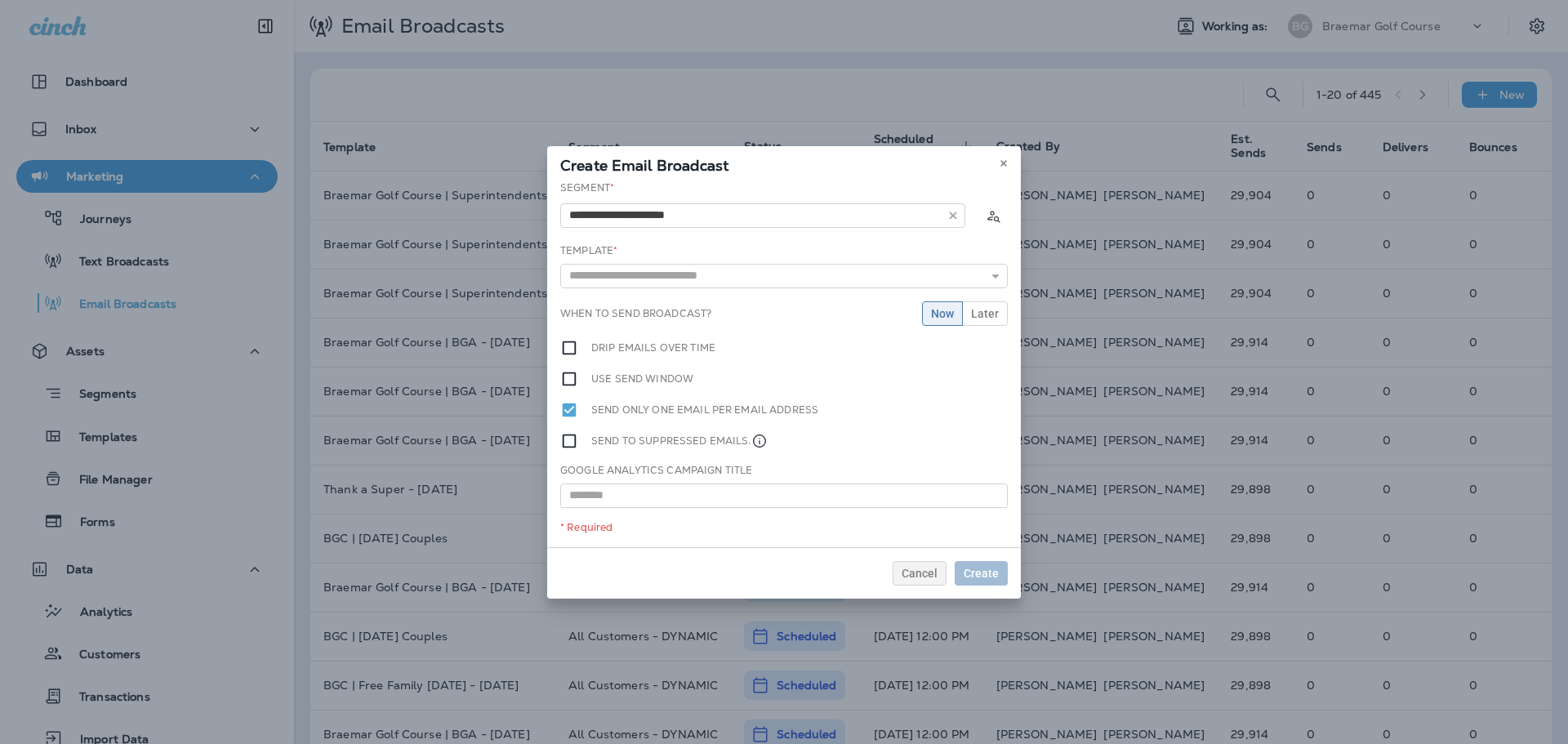
click at [871, 180] on div "**********" at bounding box center [784, 205] width 448 height 50
click at [1005, 162] on use at bounding box center [1003, 163] width 5 height 6
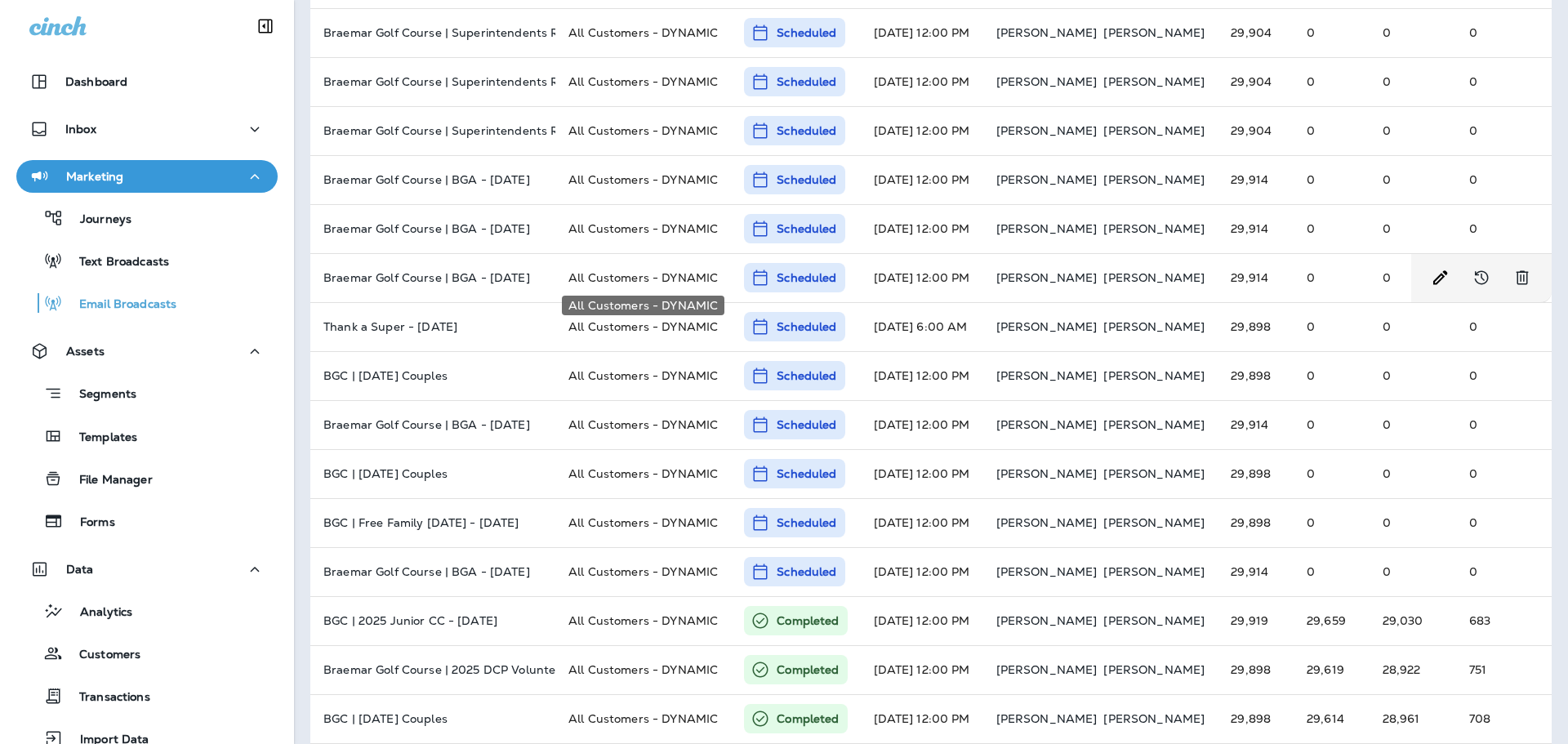
scroll to position [164, 0]
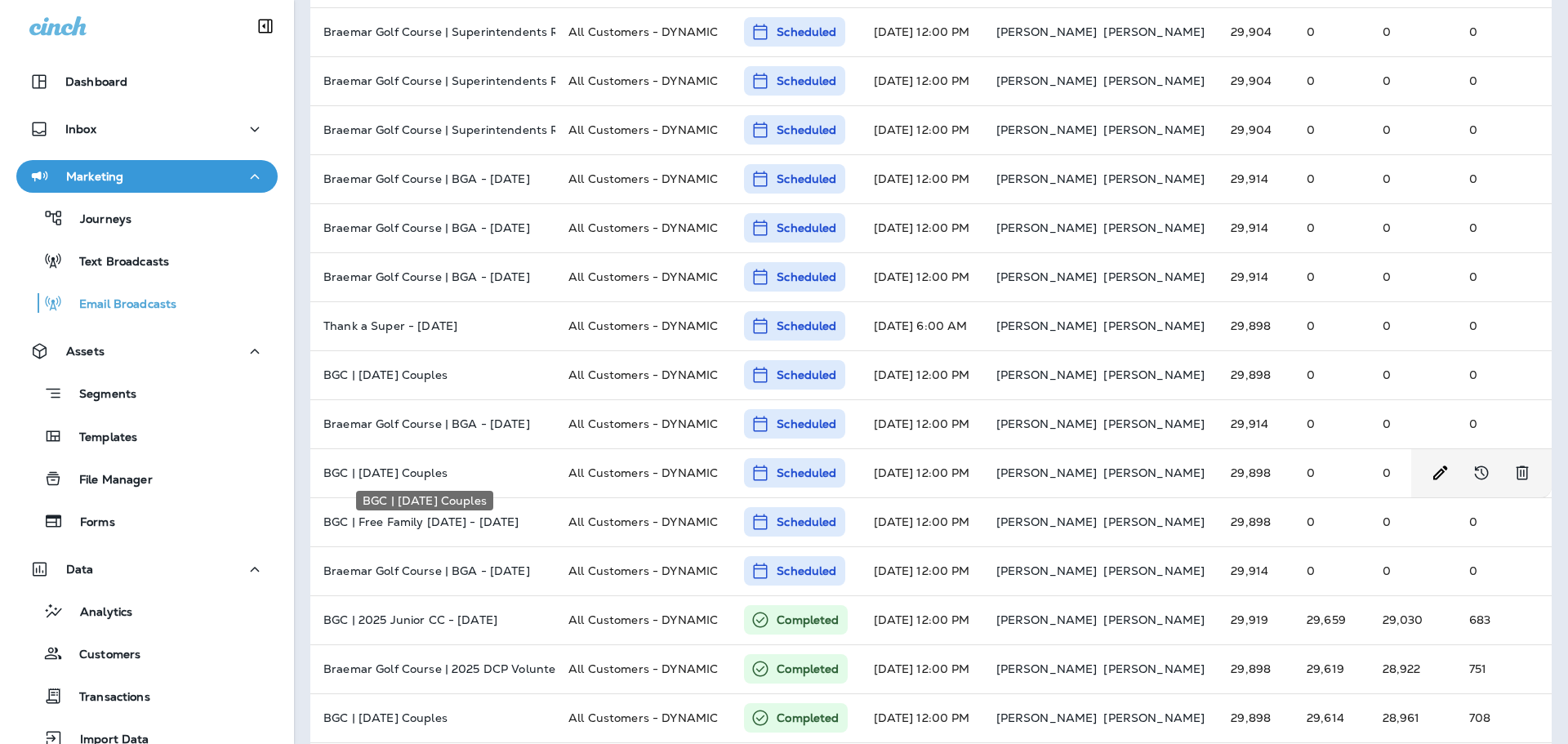
click at [426, 474] on p "BGC | Sept 2025 Couples" at bounding box center [432, 473] width 218 height 13
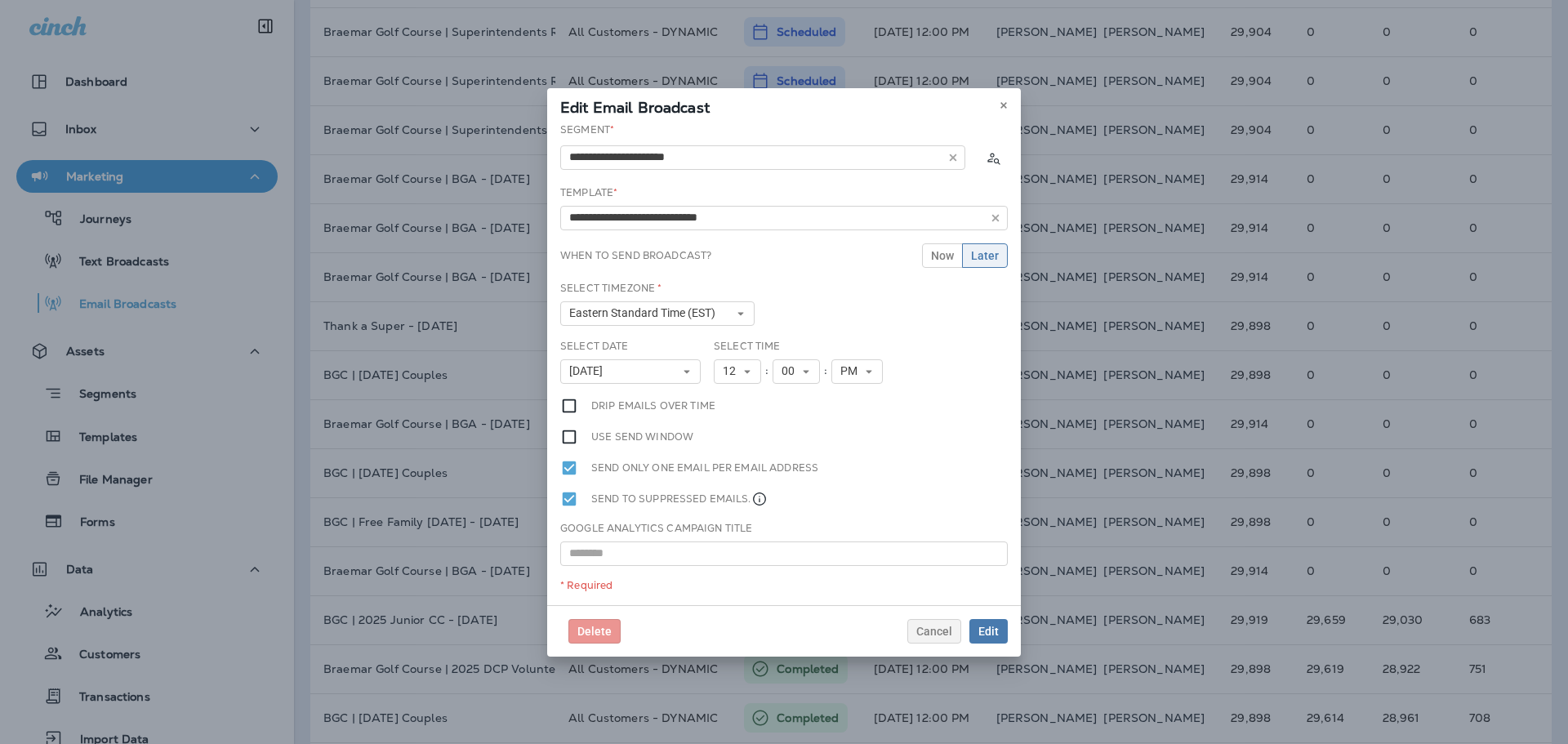
type input "**********"
click at [1002, 106] on use at bounding box center [1003, 105] width 5 height 6
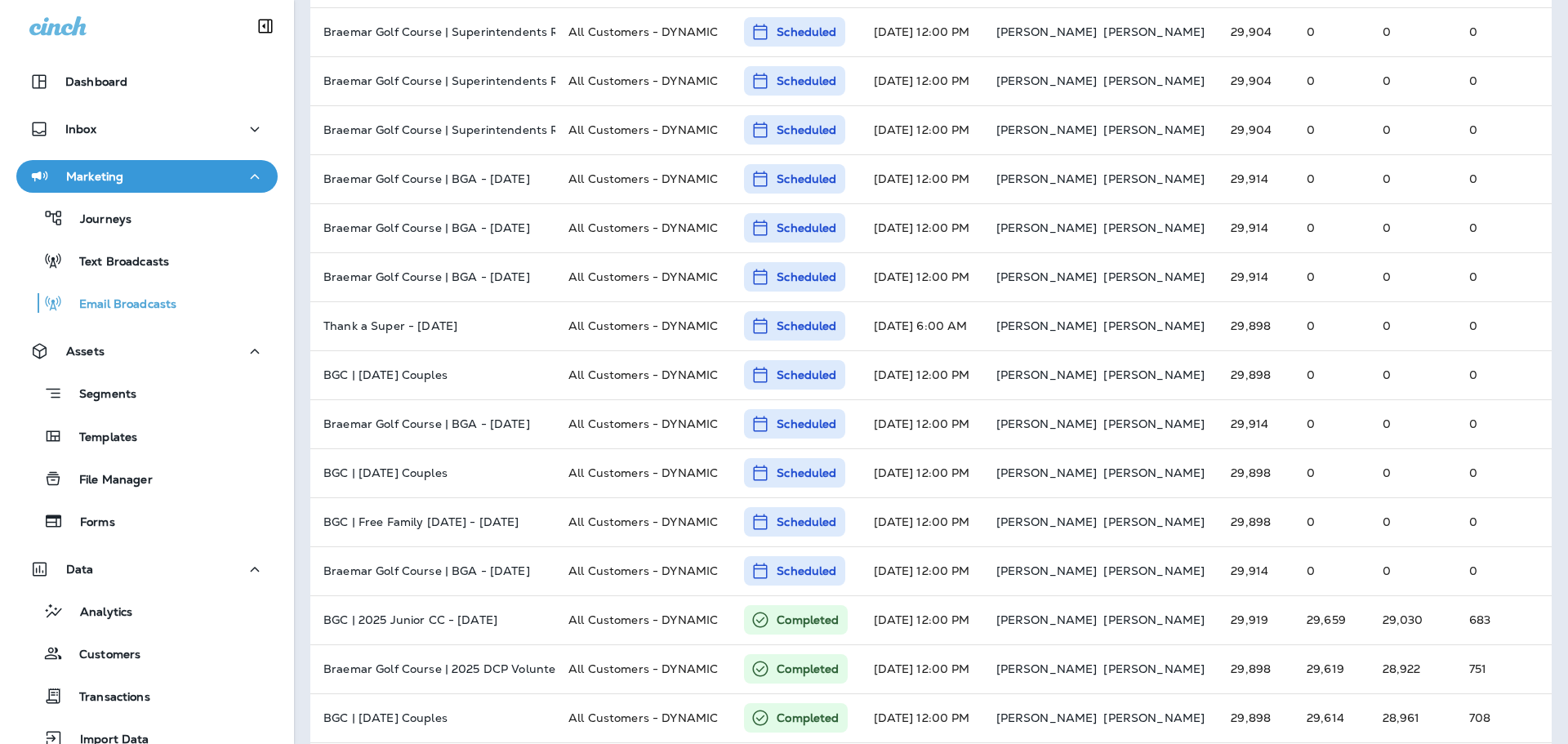
click at [158, 443] on div "Templates" at bounding box center [147, 436] width 249 height 25
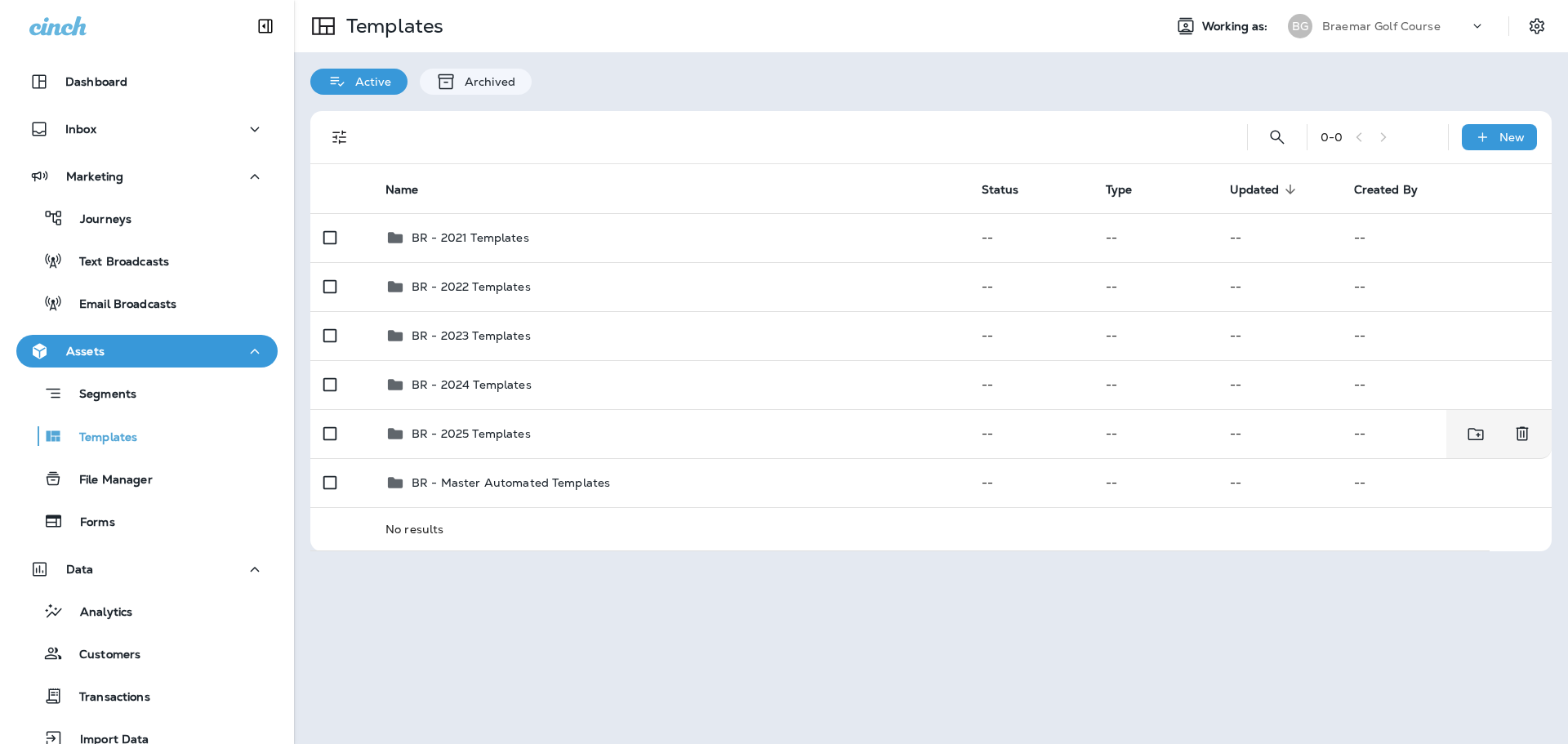
click at [556, 430] on div "BR - 2025 Templates" at bounding box center [671, 433] width 570 height 19
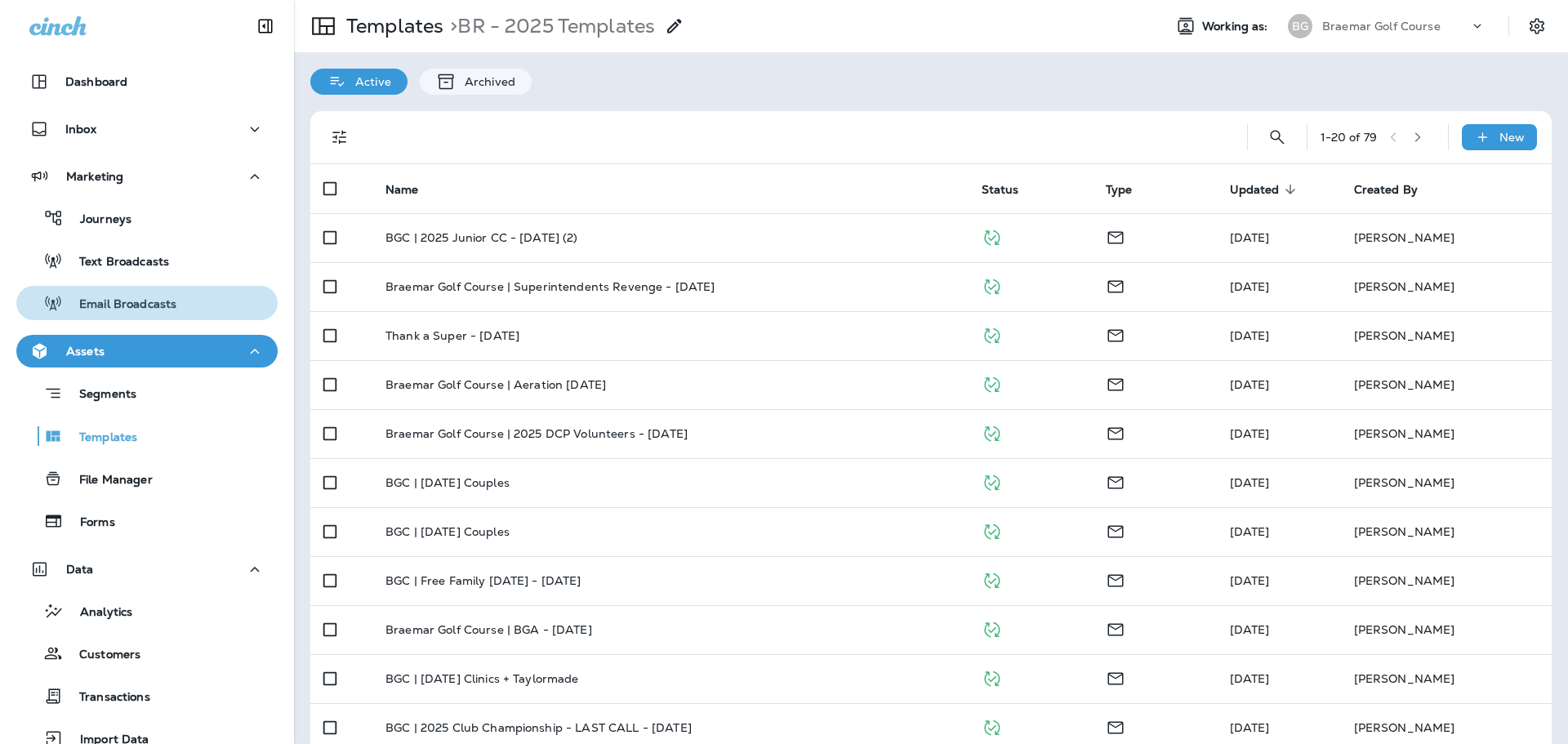
click at [209, 313] on div "Email Broadcasts" at bounding box center [147, 303] width 249 height 25
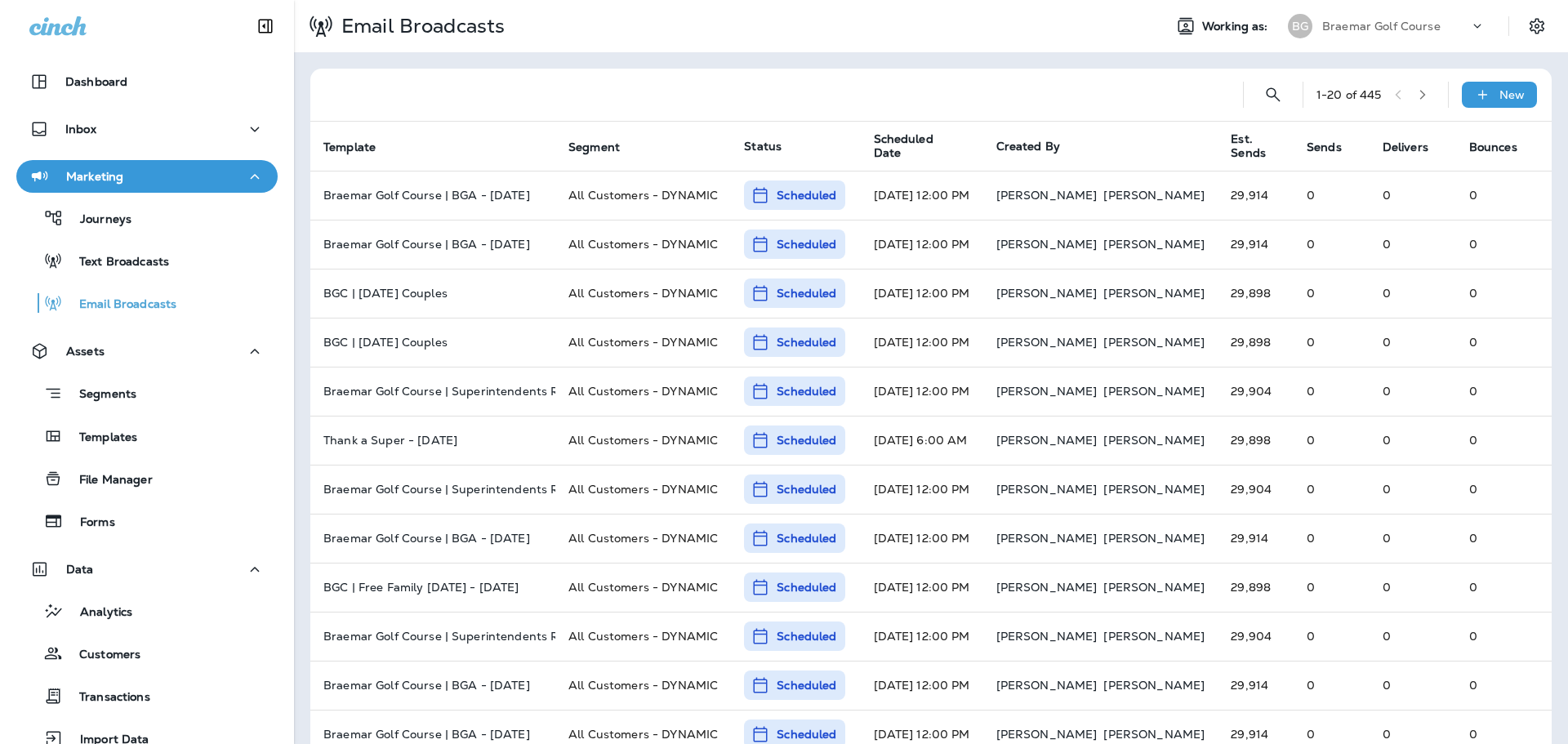
click at [913, 149] on span "Scheduled Date" at bounding box center [914, 146] width 81 height 27
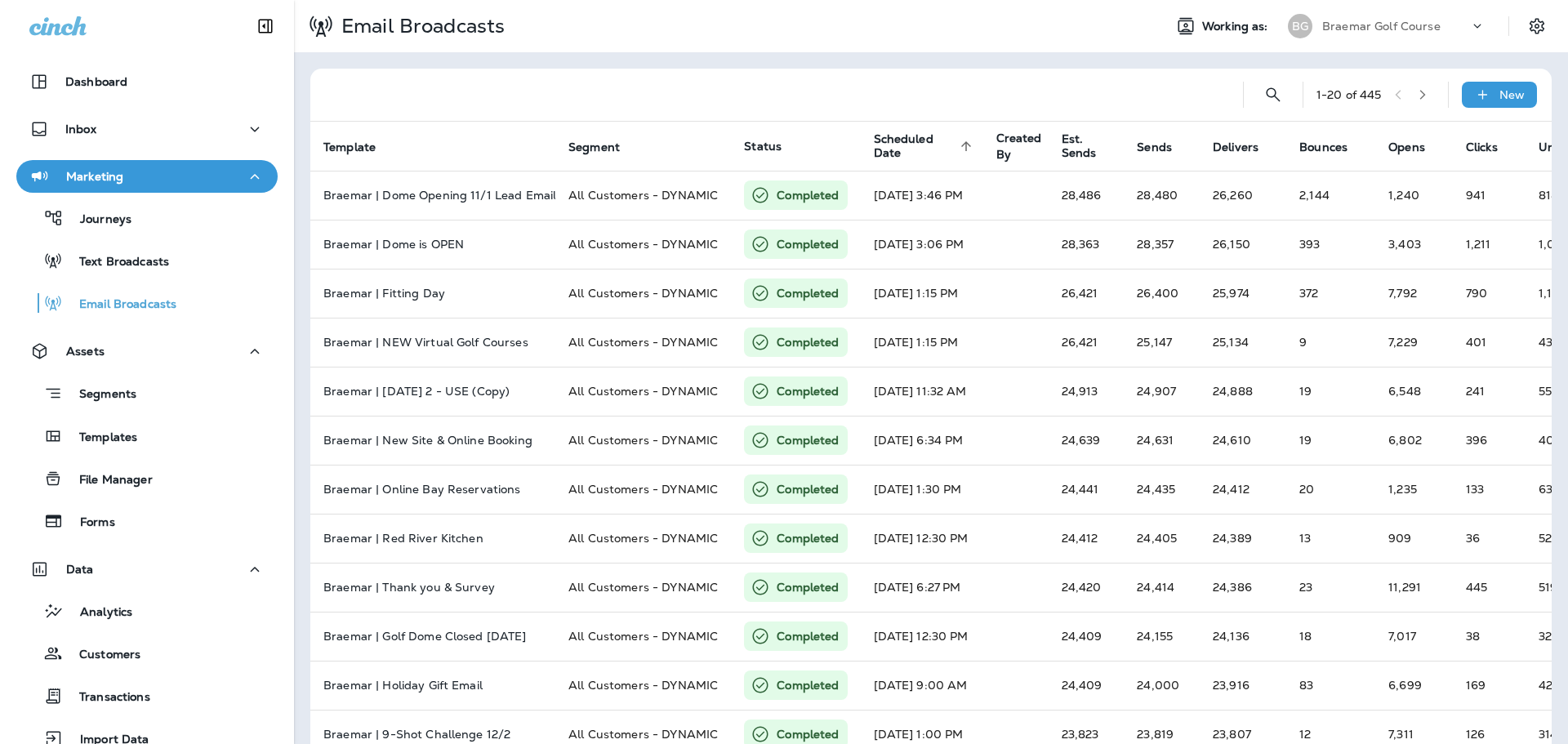
click at [919, 149] on span "Scheduled Date" at bounding box center [914, 146] width 81 height 27
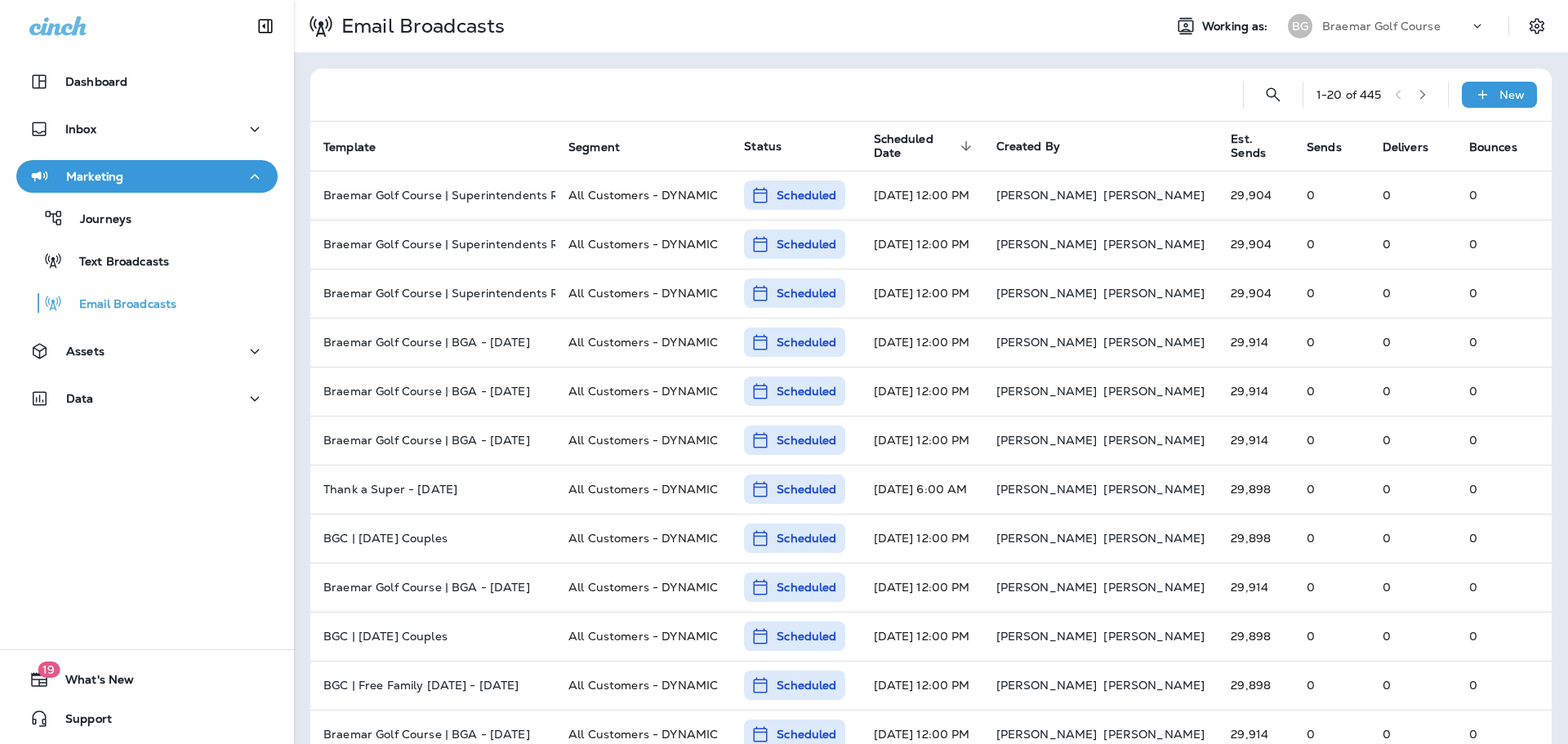
click at [145, 349] on div "Assets" at bounding box center [146, 351] width 235 height 20
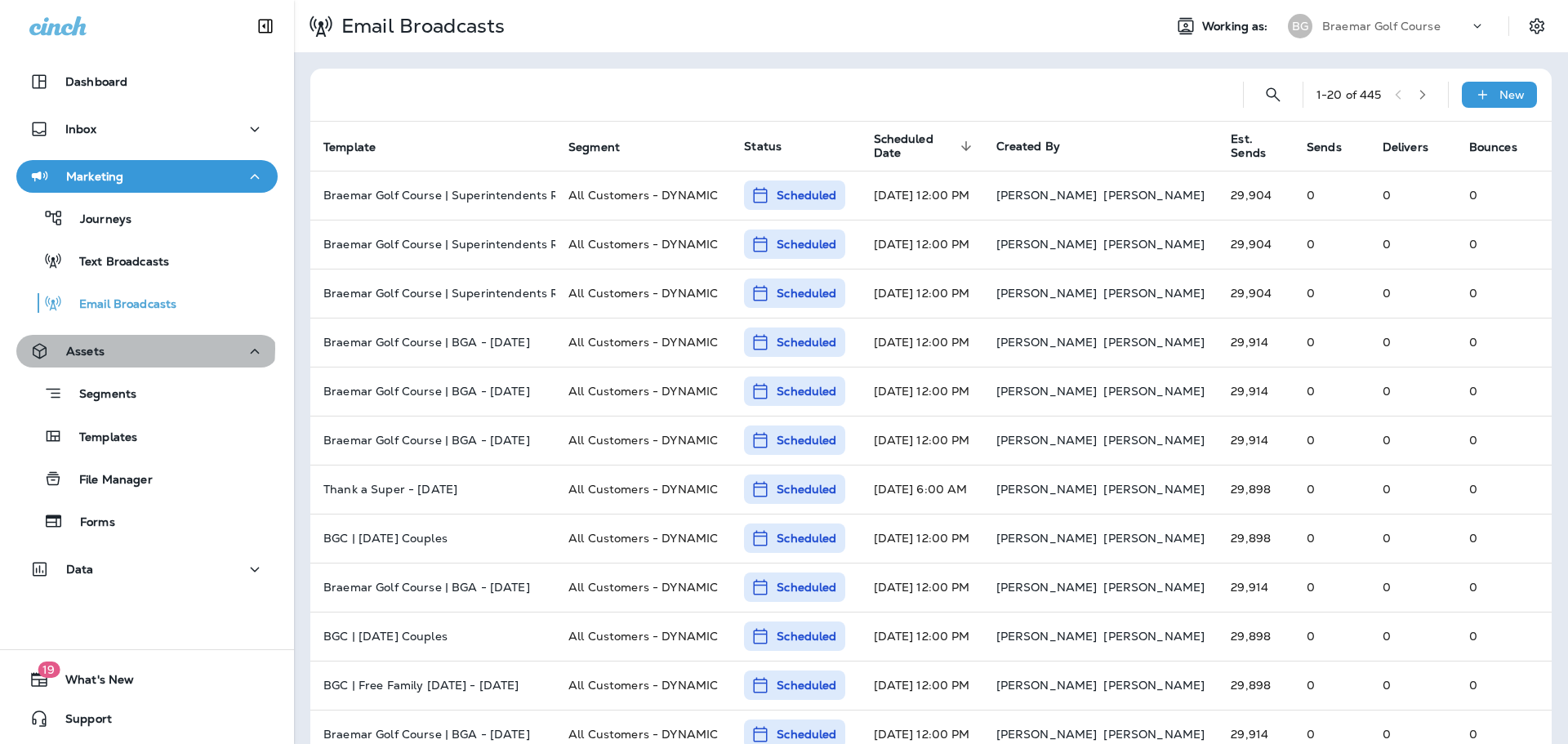
click at [144, 349] on div "Assets" at bounding box center [146, 351] width 235 height 20
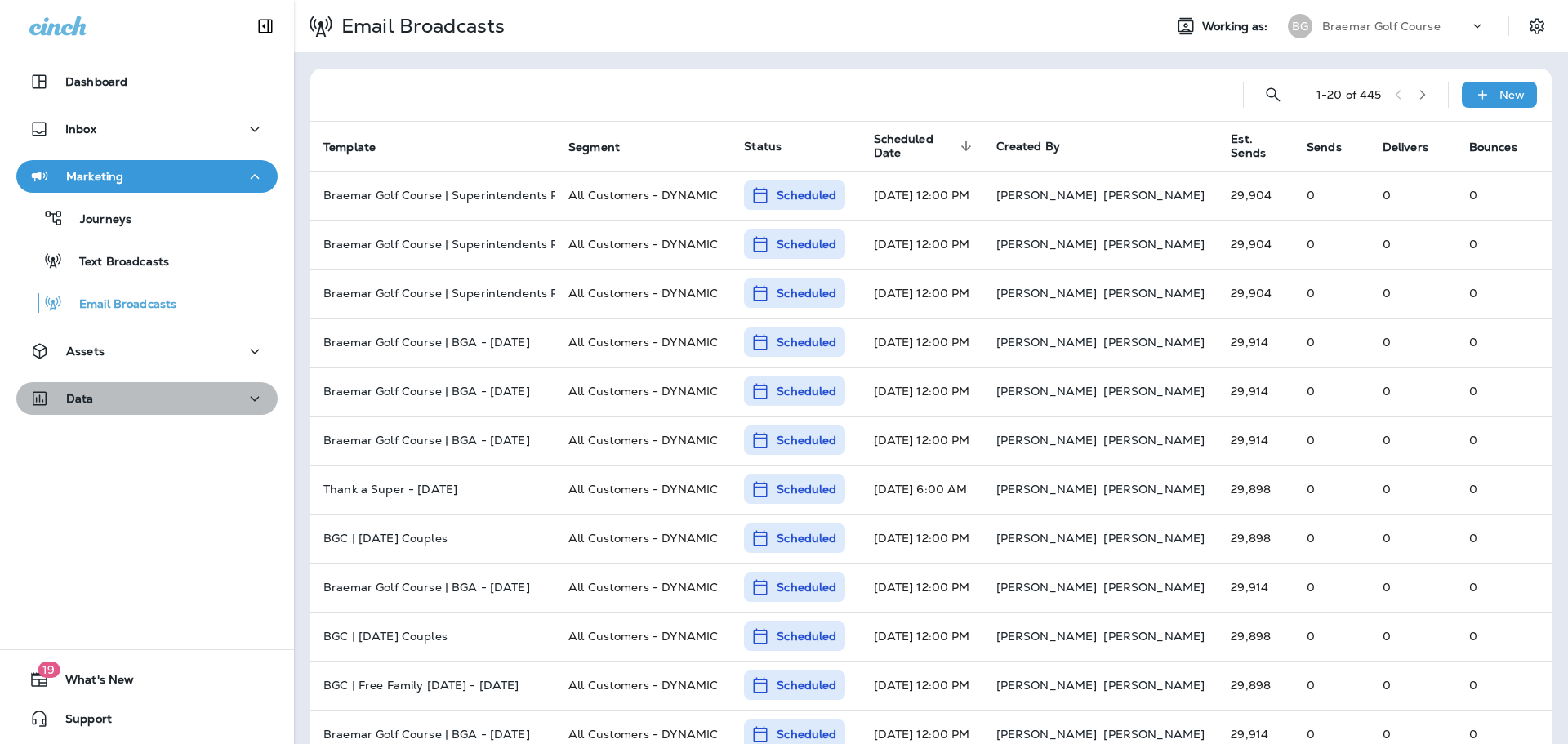
click at [152, 400] on div "Data" at bounding box center [146, 399] width 235 height 20
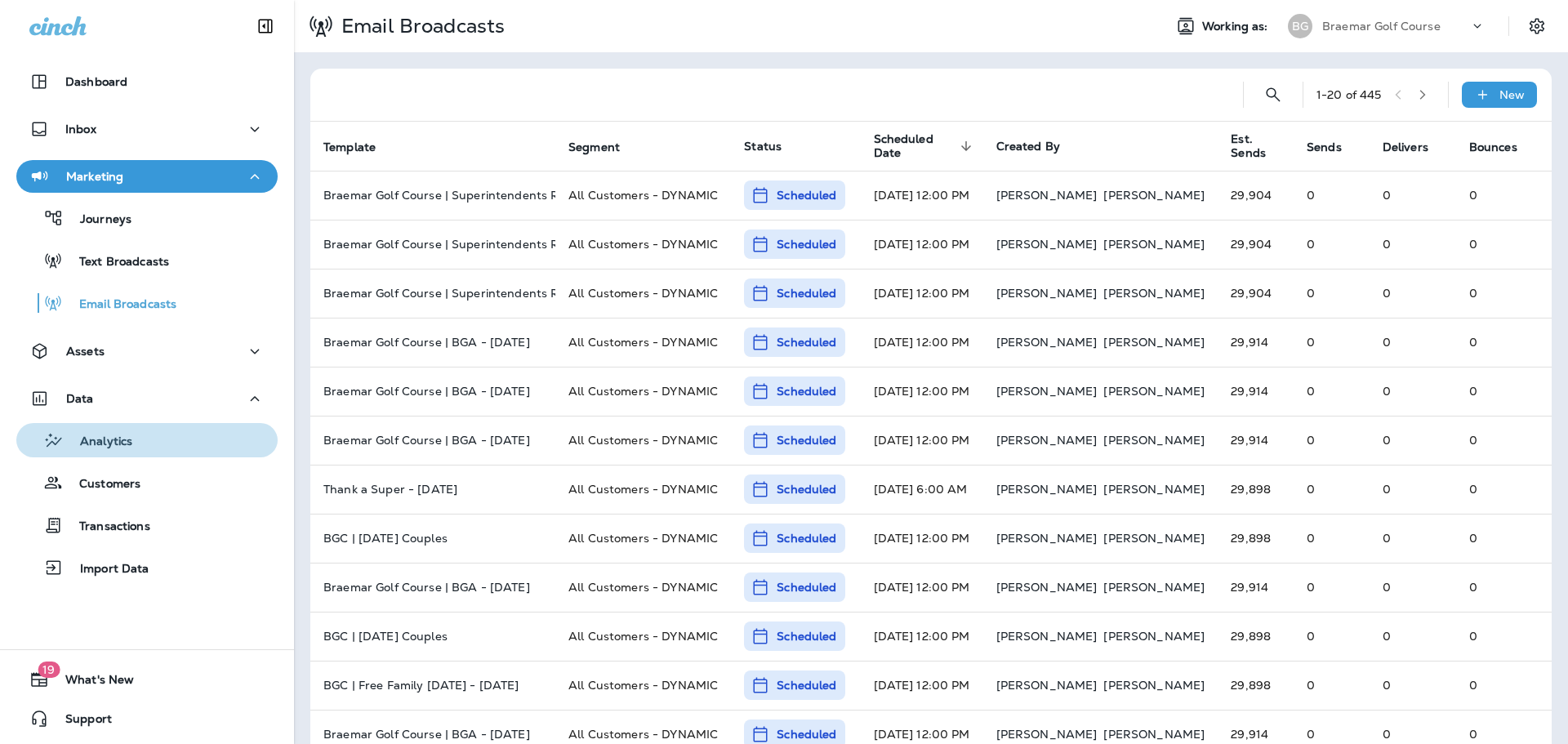
click at [173, 437] on div "Analytics" at bounding box center [147, 440] width 249 height 25
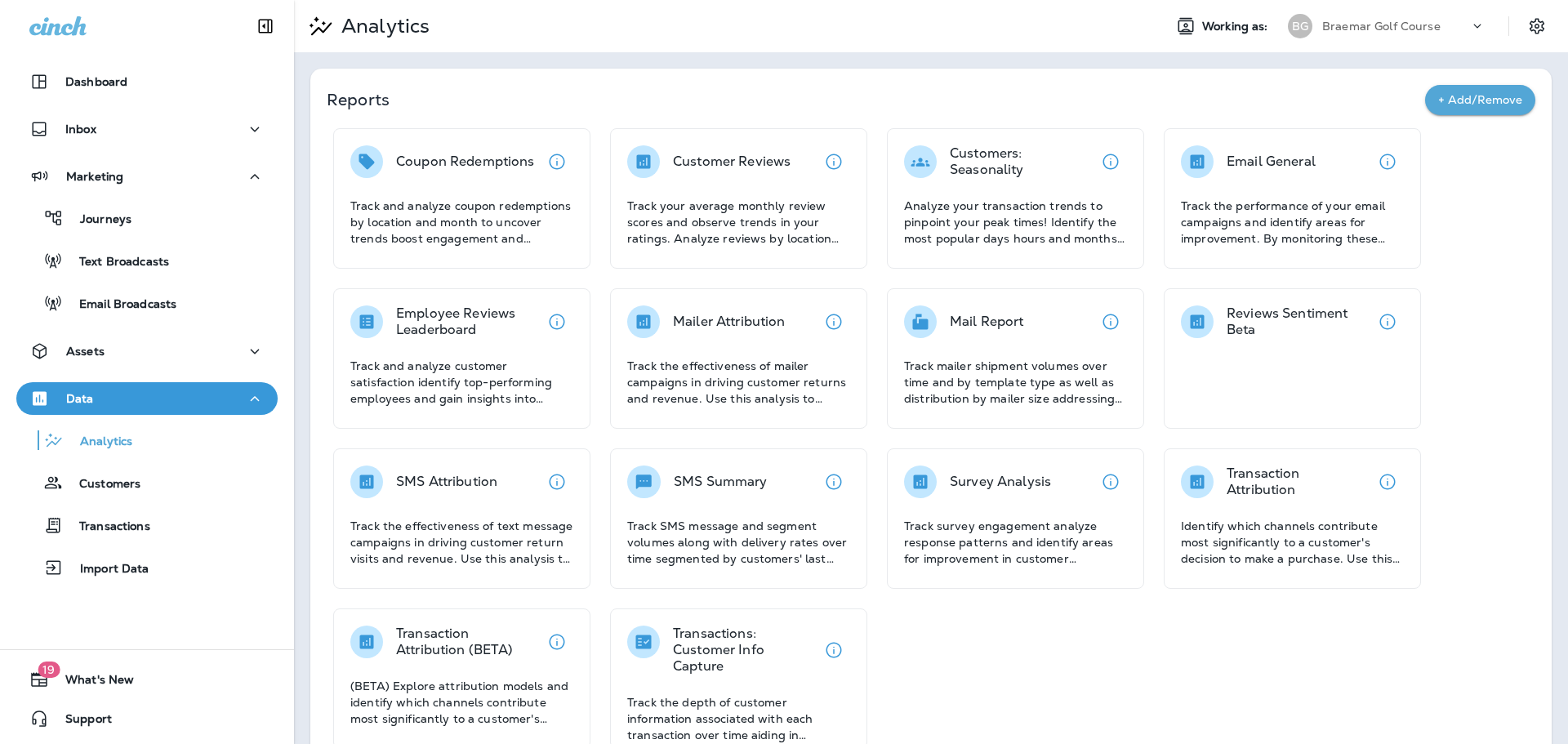
click at [1375, 163] on button "View details" at bounding box center [1387, 162] width 33 height 33
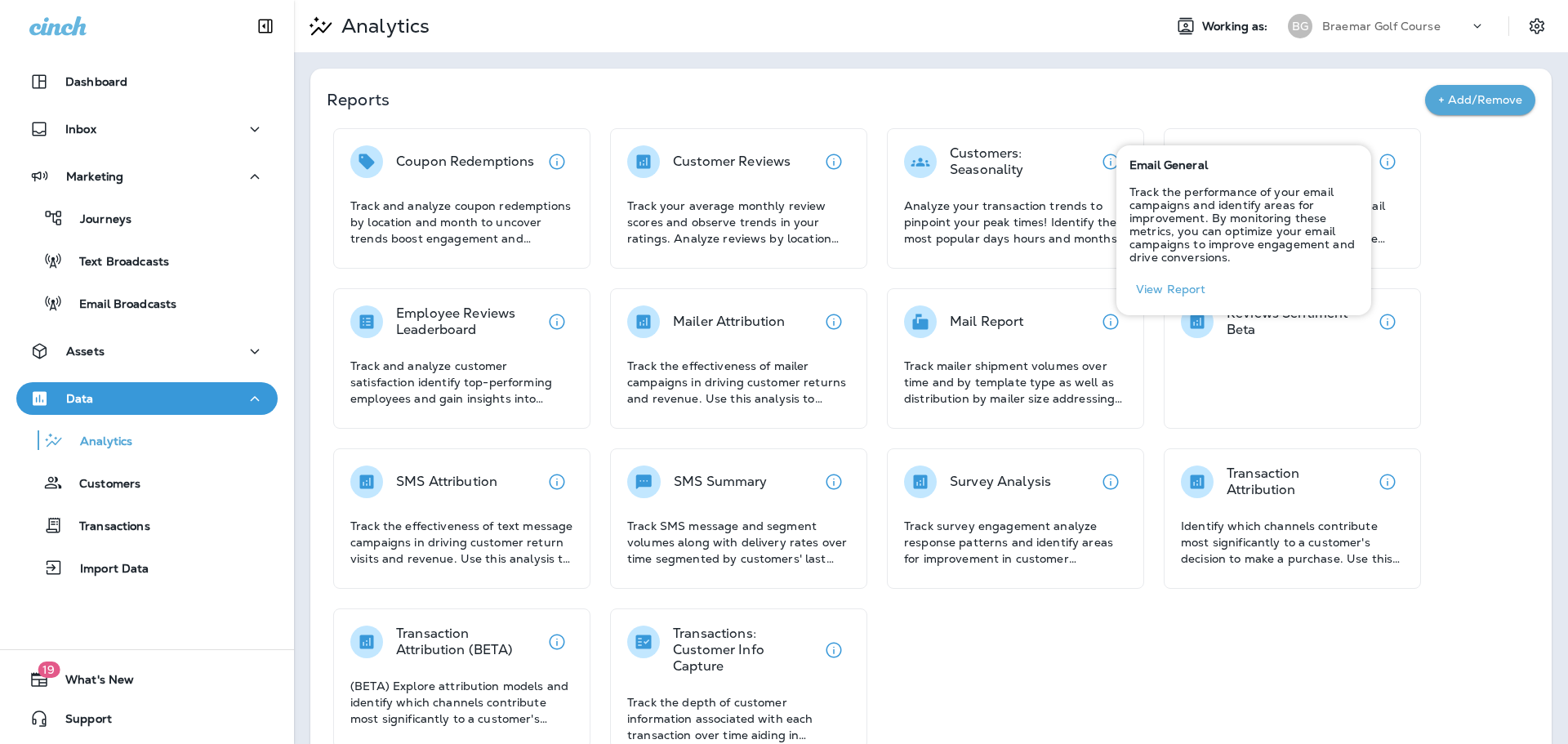
click at [1178, 293] on button "View Report" at bounding box center [1171, 290] width 83 height 26
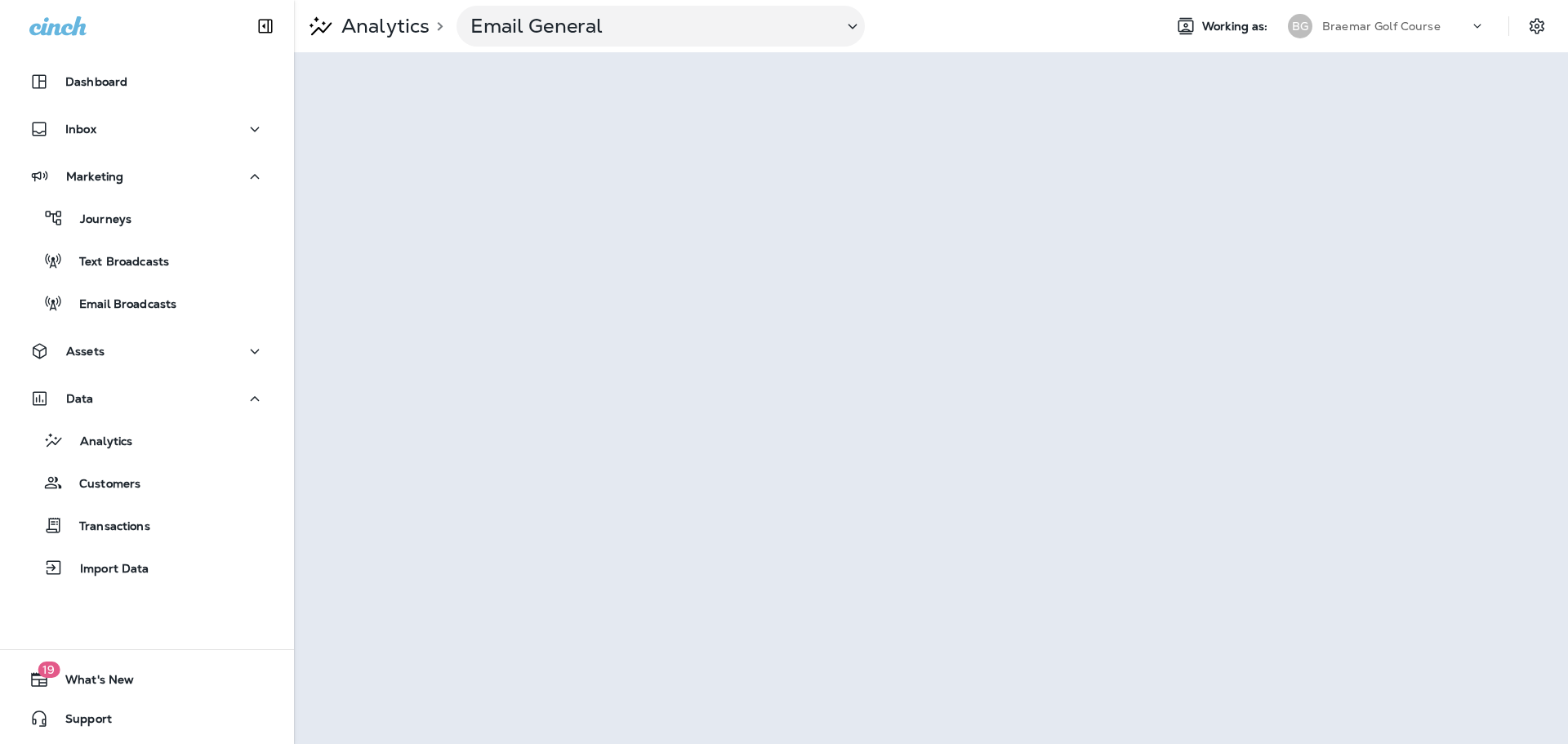
click at [187, 356] on div "Assets" at bounding box center [146, 351] width 235 height 20
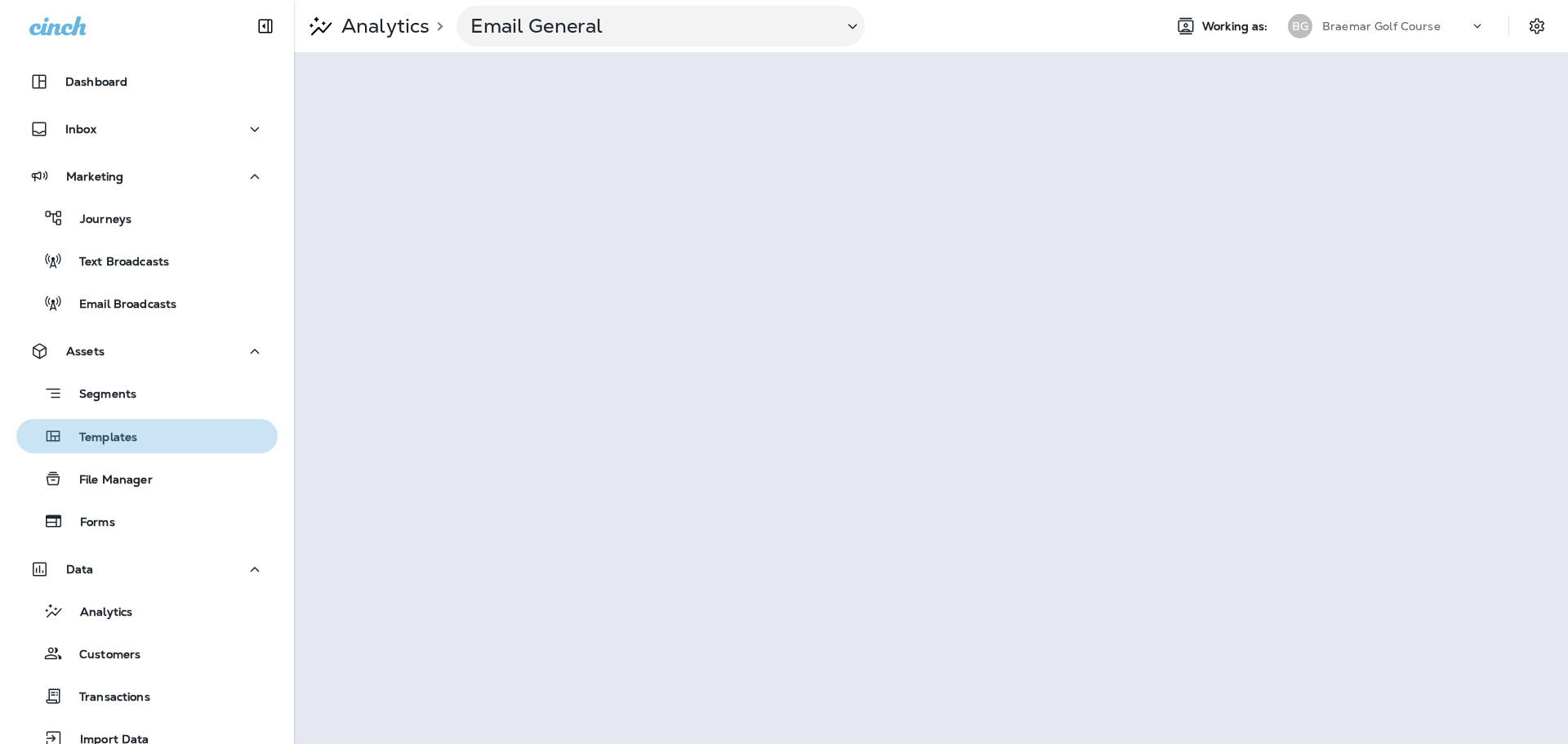
click at [195, 430] on div "Templates" at bounding box center [147, 436] width 249 height 25
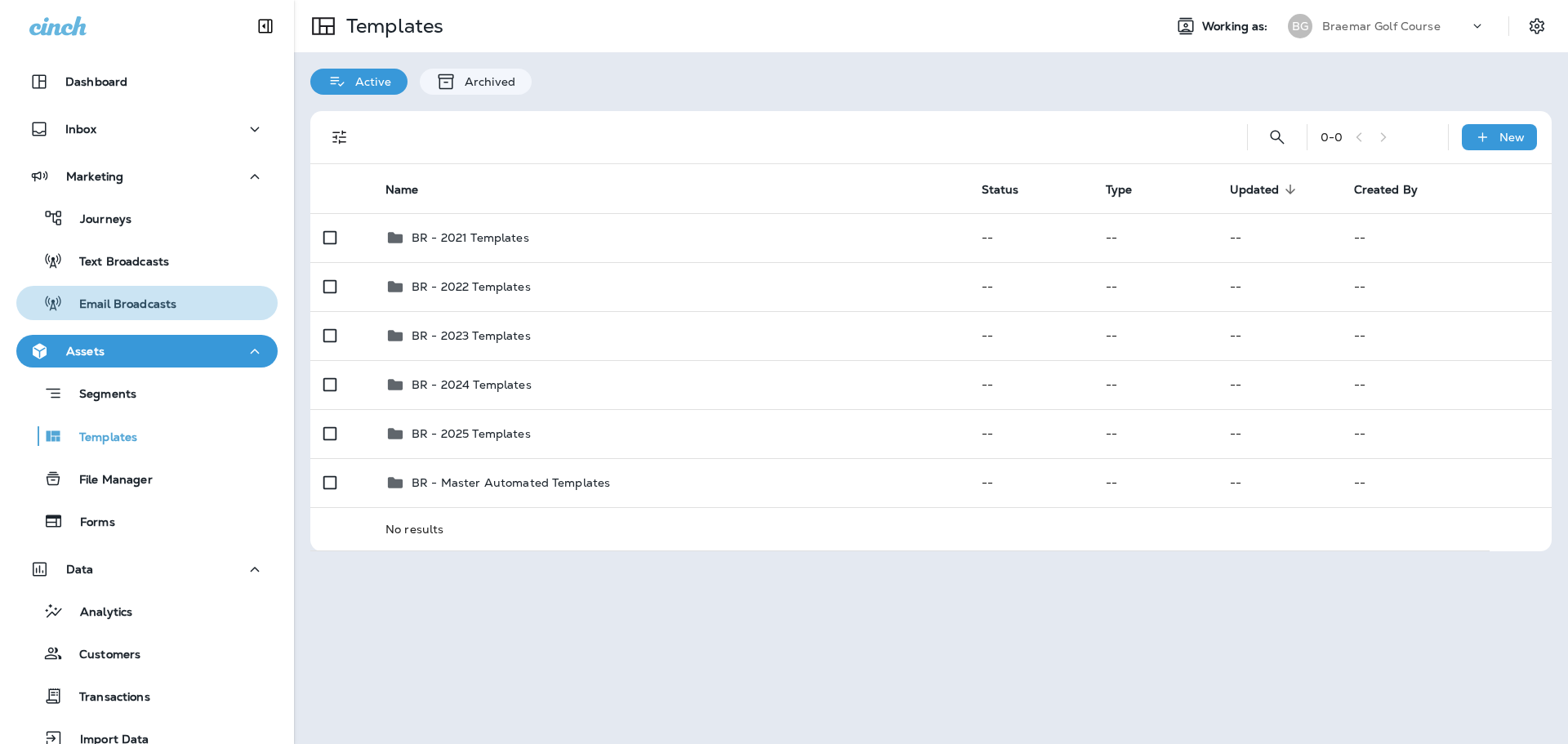
click at [170, 303] on p "Email Broadcasts" at bounding box center [120, 304] width 113 height 16
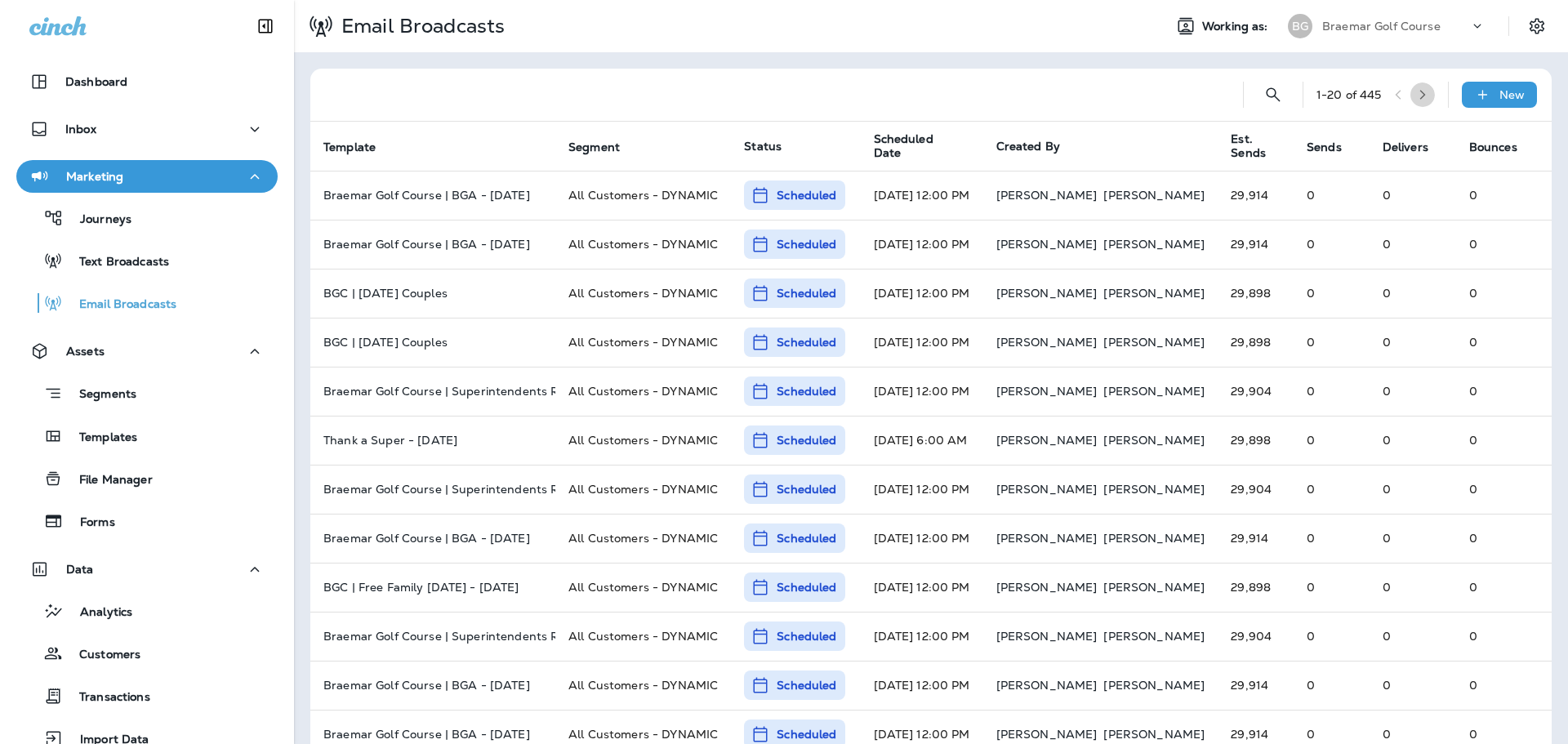
click at [1423, 92] on button "button" at bounding box center [1422, 94] width 25 height 25
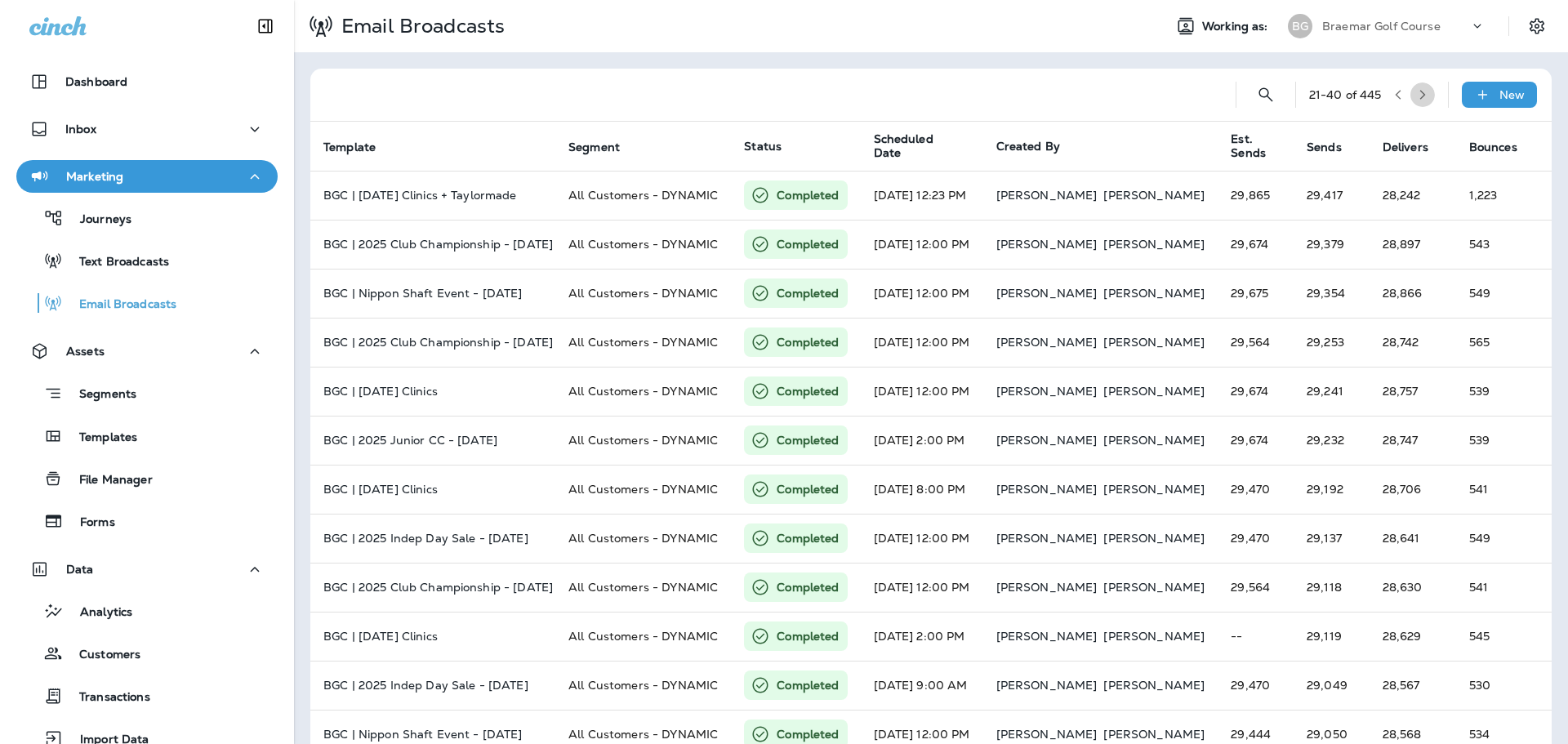
click at [1421, 98] on button "button" at bounding box center [1422, 94] width 25 height 25
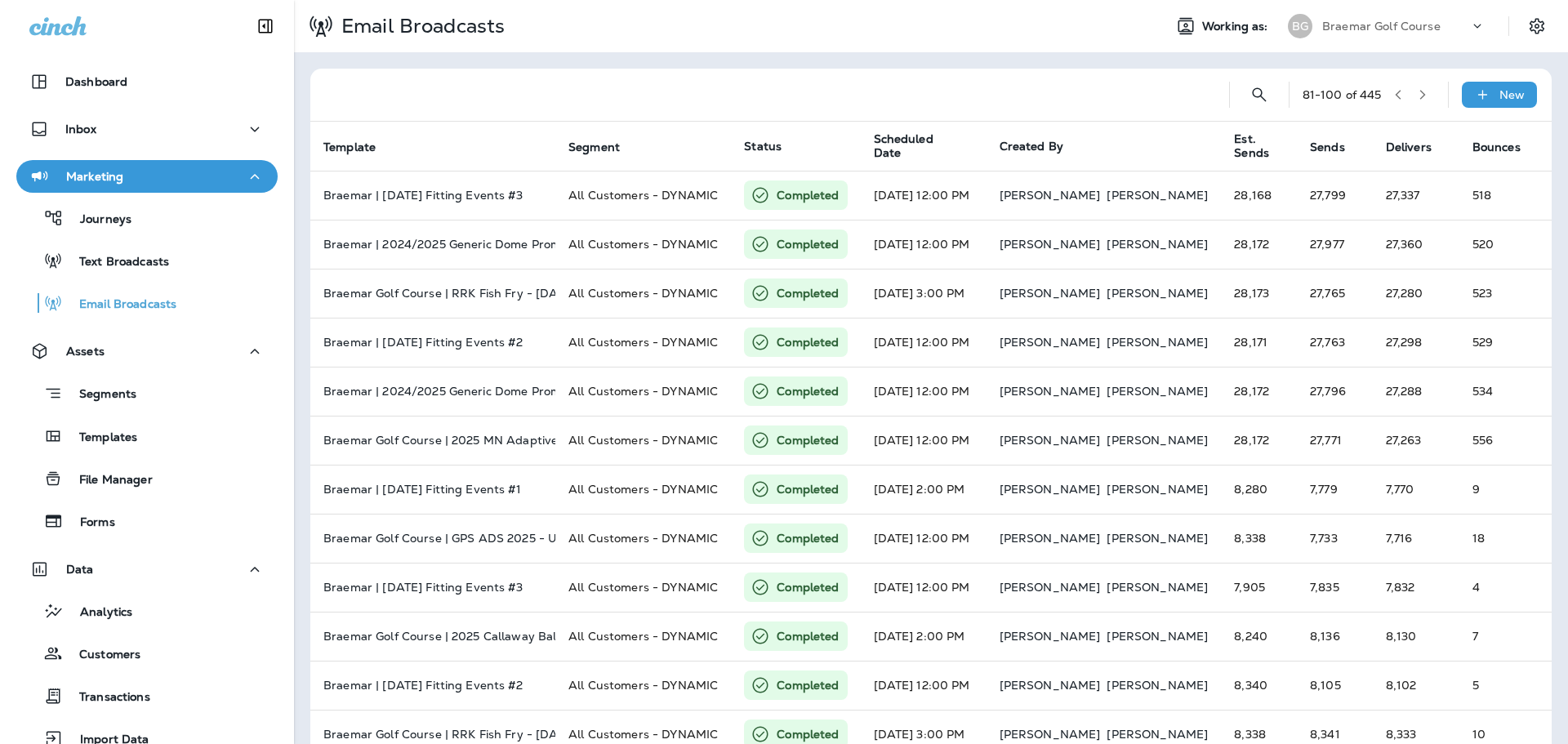
click at [1421, 98] on button "button" at bounding box center [1422, 94] width 25 height 25
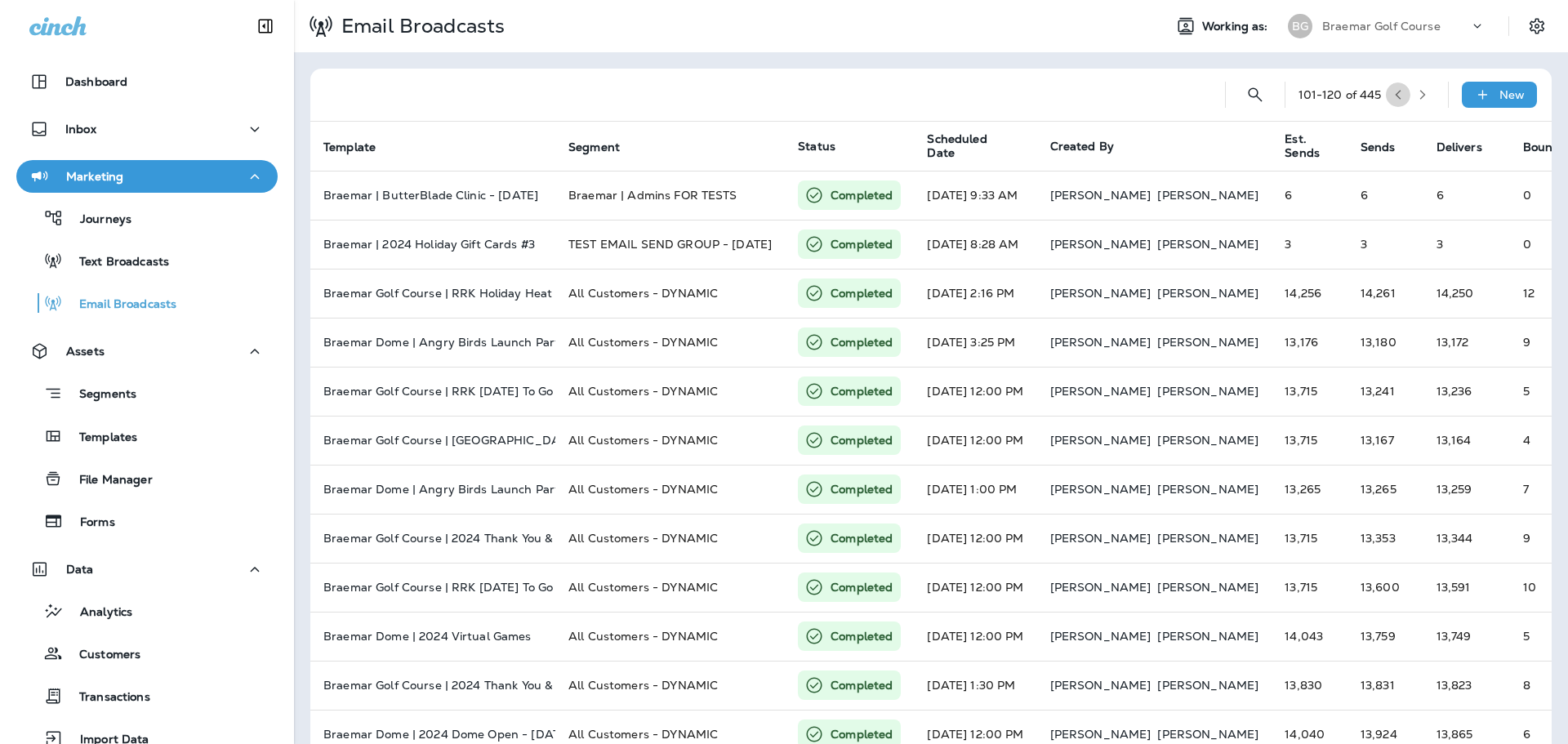
click at [1393, 97] on button "button" at bounding box center [1397, 94] width 25 height 25
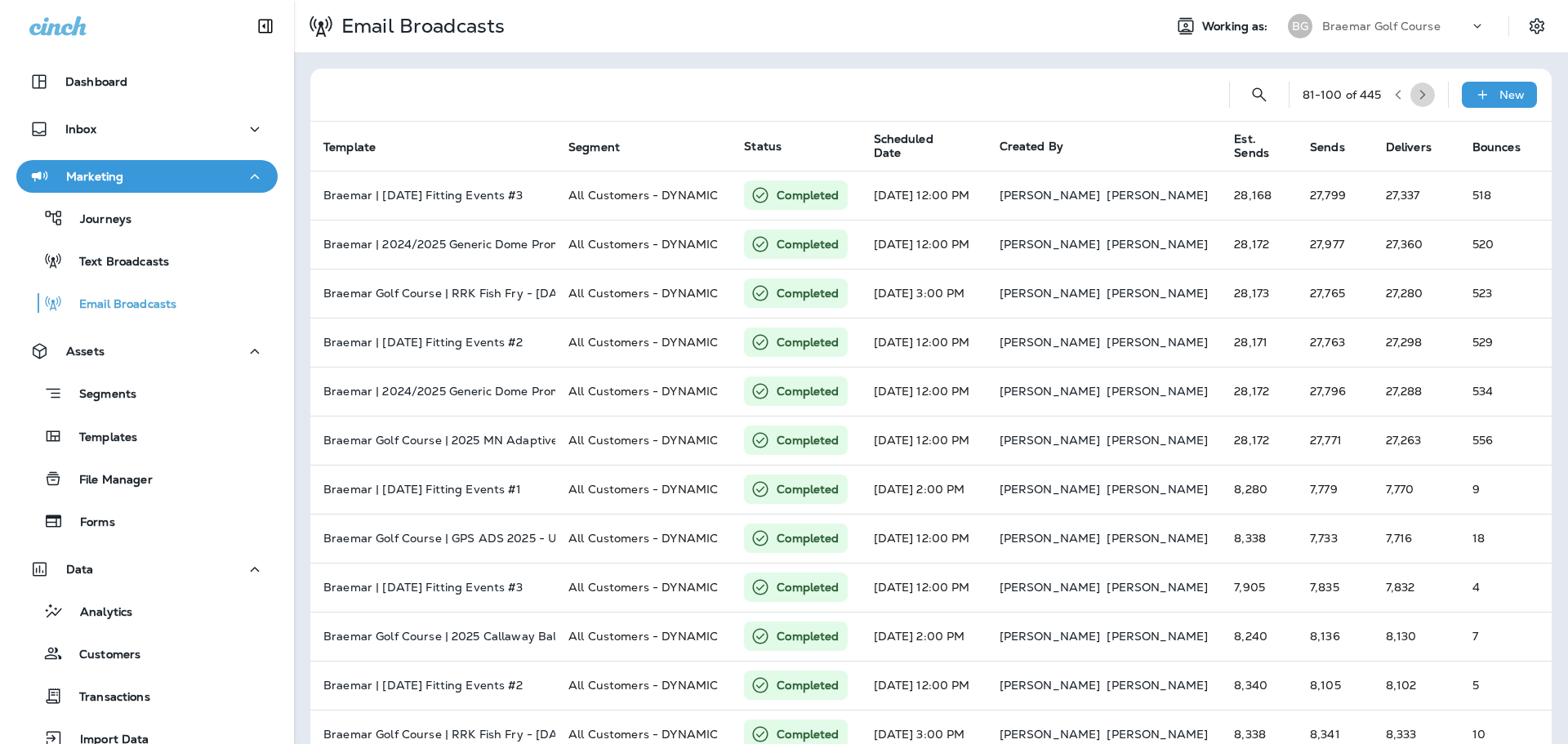
click at [1416, 93] on icon "button" at bounding box center [1422, 94] width 12 height 12
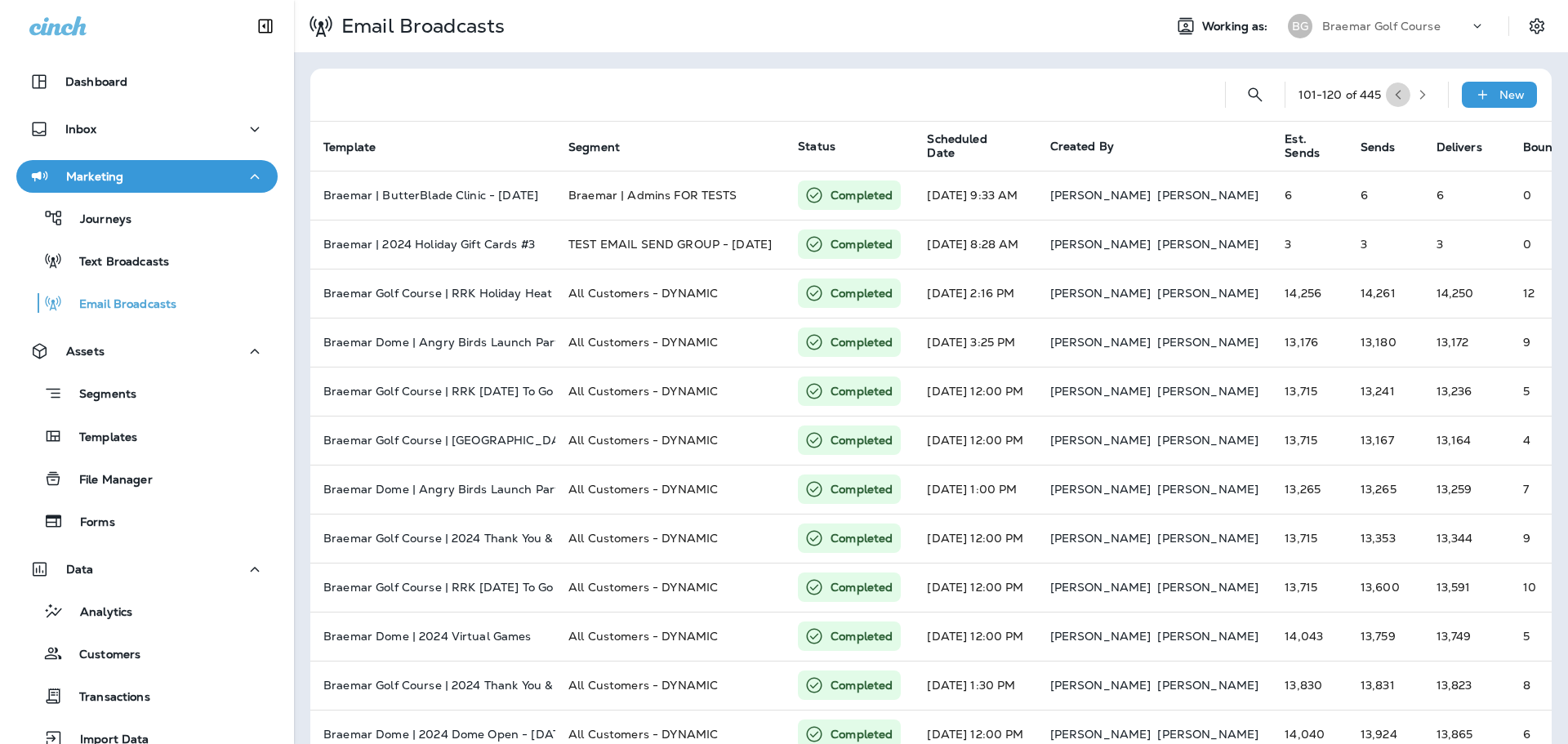
click at [1392, 98] on icon "button" at bounding box center [1397, 94] width 12 height 12
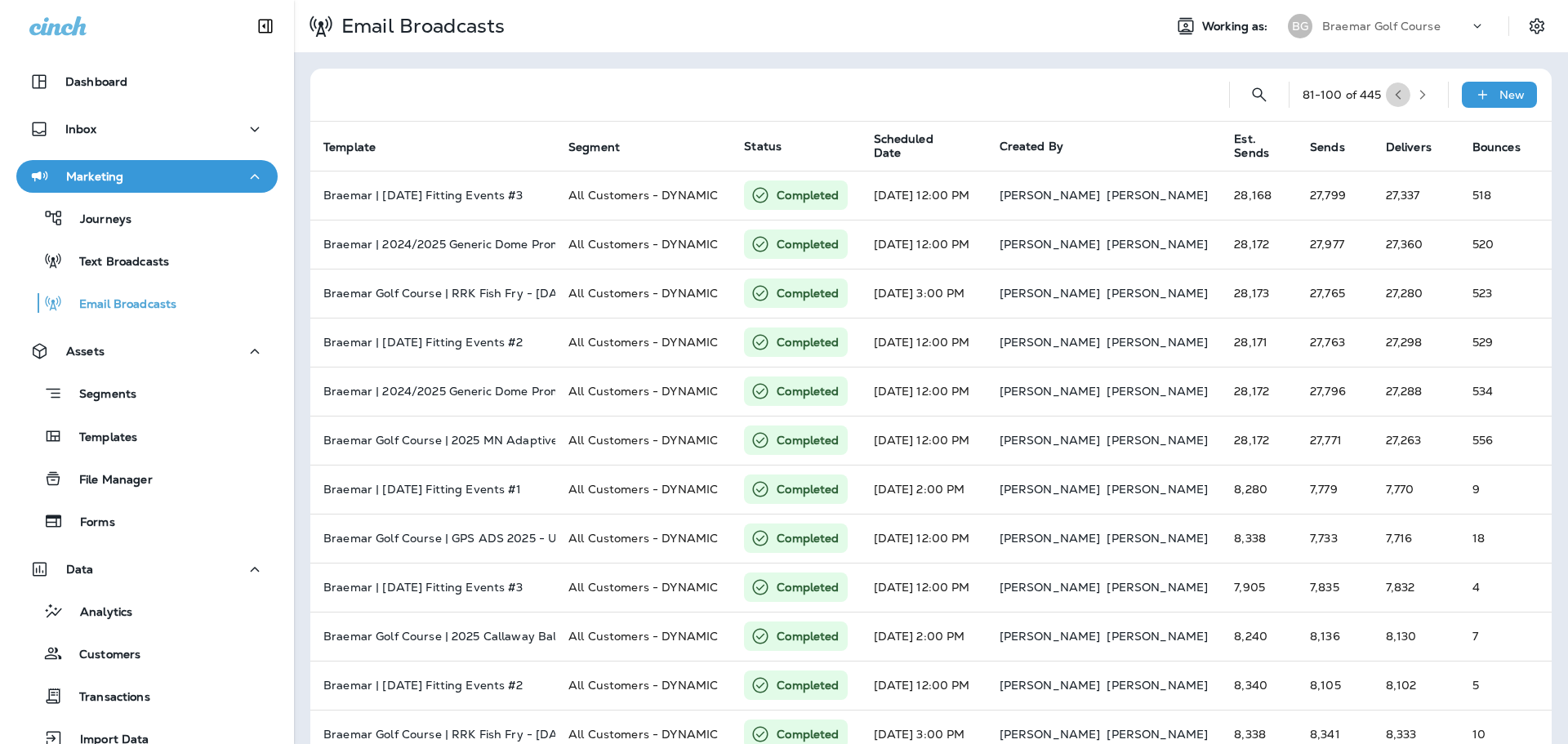
click at [1392, 96] on icon "button" at bounding box center [1397, 94] width 12 height 12
click at [1387, 89] on button "button" at bounding box center [1397, 94] width 25 height 25
click at [1392, 96] on icon "button" at bounding box center [1397, 94] width 12 height 12
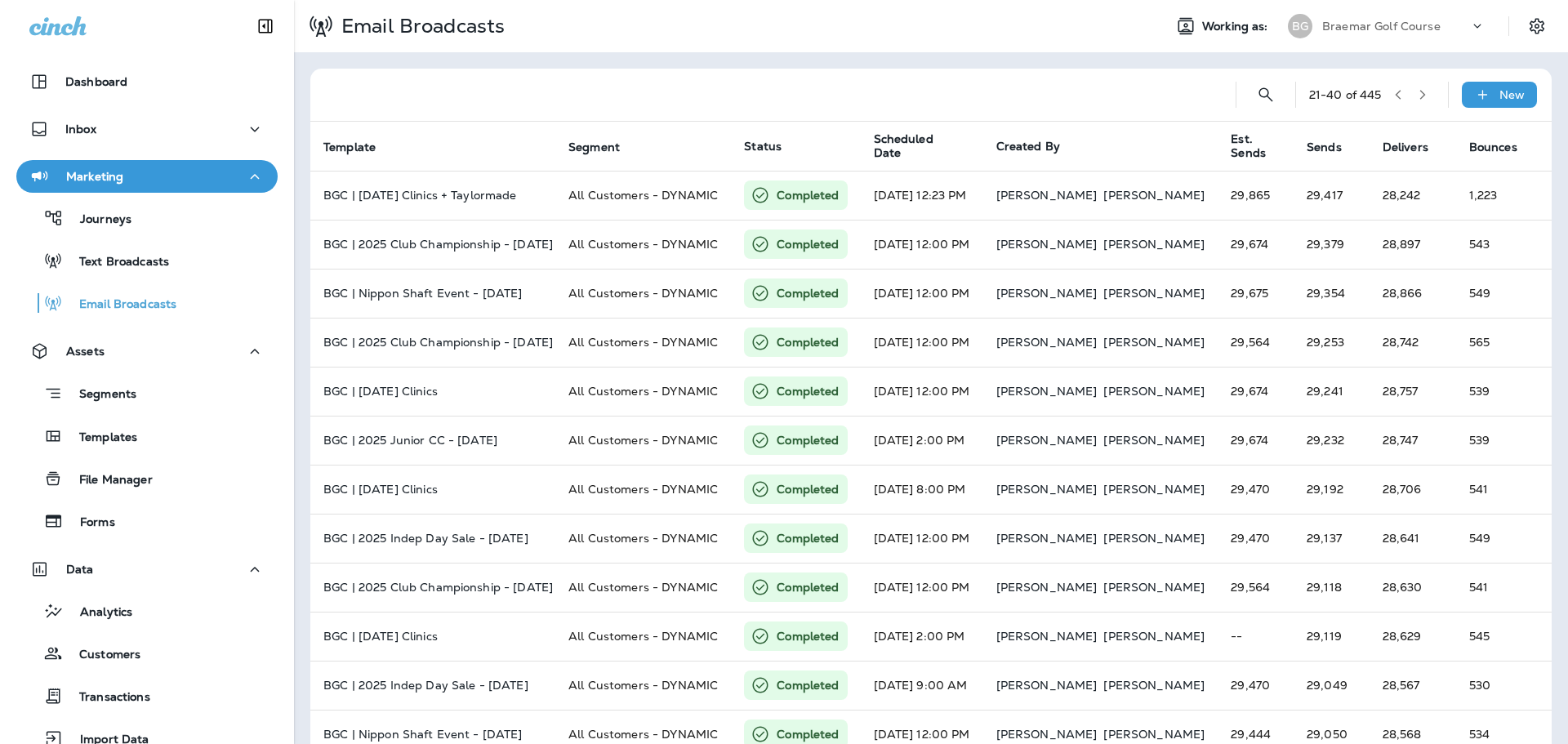
click at [1394, 95] on icon "button" at bounding box center [1397, 94] width 5 height 10
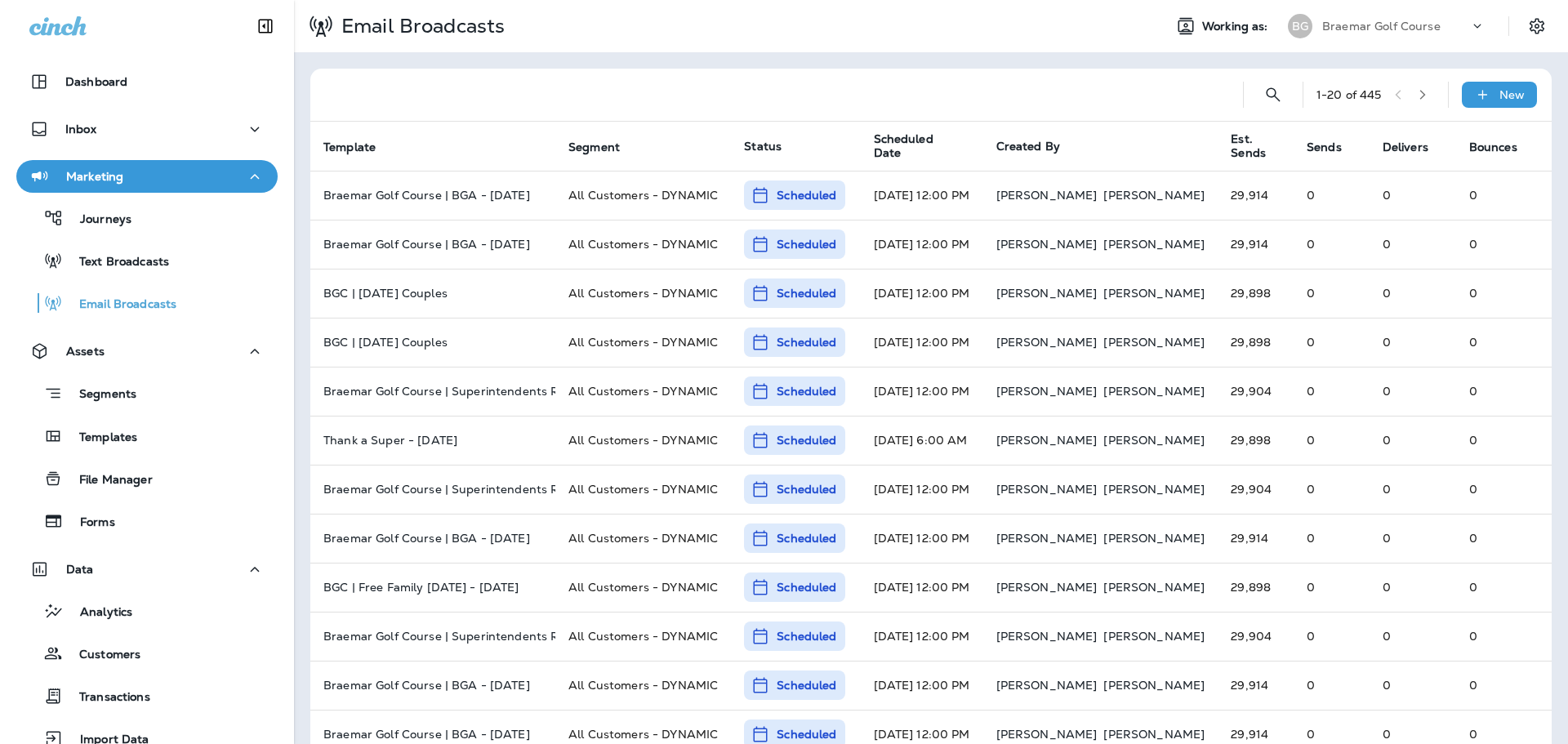
click at [1417, 91] on button "button" at bounding box center [1422, 94] width 25 height 25
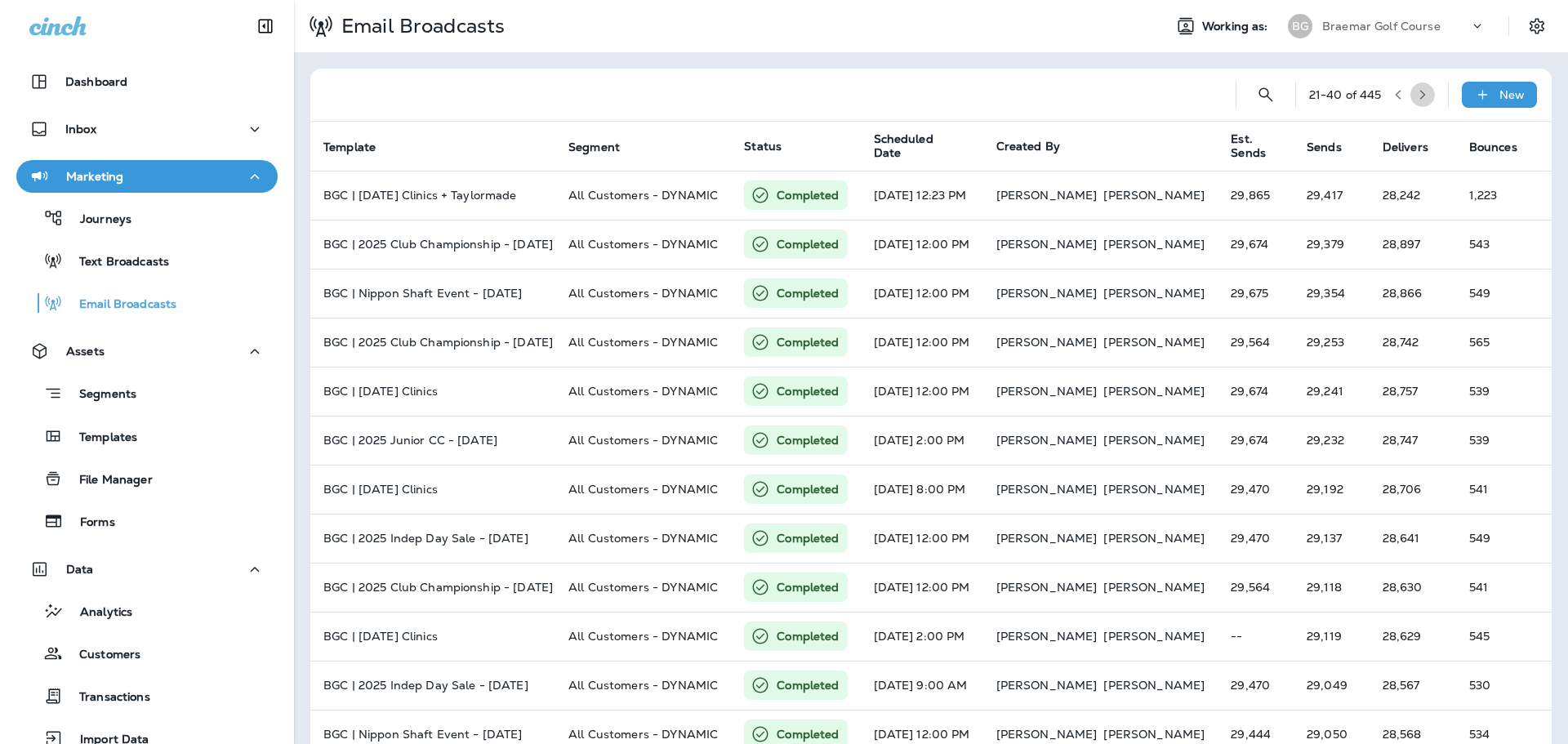
click at [1419, 95] on button "button" at bounding box center [1422, 94] width 25 height 25
click at [1394, 96] on icon "button" at bounding box center [1397, 94] width 5 height 10
click at [1392, 90] on icon "button" at bounding box center [1397, 94] width 12 height 12
click at [1392, 96] on icon "button" at bounding box center [1397, 94] width 12 height 12
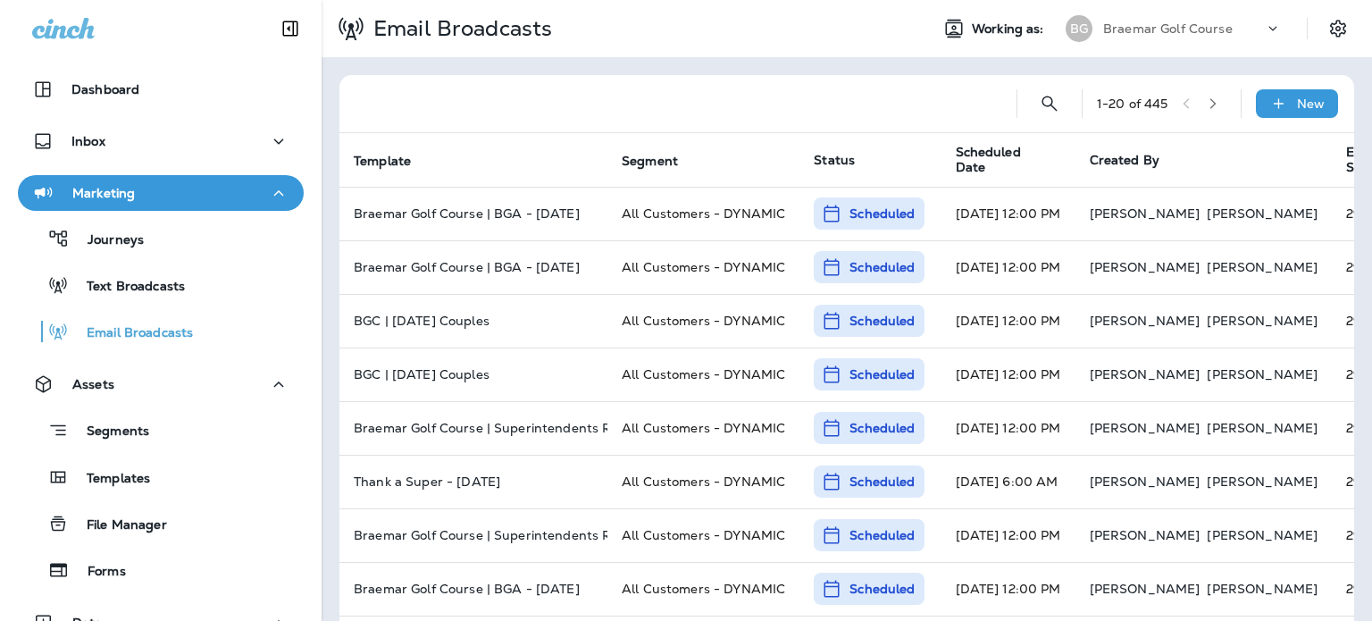
click at [1221, 28] on div "Braemar Golf Course" at bounding box center [1184, 28] width 161 height 27
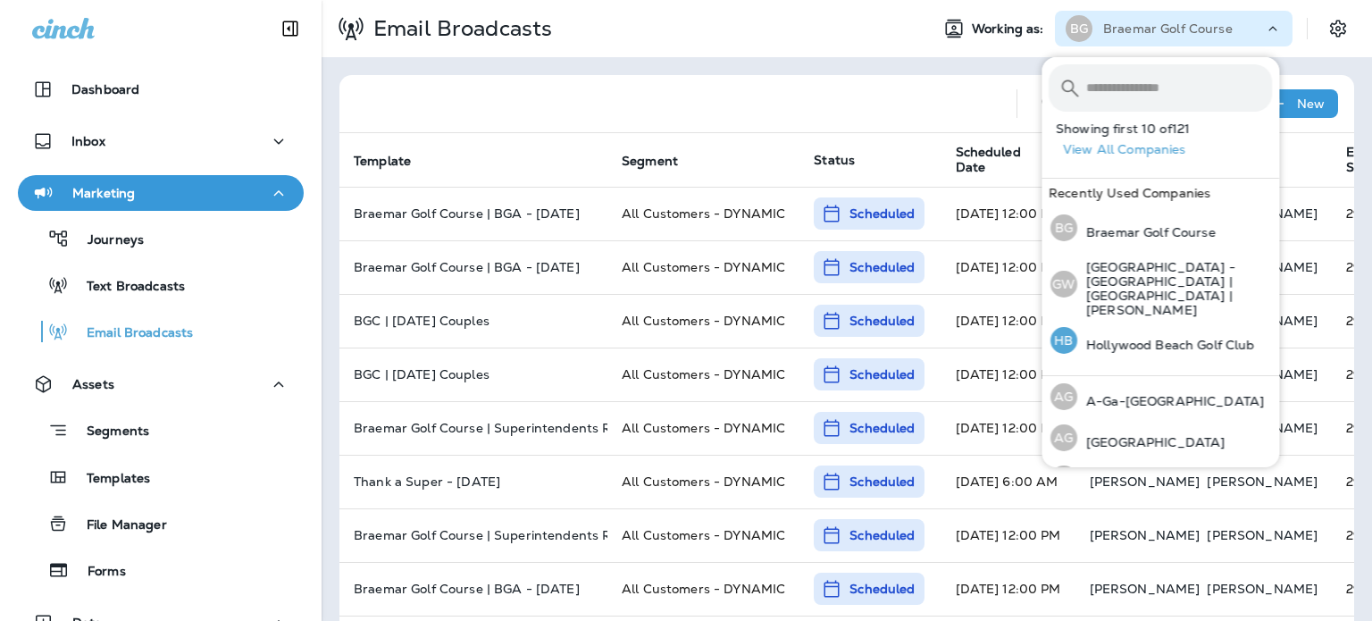
click at [1183, 325] on div "HB Hollywood Beach Golf Club" at bounding box center [1153, 340] width 219 height 41
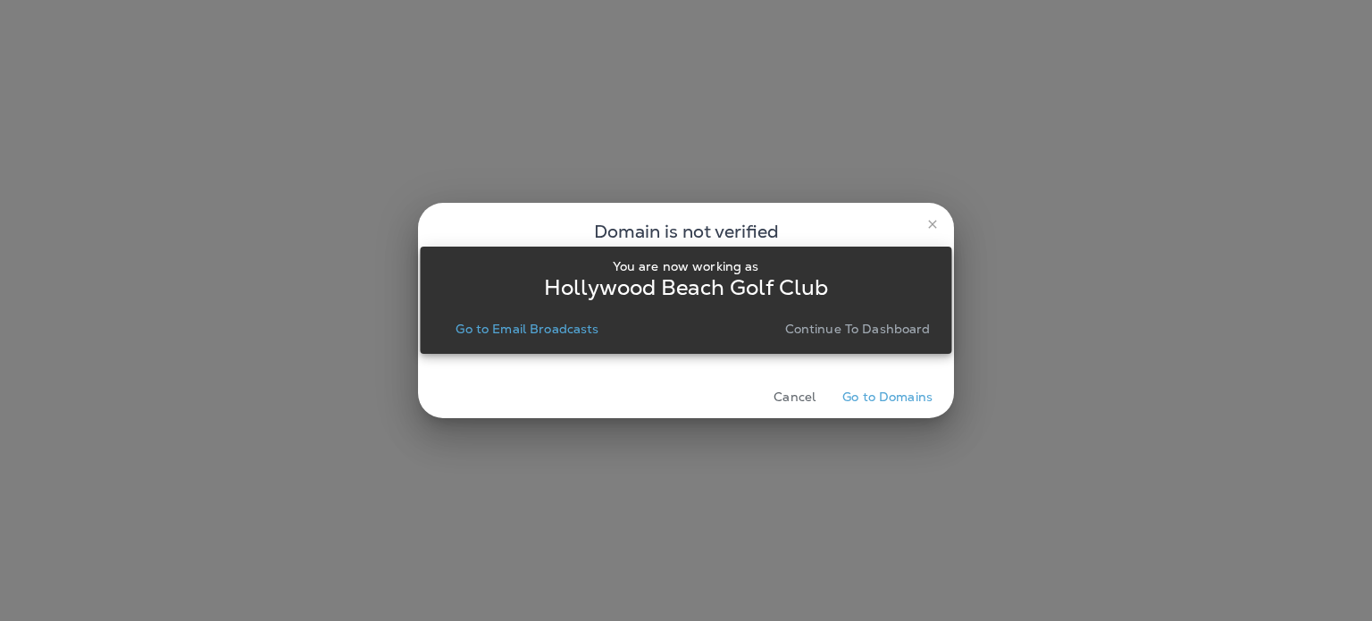
click at [840, 322] on p "Continue to Dashboard" at bounding box center [858, 329] width 146 height 14
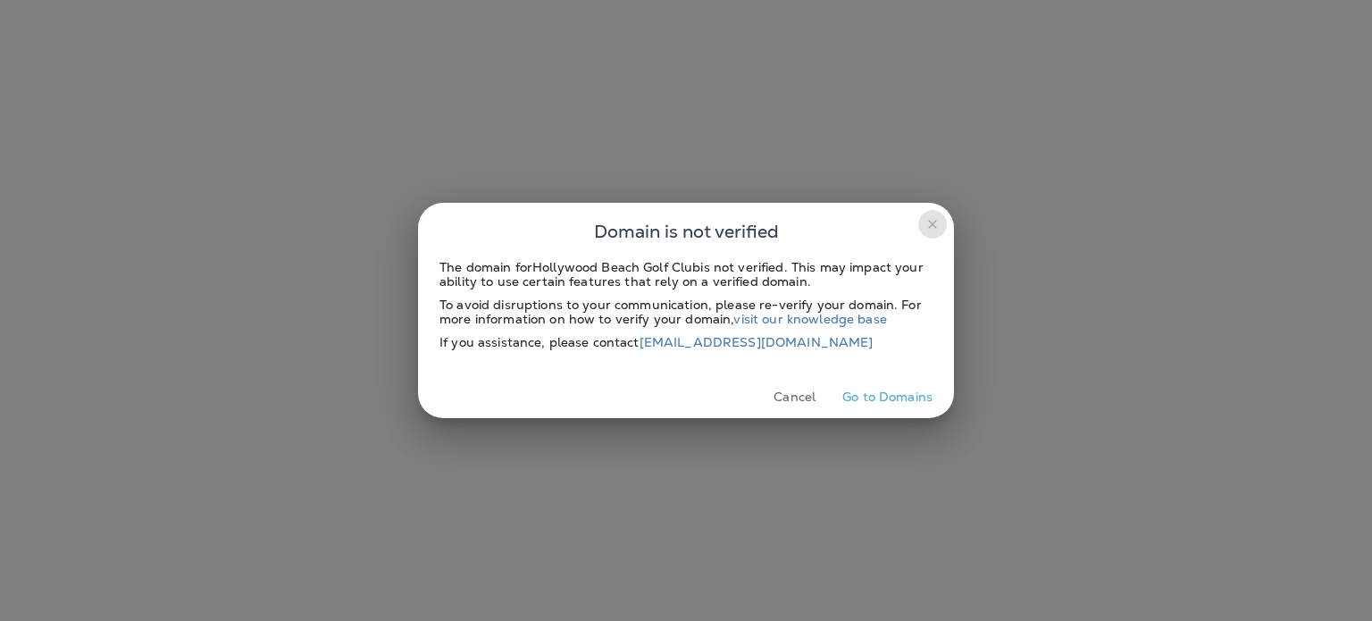
click at [929, 221] on icon "close" at bounding box center [932, 224] width 8 height 8
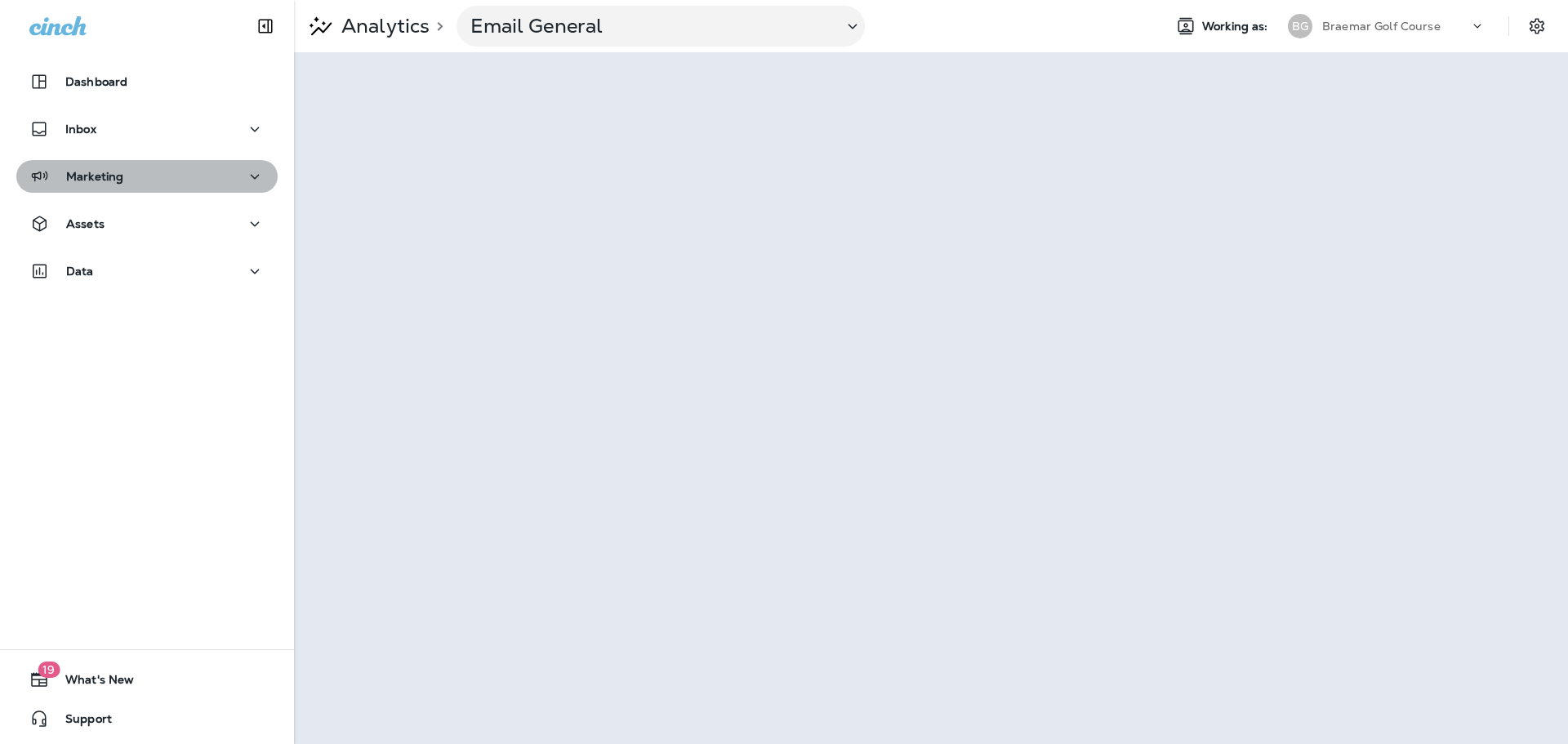
click at [162, 175] on div "Marketing" at bounding box center [146, 176] width 235 height 20
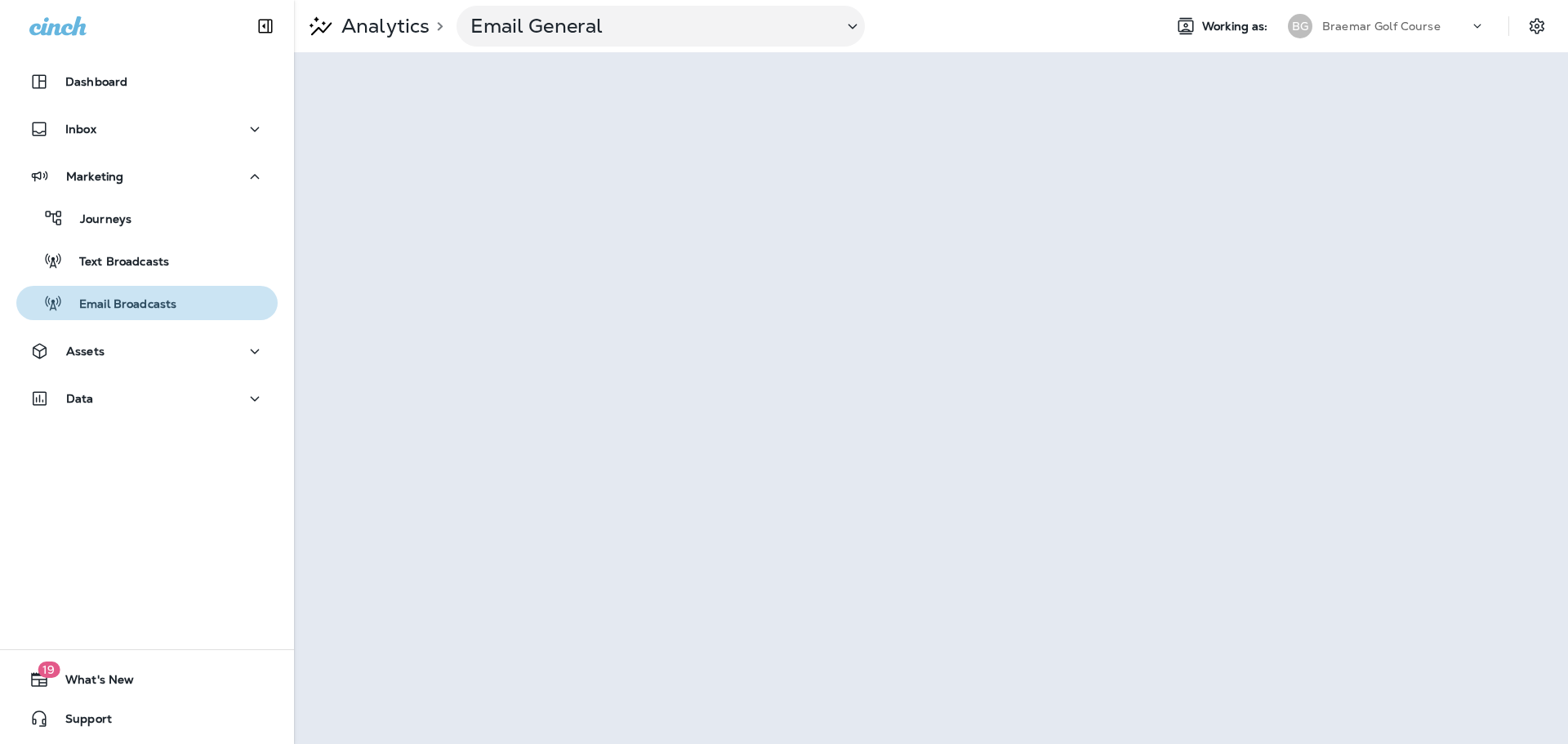
click at [165, 303] on p "Email Broadcasts" at bounding box center [120, 304] width 113 height 16
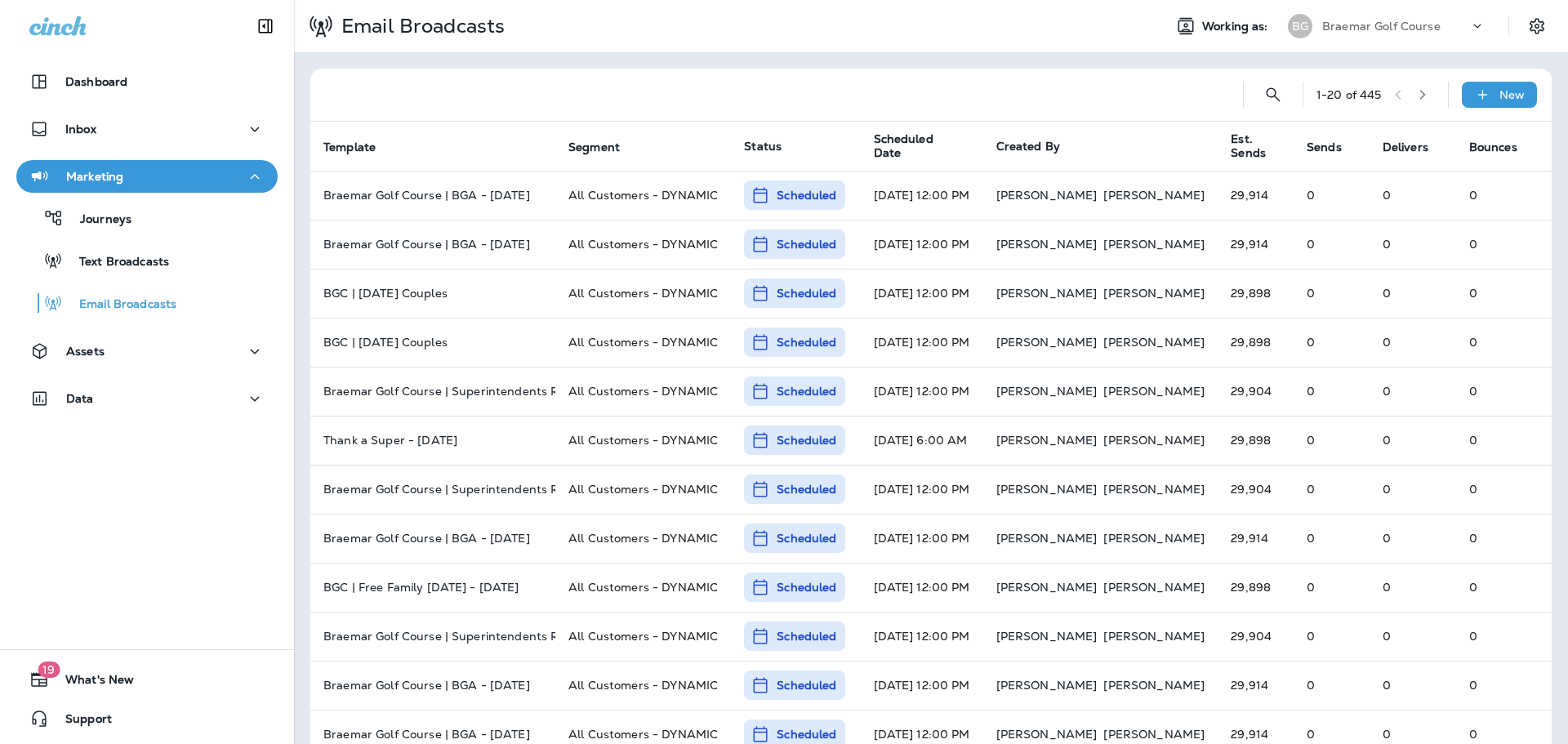
click at [913, 149] on span "Scheduled Date" at bounding box center [914, 146] width 81 height 27
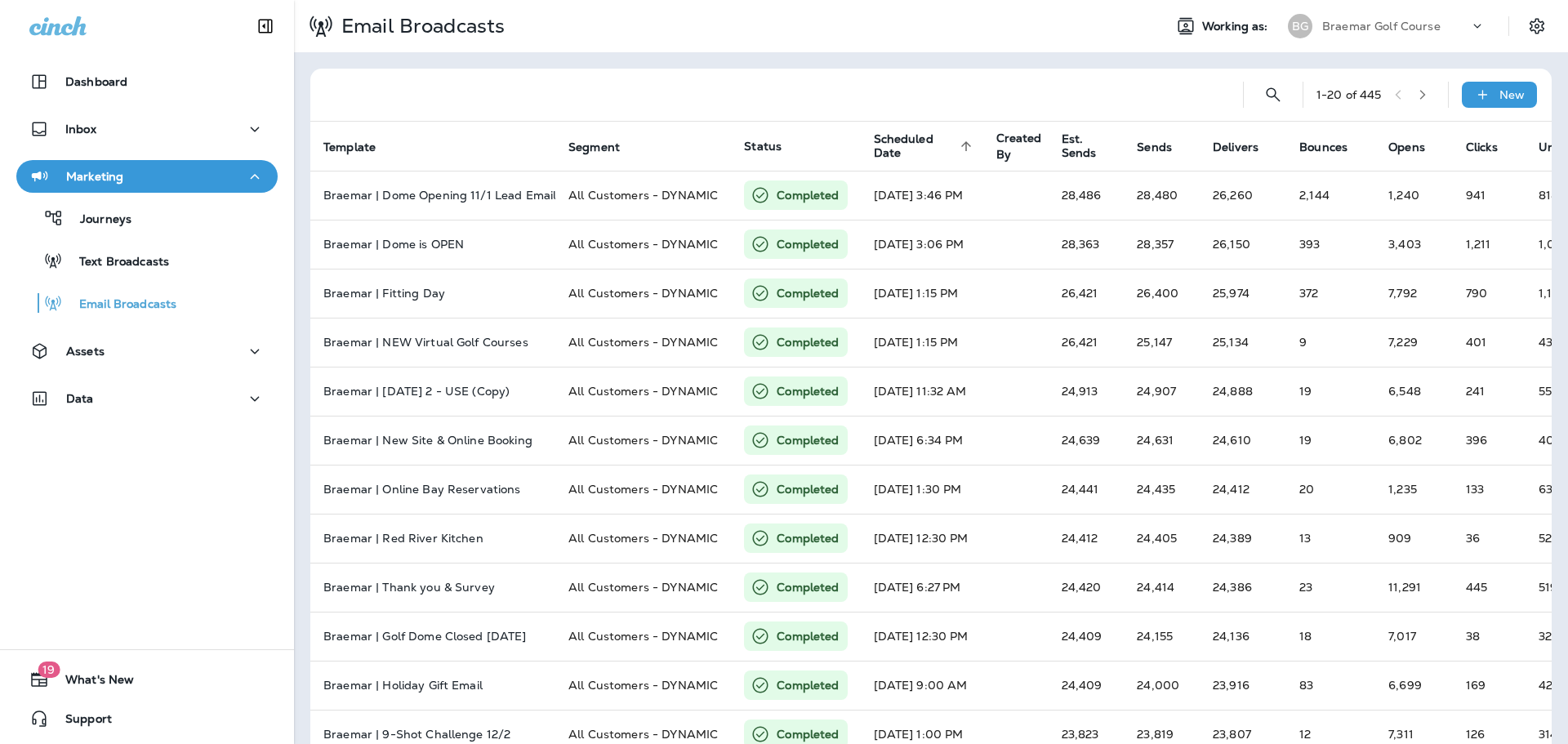
click at [921, 150] on span "Scheduled Date" at bounding box center [914, 146] width 81 height 27
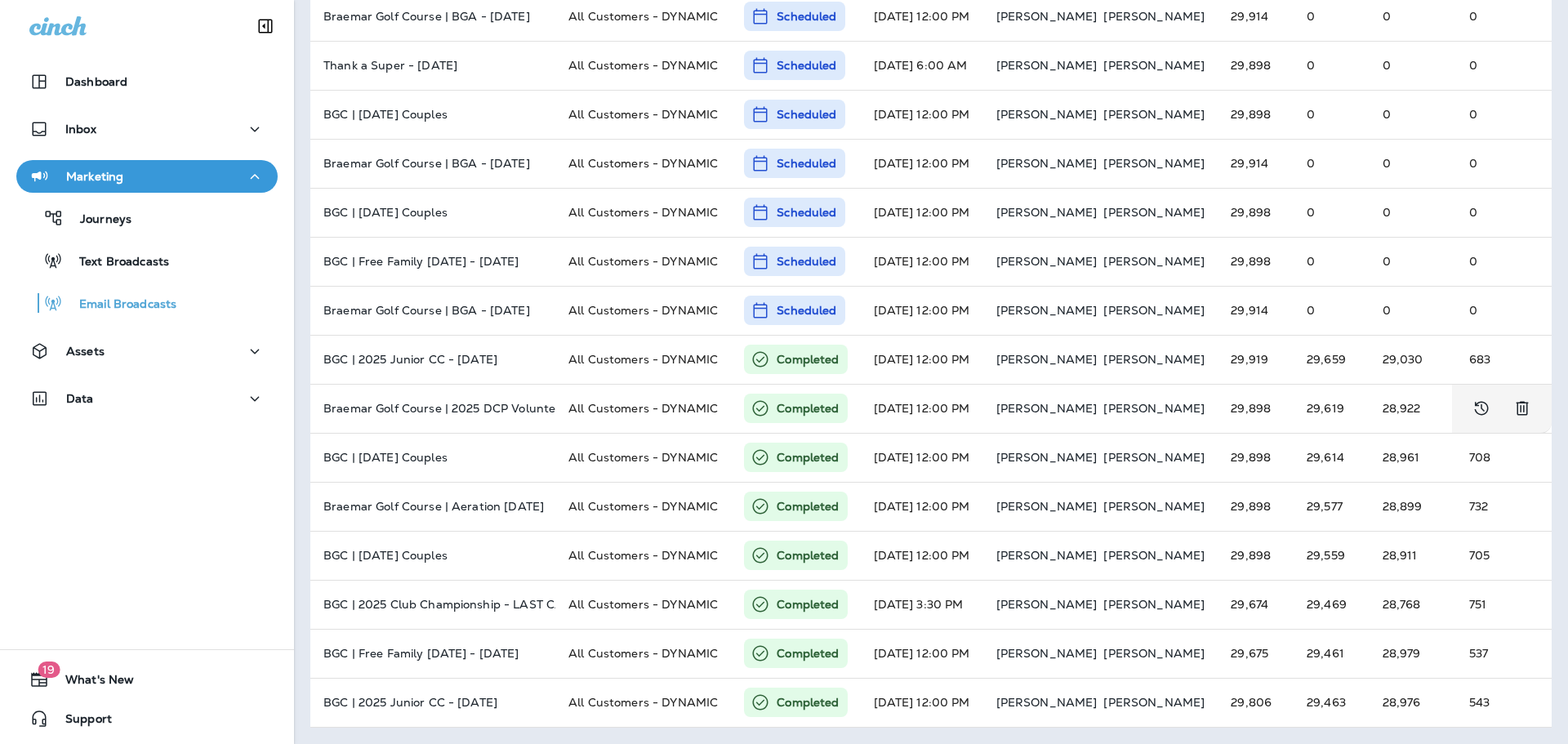
scroll to position [436, 0]
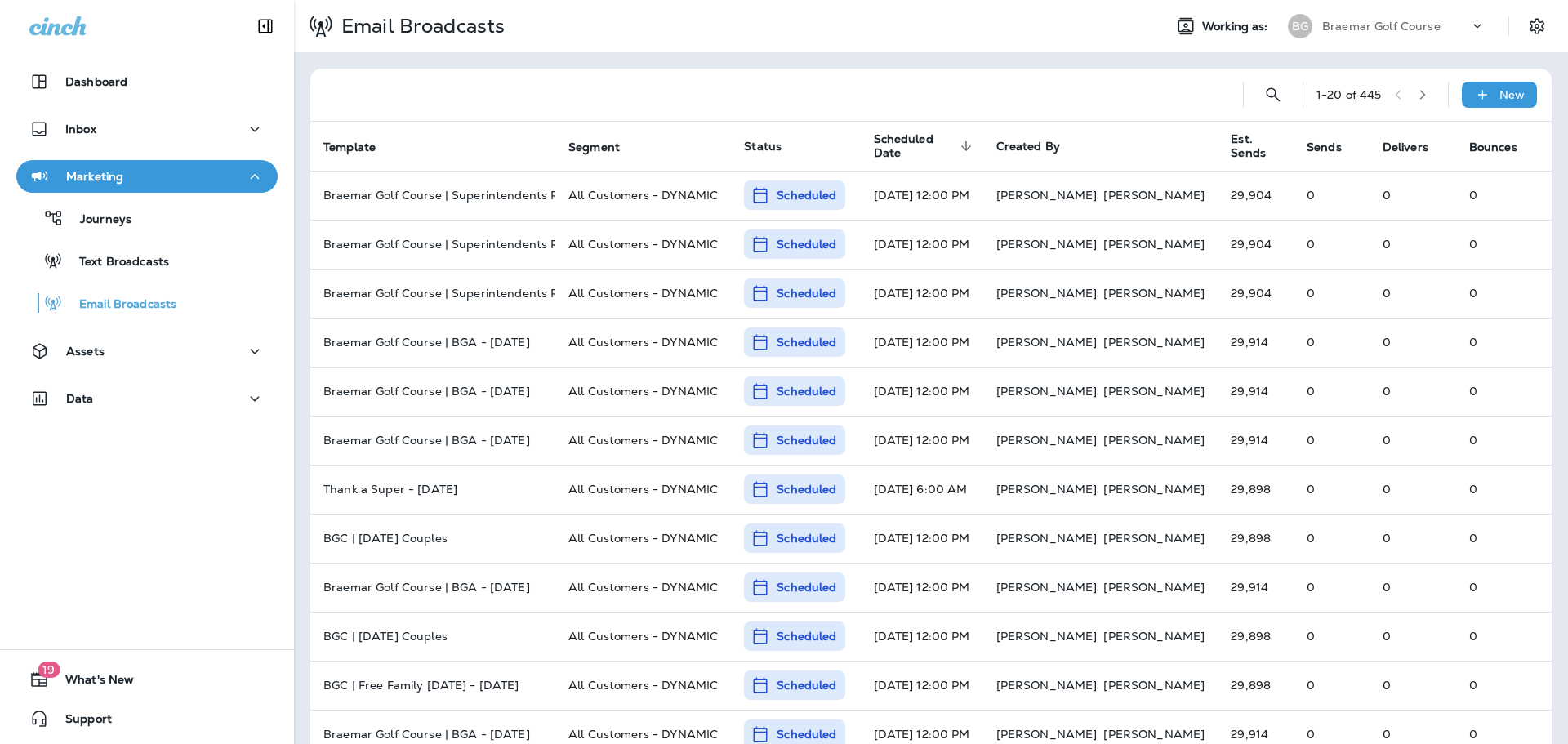
scroll to position [436, 0]
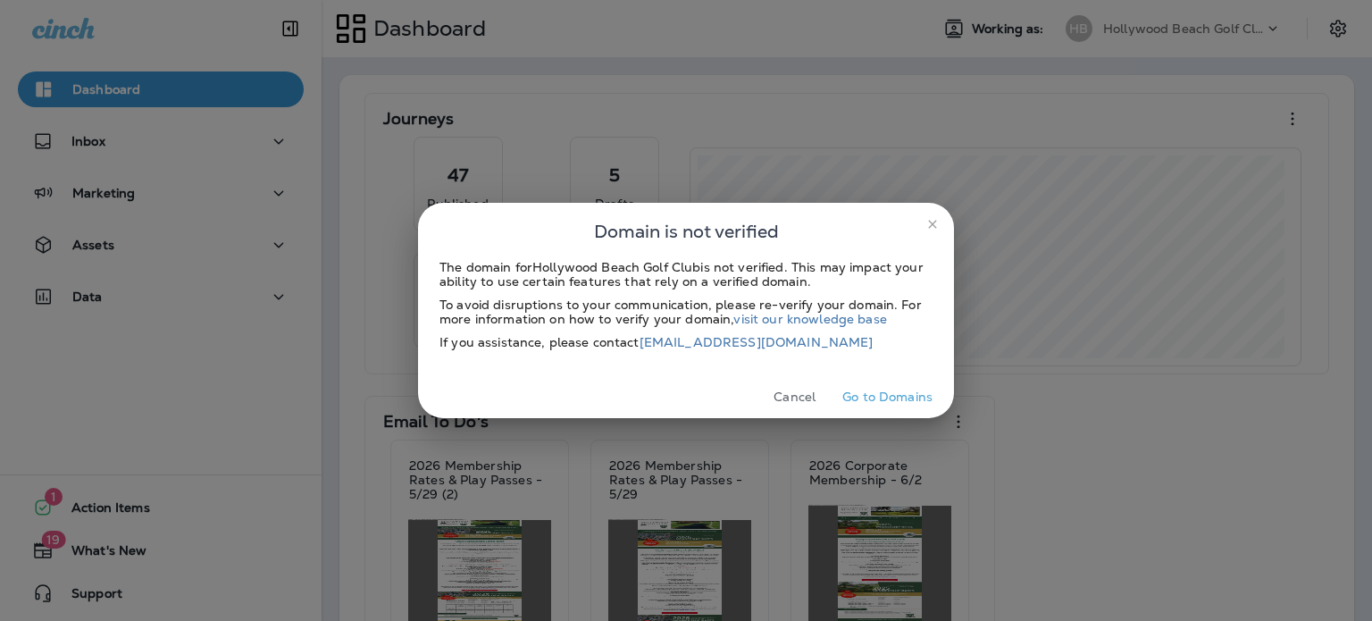
click at [940, 223] on button "close" at bounding box center [933, 224] width 29 height 29
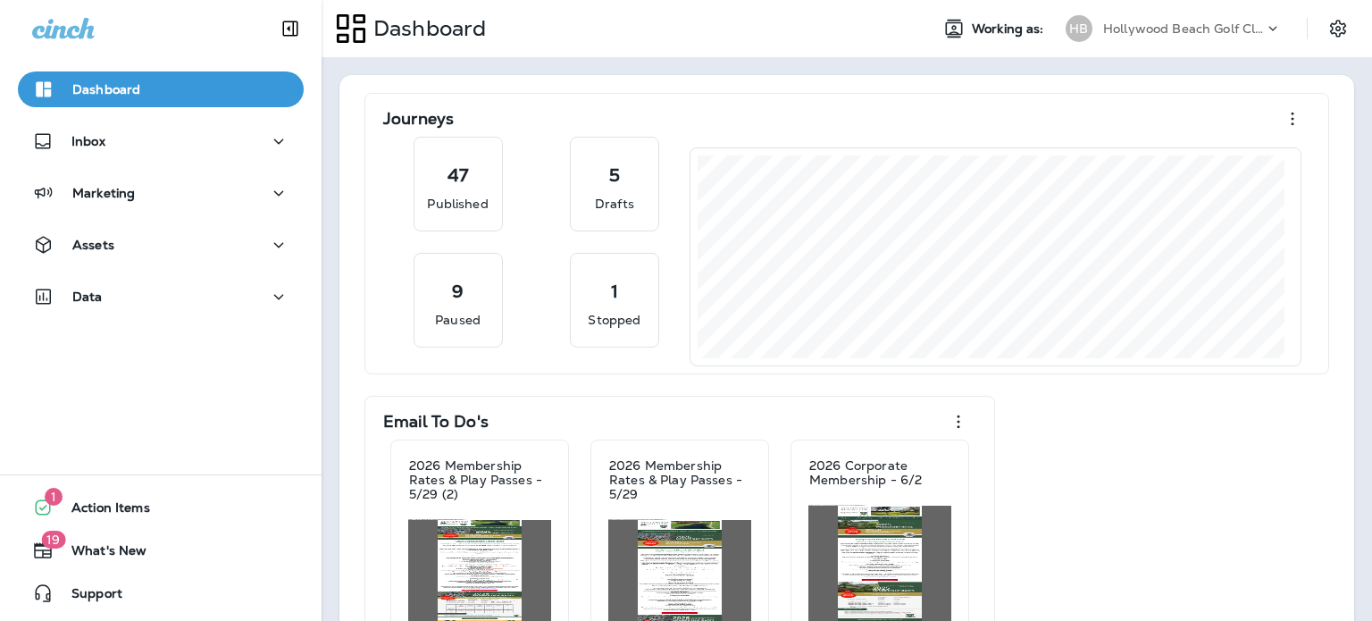
scroll to position [164, 0]
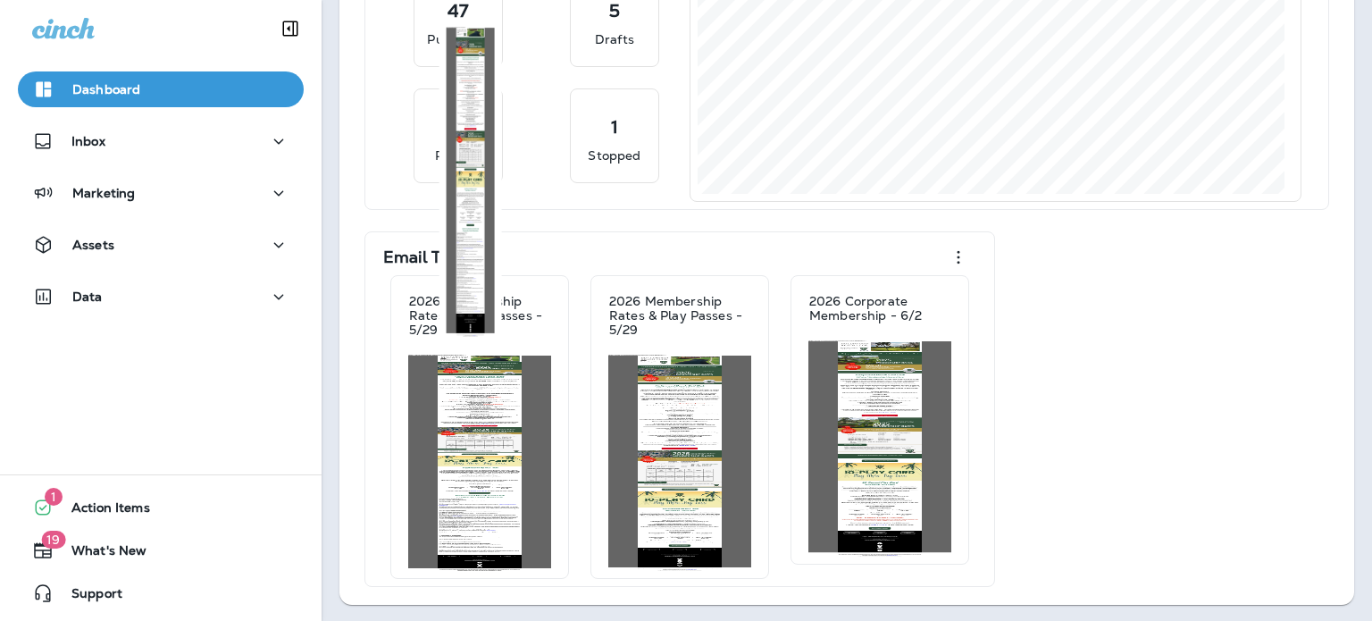
click at [490, 414] on img at bounding box center [479, 463] width 143 height 216
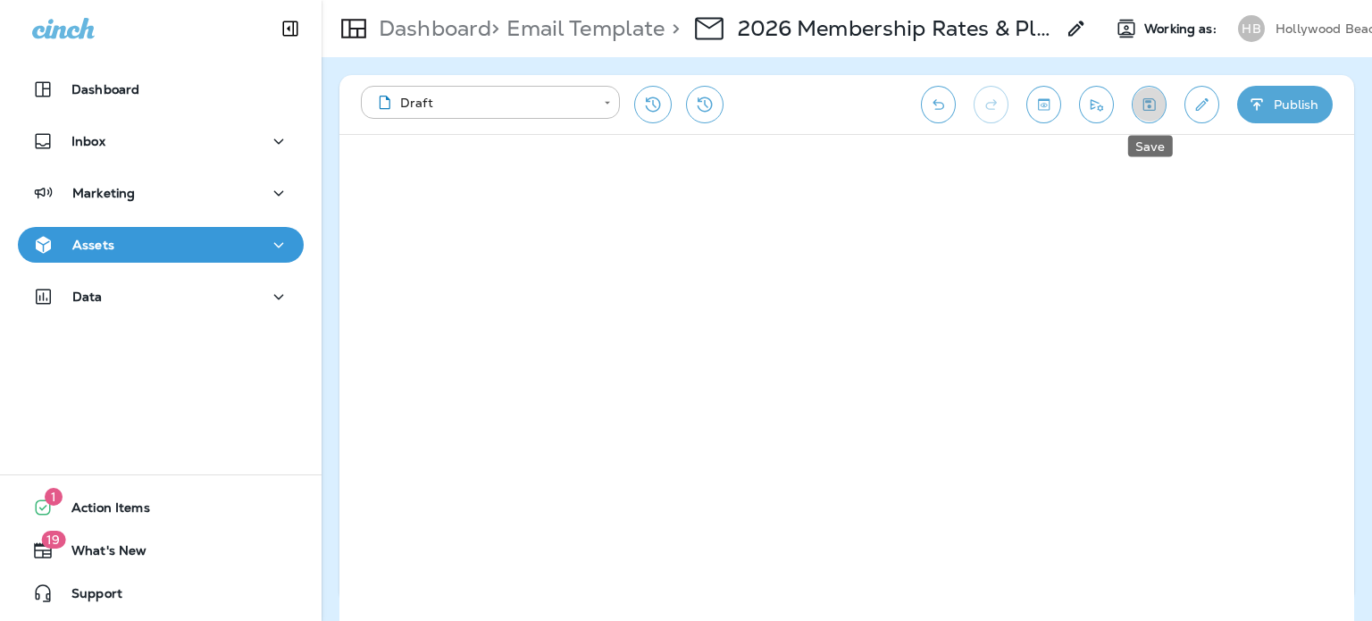
click at [1144, 103] on icon "Save" at bounding box center [1150, 104] width 13 height 13
click at [1152, 96] on icon "Save" at bounding box center [1149, 105] width 19 height 18
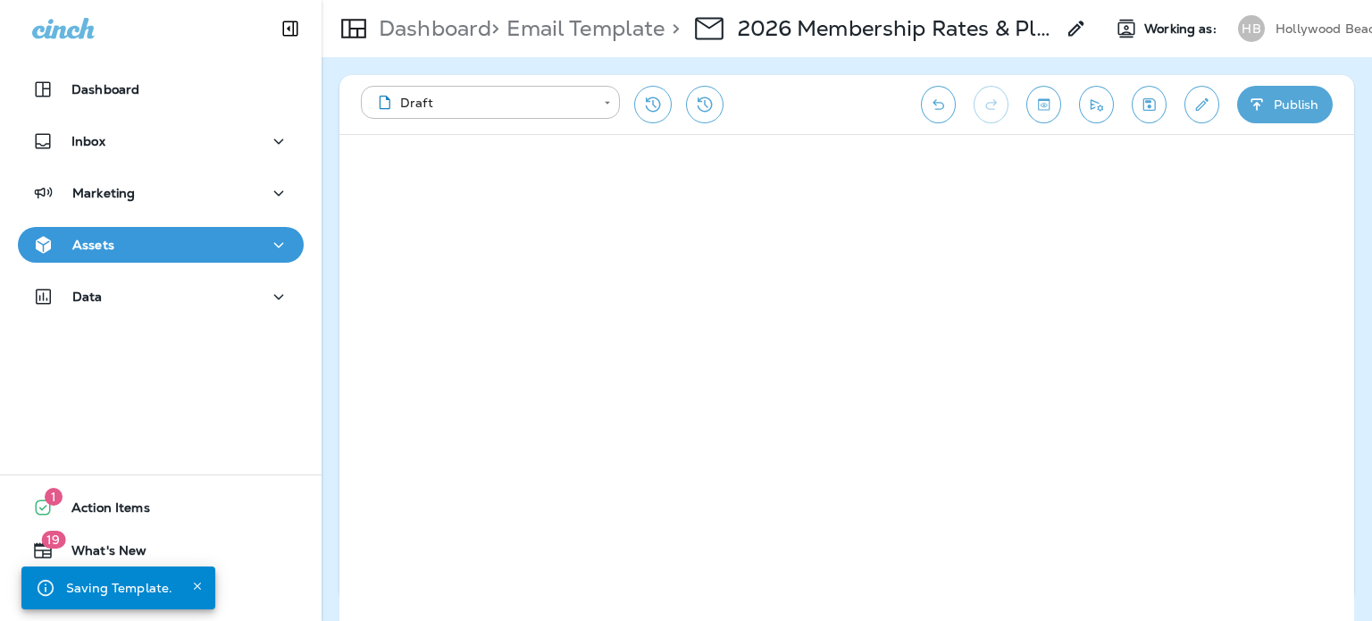
click at [1162, 97] on button "Save" at bounding box center [1149, 105] width 35 height 38
